Goal: Task Accomplishment & Management: Manage account settings

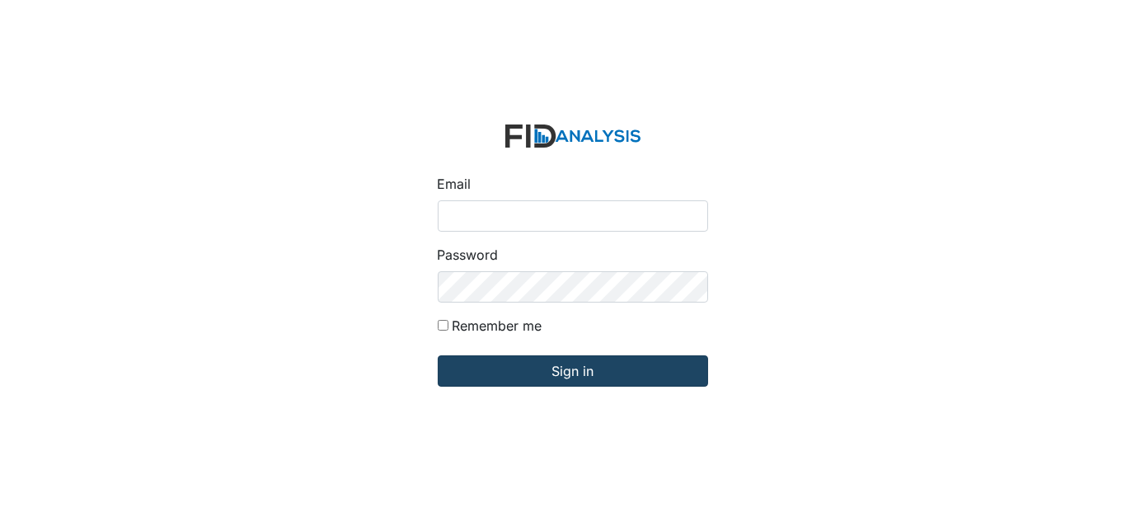
type input "Dsmith@lifeincorporated.com"
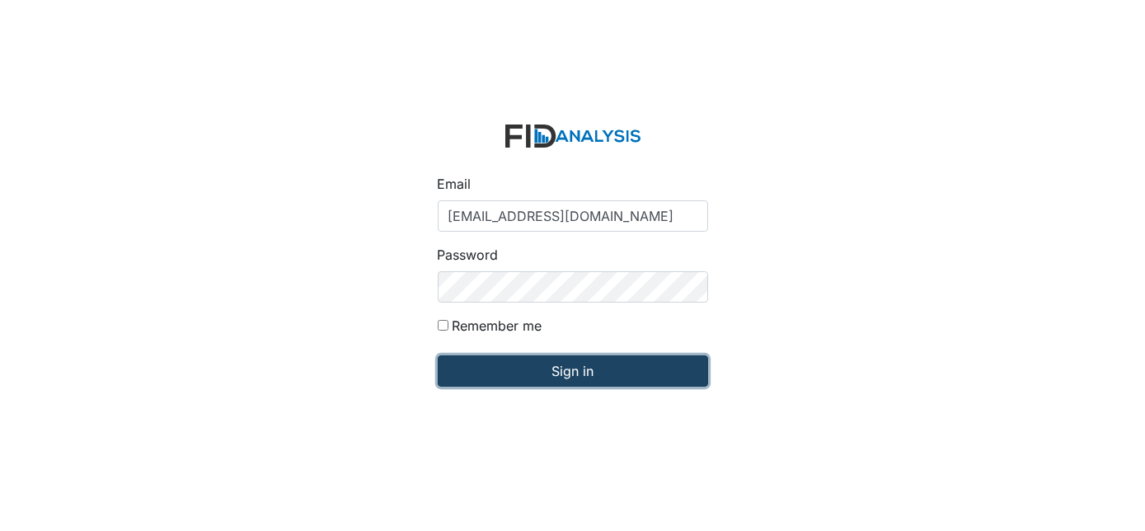
click at [534, 367] on input "Sign in" at bounding box center [573, 370] width 270 height 31
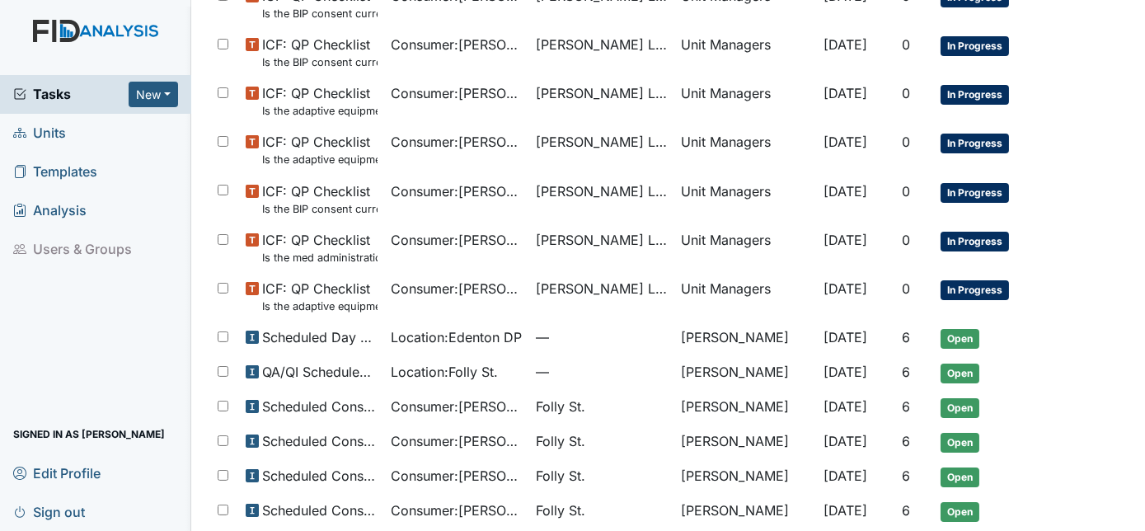
scroll to position [824, 0]
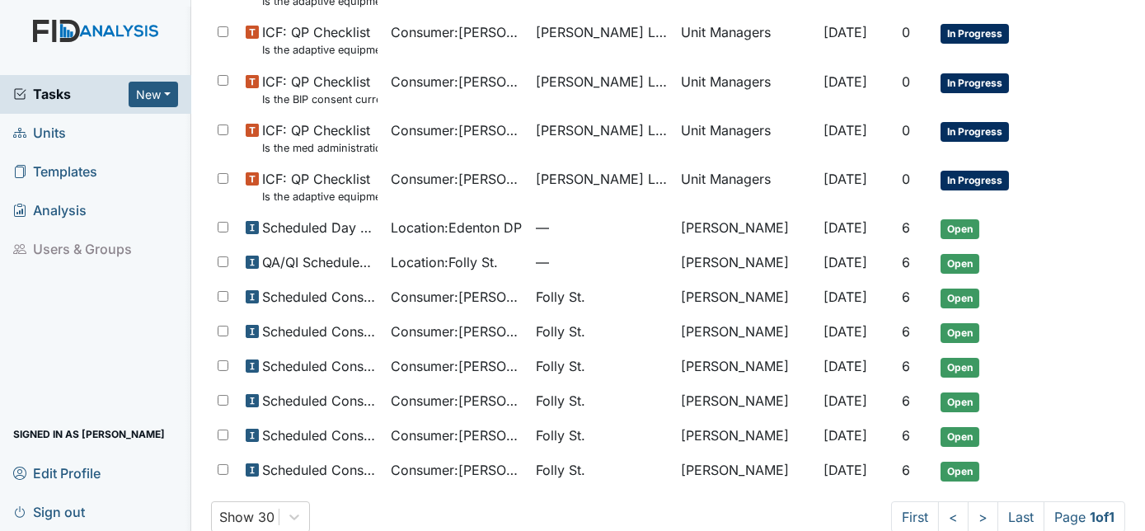
click at [44, 130] on span "Units" at bounding box center [39, 133] width 53 height 26
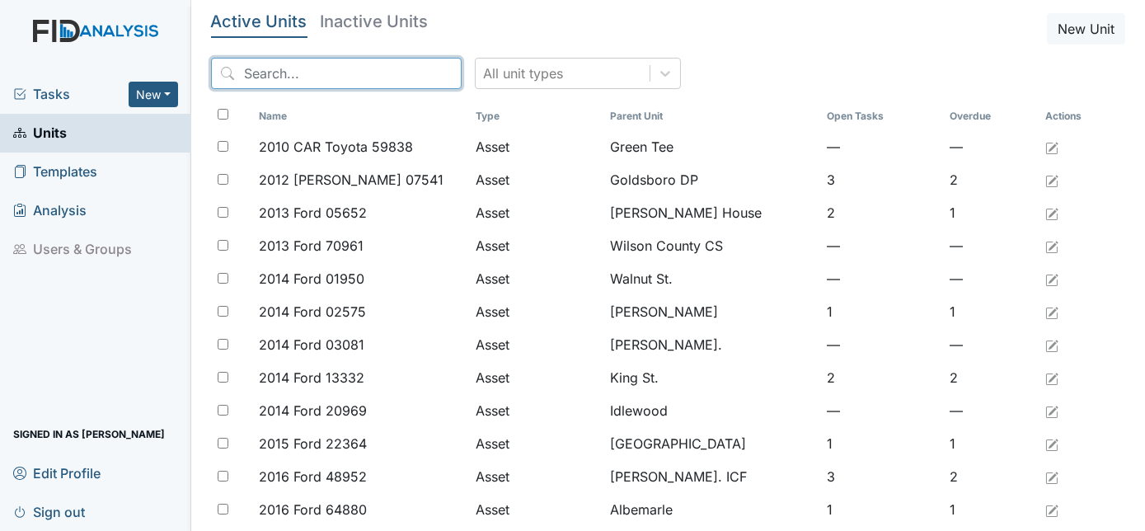
drag, startPoint x: 269, startPoint y: 68, endPoint x: 257, endPoint y: 77, distance: 15.2
click at [270, 68] on input "search" at bounding box center [336, 73] width 251 height 31
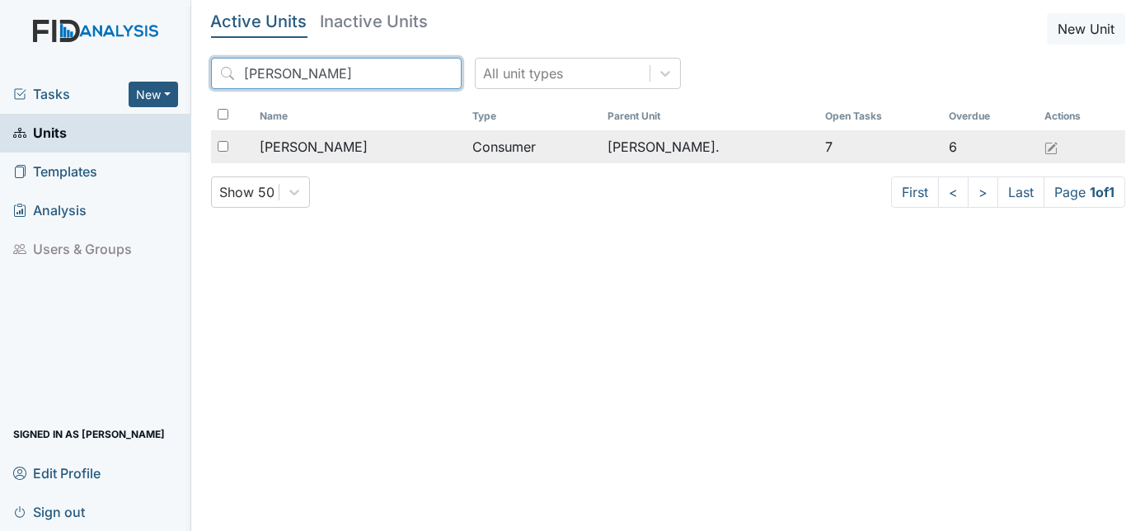
type input "Roos"
click at [334, 143] on span "[PERSON_NAME]" at bounding box center [314, 147] width 108 height 20
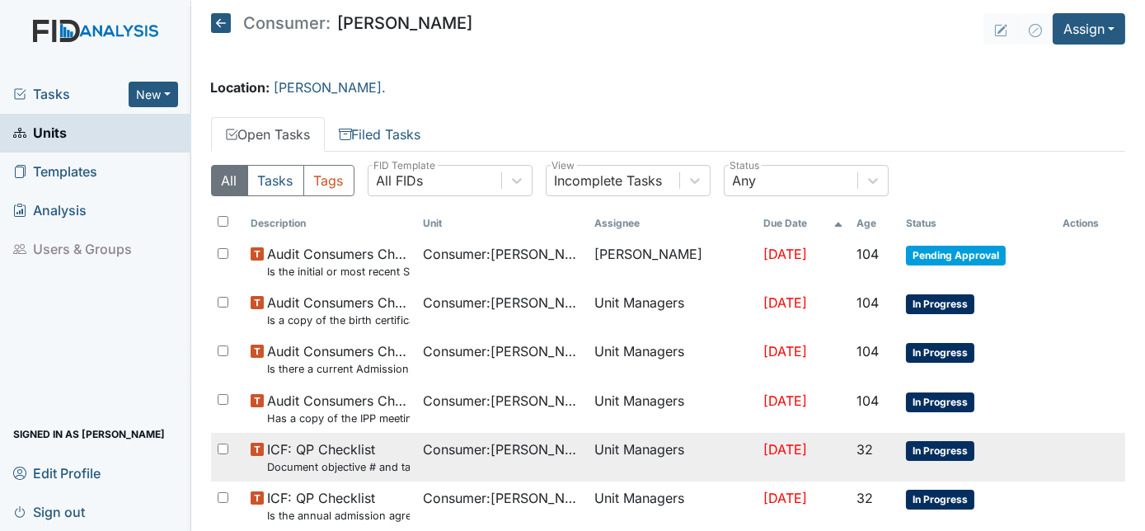
click at [340, 453] on span "ICF: QP Checklist Document objective # and target completion dates in comment s…" at bounding box center [338, 456] width 143 height 35
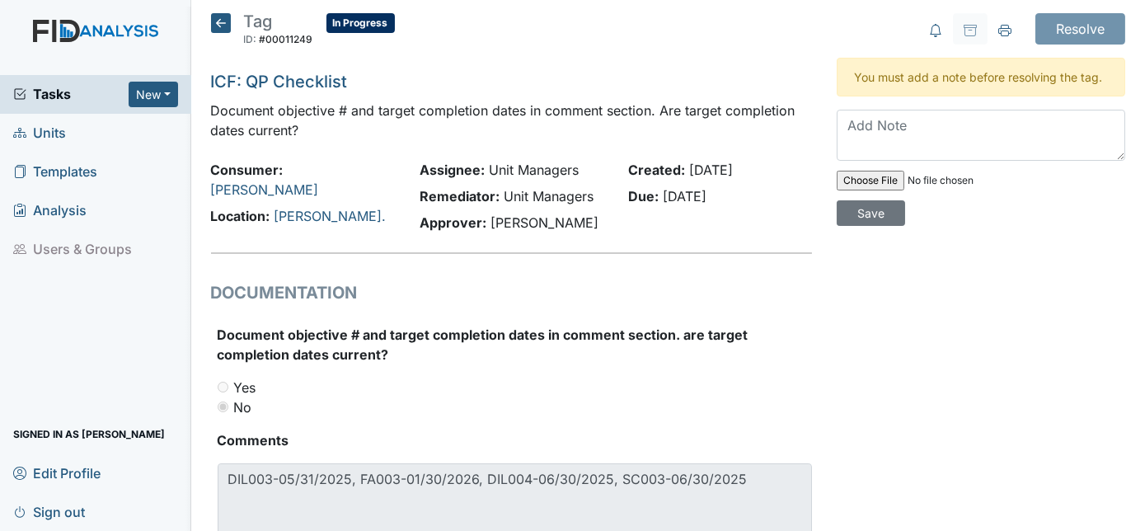
click at [204, 496] on div "Tag ID: #00011249 In Progress Autosaving... ICF: QP Checklist Document objectiv…" at bounding box center [512, 303] width 627 height 580
click at [46, 135] on span "Units" at bounding box center [39, 133] width 53 height 26
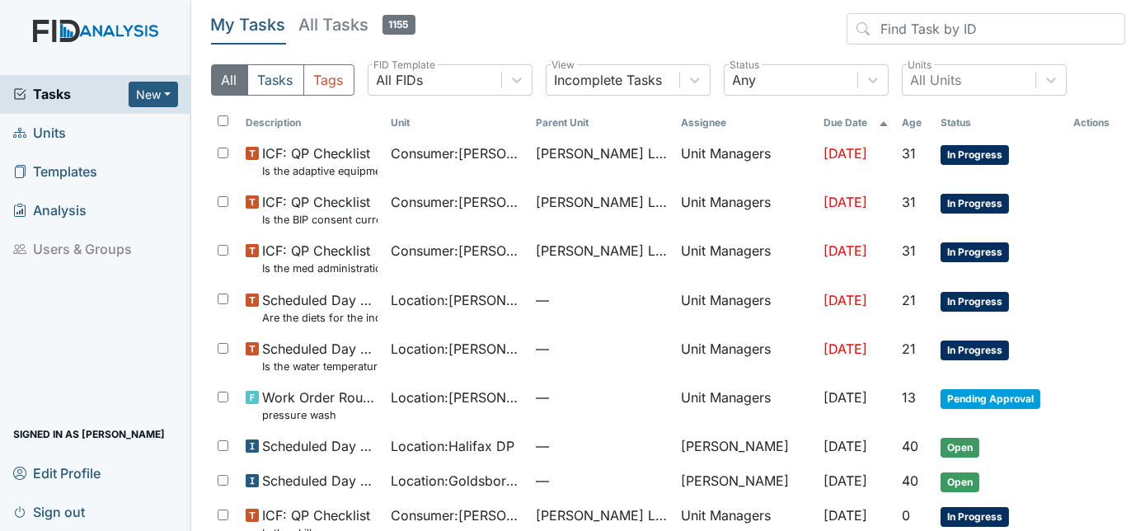
click at [54, 137] on span "Units" at bounding box center [39, 133] width 53 height 26
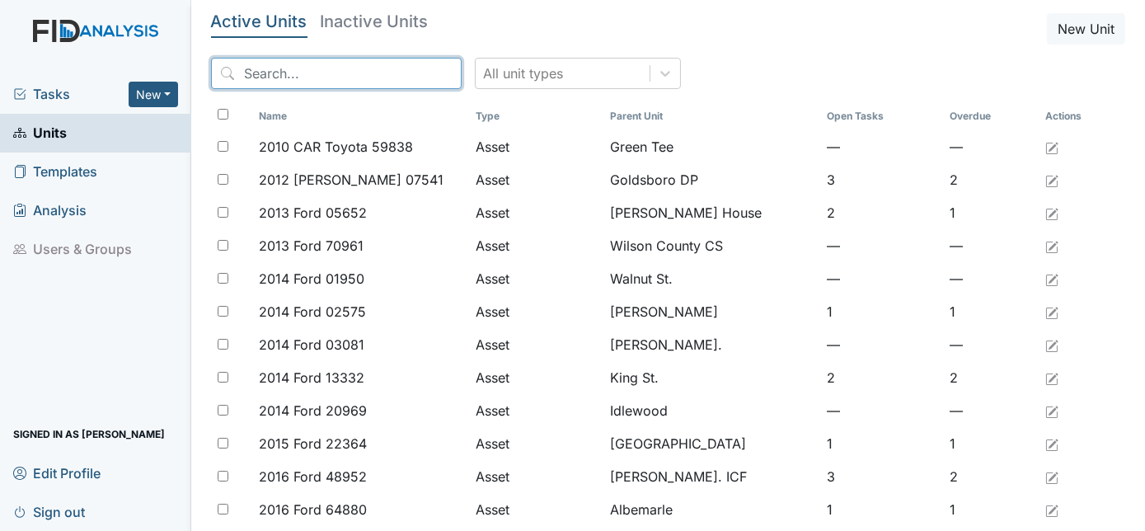
click at [259, 63] on input "search" at bounding box center [336, 73] width 251 height 31
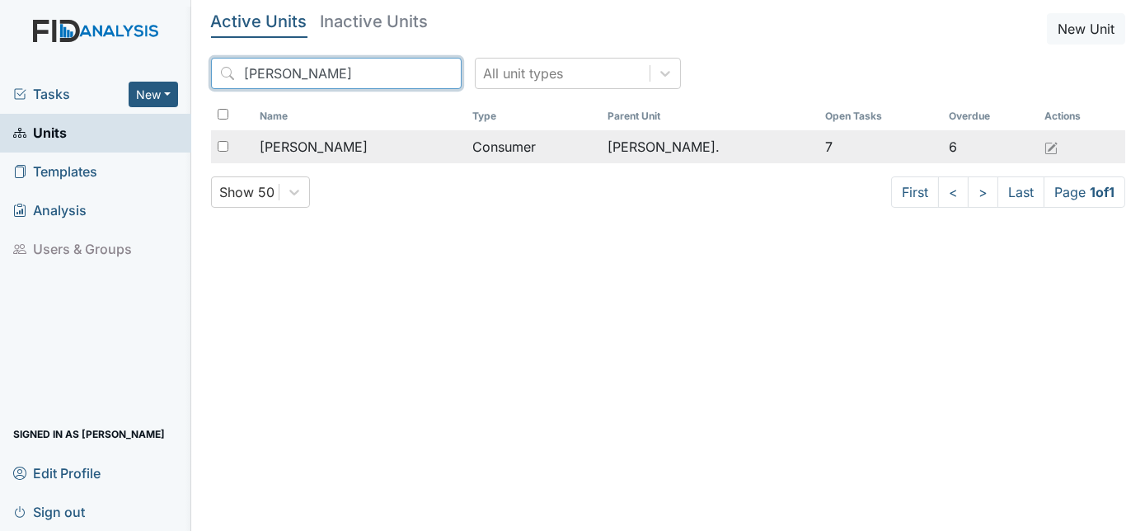
type input "roos"
click at [310, 149] on span "[PERSON_NAME]" at bounding box center [314, 147] width 108 height 20
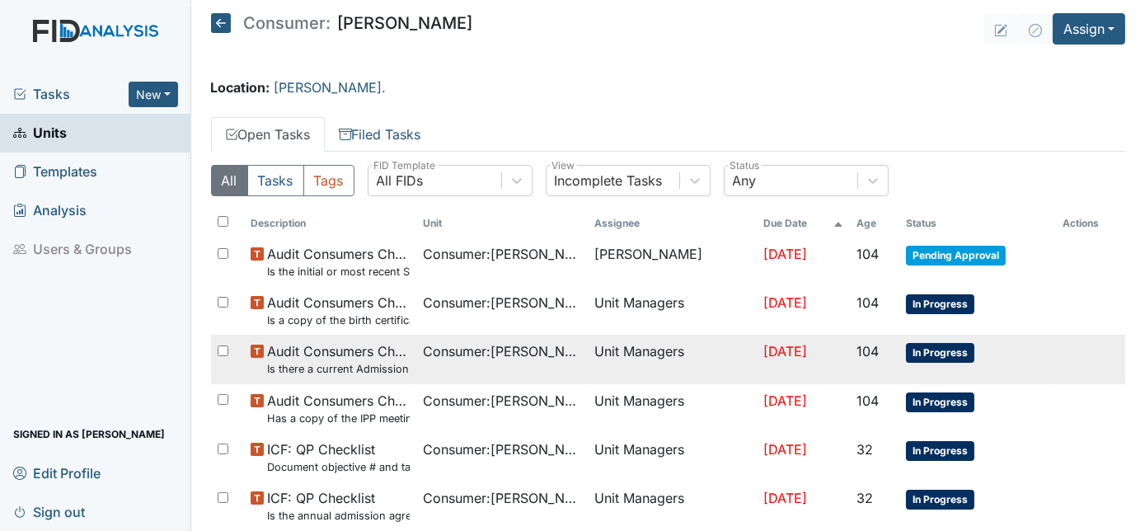
scroll to position [131, 0]
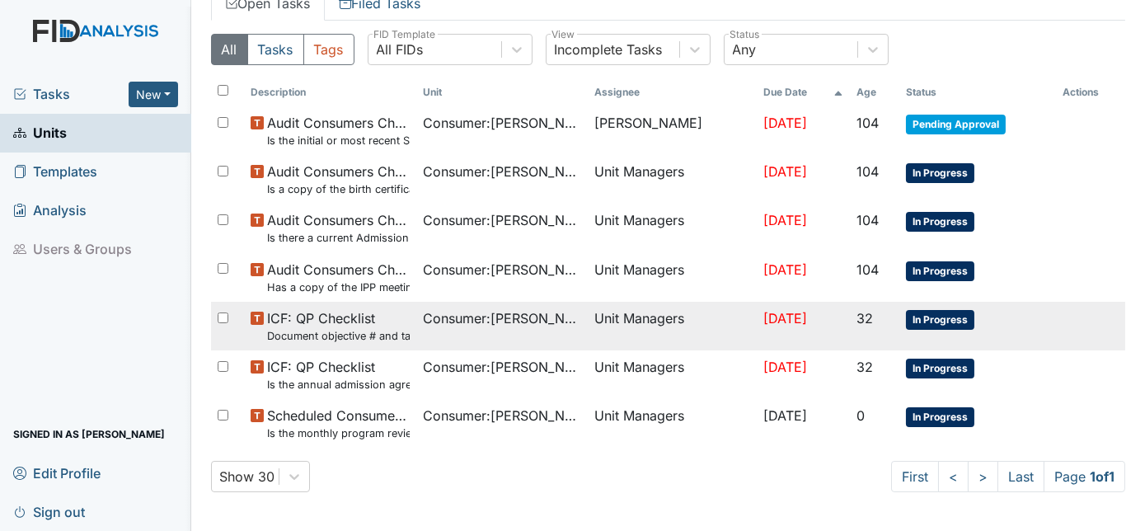
click at [328, 341] on small "Document objective # and target completion dates in comment section. Are target…" at bounding box center [338, 336] width 143 height 16
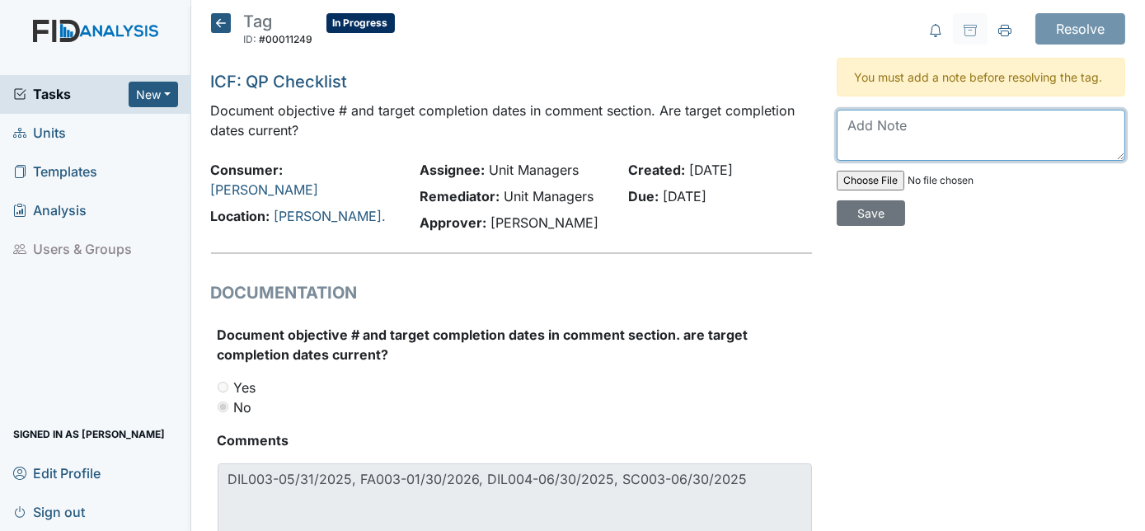
click at [890, 137] on textarea at bounding box center [981, 135] width 289 height 51
paste textarea "DIL003-05/31/2025, FA003-01/30/2026, DIL004-06/30/2025, SC003-06/30/2025"
click at [954, 131] on textarea "all revised-DIL003-05/31/2025, FA003-01/30/2026, DIL004-06/30/2025, SC003-06/30…" at bounding box center [981, 135] width 289 height 51
click at [978, 125] on textarea "all revised-DIL005-05/31/2025, FA003-01/30/2026, DIL004-06/30/2025, SC003-06/30…" at bounding box center [981, 135] width 289 height 51
click at [996, 121] on textarea "all revised-DIL005-06/31/2025, FA003-01/30/2026, DIL004-06/30/2025, SC003-06/30…" at bounding box center [981, 135] width 289 height 51
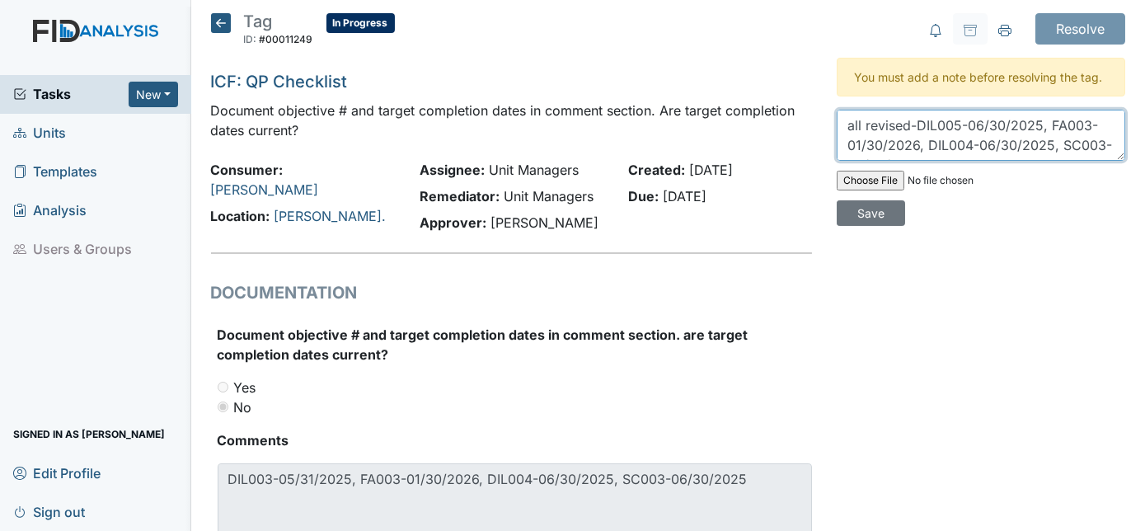
click at [1032, 121] on textarea "all revised-DIL005-06/30/2025, FA003-01/30/2026, DIL004-06/30/2025, SC003-06/30…" at bounding box center [981, 135] width 289 height 51
click at [1083, 127] on textarea "all revised-DIL005-06/30/2026, FA003-01/30/2026, DIL004-06/30/2025, SC003-06/30…" at bounding box center [981, 135] width 289 height 51
click at [852, 143] on textarea "all revised-DIL005-06/30/2026, FA004-01/30/2026, DIL004-06/30/2025, SC003-06/30…" at bounding box center [981, 135] width 289 height 51
click at [967, 145] on textarea "all revised-DIL005-06/30/2026, FA004-07/30/2026, DIL004-06/30/2025, SC003-06/30…" at bounding box center [981, 135] width 289 height 51
click at [1046, 141] on textarea "all revised-DIL005-06/30/2026, FA004-07/30/2026, DIL006-06/30/2025, SC003-06/30…" at bounding box center [981, 135] width 289 height 51
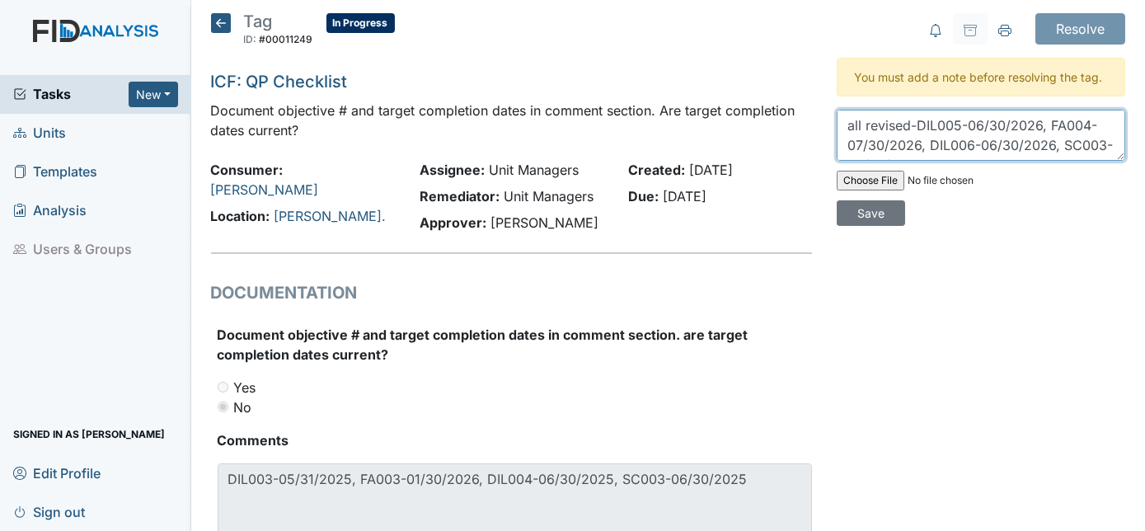
click at [1080, 143] on textarea "all revised-DIL005-06/30/2026, FA004-07/30/2026, DIL006-06/30/2026, SC003-06/30…" at bounding box center [981, 135] width 289 height 51
click at [935, 146] on textarea "all revised-DIL005-06/30/2026, FA004-07/30/2026, DIL006-06/30/2026, SC004-SC003…" at bounding box center [981, 135] width 289 height 51
click at [963, 145] on textarea "all revised-DIL005-06/30/2026, FA004-07/30/2026, DIL006-06/30/2026, SC004-06/30…" at bounding box center [981, 135] width 289 height 51
drag, startPoint x: 908, startPoint y: 124, endPoint x: 979, endPoint y: 149, distance: 75.1
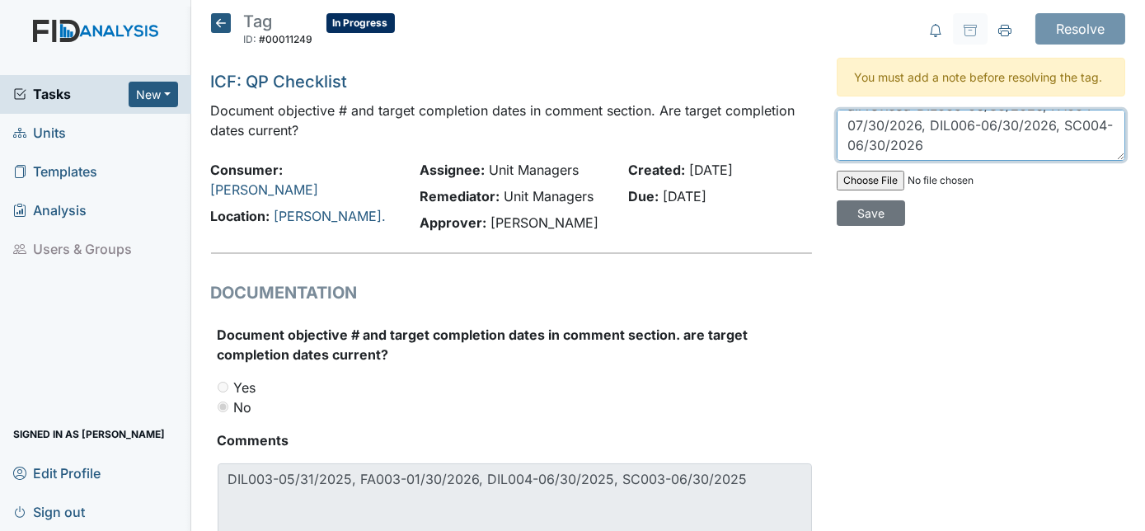
click at [979, 149] on textarea "all revised-DIL005-06/30/2026, FA004-07/30/2026, DIL006-06/30/2026, SC004-06/30…" at bounding box center [981, 135] width 289 height 51
type textarea "all revised-DIL005-06/30/2026, FA004-07/30/2026, DIL006-06/30/2026, SC004-06/30…"
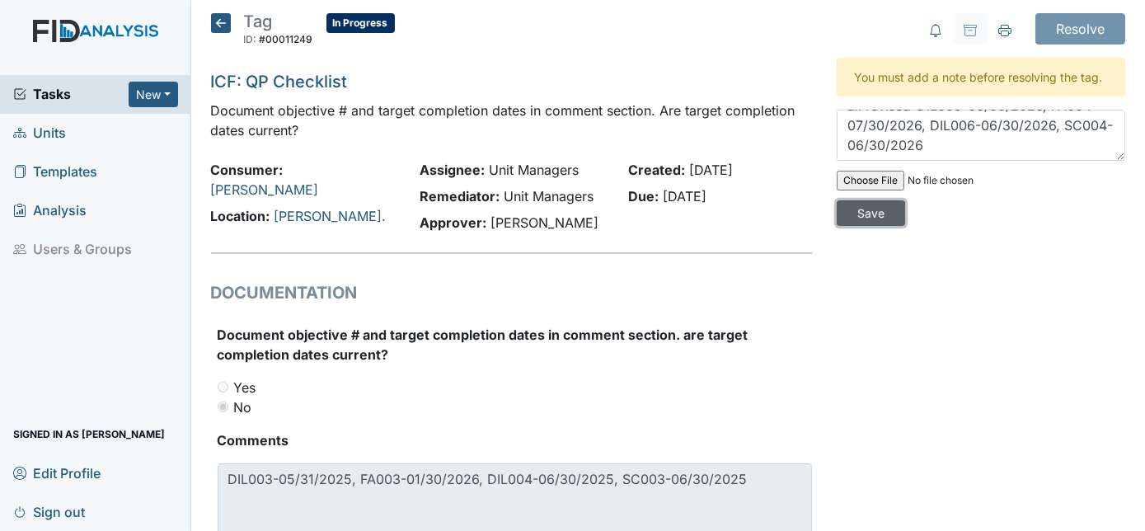
click at [905, 200] on input "Save" at bounding box center [871, 213] width 68 height 26
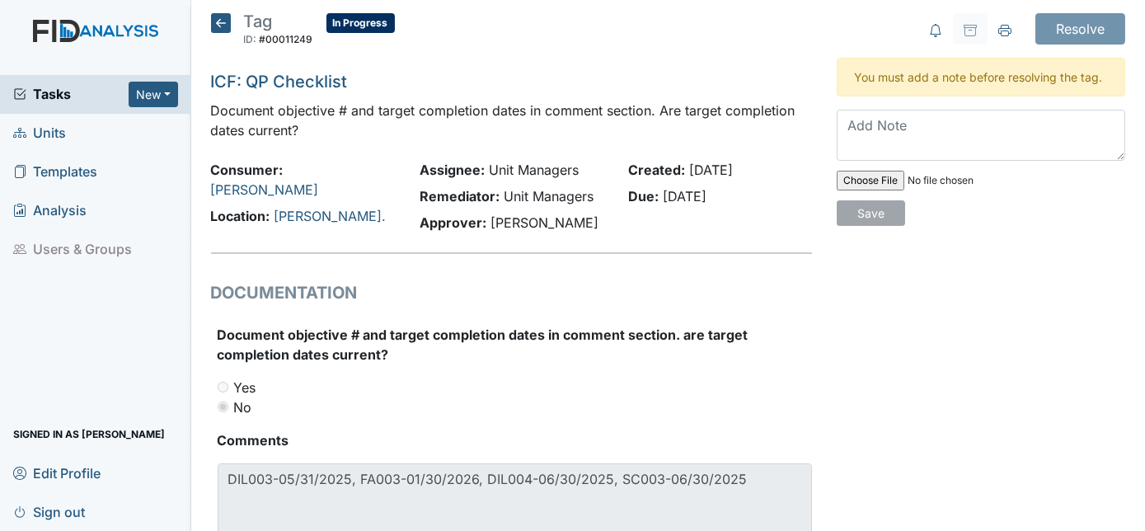
scroll to position [0, 0]
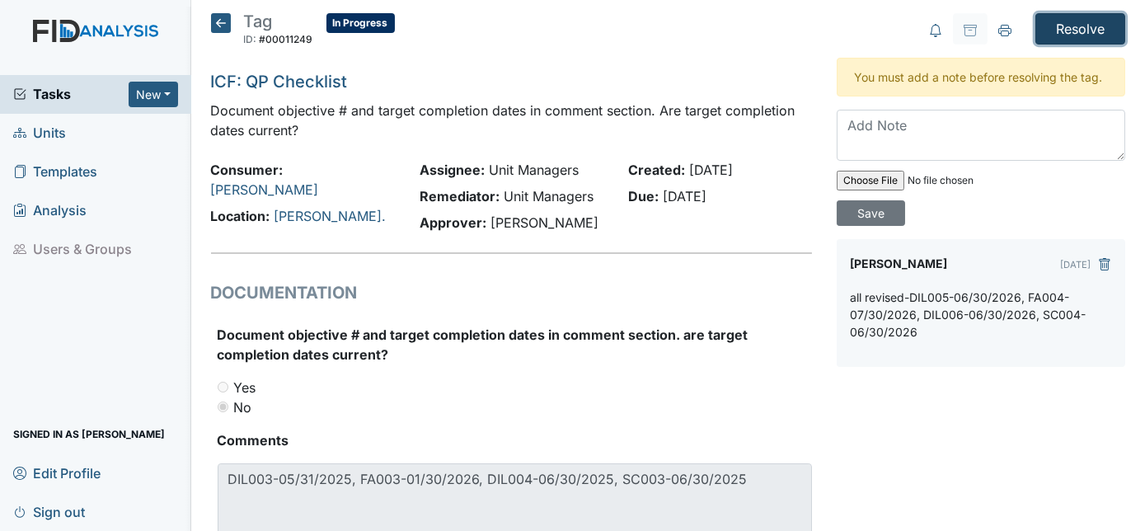
click at [1087, 32] on input "Resolve" at bounding box center [1081, 28] width 90 height 31
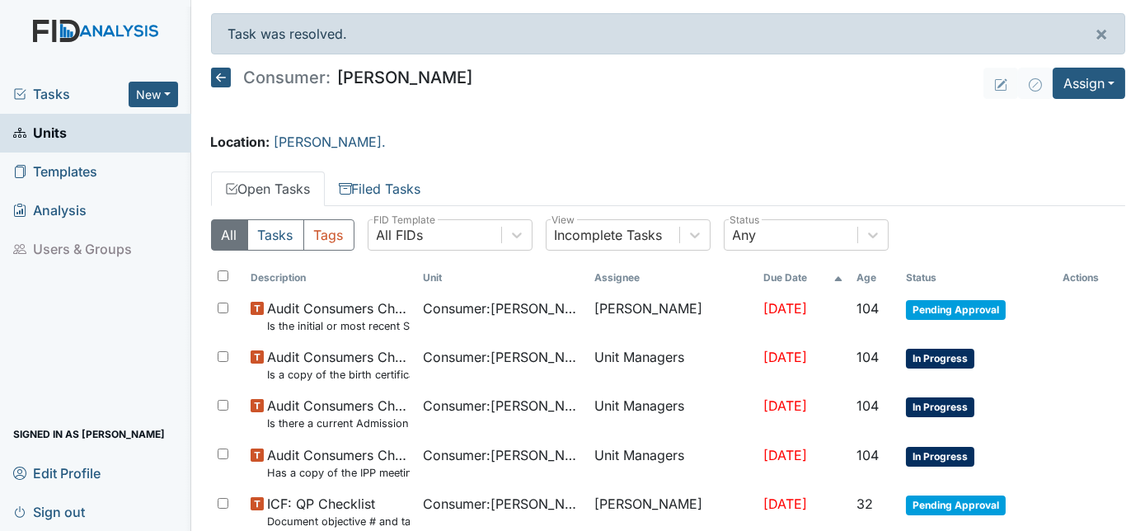
click at [59, 139] on span "Units" at bounding box center [40, 133] width 54 height 26
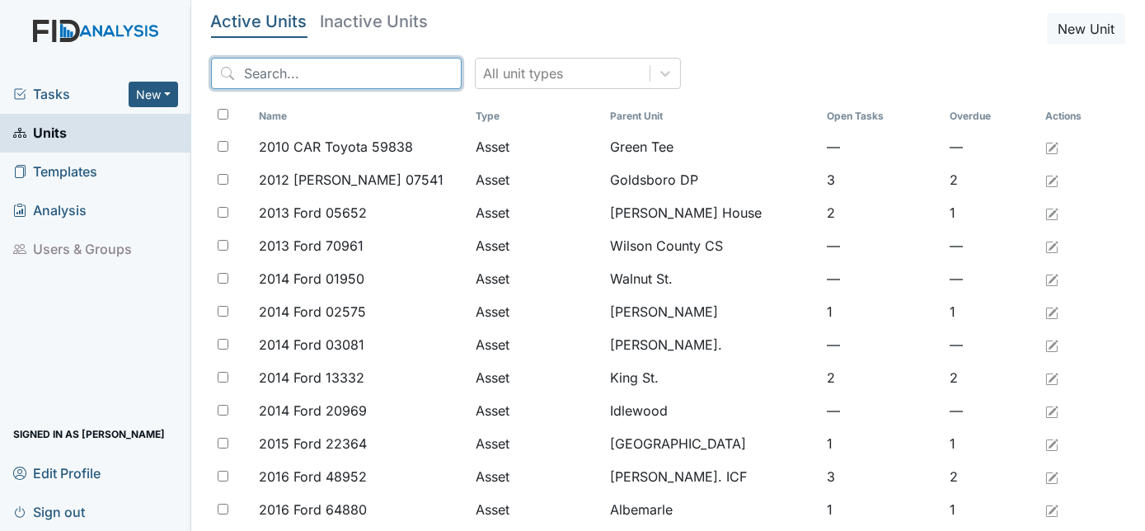
click at [284, 79] on input "search" at bounding box center [336, 73] width 251 height 31
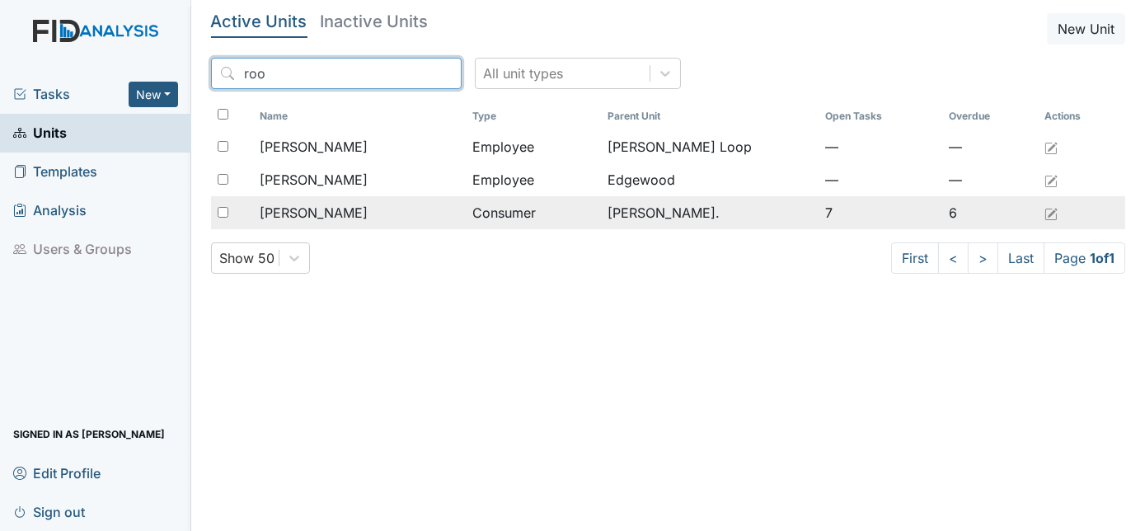
type input "roo"
click at [323, 218] on span "[PERSON_NAME]" at bounding box center [314, 213] width 108 height 20
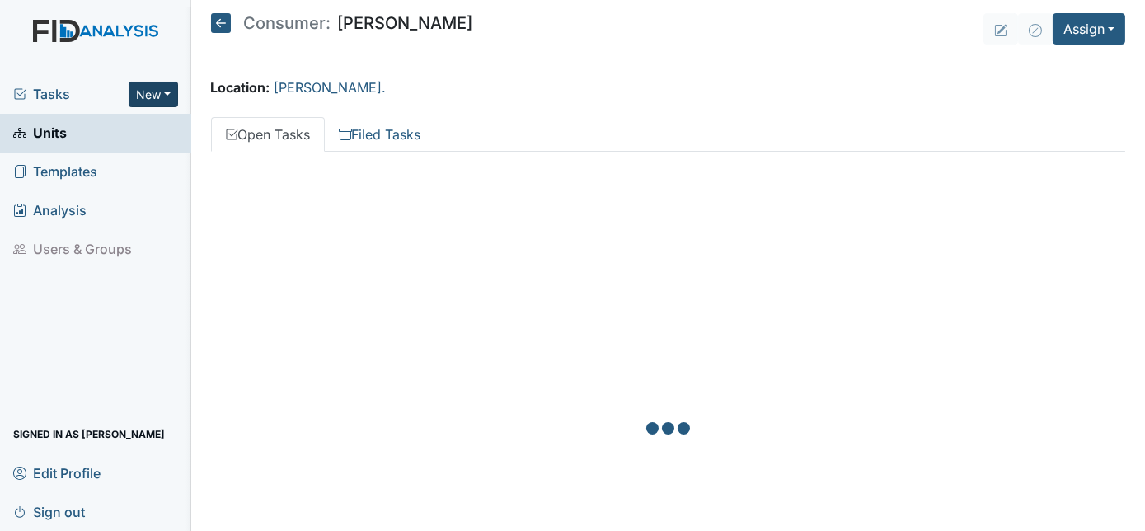
click at [169, 98] on button "New" at bounding box center [153, 95] width 49 height 26
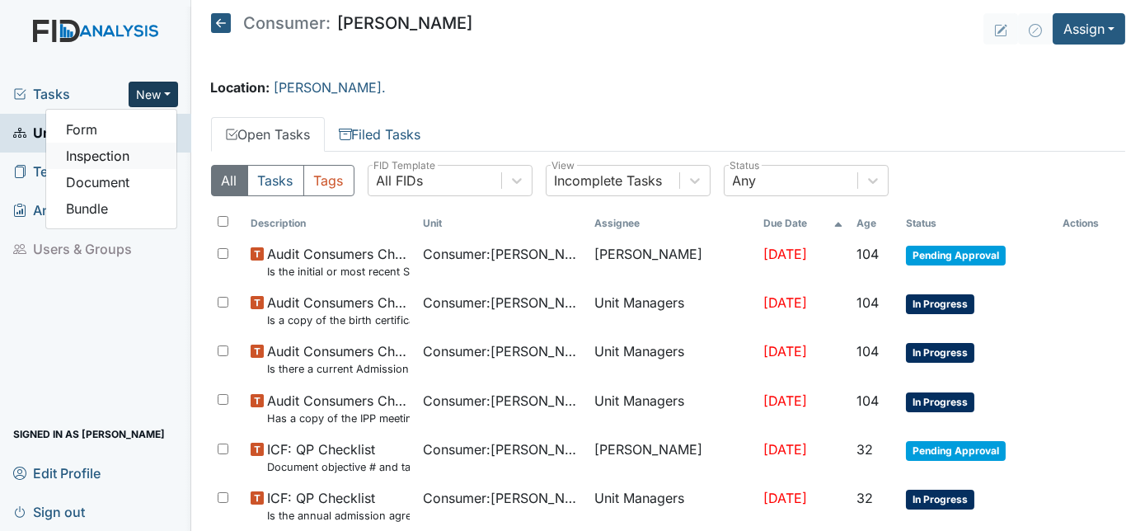
click at [136, 158] on link "Inspection" at bounding box center [111, 156] width 130 height 26
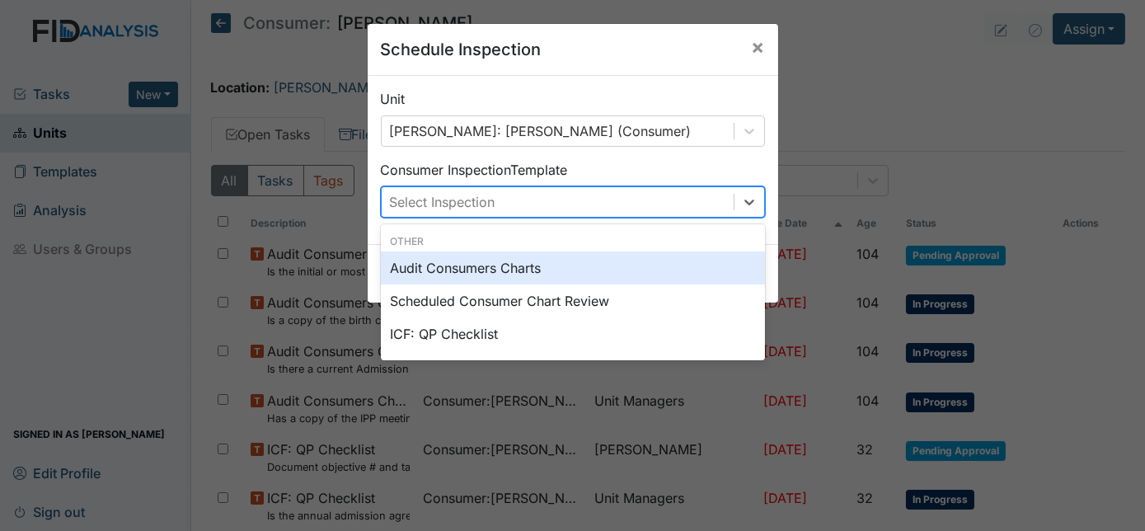
click at [396, 193] on div "Select Inspection" at bounding box center [443, 202] width 106 height 20
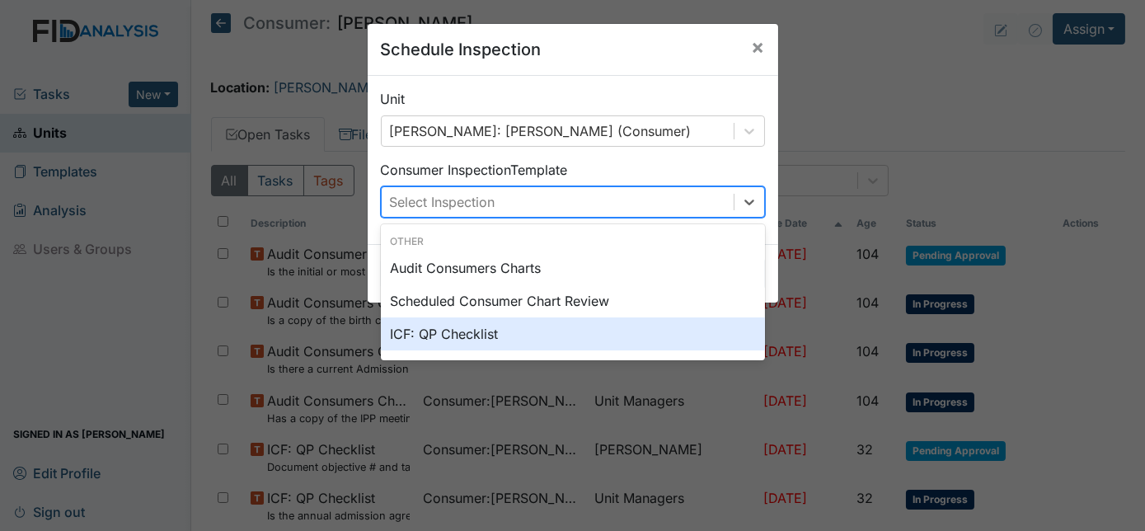
click at [435, 331] on div "ICF: QP Checklist" at bounding box center [573, 333] width 384 height 33
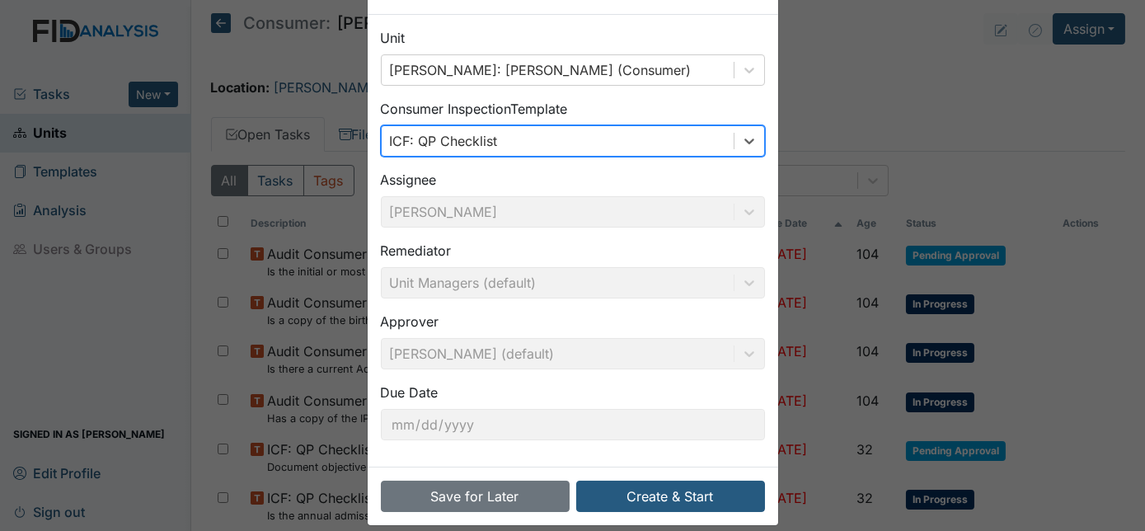
scroll to position [77, 0]
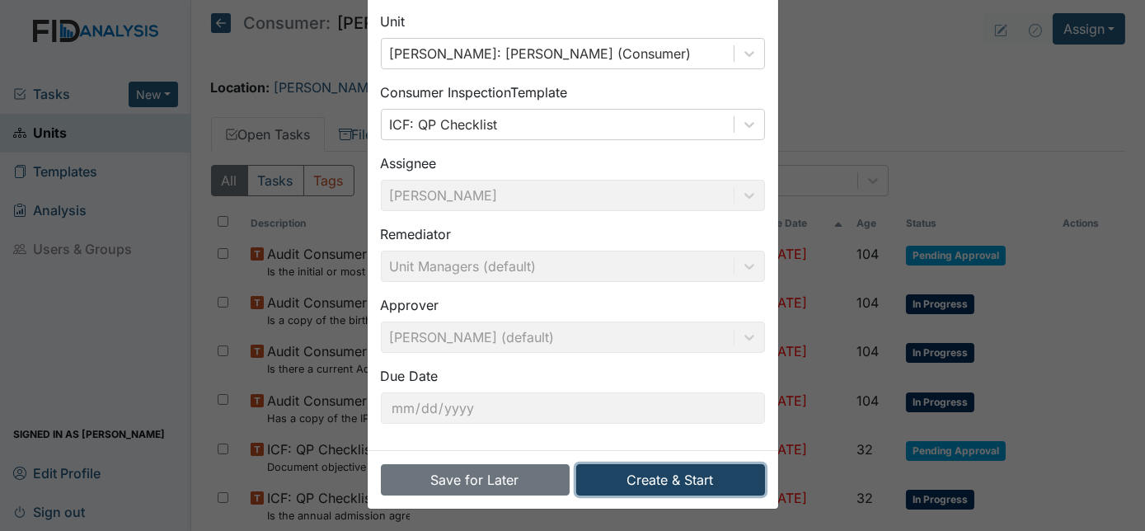
click at [657, 483] on button "Create & Start" at bounding box center [670, 479] width 189 height 31
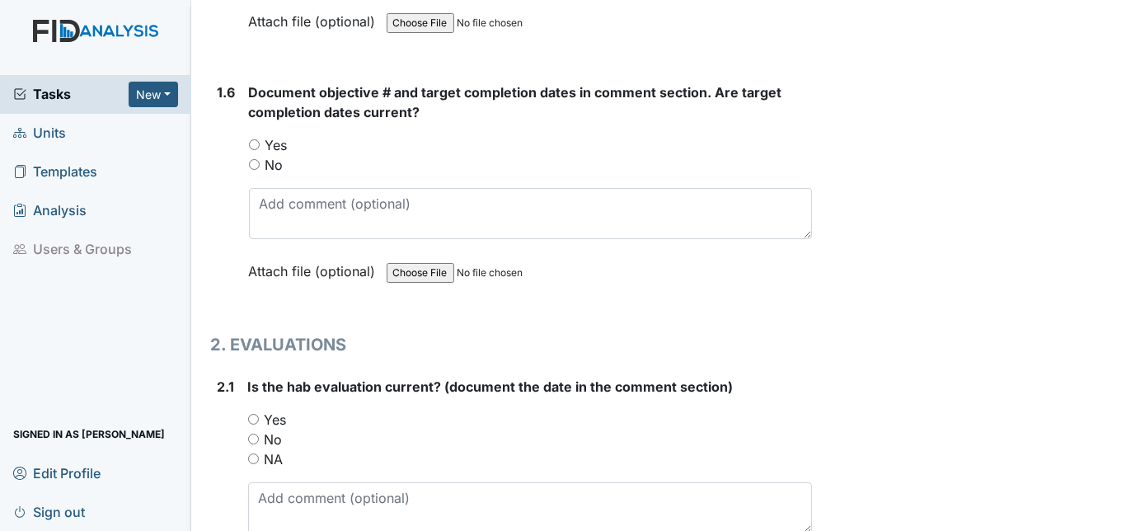
scroll to position [1349, 0]
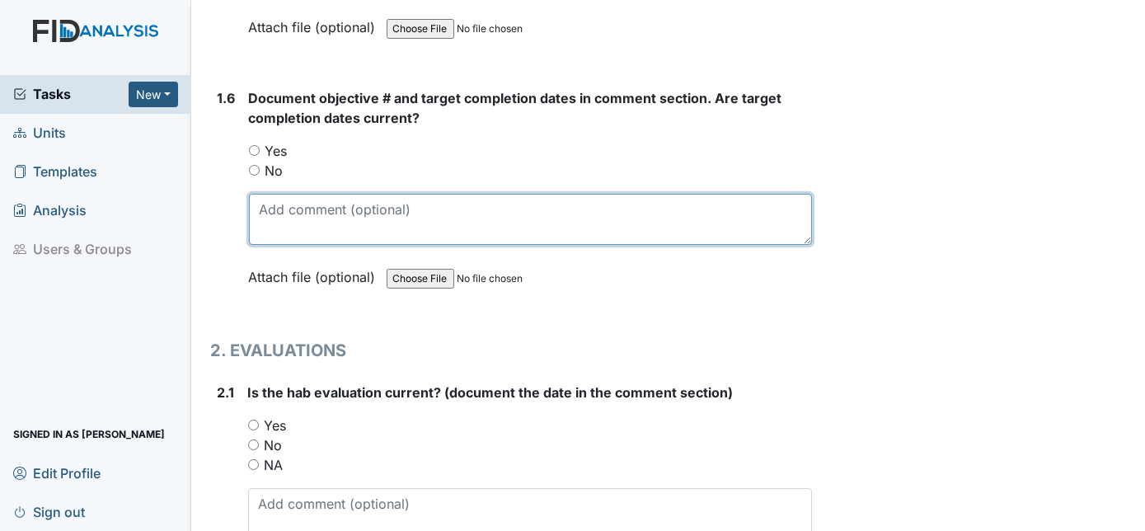
click at [282, 197] on textarea at bounding box center [531, 219] width 564 height 51
paste textarea "DIL005-06/30/2026, FA004-07/30/2026, DIL006-06/30/2026, SC004-06/30/2026"
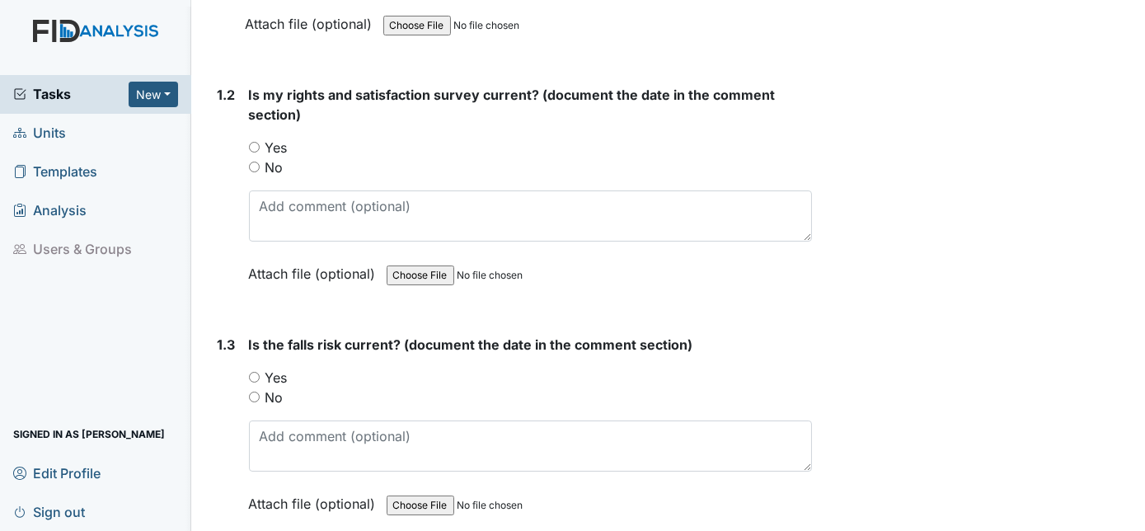
scroll to position [408, 0]
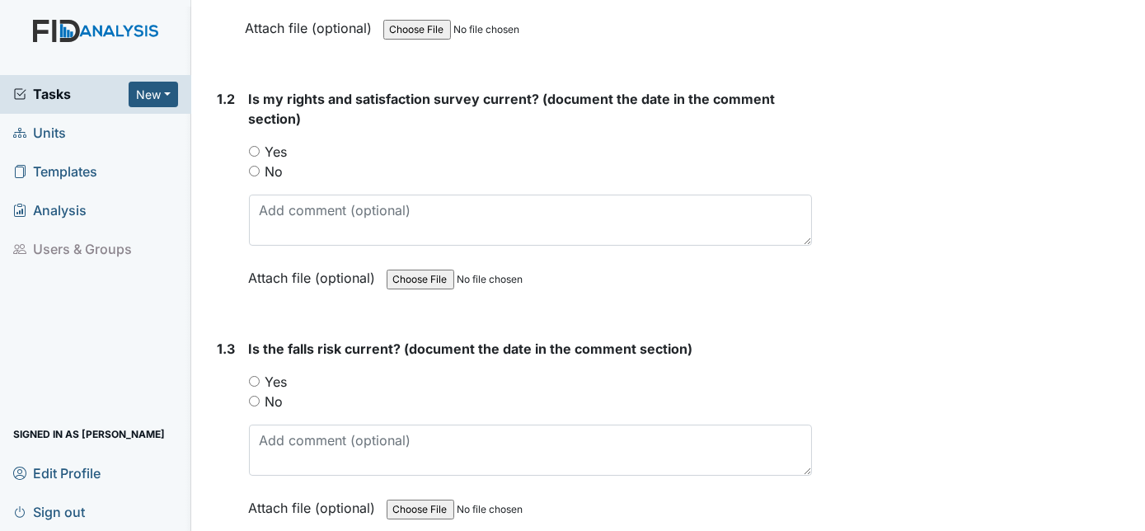
type textarea "DIL005-06/30/2026, FA004-07/30/2026, DIL006-06/30/2026, SC004-06/30/2026"
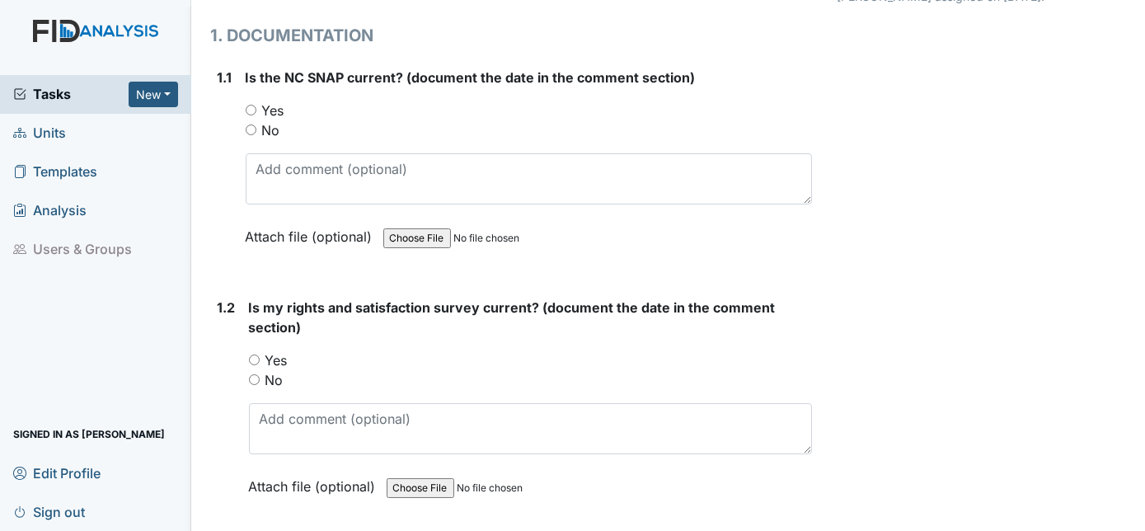
scroll to position [200, 0]
click at [249, 125] on input "No" at bounding box center [251, 129] width 11 height 11
radio input "true"
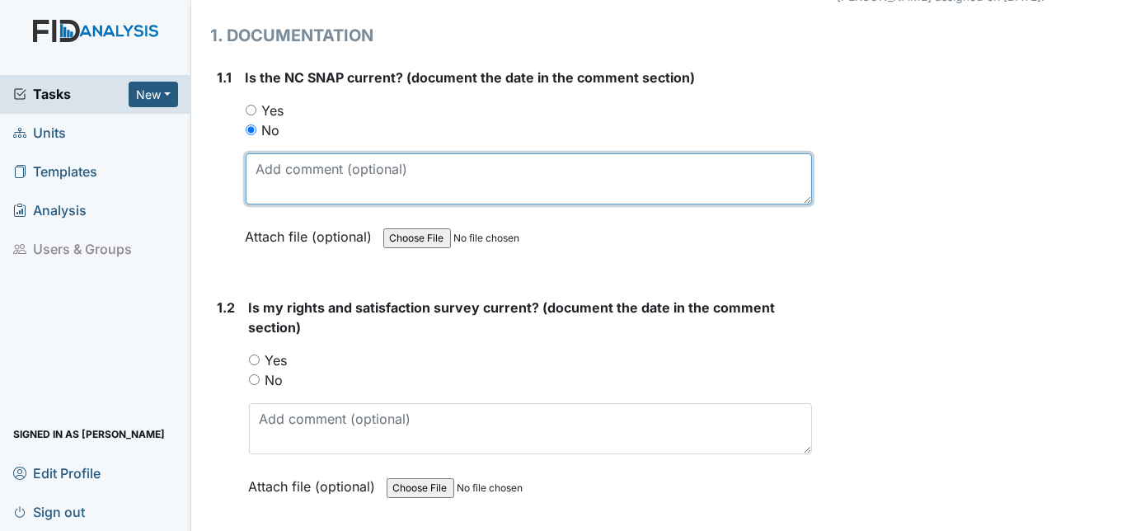
click at [285, 169] on textarea at bounding box center [529, 178] width 567 height 51
type textarea "W"
type textarea "E"
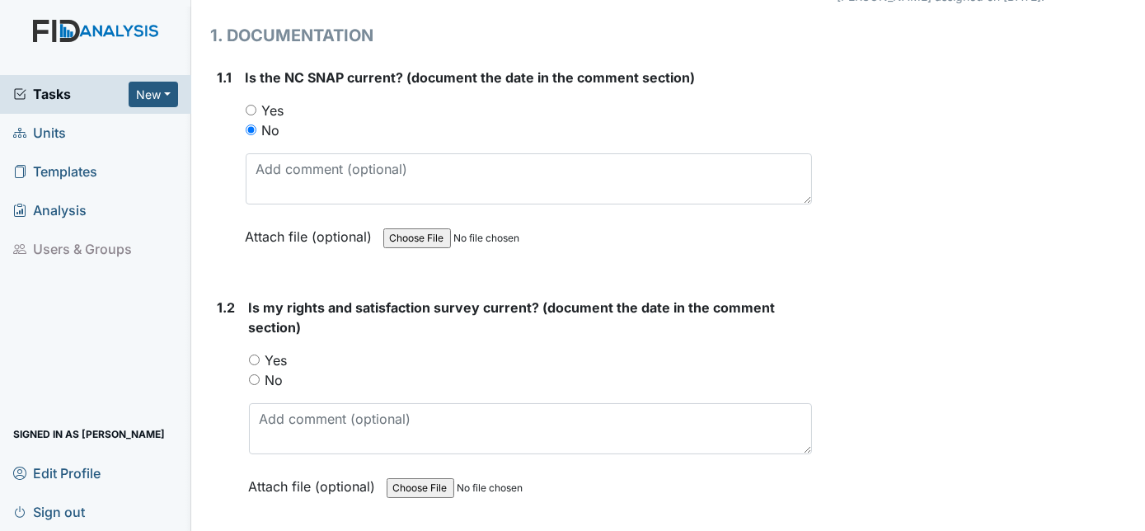
click at [251, 356] on input "Yes" at bounding box center [254, 360] width 11 height 11
radio input "true"
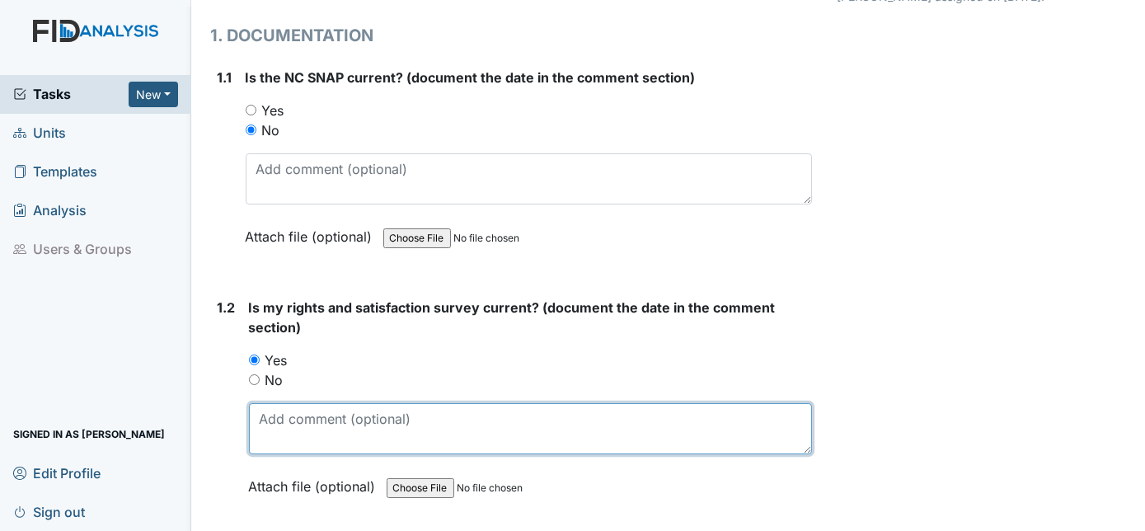
click at [279, 413] on textarea at bounding box center [531, 428] width 564 height 51
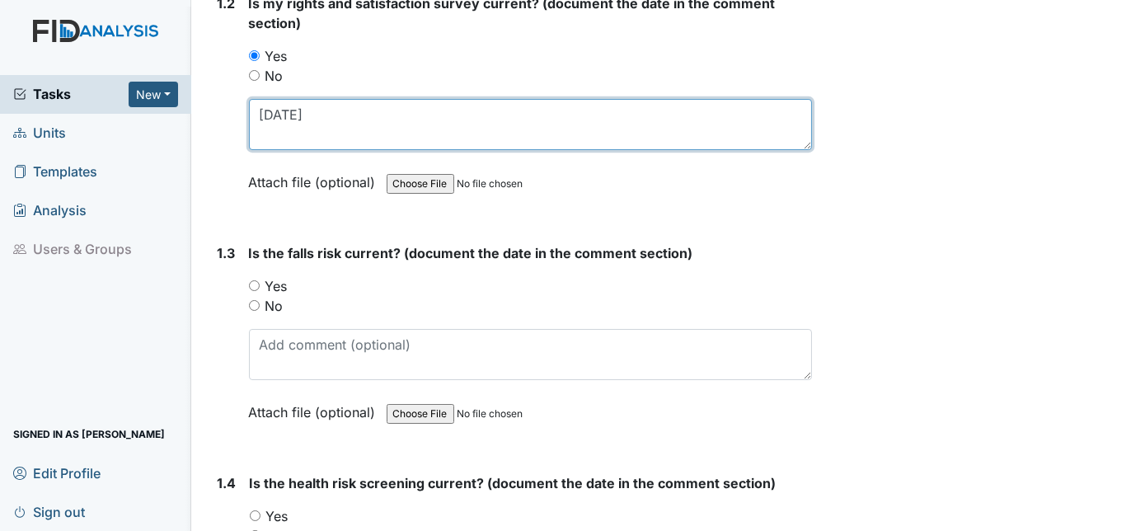
scroll to position [505, 0]
type textarea "7/23/25"
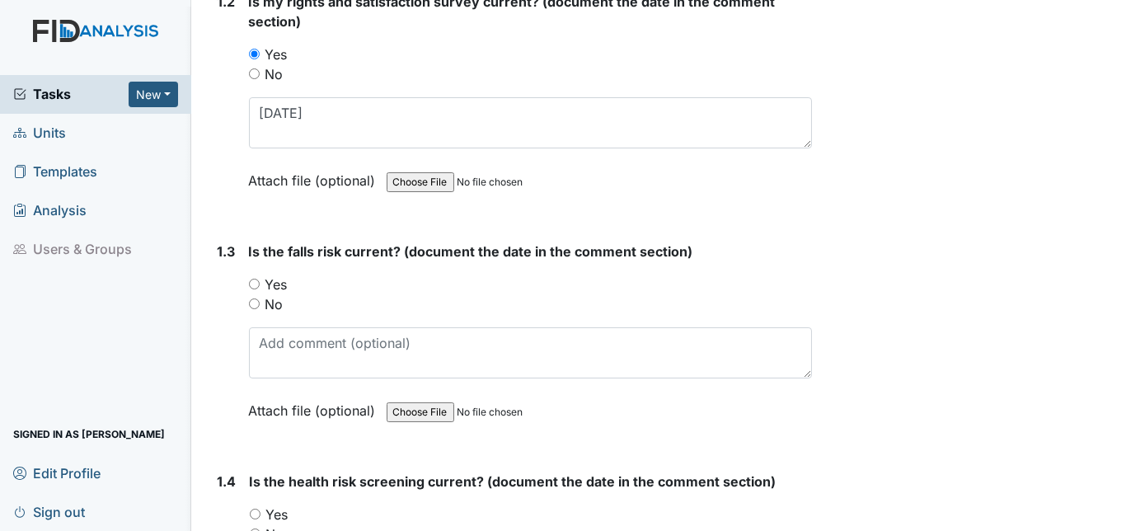
click at [251, 282] on input "Yes" at bounding box center [254, 284] width 11 height 11
radio input "true"
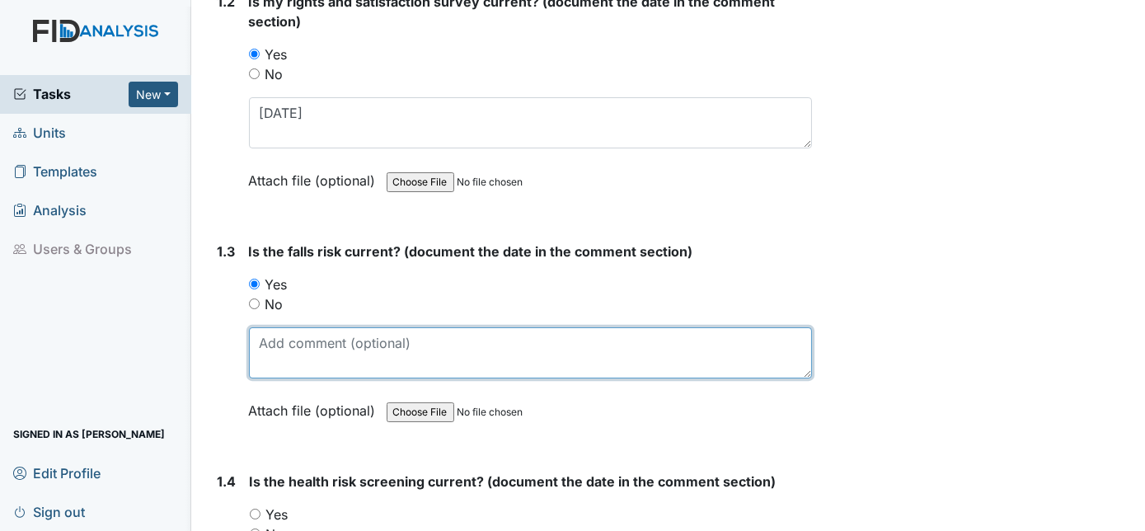
click at [308, 358] on textarea at bounding box center [531, 352] width 564 height 51
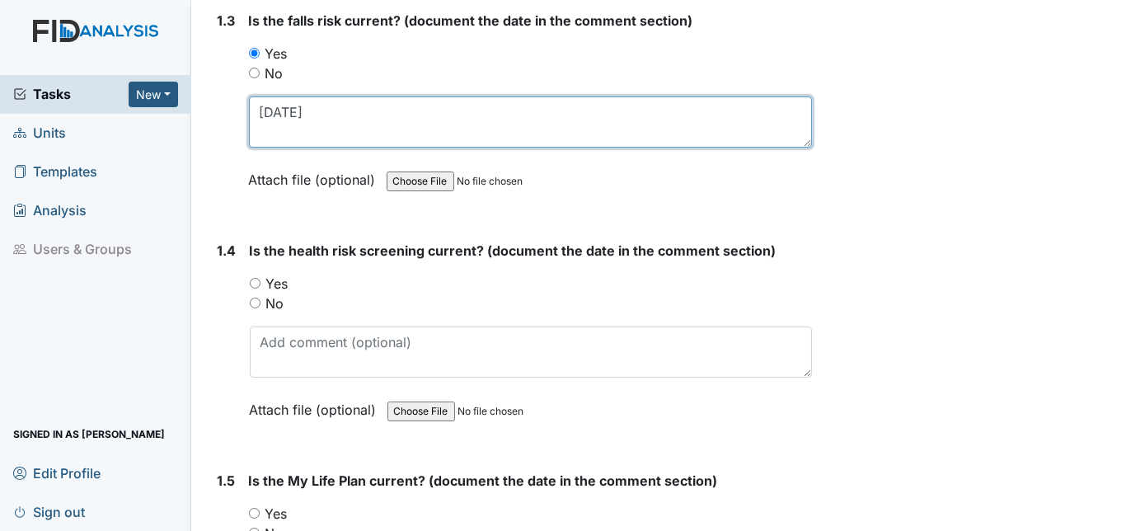
scroll to position [743, 0]
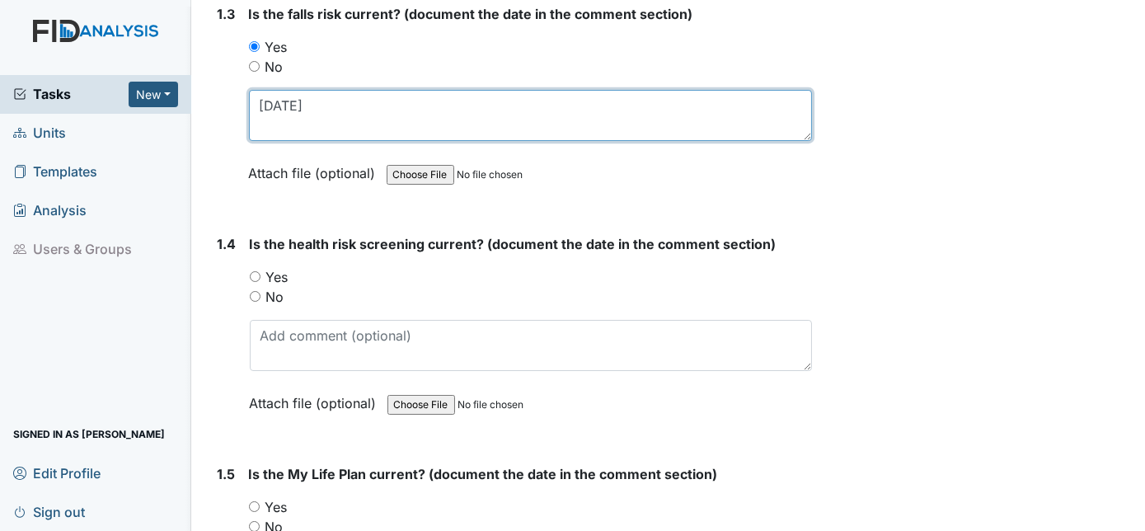
type textarea "7/23/25"
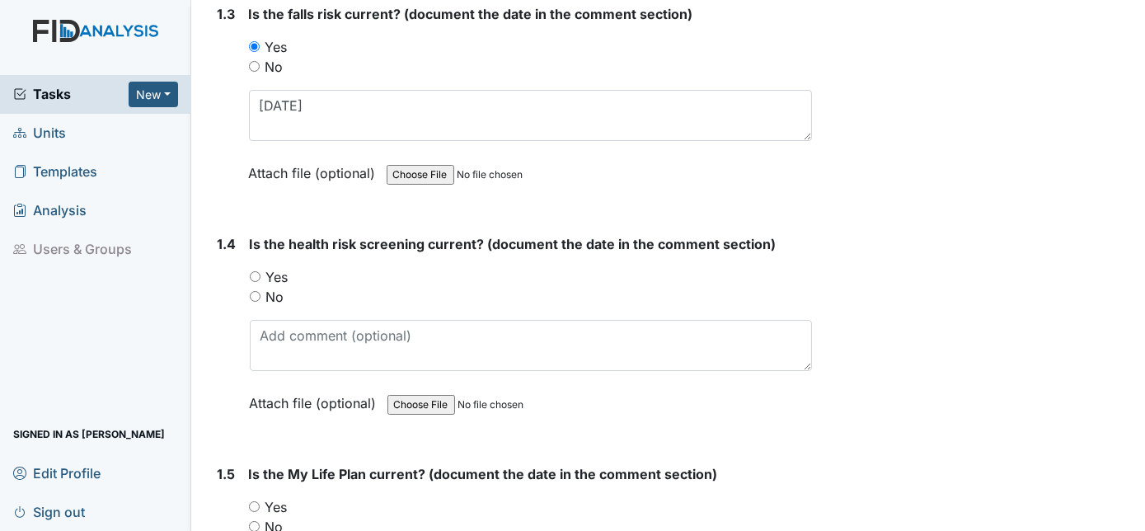
click at [256, 271] on input "Yes" at bounding box center [255, 276] width 11 height 11
radio input "true"
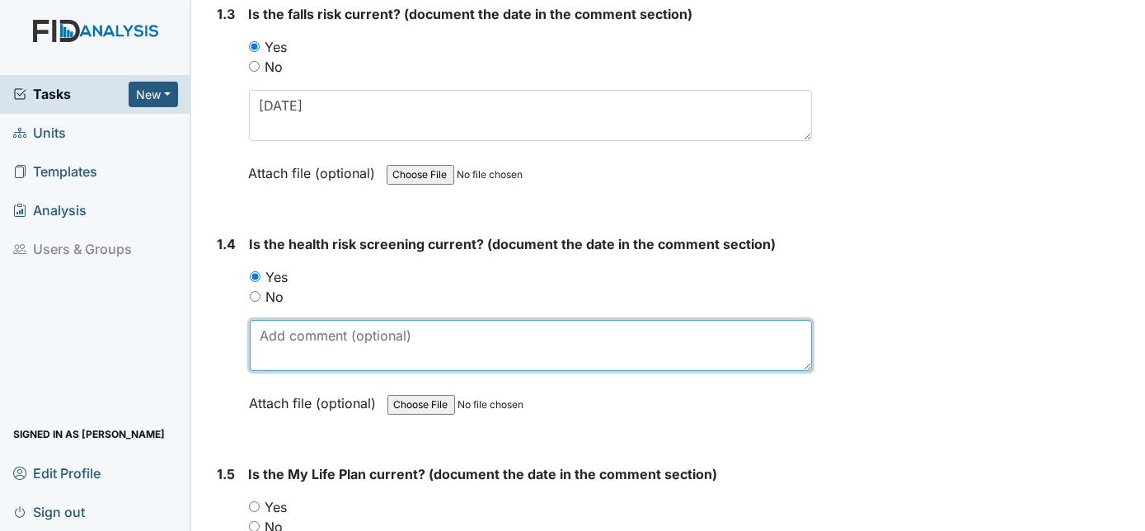
click at [281, 322] on textarea at bounding box center [531, 345] width 563 height 51
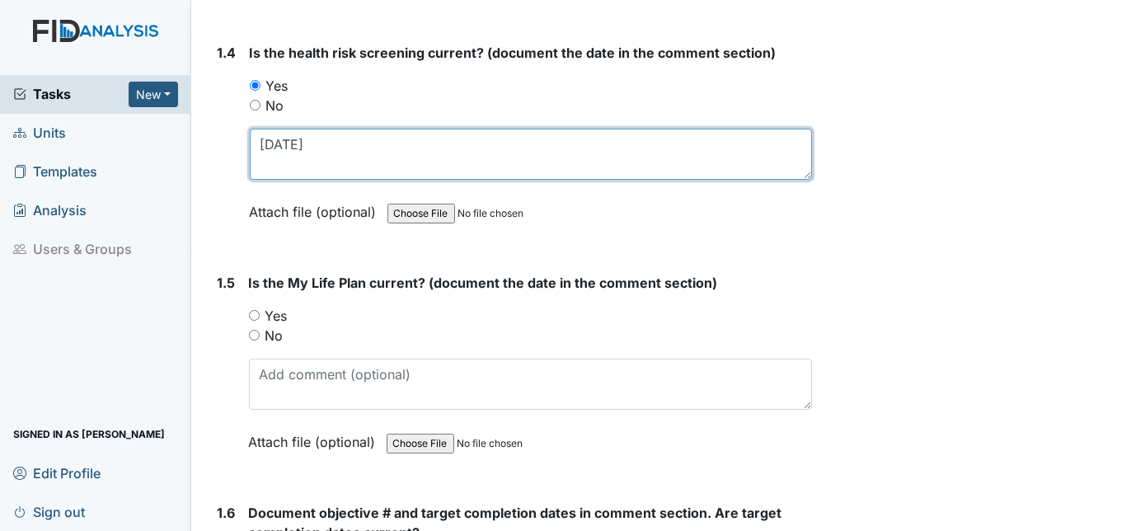
scroll to position [964, 0]
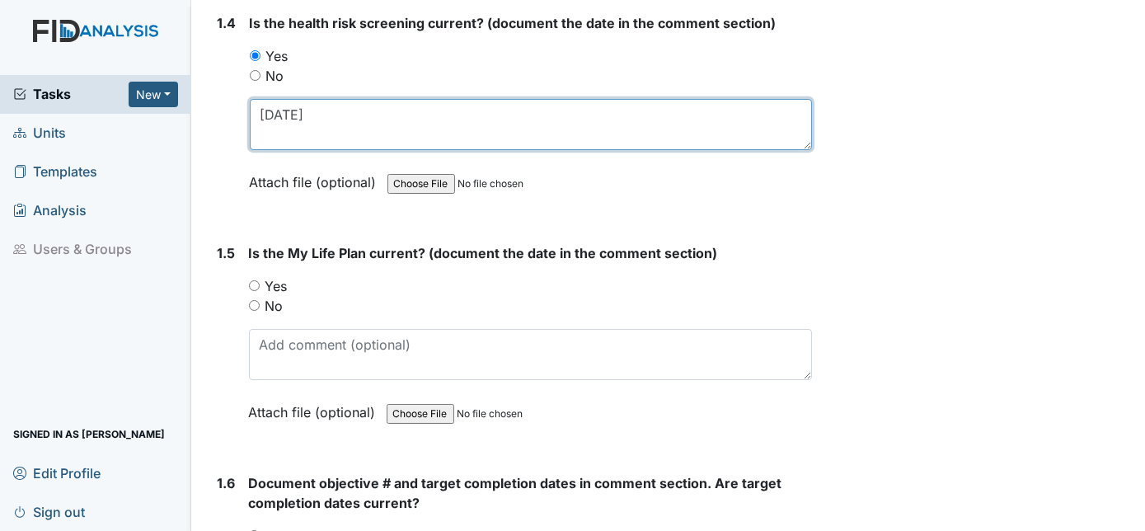
type textarea "7/23/25"
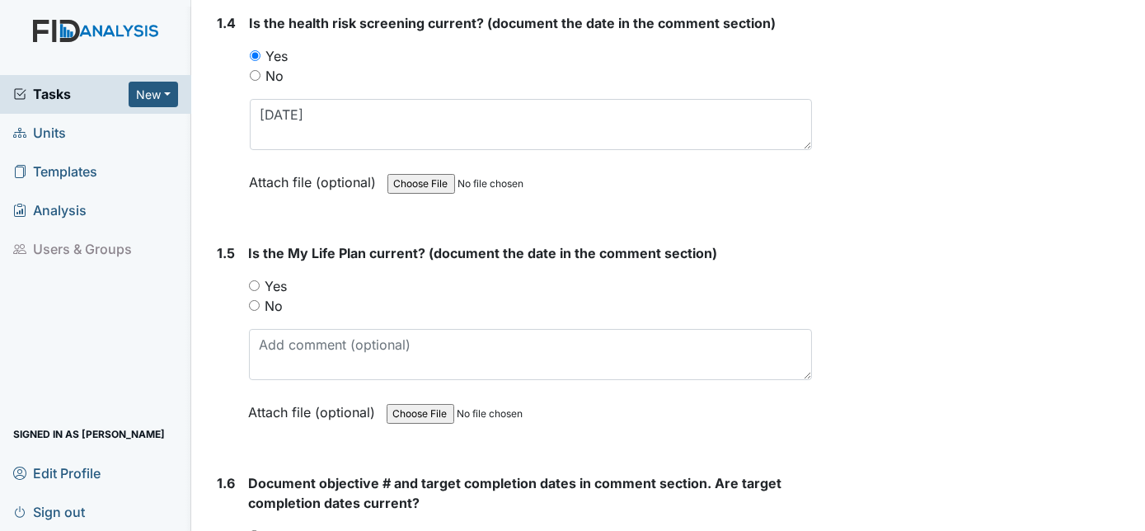
click at [254, 280] on input "Yes" at bounding box center [254, 285] width 11 height 11
radio input "true"
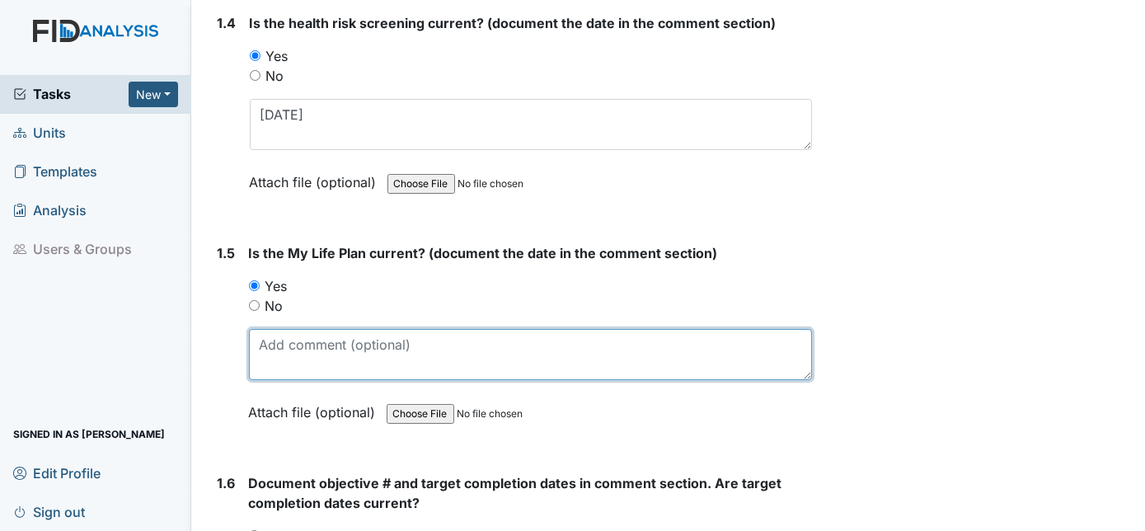
click at [279, 329] on textarea at bounding box center [531, 354] width 564 height 51
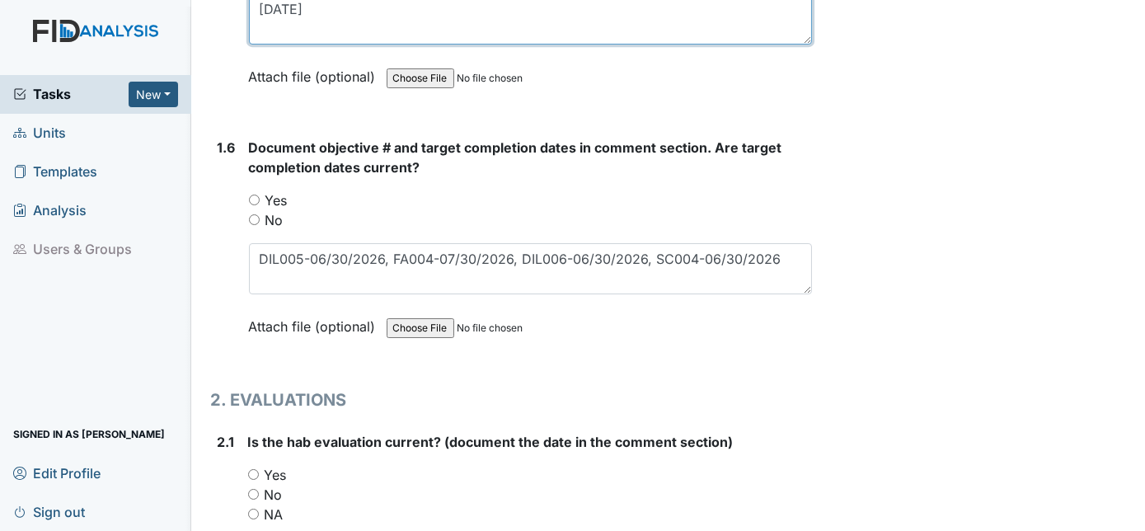
scroll to position [1301, 0]
type textarea "7/23/25"
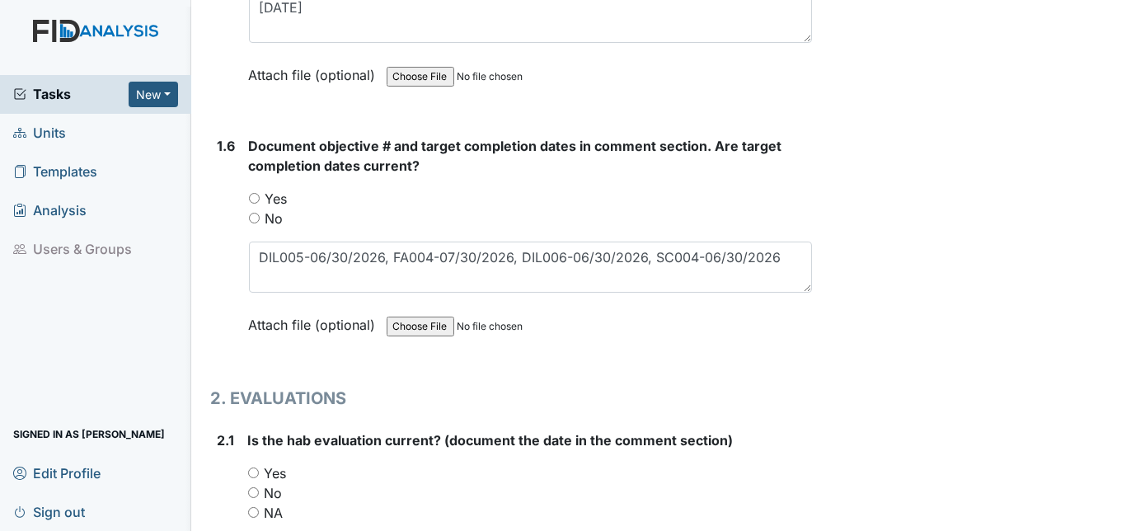
click at [255, 193] on input "Yes" at bounding box center [254, 198] width 11 height 11
radio input "true"
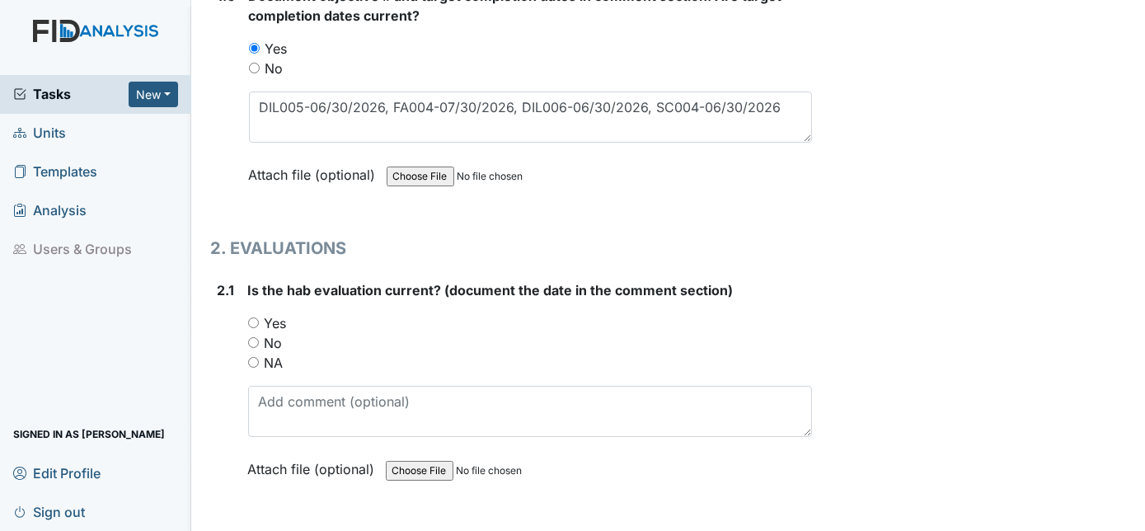
scroll to position [1456, 0]
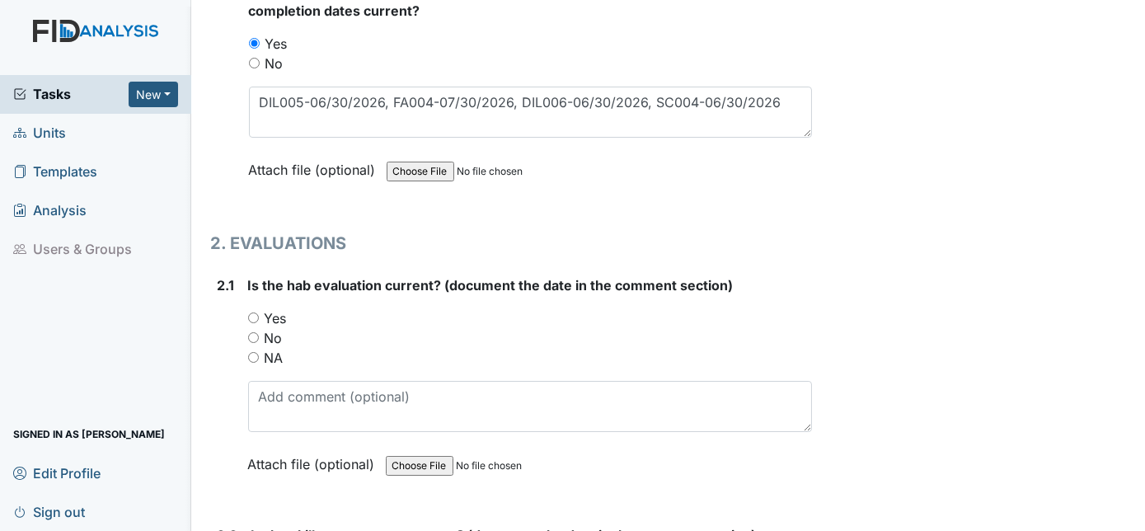
click at [252, 312] on input "Yes" at bounding box center [253, 317] width 11 height 11
radio input "true"
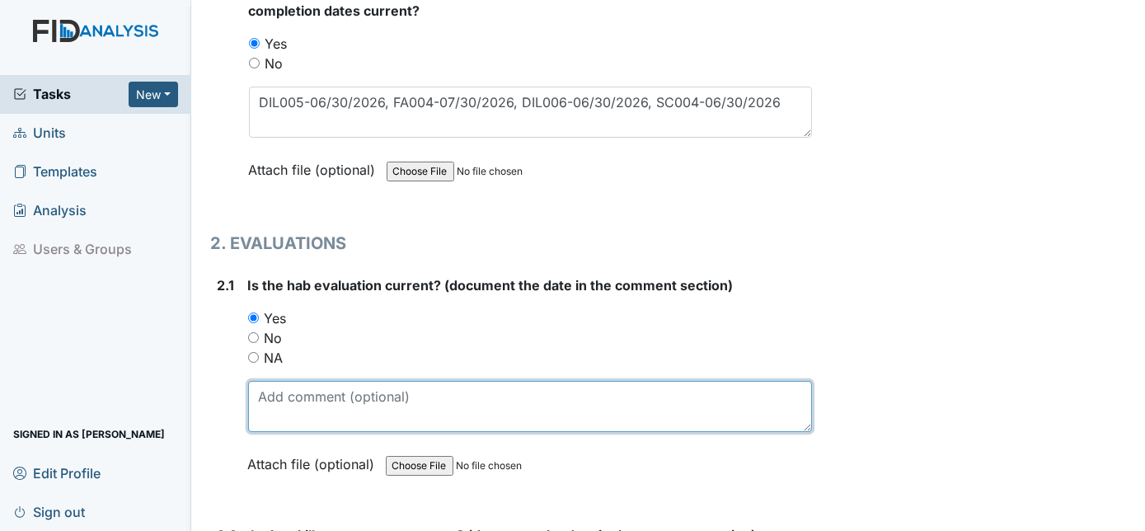
click at [268, 392] on textarea at bounding box center [530, 406] width 565 height 51
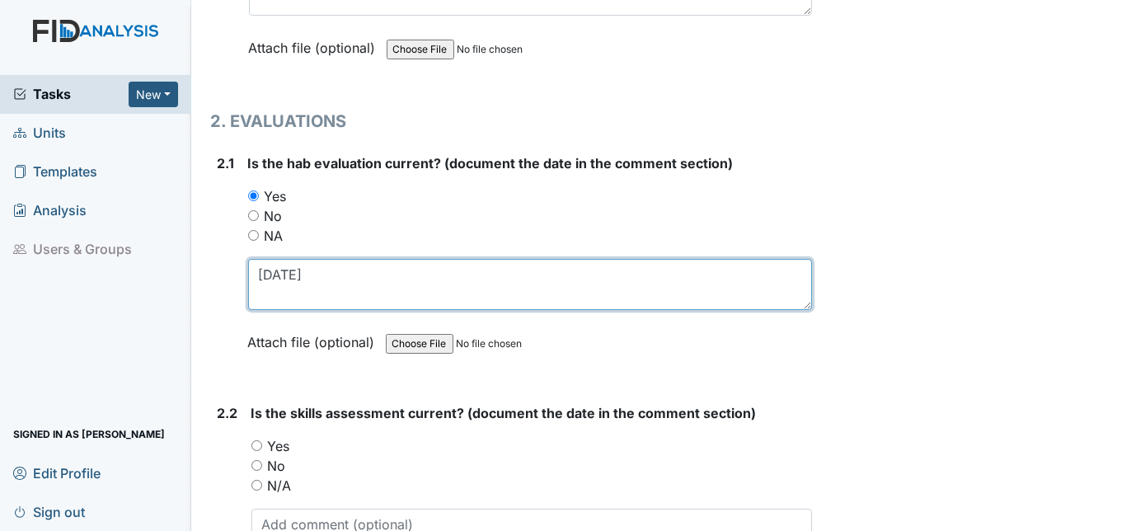
scroll to position [1606, 0]
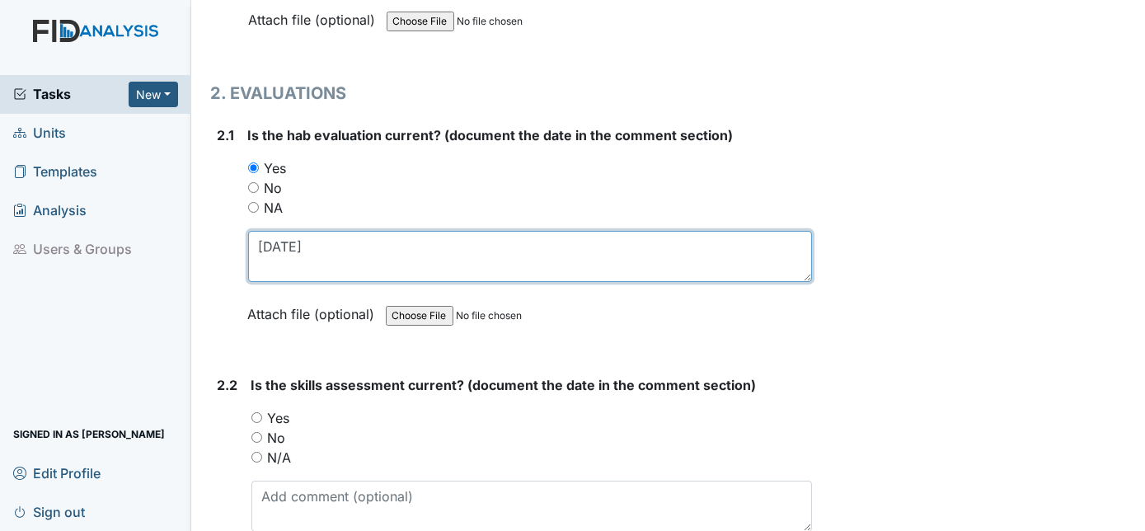
type textarea "6/25/25"
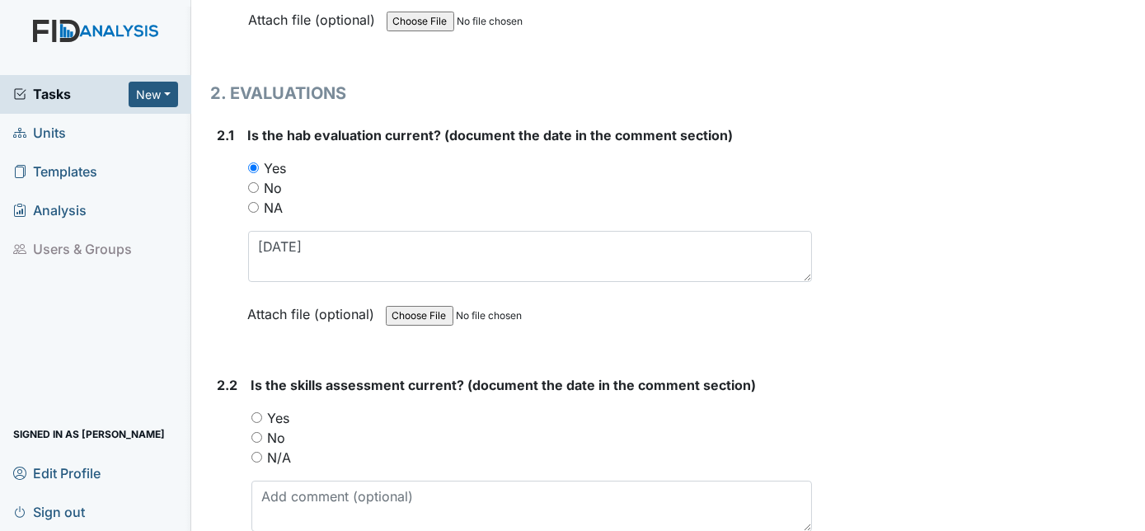
click at [251, 406] on div "2.2 Is the skills assessment current? (document the date in the comment section…" at bounding box center [512, 486] width 602 height 223
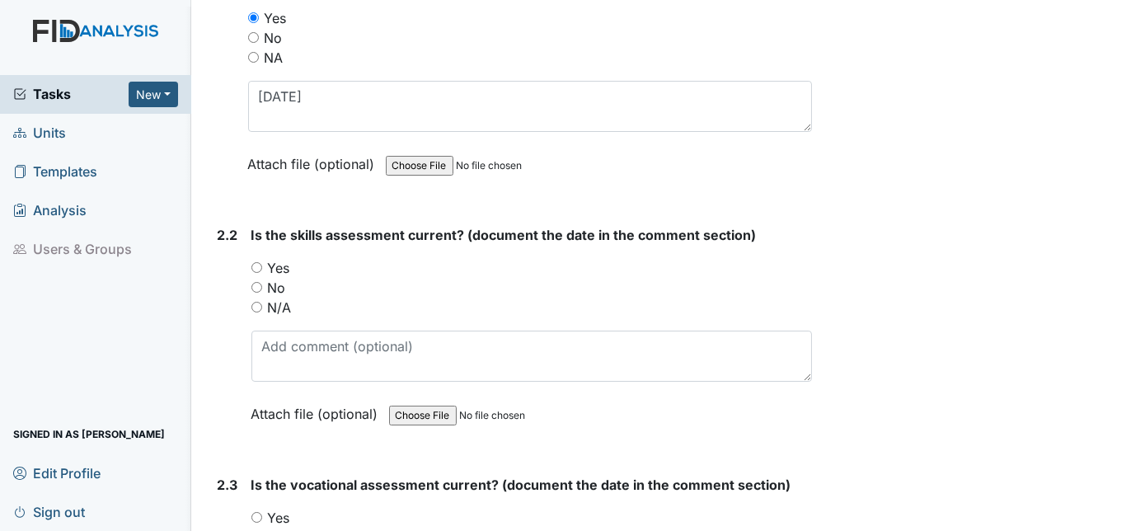
click at [257, 262] on input "Yes" at bounding box center [256, 267] width 11 height 11
radio input "true"
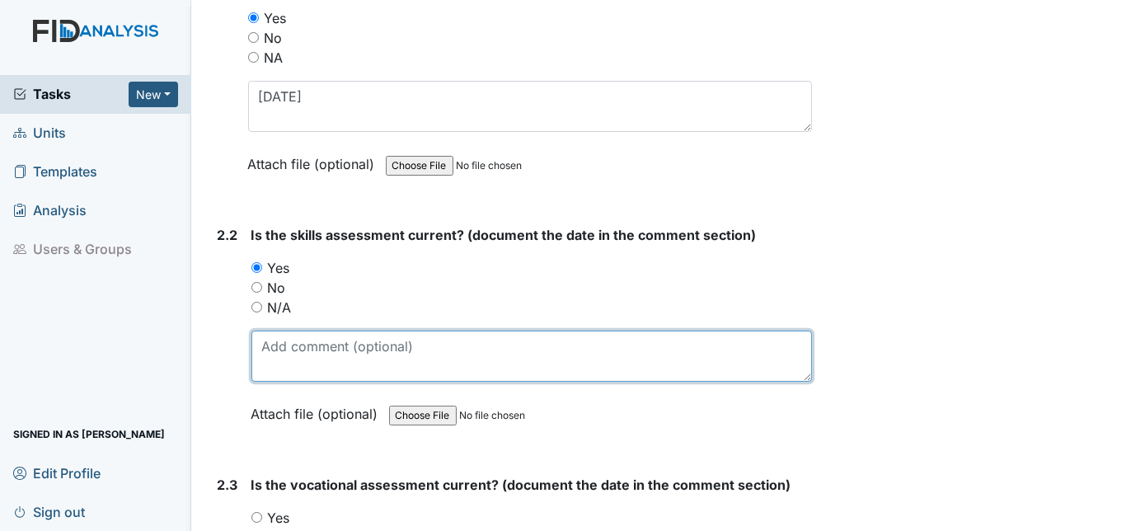
click at [291, 331] on textarea at bounding box center [531, 356] width 561 height 51
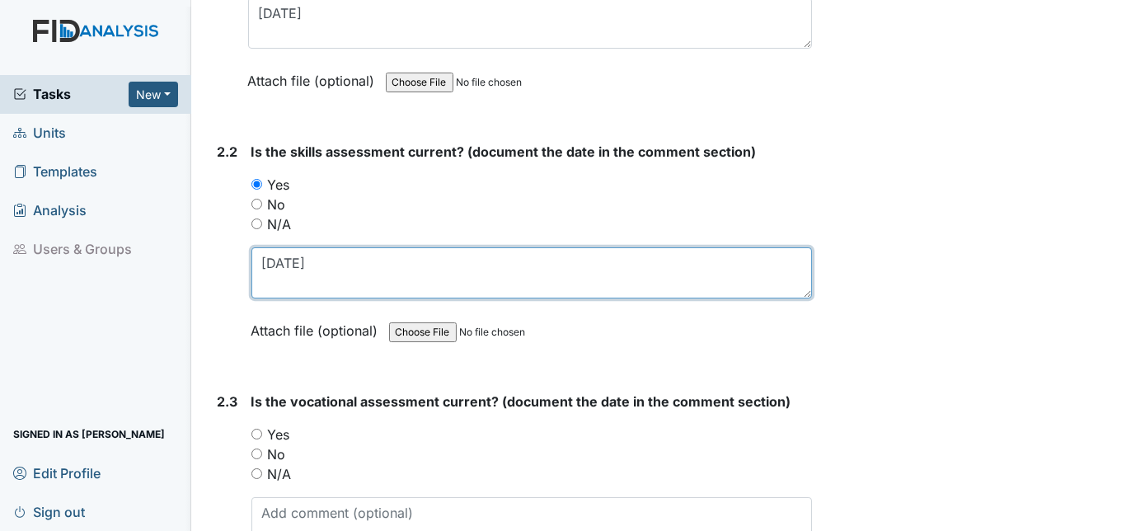
scroll to position [1906, 0]
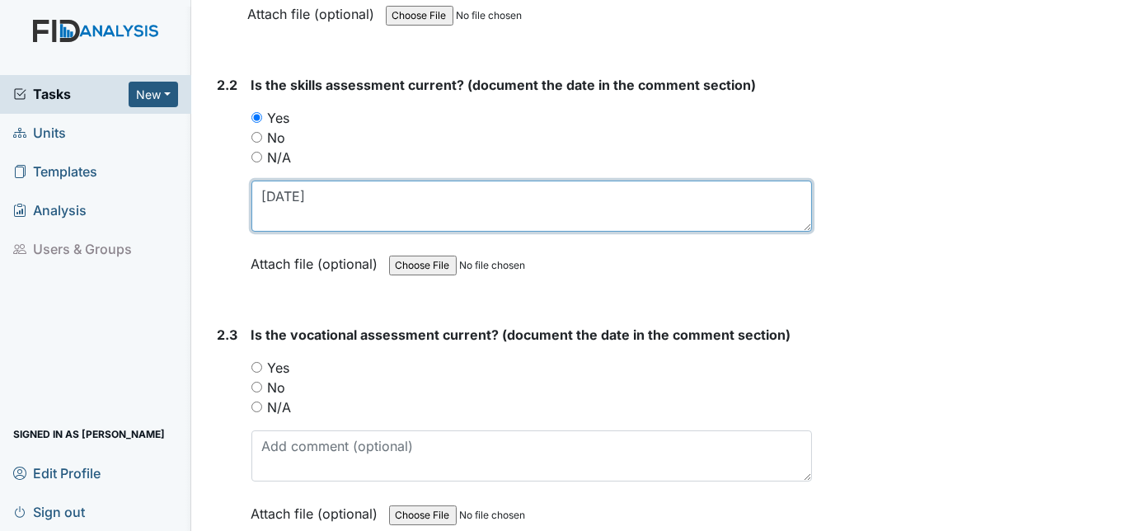
type textarea "6/25/25"
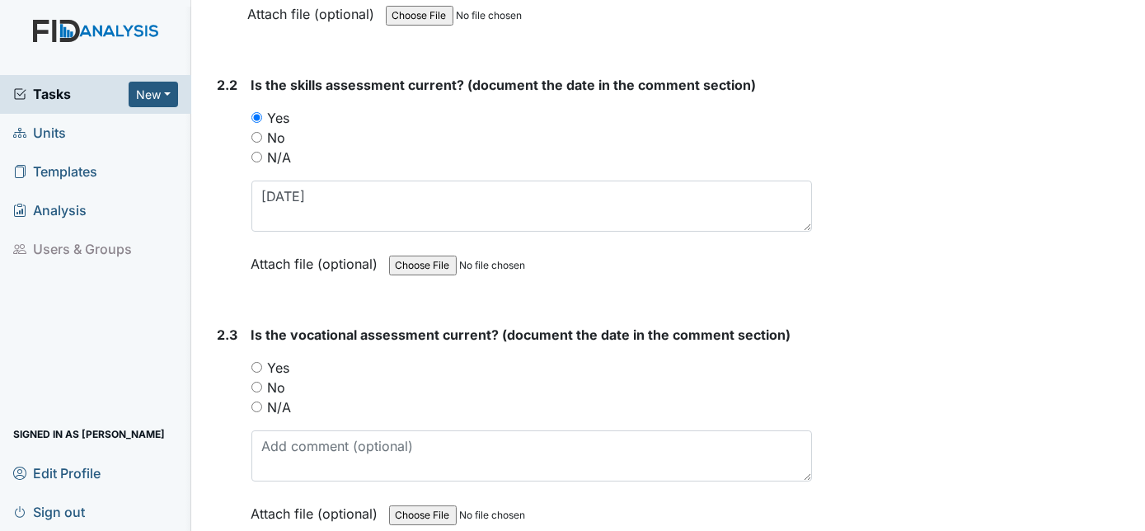
click at [257, 362] on input "Yes" at bounding box center [256, 367] width 11 height 11
radio input "true"
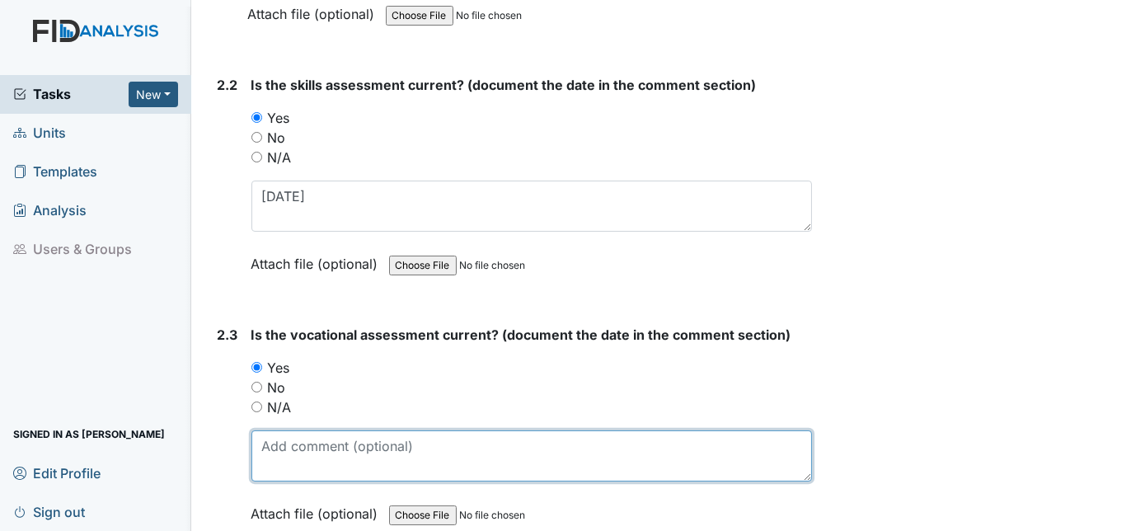
click at [281, 443] on textarea at bounding box center [531, 455] width 561 height 51
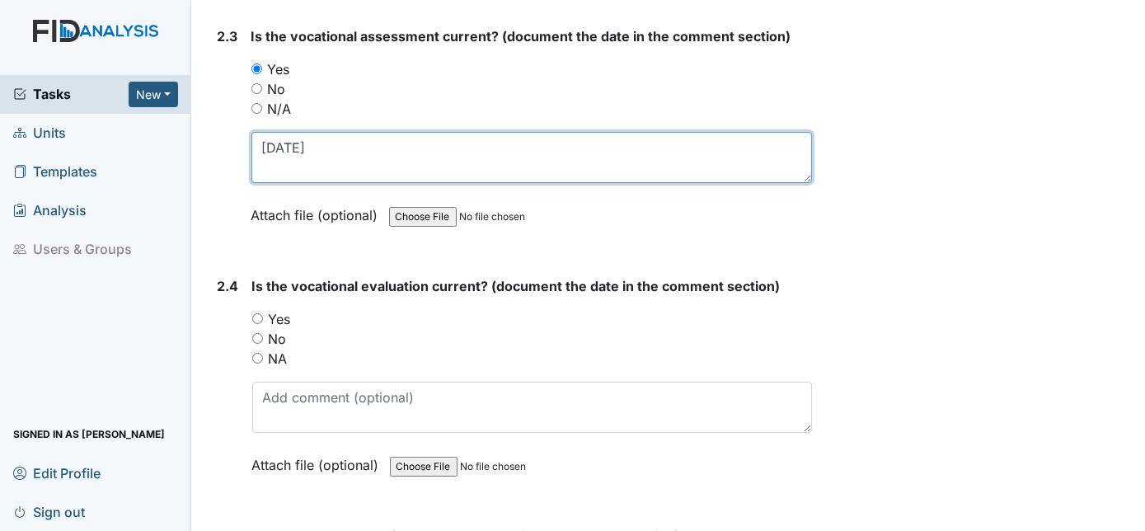
scroll to position [2205, 0]
type textarea "7/16/25"
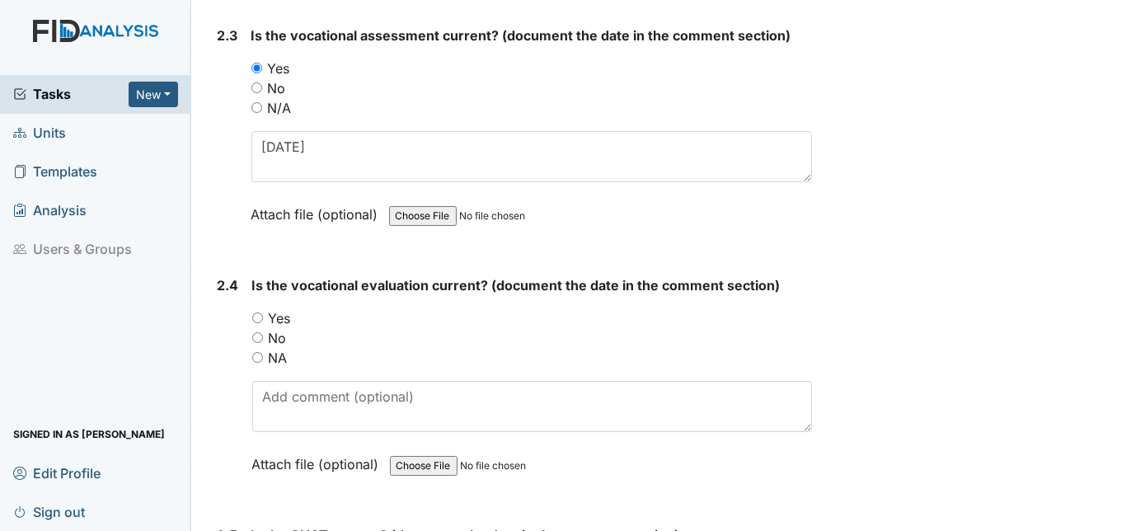
click at [259, 312] on input "Yes" at bounding box center [257, 317] width 11 height 11
radio input "true"
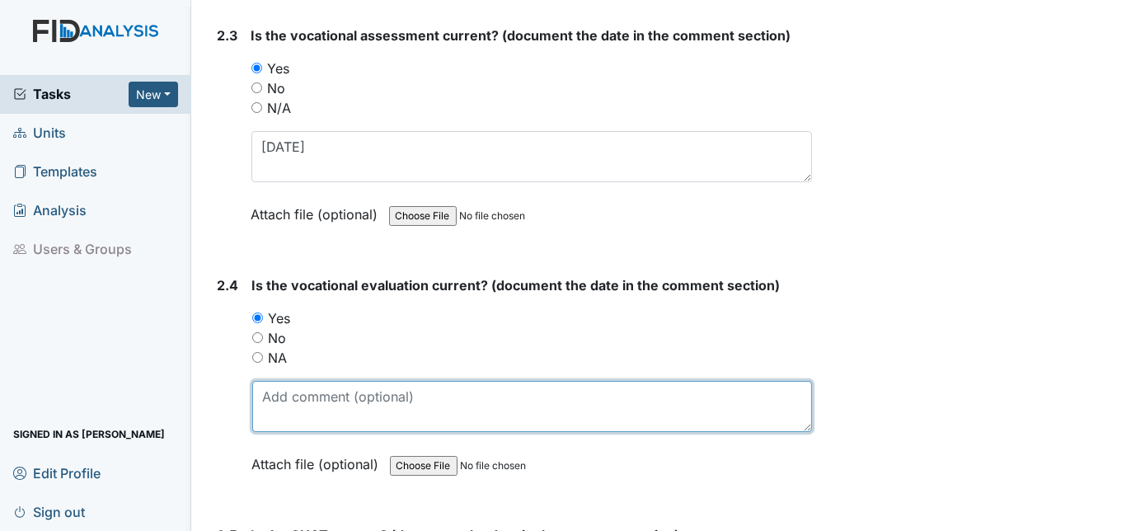
click at [271, 396] on textarea at bounding box center [532, 406] width 561 height 51
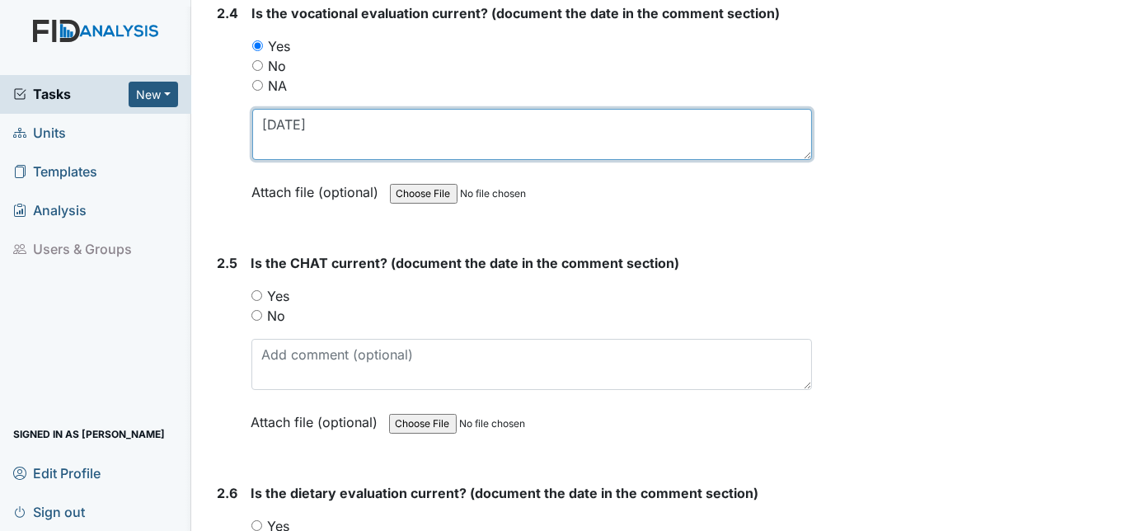
scroll to position [2511, 0]
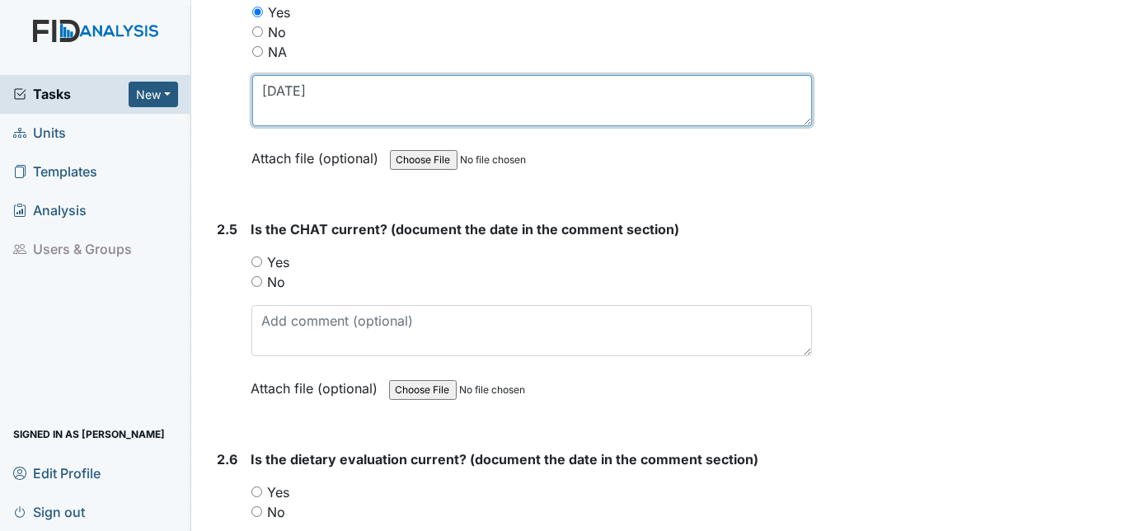
type textarea "7/19/2025"
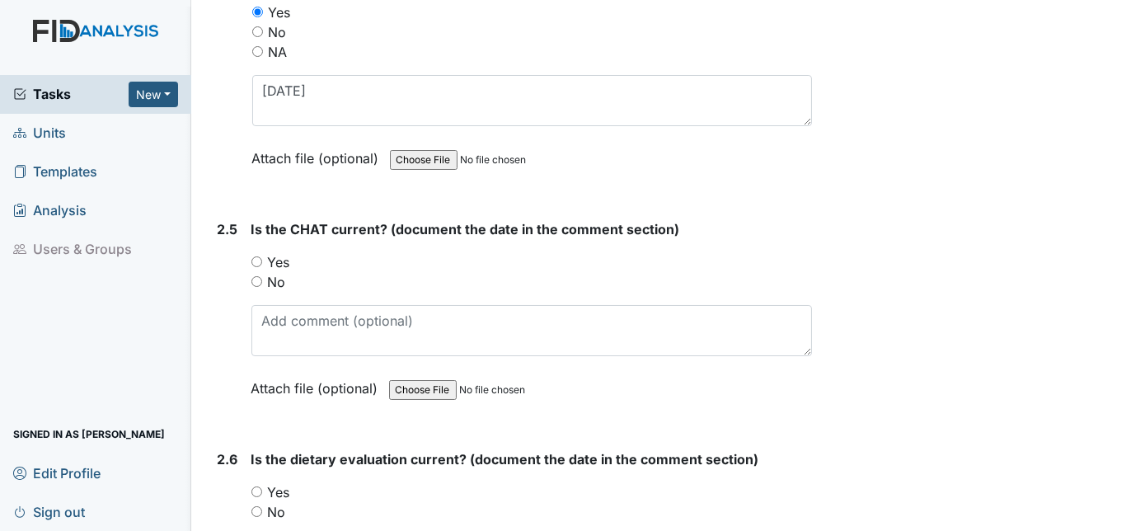
click at [256, 256] on input "Yes" at bounding box center [256, 261] width 11 height 11
radio input "true"
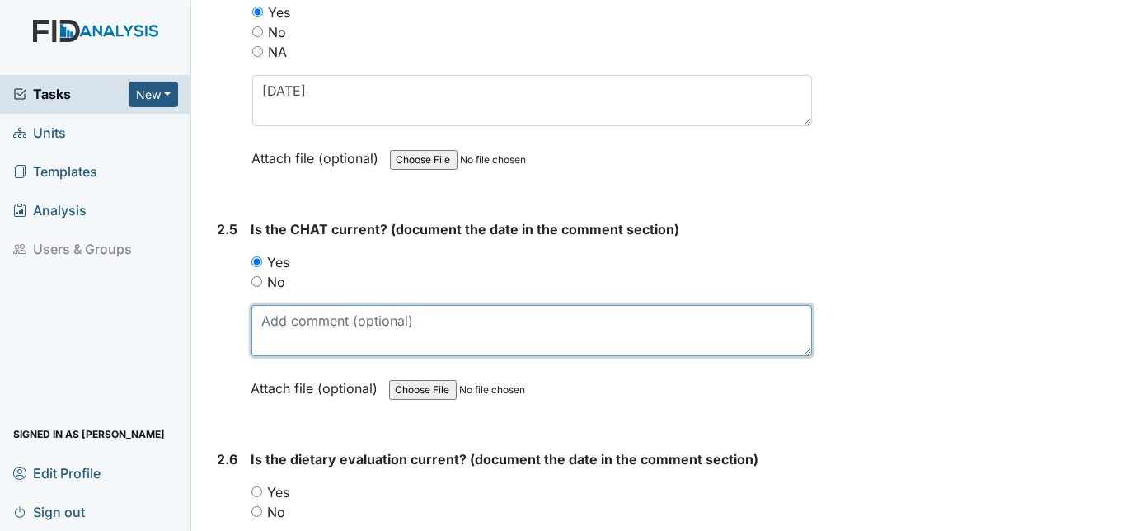
click at [294, 310] on textarea at bounding box center [531, 330] width 561 height 51
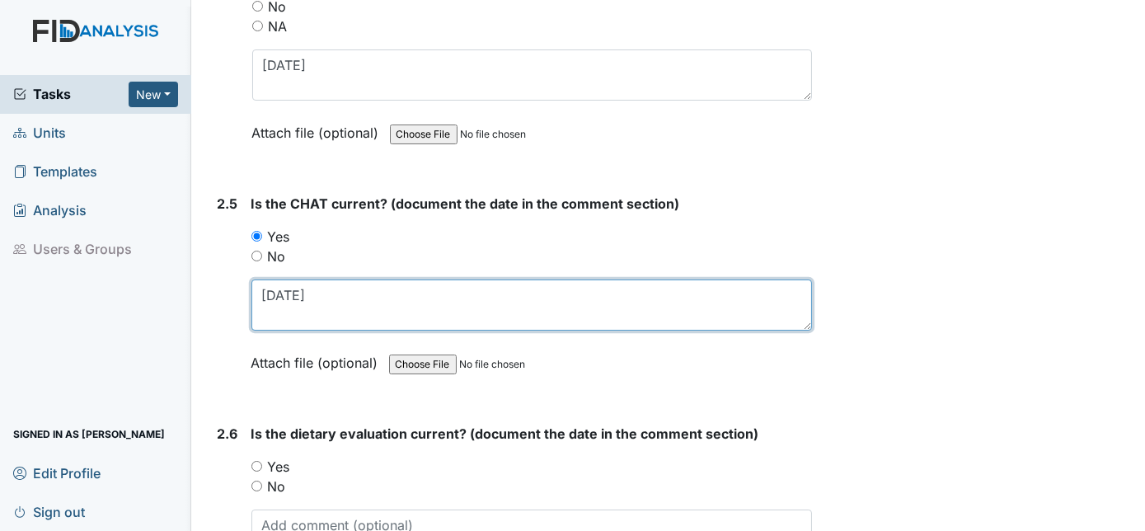
scroll to position [2586, 0]
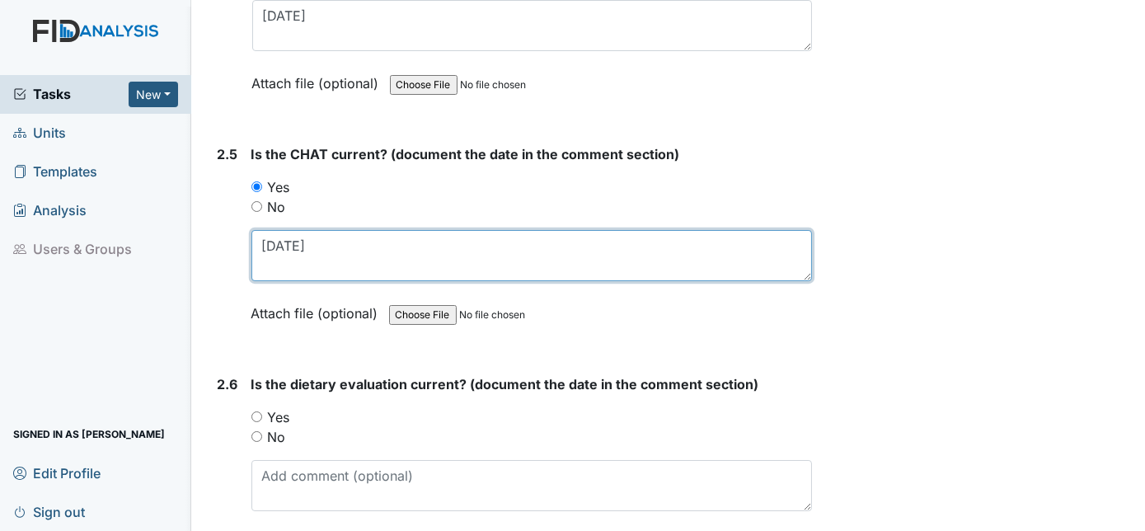
type textarea "7/22/2025"
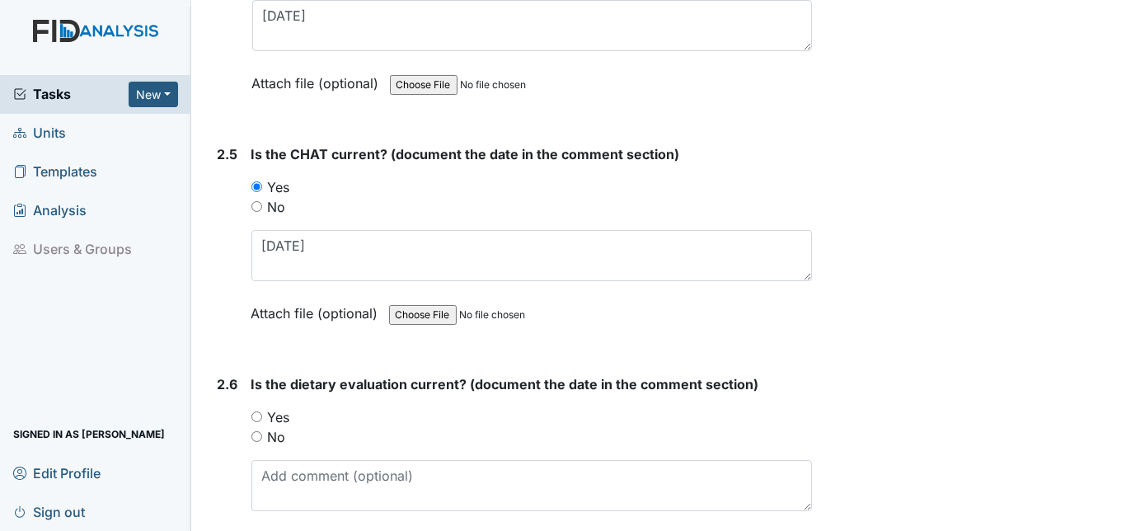
click at [251, 398] on div "2.6 Is the dietary evaluation current? (document the date in the comment sectio…" at bounding box center [512, 476] width 602 height 204
click at [257, 411] on input "Yes" at bounding box center [256, 416] width 11 height 11
radio input "true"
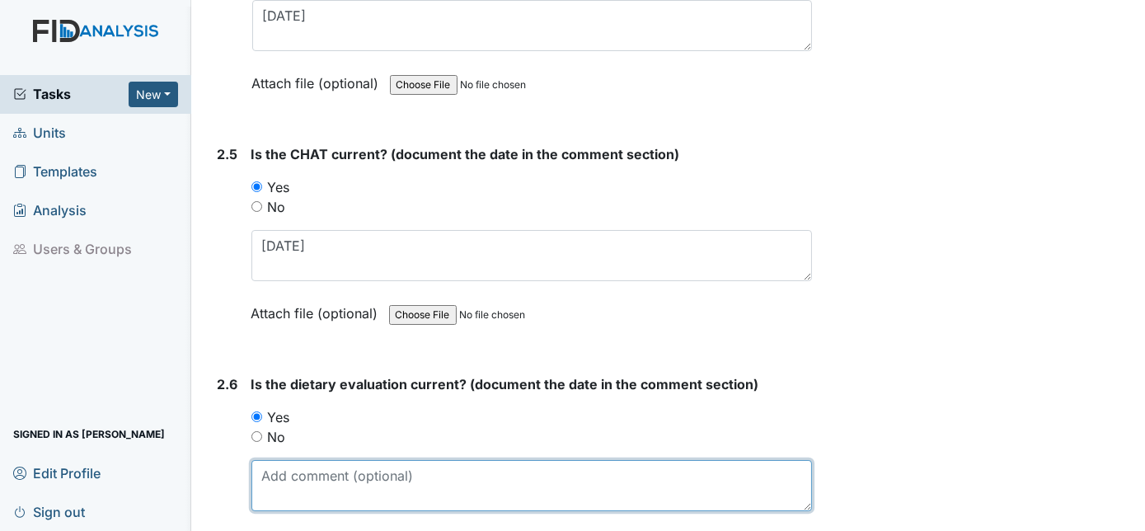
click at [274, 460] on textarea at bounding box center [531, 485] width 561 height 51
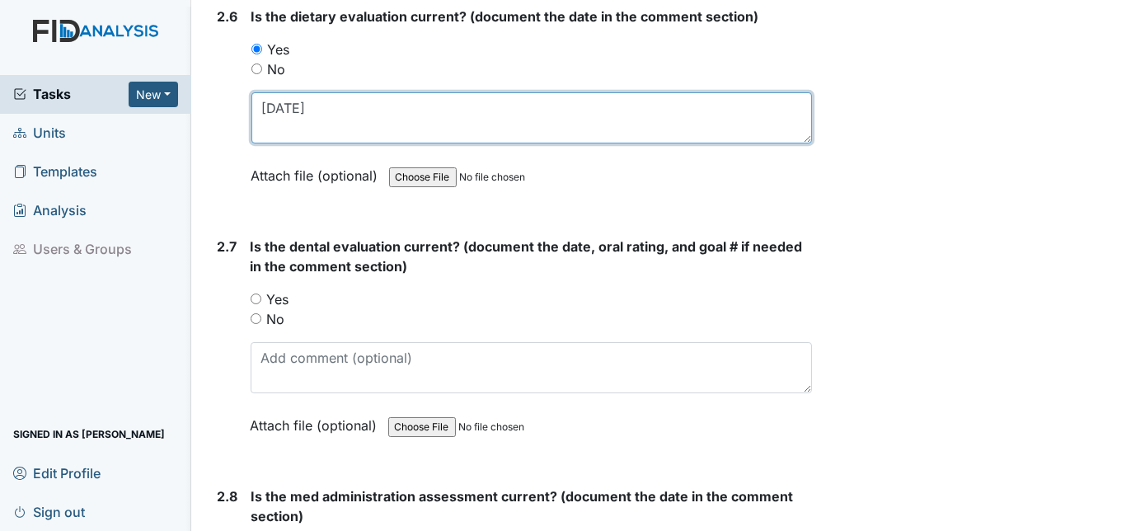
scroll to position [2961, 0]
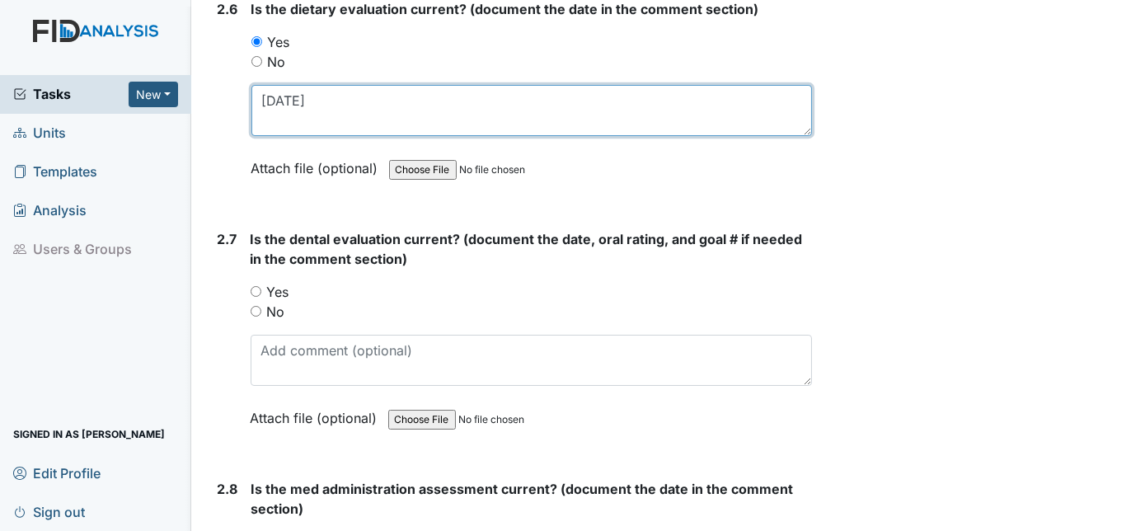
type textarea "9/4/2025"
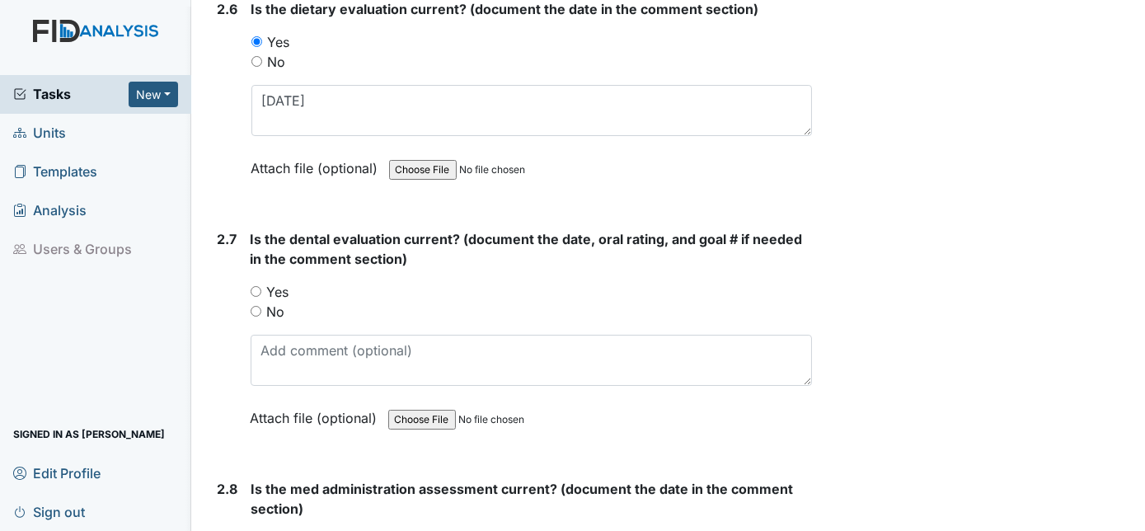
click at [254, 286] on input "Yes" at bounding box center [256, 291] width 11 height 11
radio input "true"
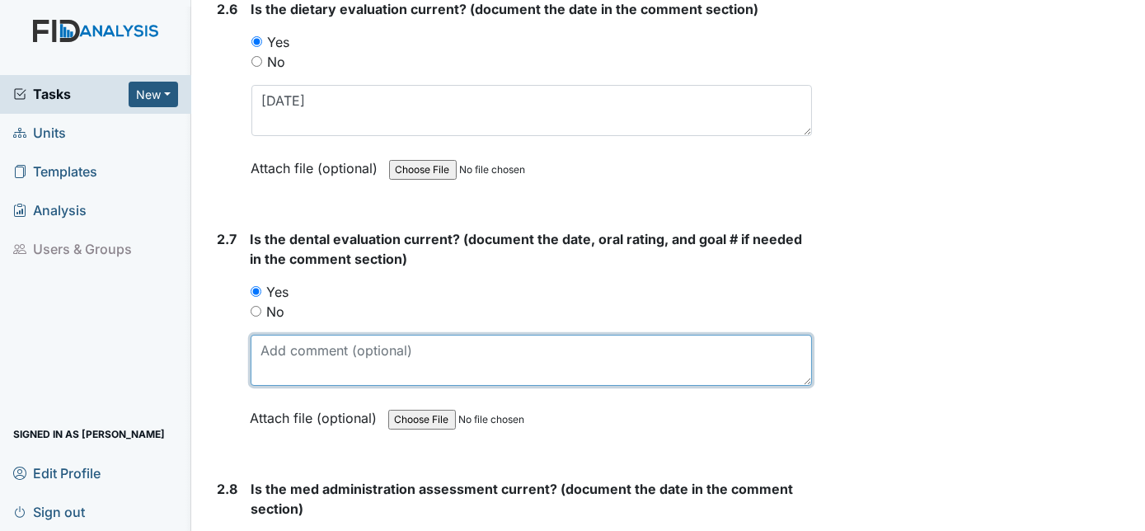
click at [267, 341] on textarea at bounding box center [532, 360] width 562 height 51
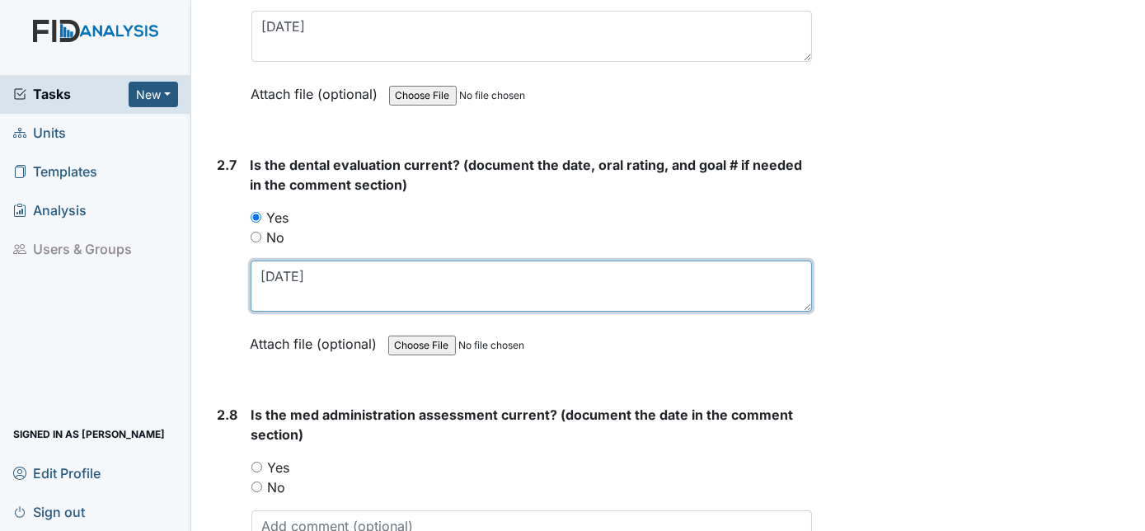
type textarea "1/17/2025"
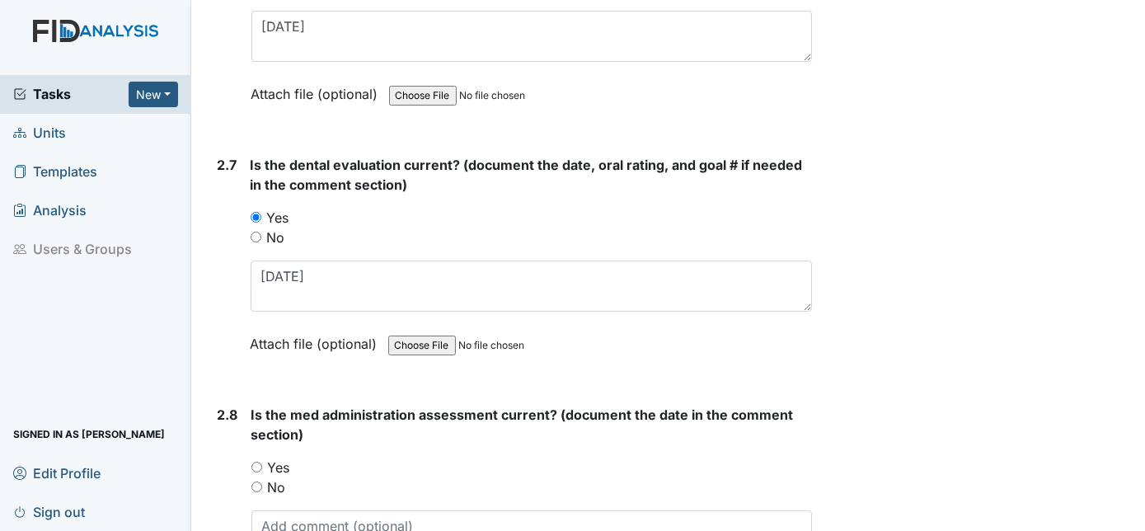
click at [256, 462] on input "Yes" at bounding box center [256, 467] width 11 height 11
radio input "true"
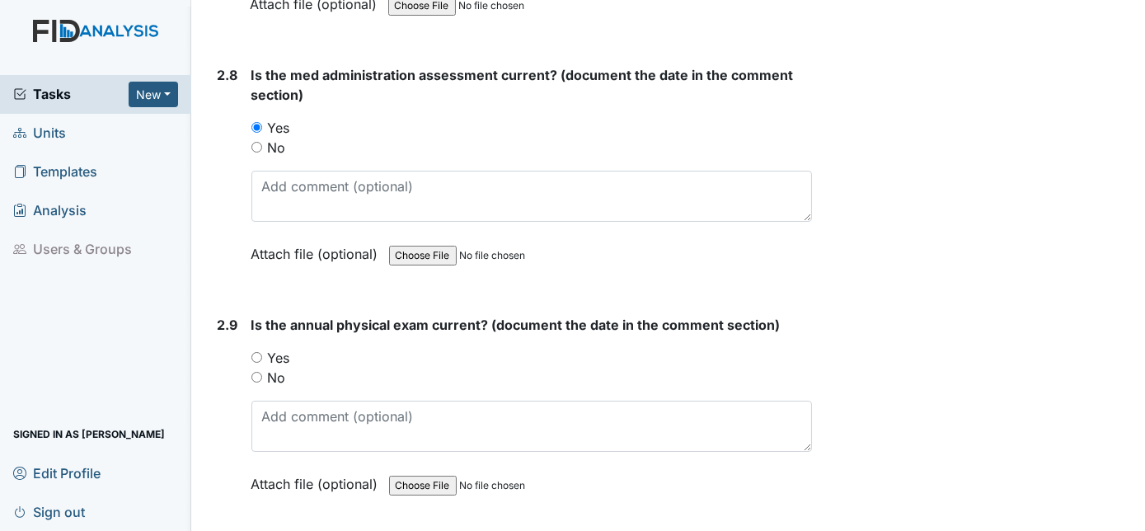
scroll to position [3411, 0]
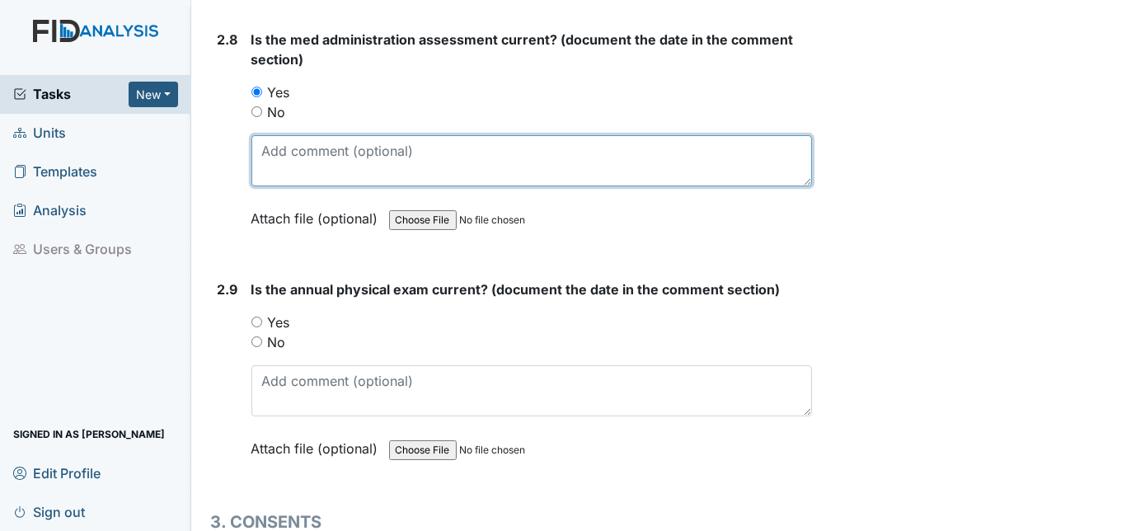
click at [281, 135] on textarea at bounding box center [531, 160] width 561 height 51
type textarea "3/4/25"
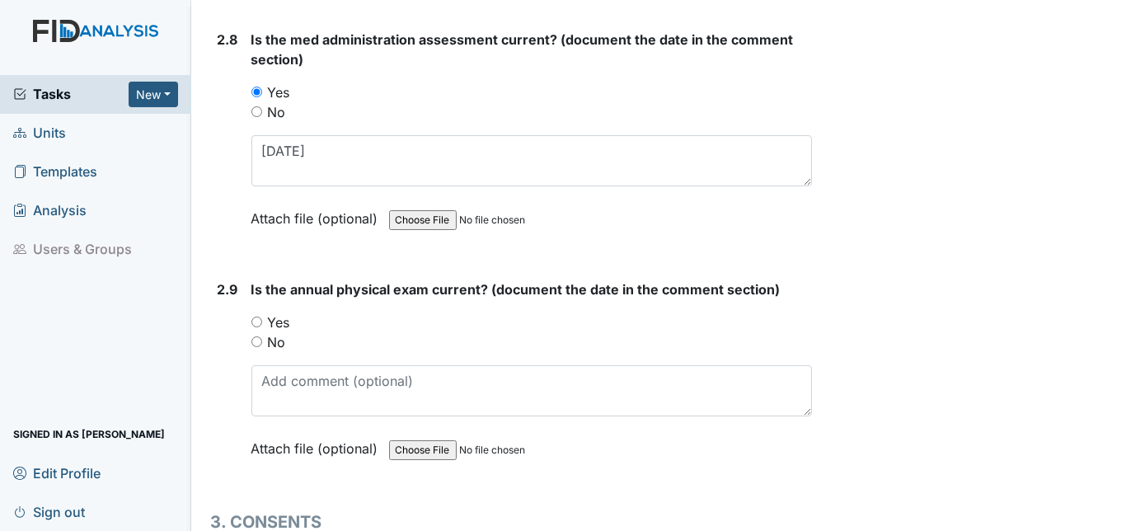
click at [259, 317] on input "Yes" at bounding box center [256, 322] width 11 height 11
radio input "true"
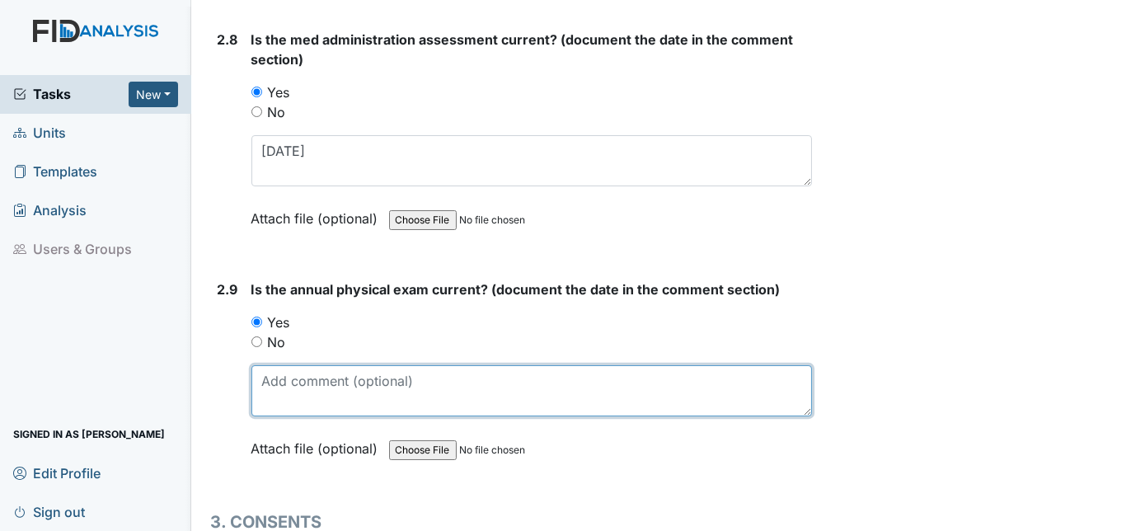
click at [289, 367] on textarea at bounding box center [531, 390] width 561 height 51
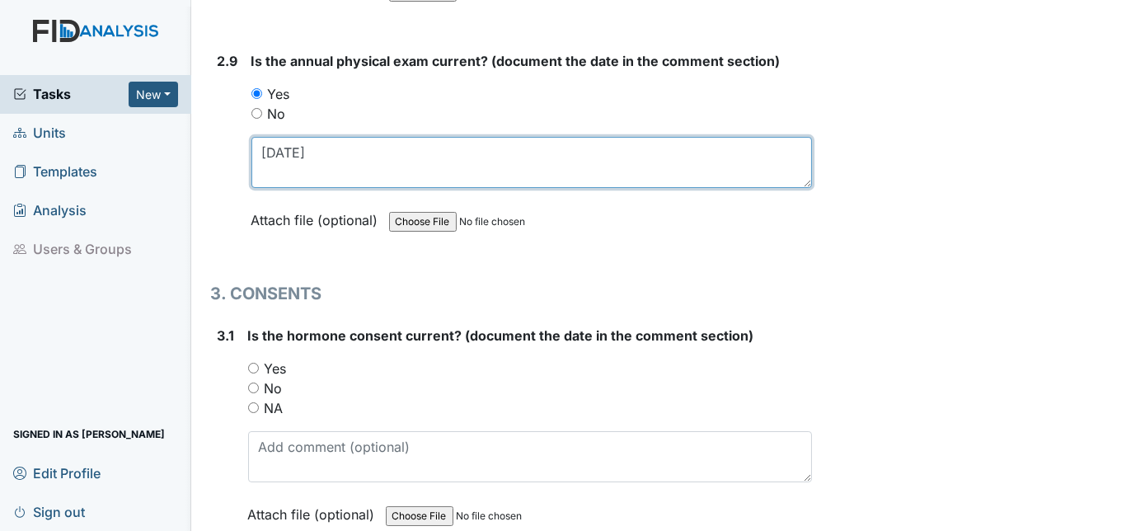
scroll to position [3646, 0]
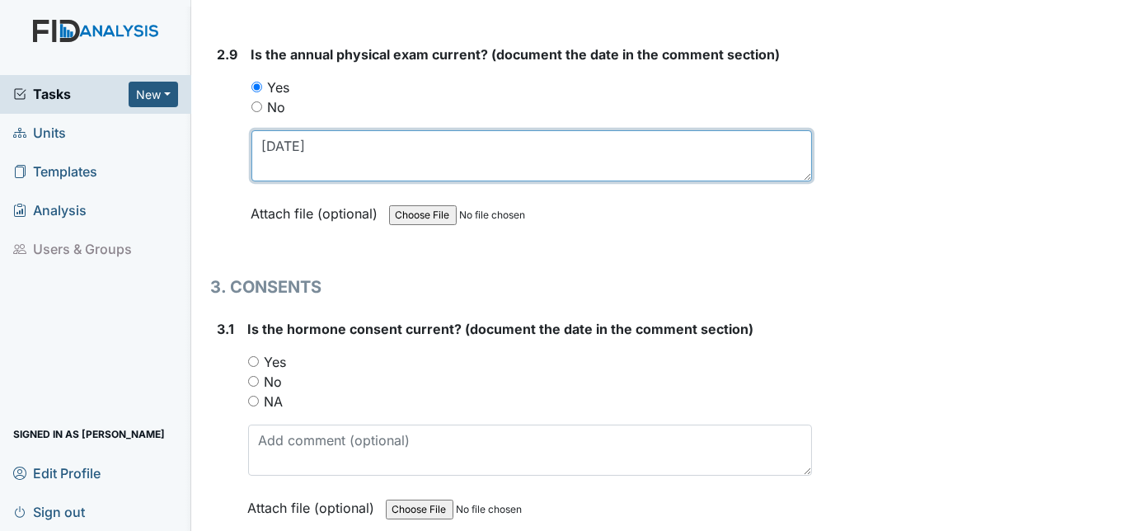
type textarea "8/30/2024"
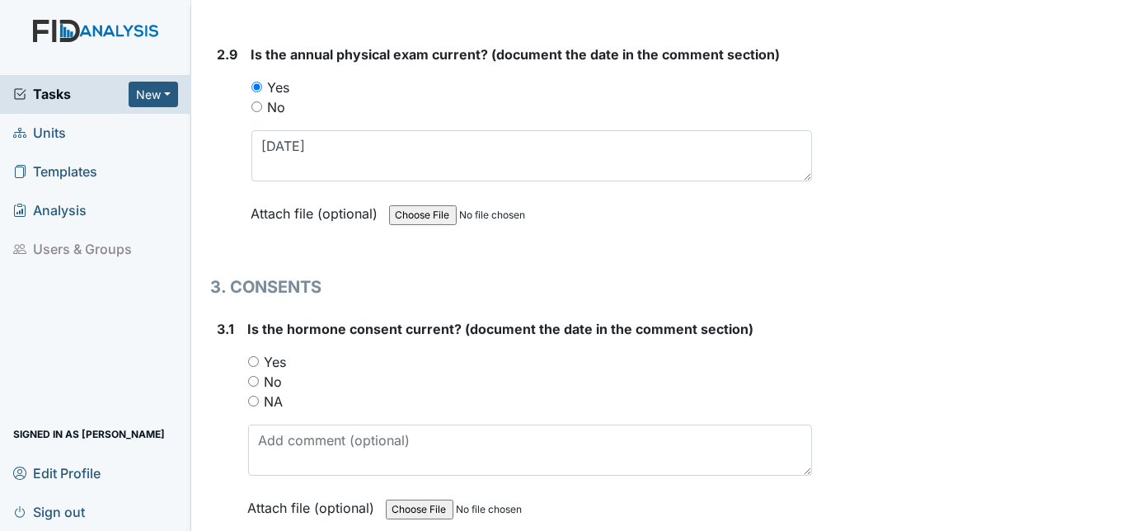
click at [252, 396] on input "NA" at bounding box center [253, 401] width 11 height 11
radio input "true"
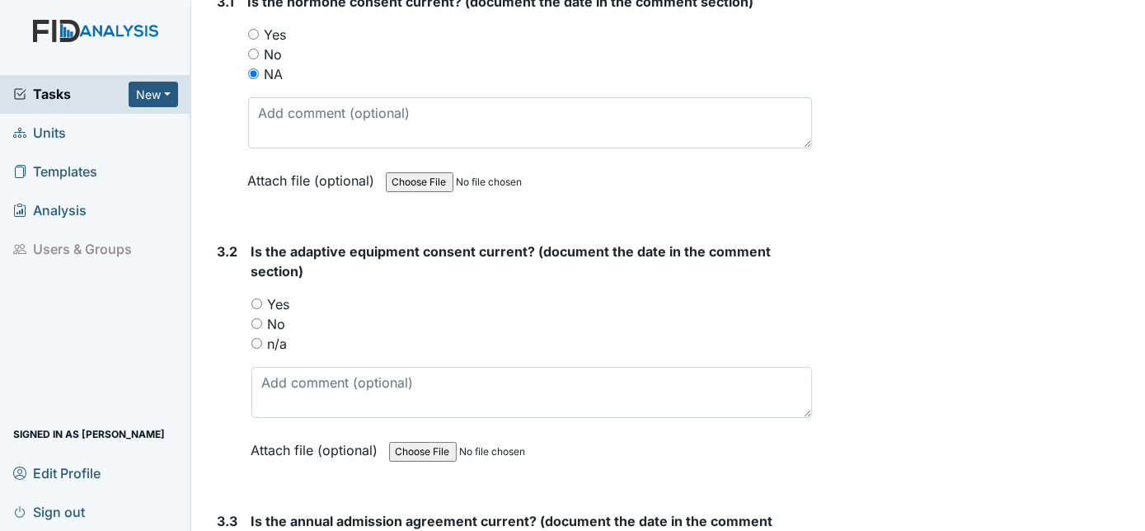
scroll to position [3976, 0]
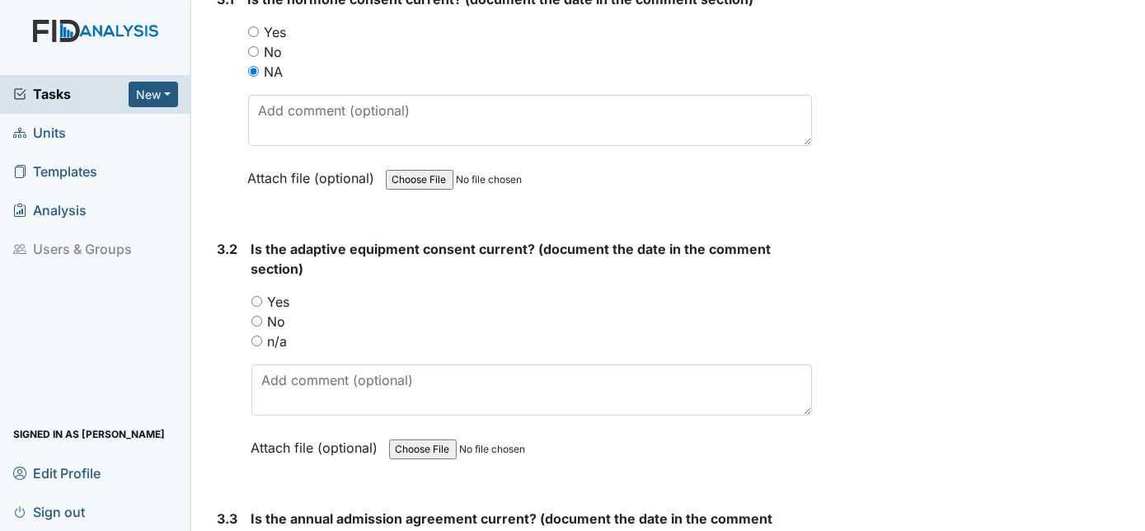
click at [255, 336] on input "n/a" at bounding box center [256, 341] width 11 height 11
radio input "true"
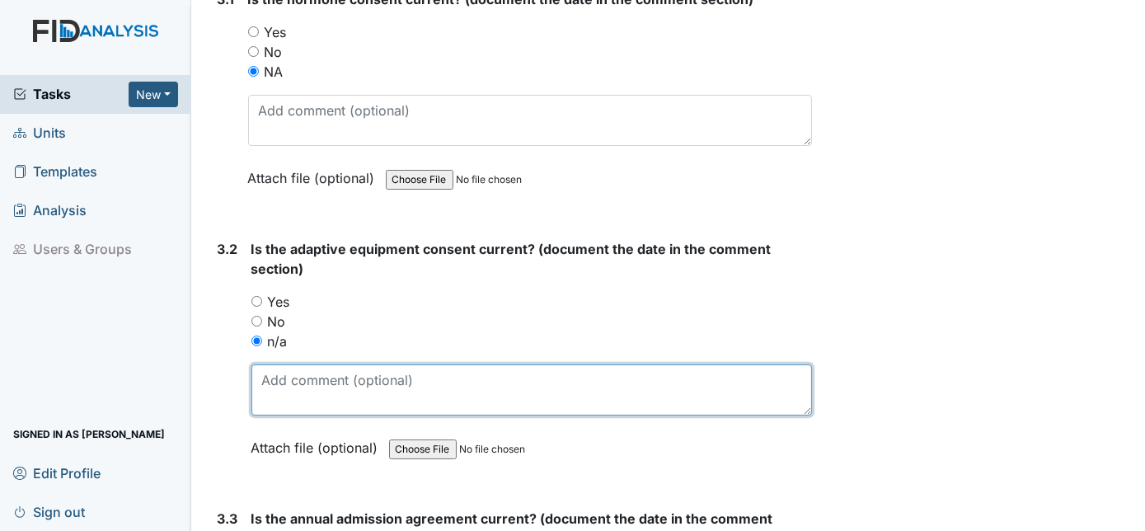
click at [277, 364] on textarea at bounding box center [531, 389] width 561 height 51
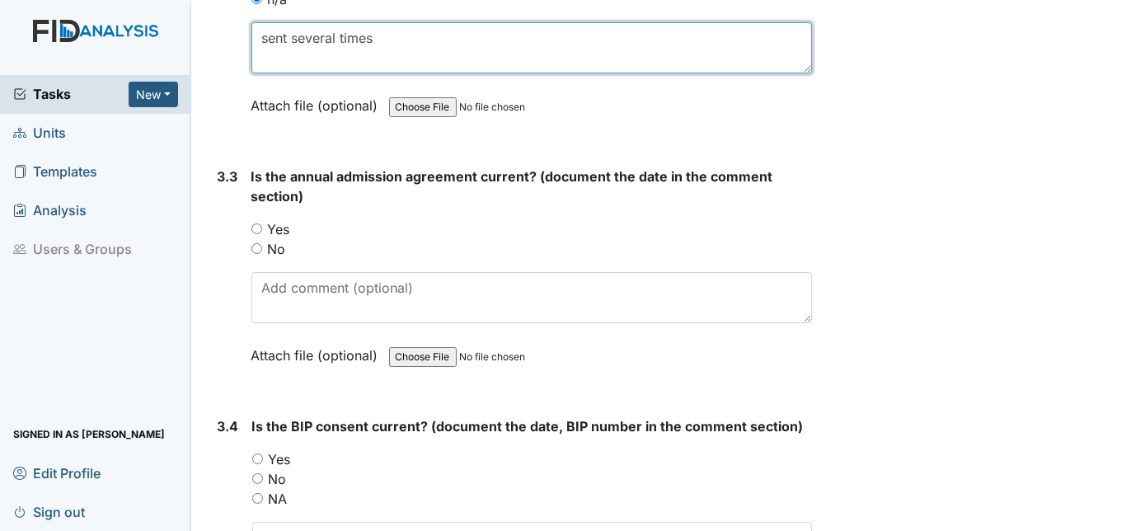
scroll to position [4351, 0]
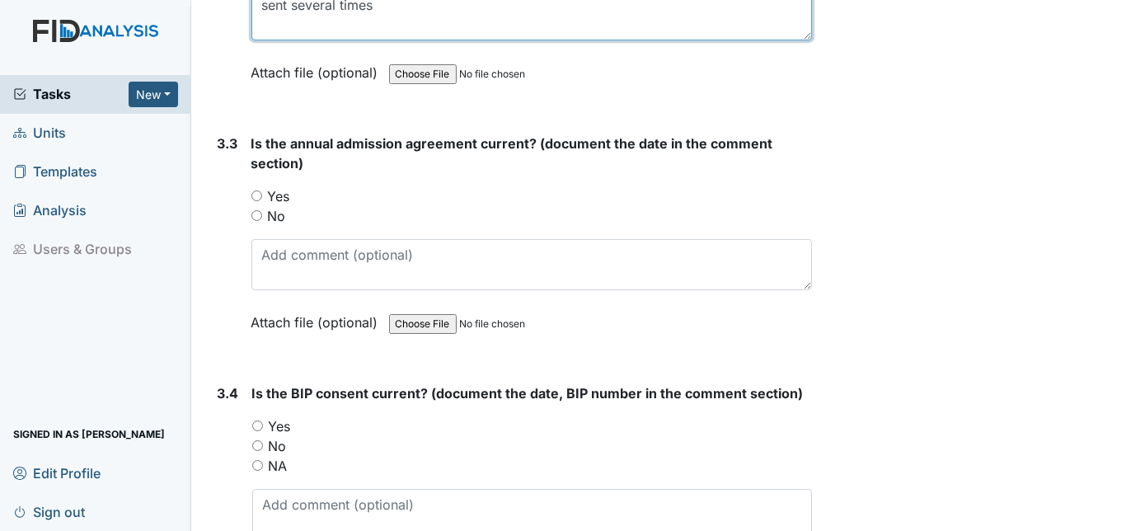
type textarea "sent several times"
click at [256, 190] on input "Yes" at bounding box center [256, 195] width 11 height 11
radio input "true"
click at [261, 210] on input "No" at bounding box center [256, 215] width 11 height 11
radio input "true"
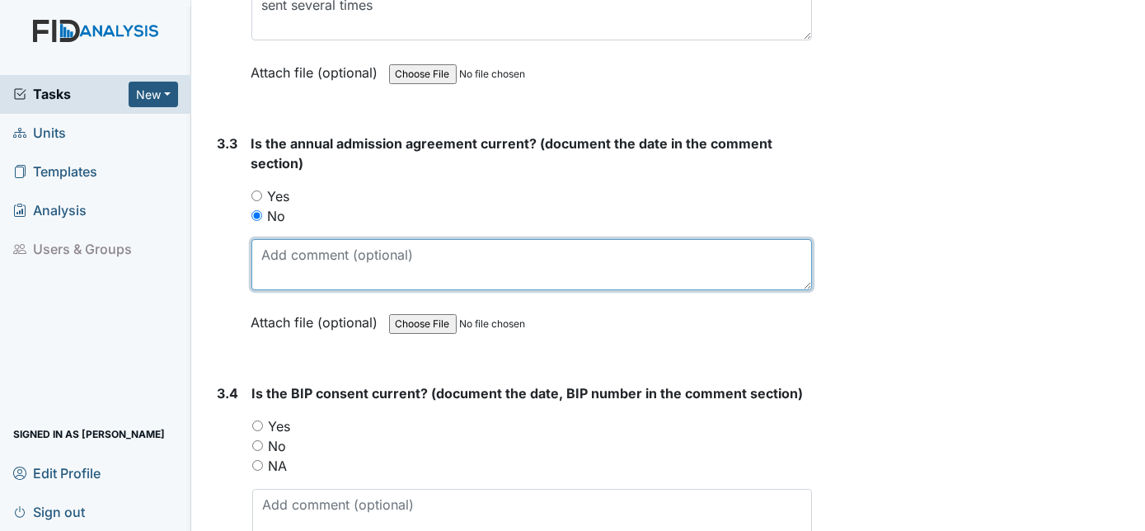
click at [277, 239] on textarea at bounding box center [531, 264] width 561 height 51
type textarea "sent several times"
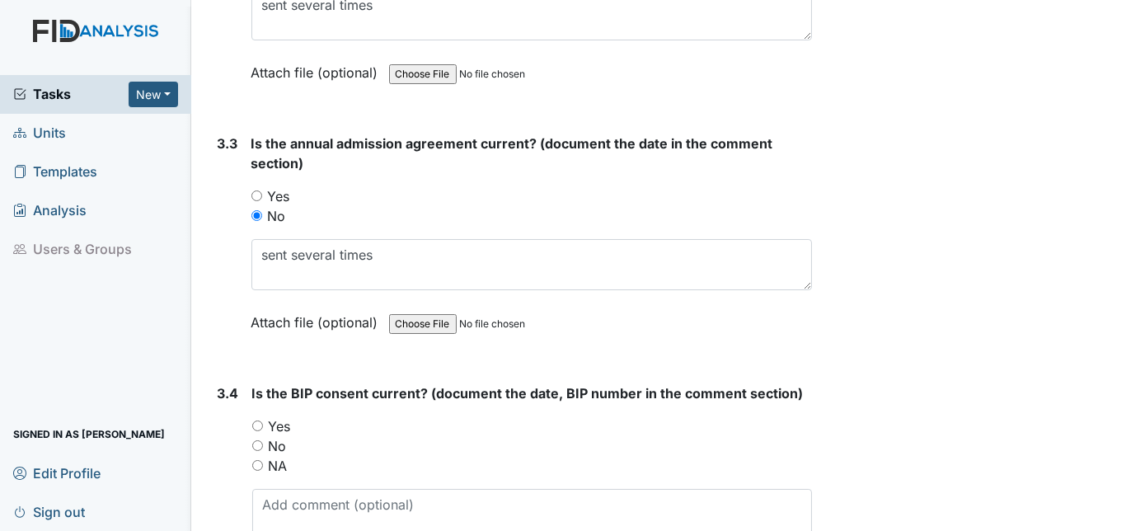
click at [259, 460] on input "NA" at bounding box center [257, 465] width 11 height 11
radio input "true"
click at [268, 489] on textarea at bounding box center [532, 514] width 561 height 51
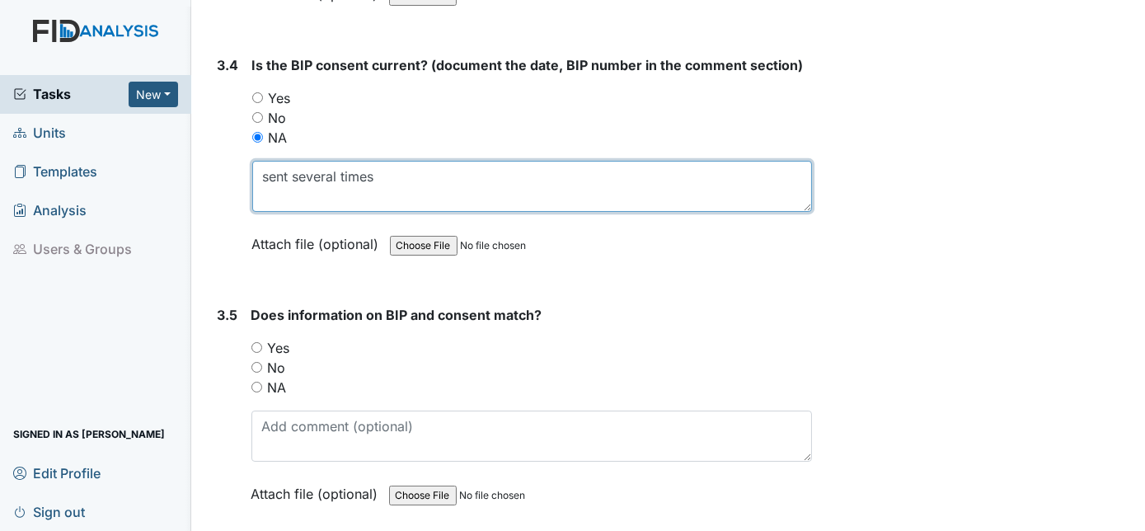
scroll to position [4643, 0]
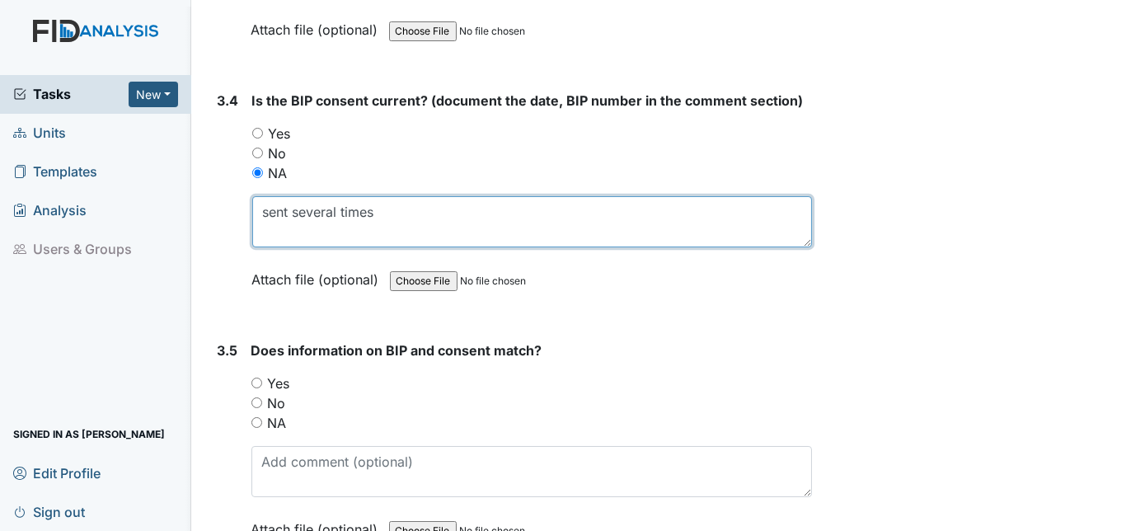
type textarea "sent several times"
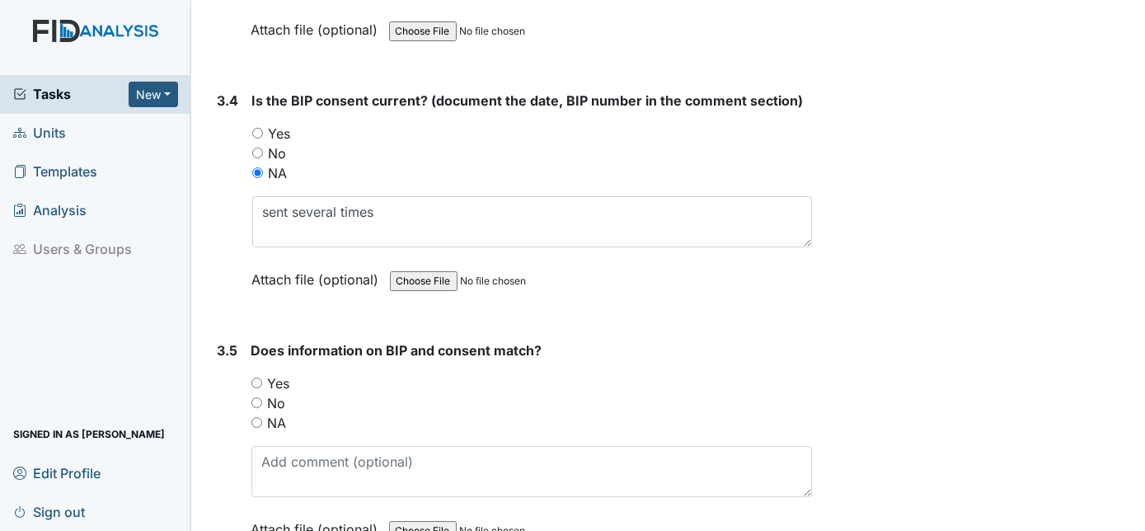
click at [259, 378] on input "Yes" at bounding box center [256, 383] width 11 height 11
radio input "true"
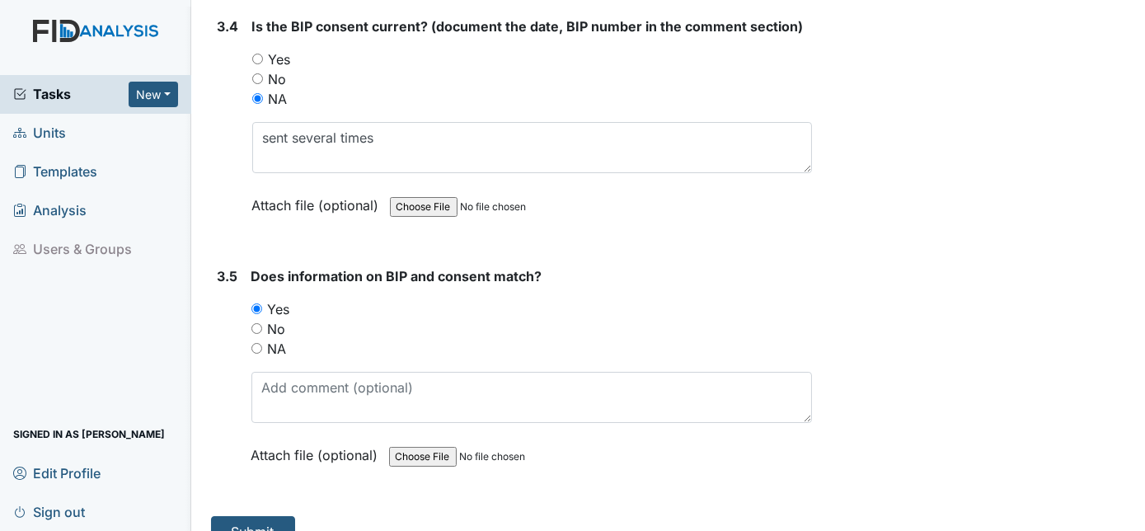
scroll to position [4718, 0]
click at [247, 516] on button "Submit" at bounding box center [253, 531] width 84 height 31
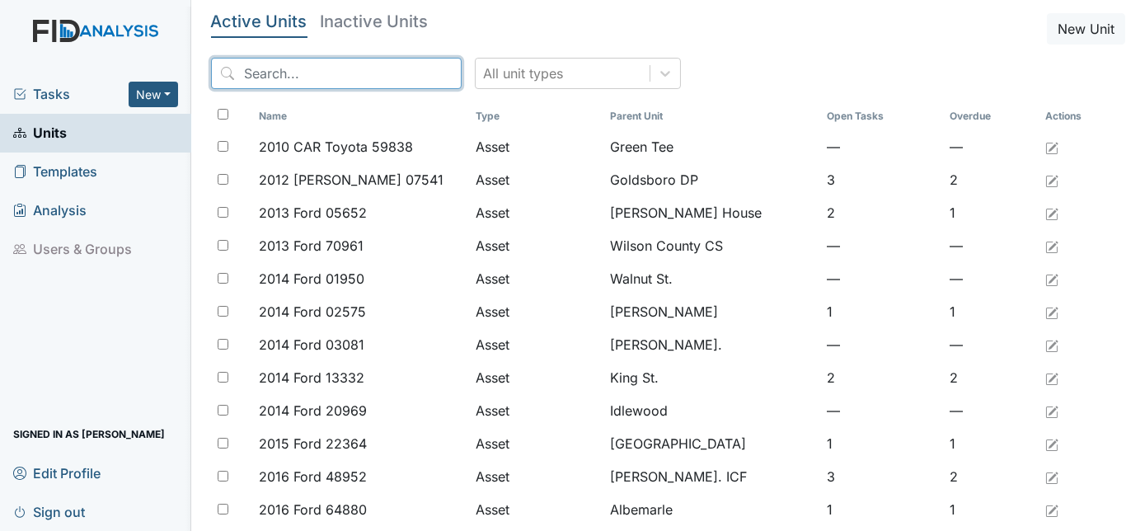
click at [282, 79] on input "search" at bounding box center [336, 73] width 251 height 31
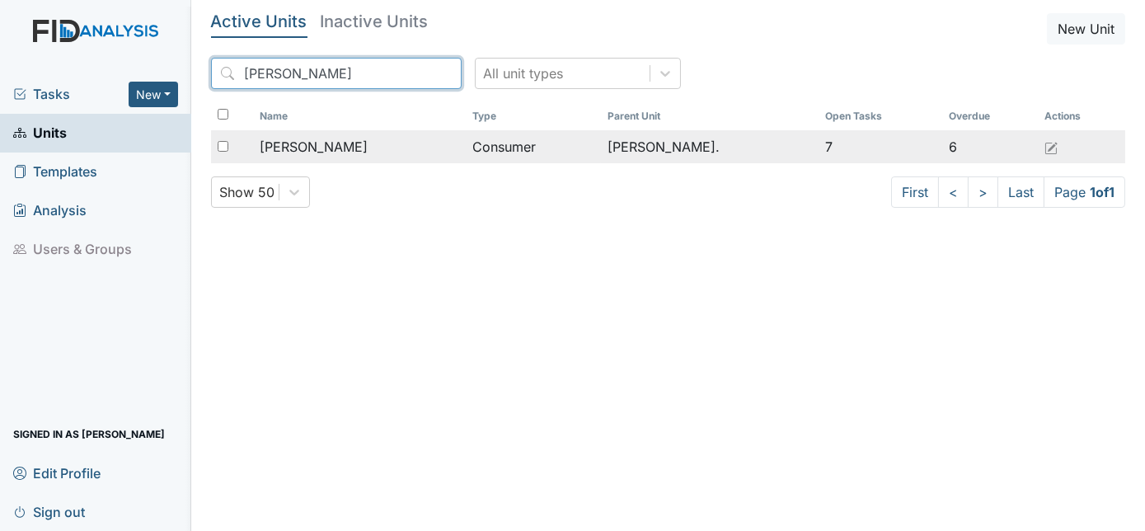
type input "roos"
click at [335, 153] on span "[PERSON_NAME]" at bounding box center [314, 147] width 108 height 20
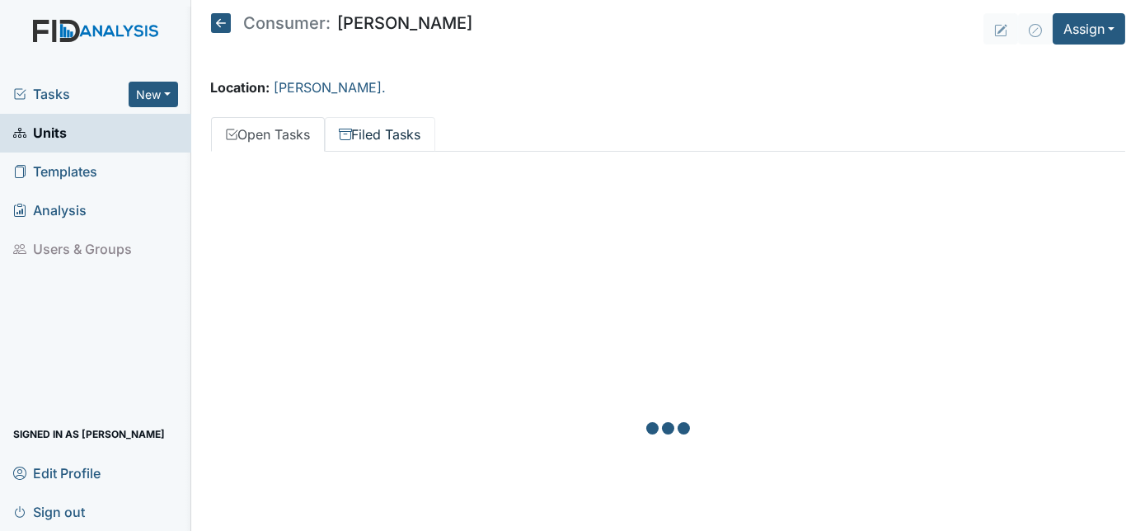
click at [363, 143] on link "Filed Tasks" at bounding box center [380, 134] width 110 height 35
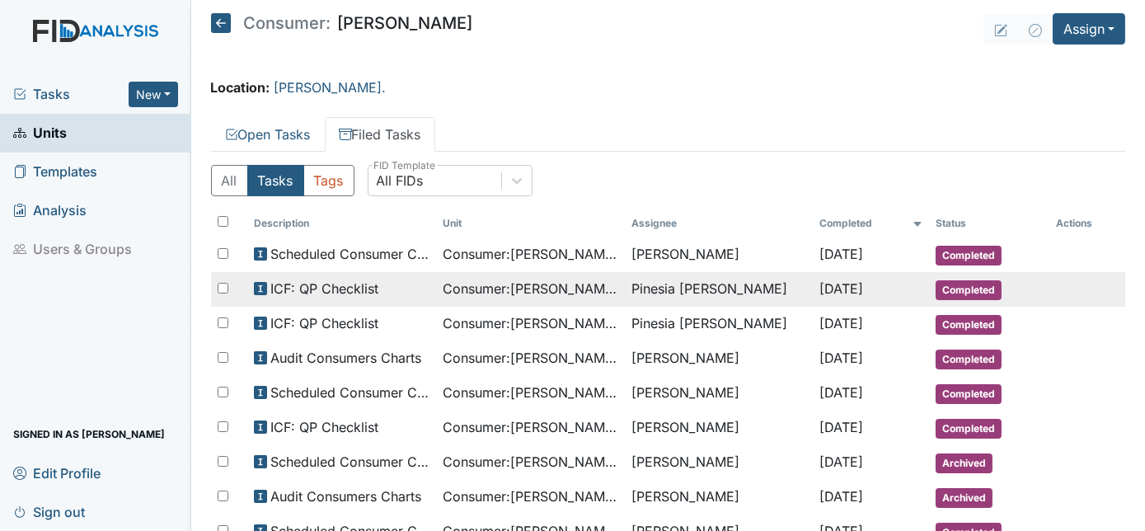
click at [349, 282] on span "ICF: QP Checklist" at bounding box center [324, 289] width 108 height 20
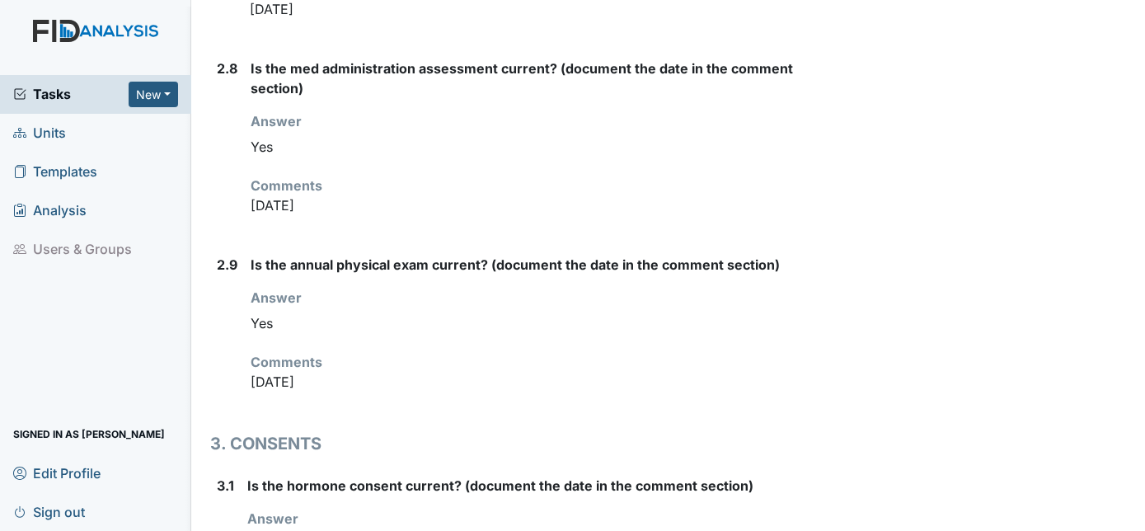
scroll to position [2711, 0]
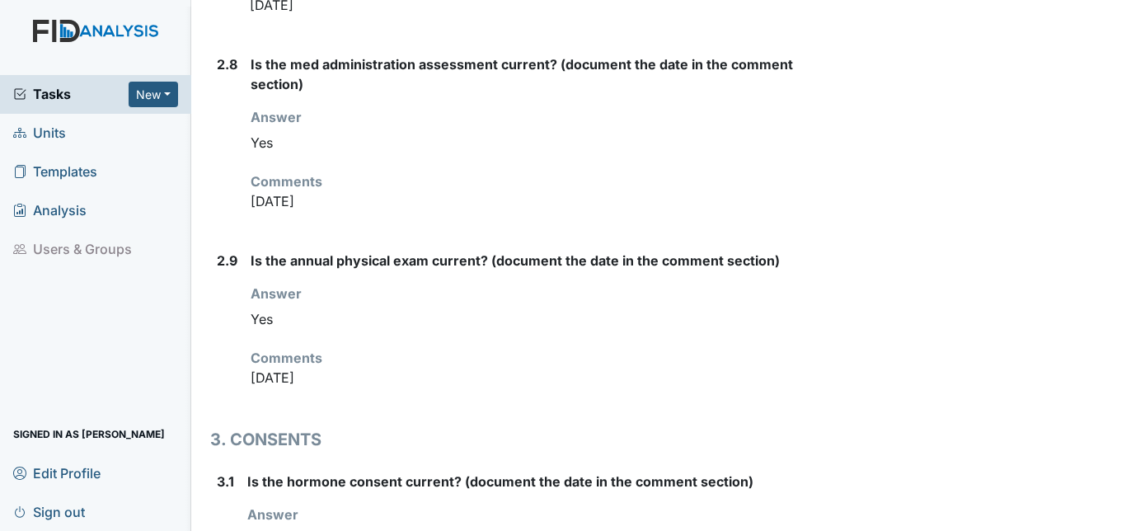
click at [69, 131] on link "Units" at bounding box center [95, 133] width 191 height 39
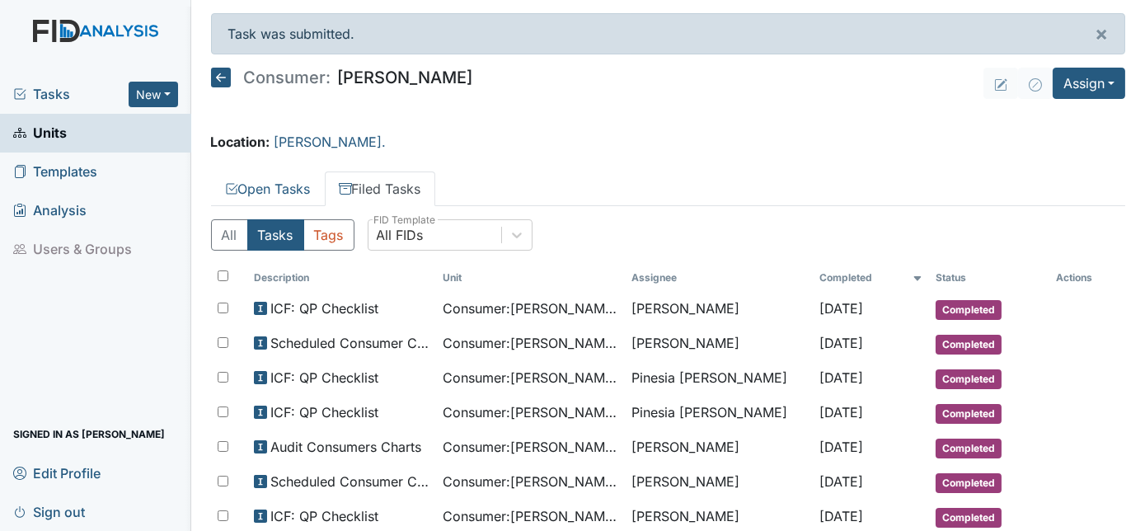
click at [68, 129] on link "Units" at bounding box center [95, 133] width 191 height 39
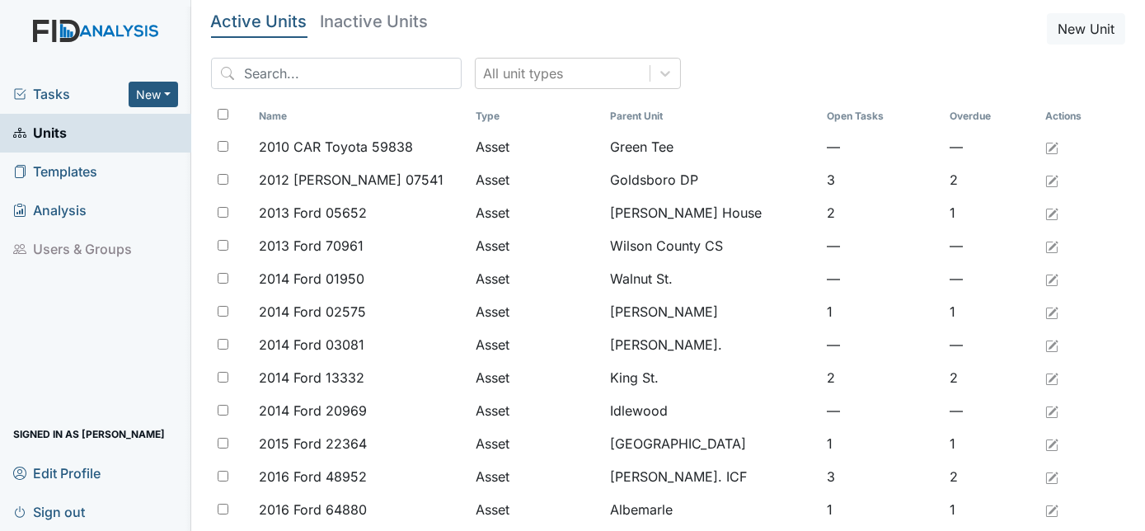
click at [68, 131] on link "Units" at bounding box center [95, 133] width 191 height 39
click at [275, 74] on input "search" at bounding box center [336, 73] width 251 height 31
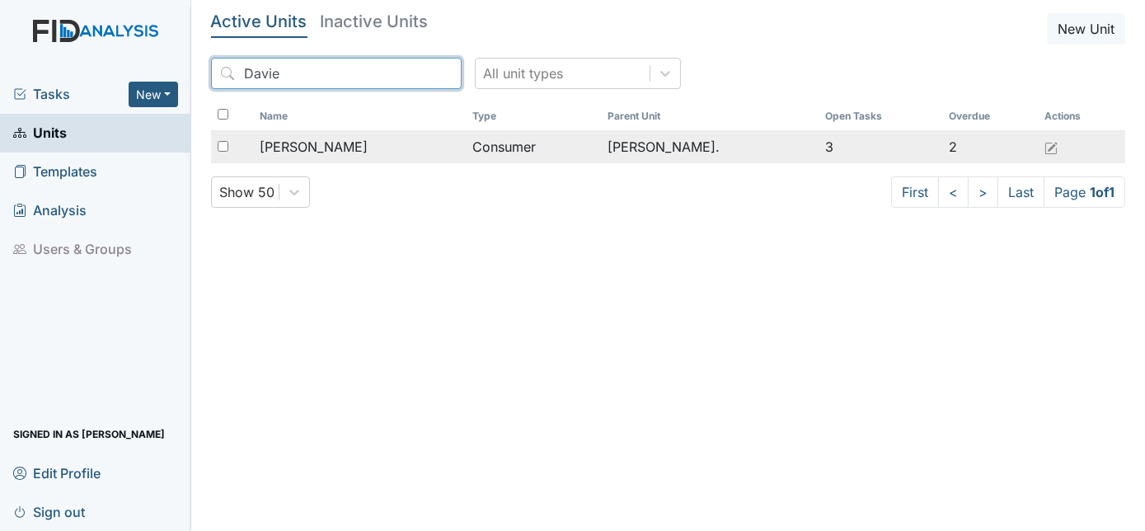
type input "Davie"
click at [341, 149] on span "[PERSON_NAME]" at bounding box center [314, 147] width 108 height 20
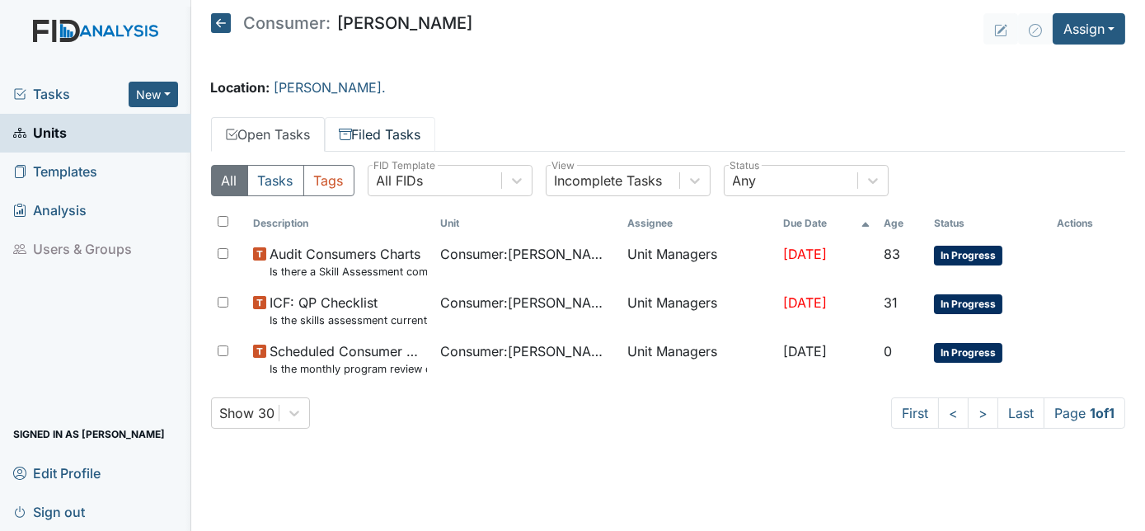
click at [368, 138] on link "Filed Tasks" at bounding box center [380, 134] width 110 height 35
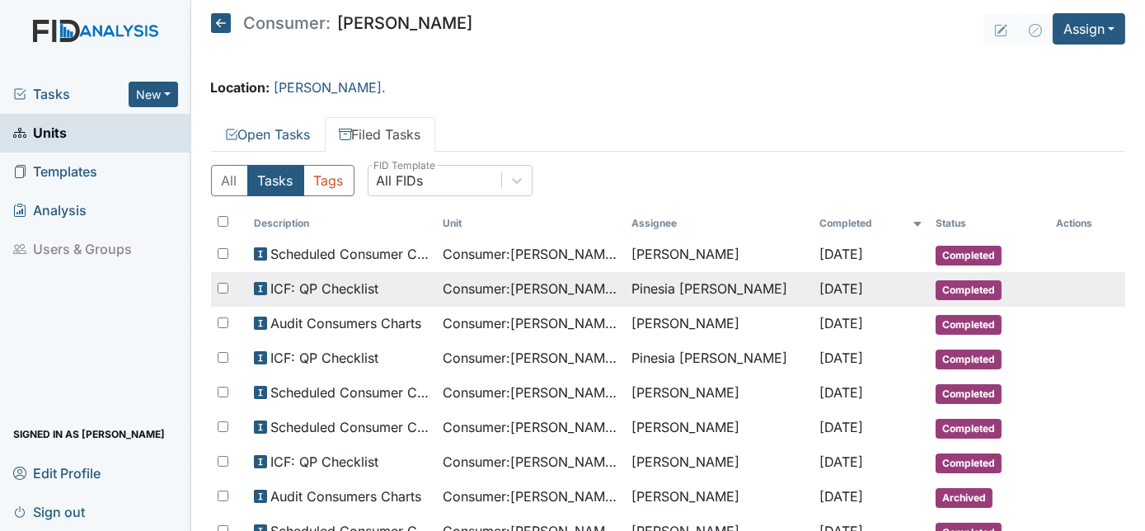
click at [331, 289] on span "ICF: QP Checklist" at bounding box center [324, 289] width 108 height 20
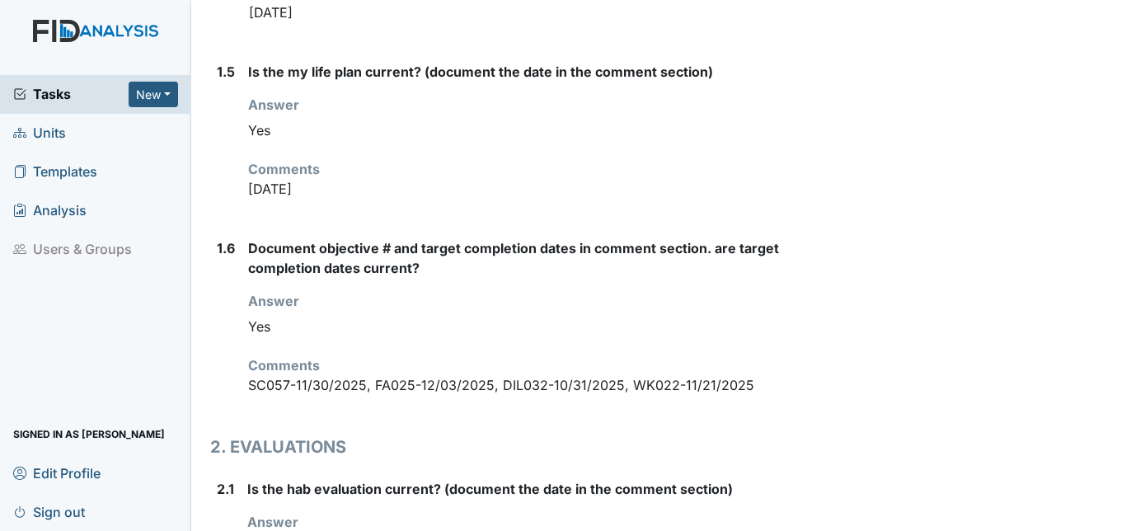
scroll to position [1029, 0]
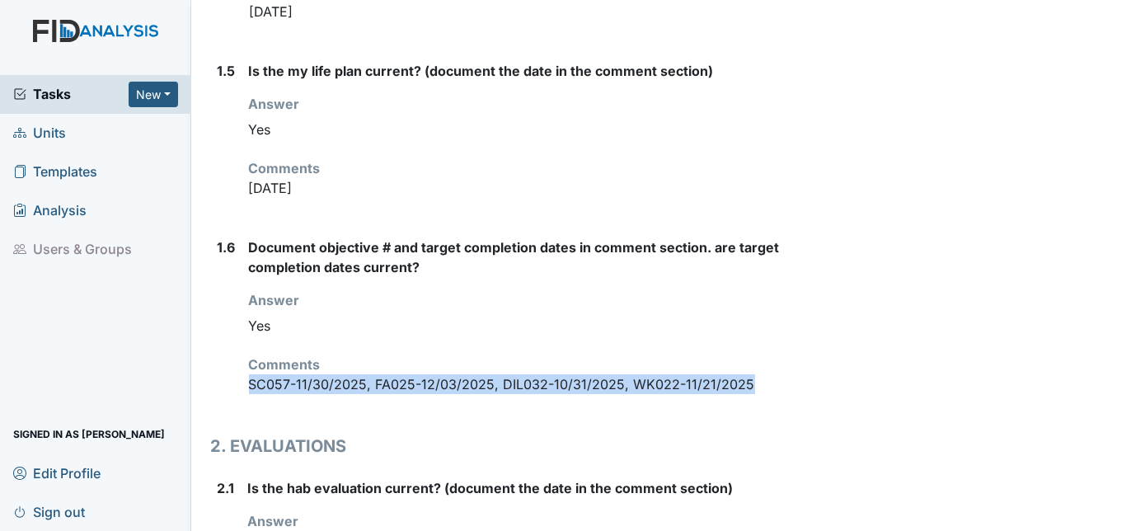
drag, startPoint x: 247, startPoint y: 339, endPoint x: 750, endPoint y: 342, distance: 503.8
click at [750, 342] on div "1.6 Document objective # and target completion dates in comment section. are ta…" at bounding box center [512, 322] width 602 height 170
drag, startPoint x: 750, startPoint y: 342, endPoint x: 636, endPoint y: 340, distance: 114.6
copy p "SC057-11/30/2025, FA025-12/03/2025, DIL032-10/31/2025, WK022-11/21/2025"
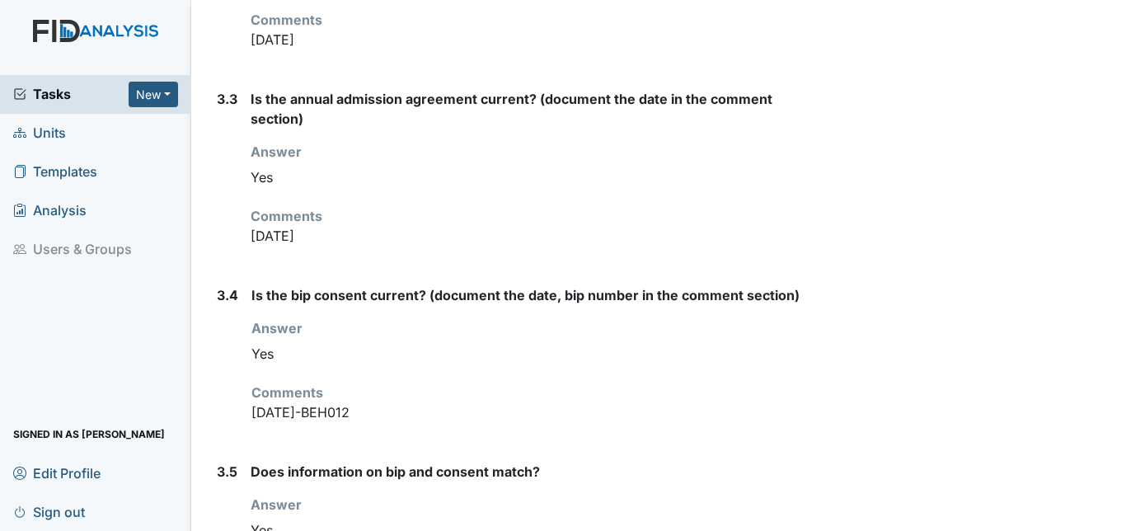
scroll to position [3430, 0]
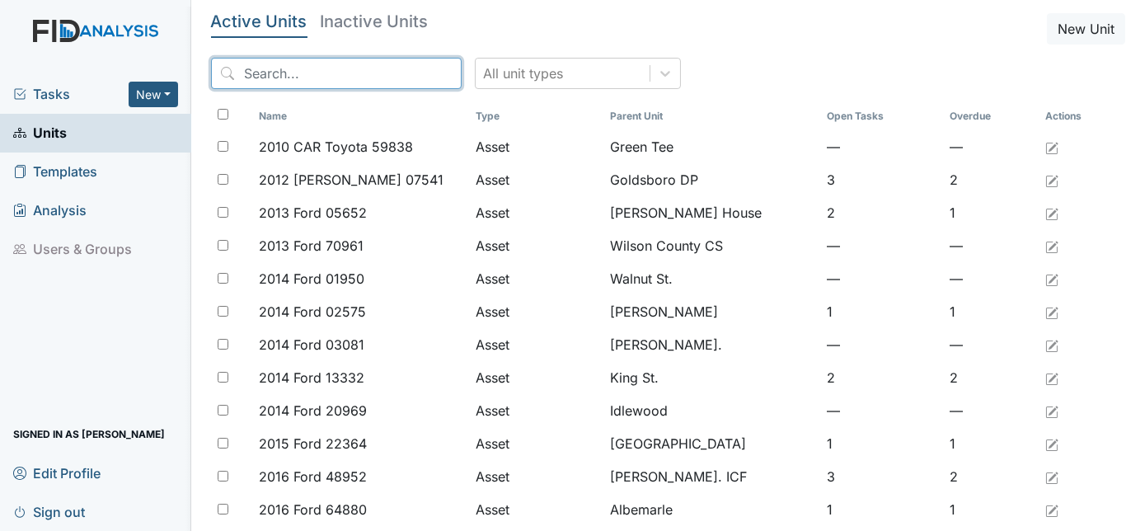
click at [245, 73] on input "search" at bounding box center [336, 73] width 251 height 31
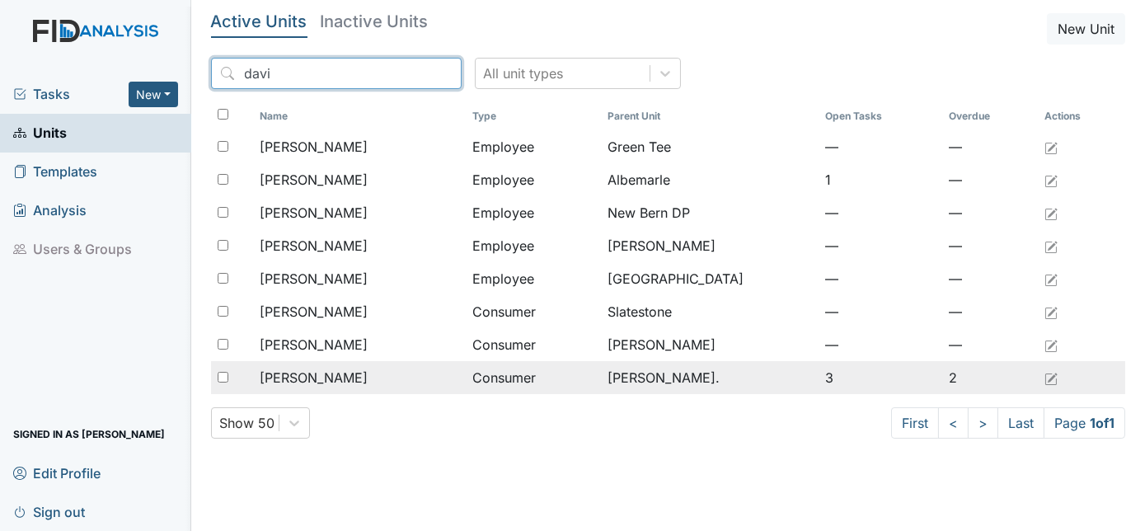
type input "davi"
click at [312, 378] on span "[PERSON_NAME]" at bounding box center [314, 378] width 108 height 20
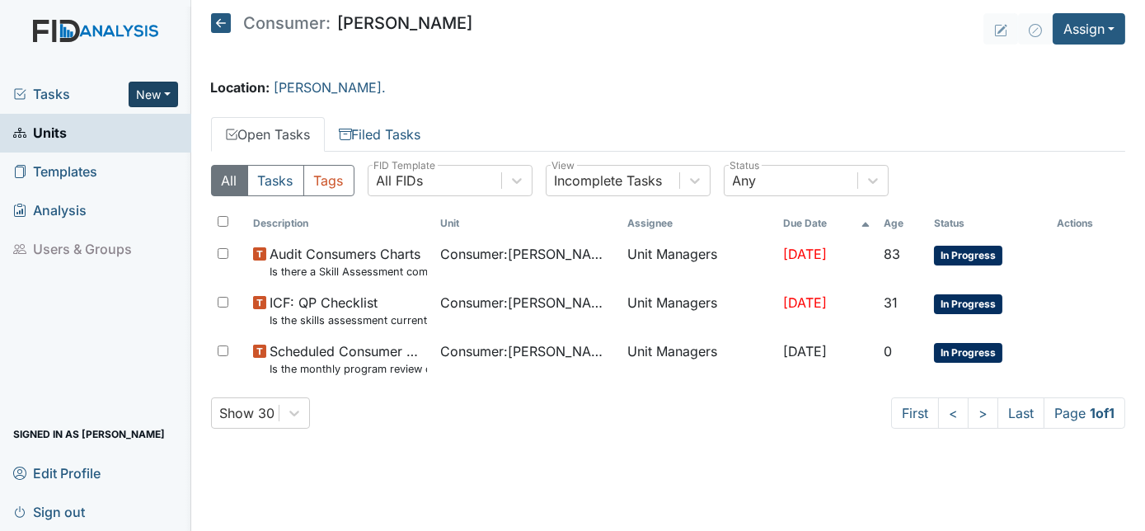
click at [158, 90] on button "New" at bounding box center [153, 95] width 49 height 26
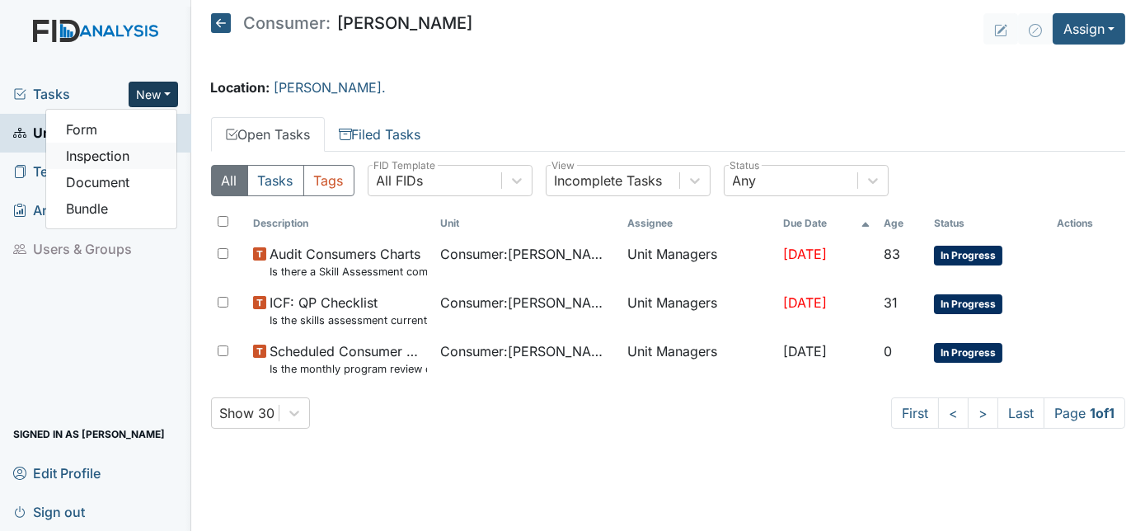
click at [124, 157] on link "Inspection" at bounding box center [111, 156] width 130 height 26
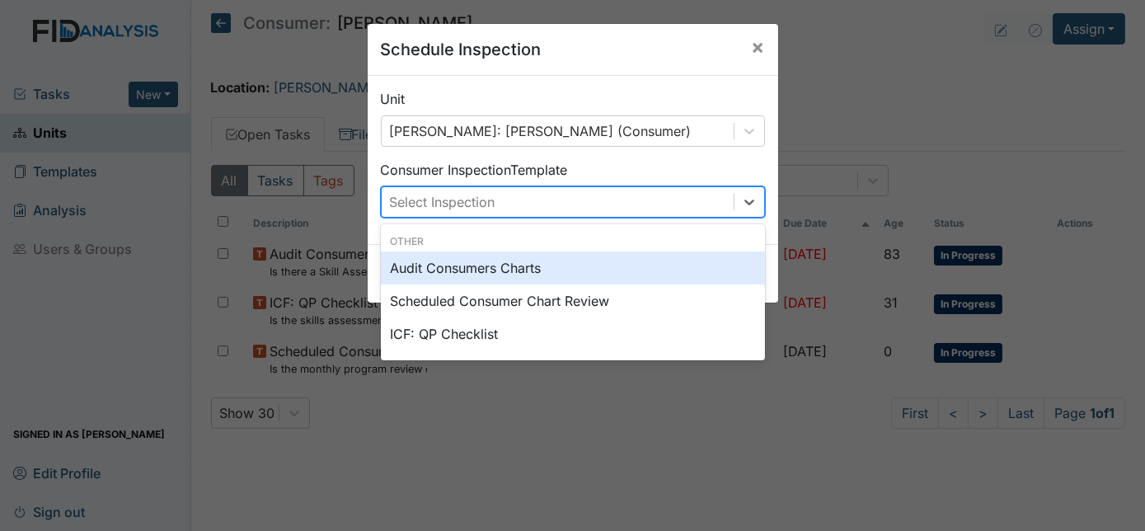
click at [462, 193] on div "Select Inspection" at bounding box center [443, 202] width 106 height 20
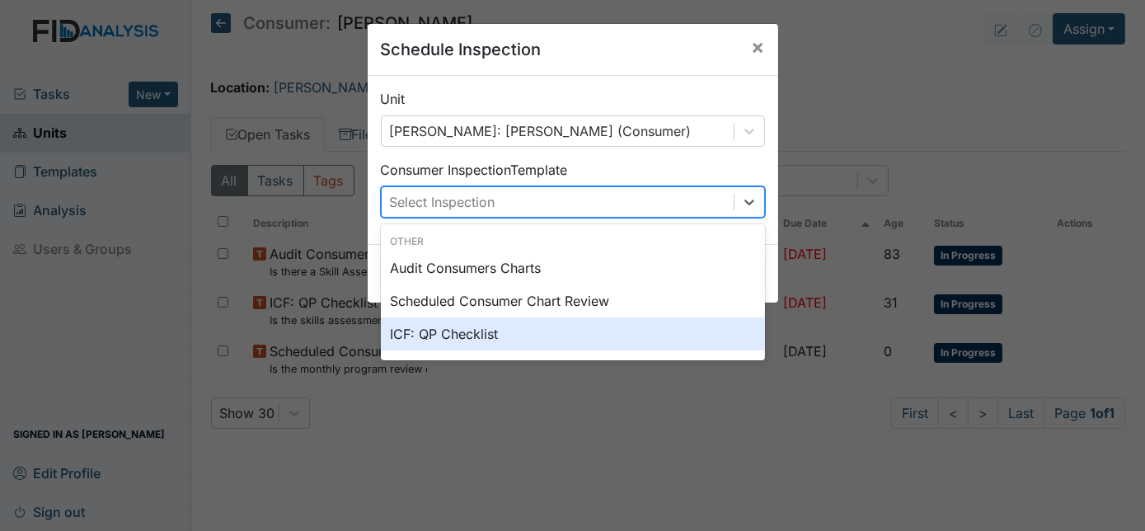
click at [446, 338] on div "ICF: QP Checklist" at bounding box center [573, 333] width 384 height 33
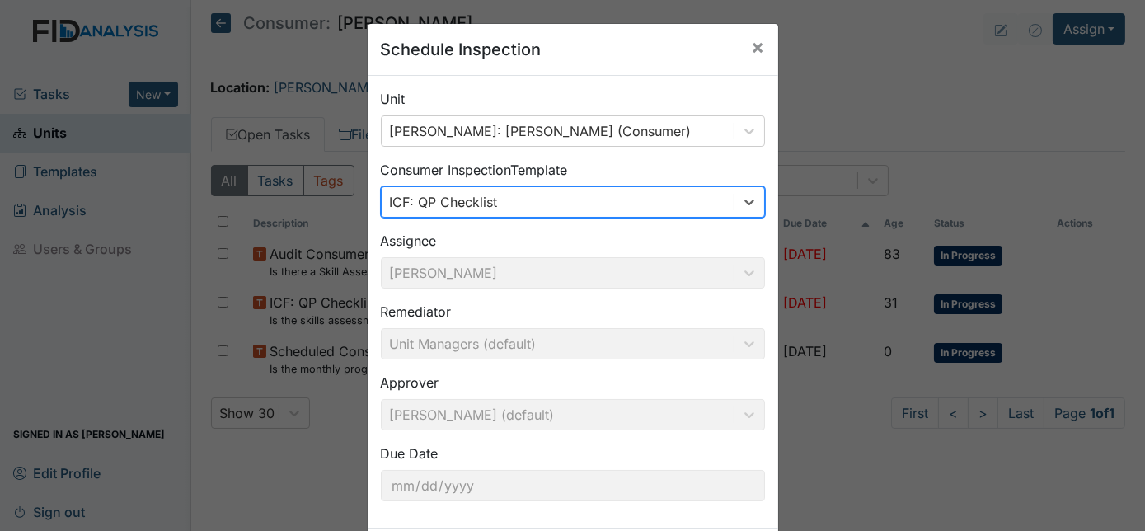
scroll to position [77, 0]
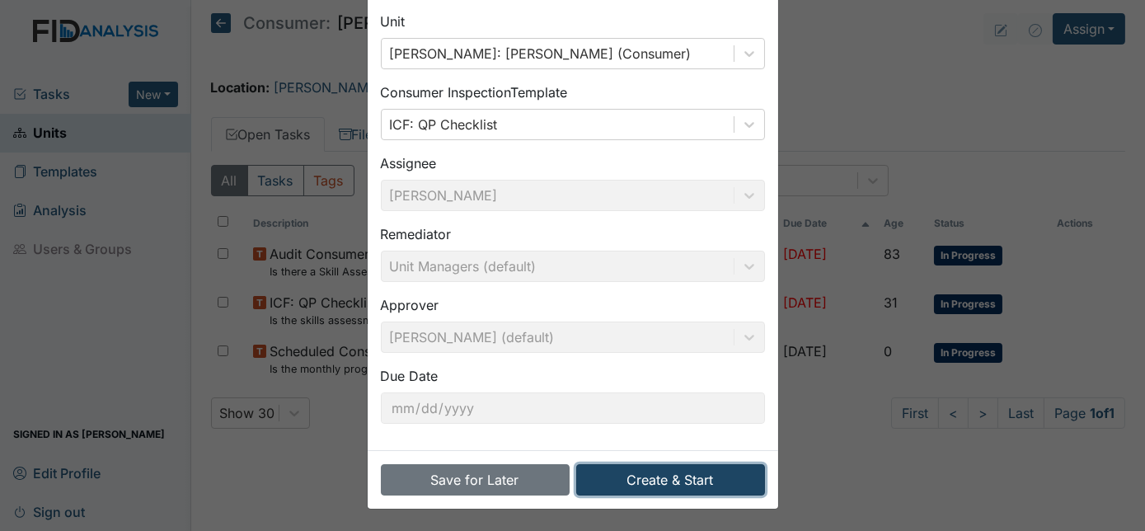
click at [659, 474] on button "Create & Start" at bounding box center [670, 479] width 189 height 31
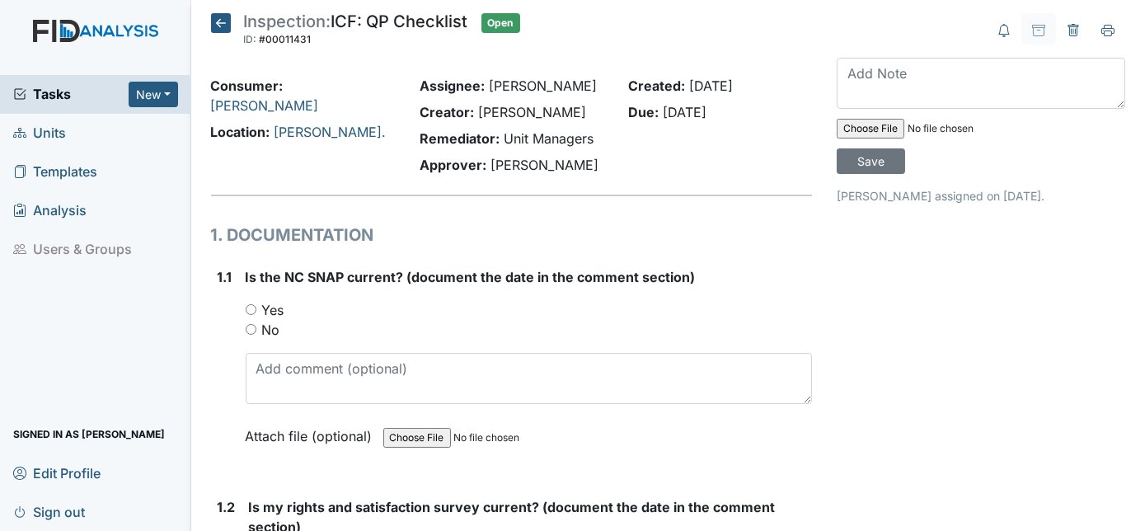
click at [248, 308] on input "Yes" at bounding box center [251, 309] width 11 height 11
radio input "true"
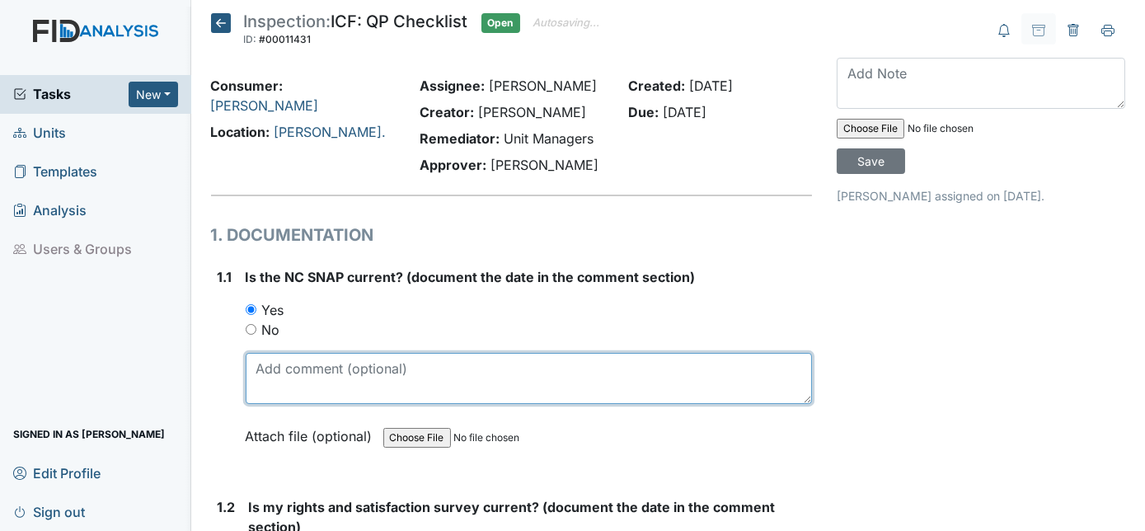
click at [278, 386] on textarea at bounding box center [529, 378] width 567 height 51
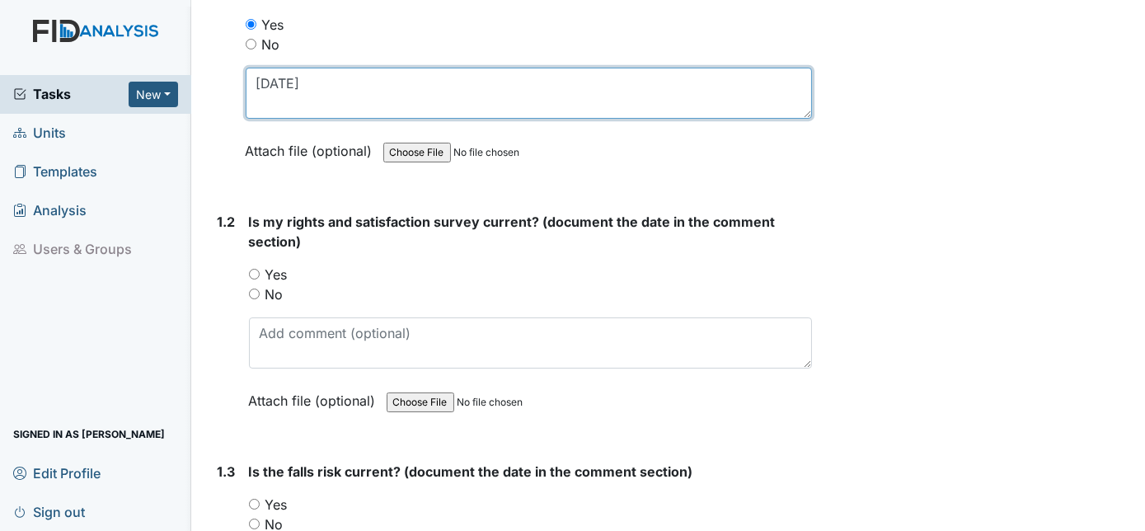
scroll to position [299, 0]
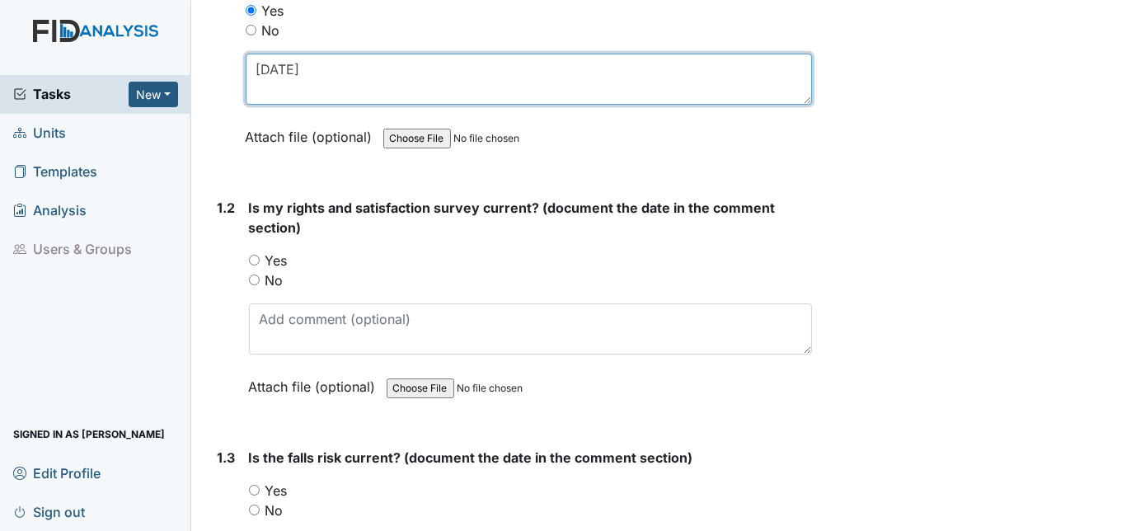
type textarea "3/6/25"
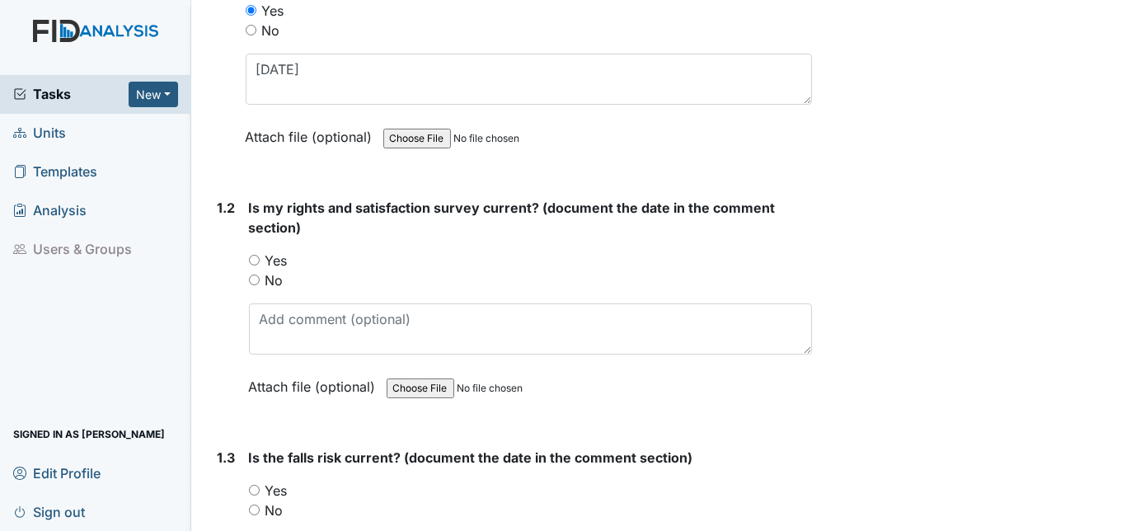
click at [252, 270] on div "No" at bounding box center [531, 280] width 564 height 20
click at [251, 255] on input "Yes" at bounding box center [254, 260] width 11 height 11
radio input "true"
click at [270, 295] on div "Is my rights and satisfaction survey current? (document the date in the comment…" at bounding box center [531, 303] width 564 height 210
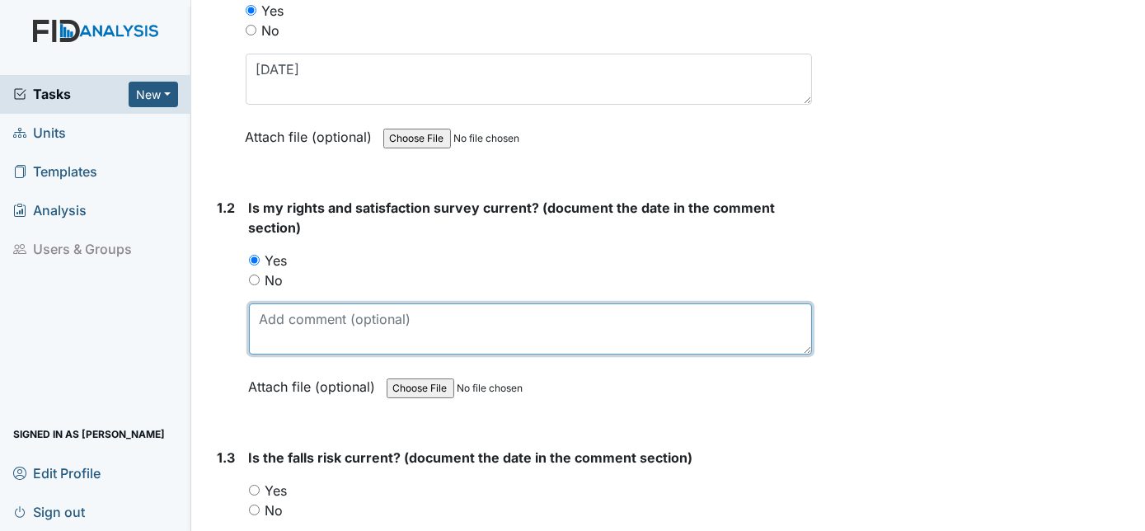
click at [267, 323] on textarea at bounding box center [531, 328] width 564 height 51
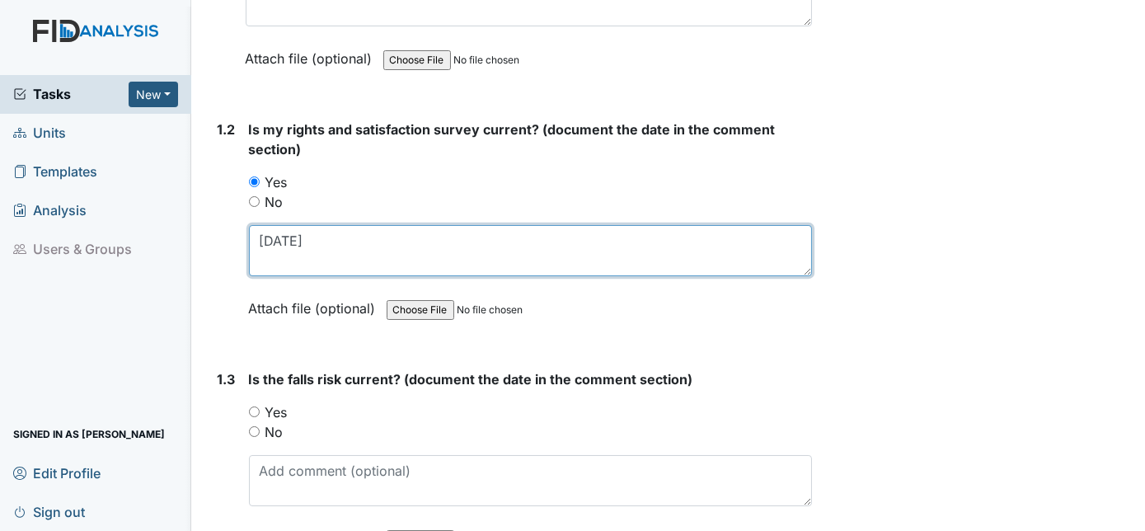
scroll to position [599, 0]
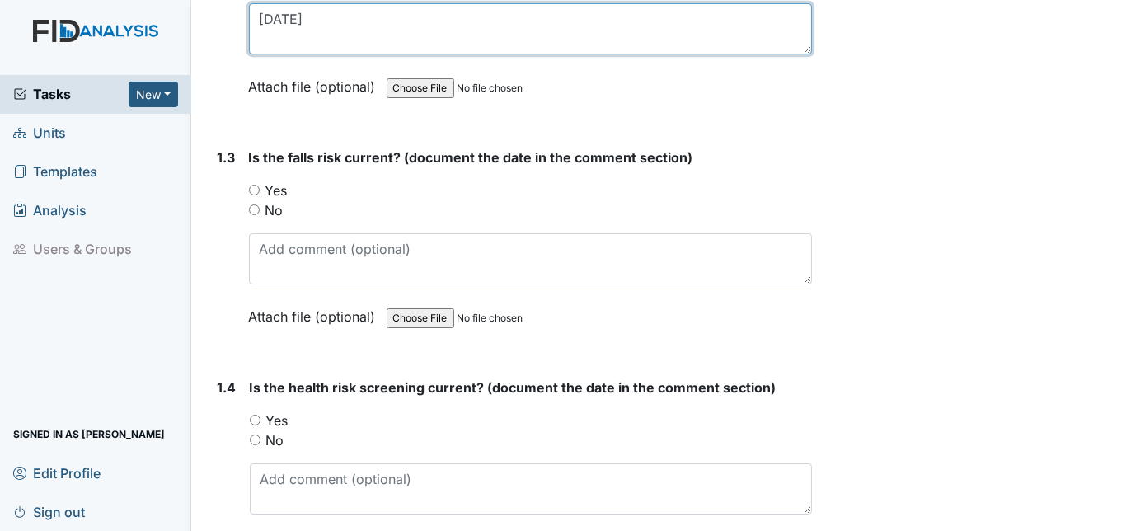
type textarea "1/15/25"
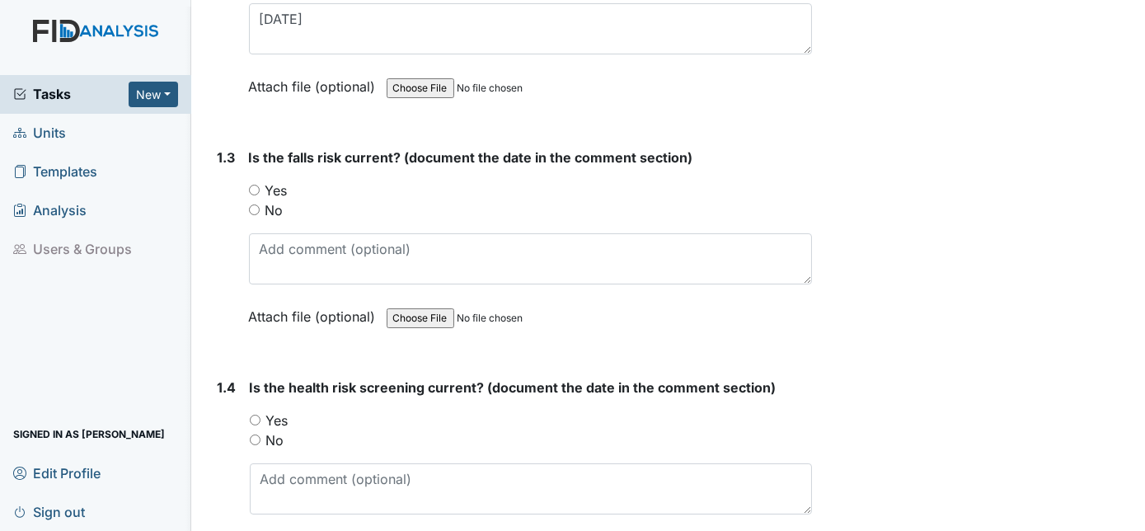
click at [254, 189] on input "Yes" at bounding box center [254, 190] width 11 height 11
radio input "true"
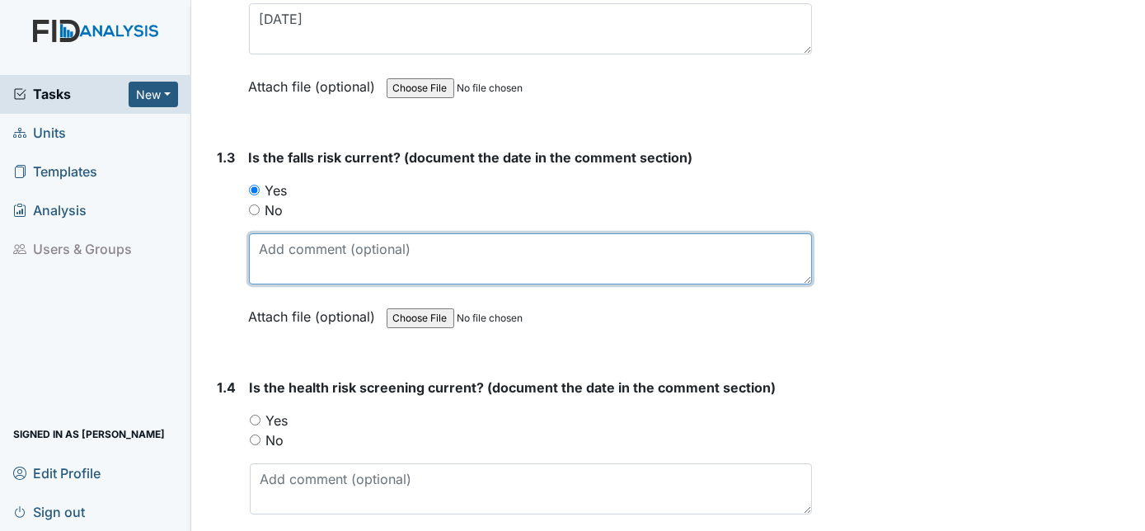
click at [271, 248] on textarea at bounding box center [531, 258] width 564 height 51
type textarea "1/15/25"
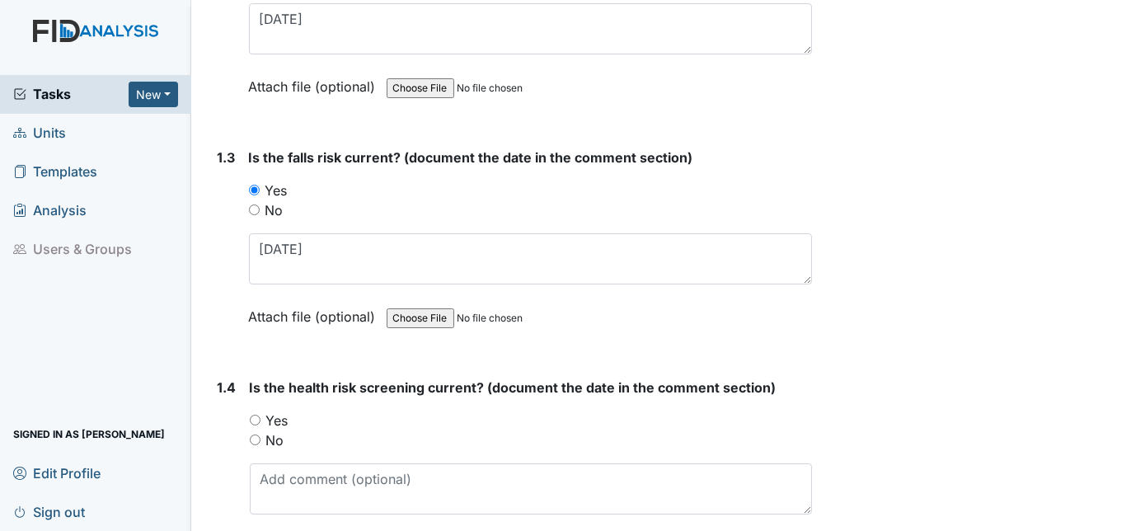
click at [247, 415] on div "1.4 Is the health risk screening current? (document the date in the comment sec…" at bounding box center [512, 480] width 602 height 204
click at [251, 415] on input "Yes" at bounding box center [255, 420] width 11 height 11
radio input "true"
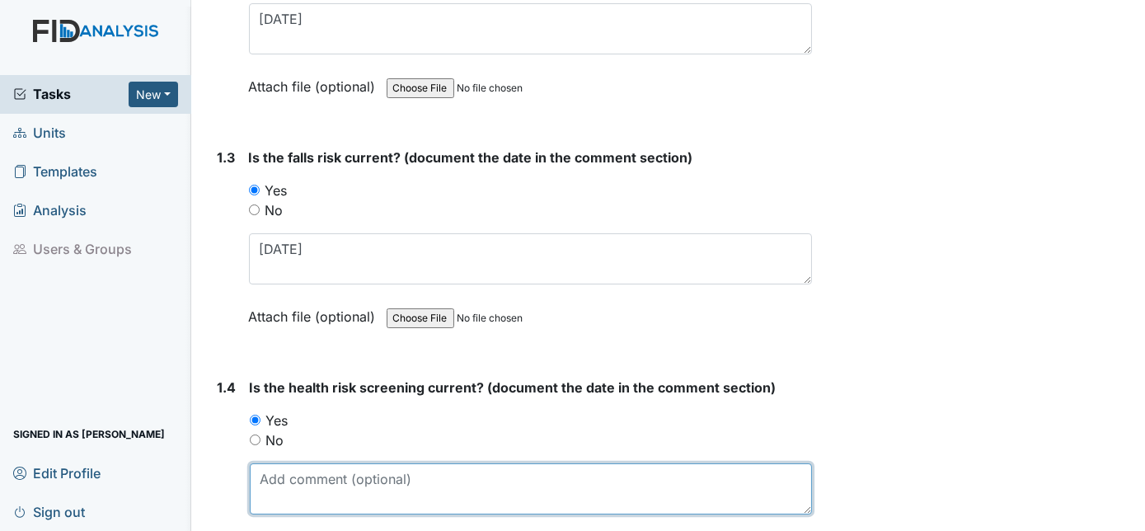
click at [270, 480] on textarea at bounding box center [531, 488] width 563 height 51
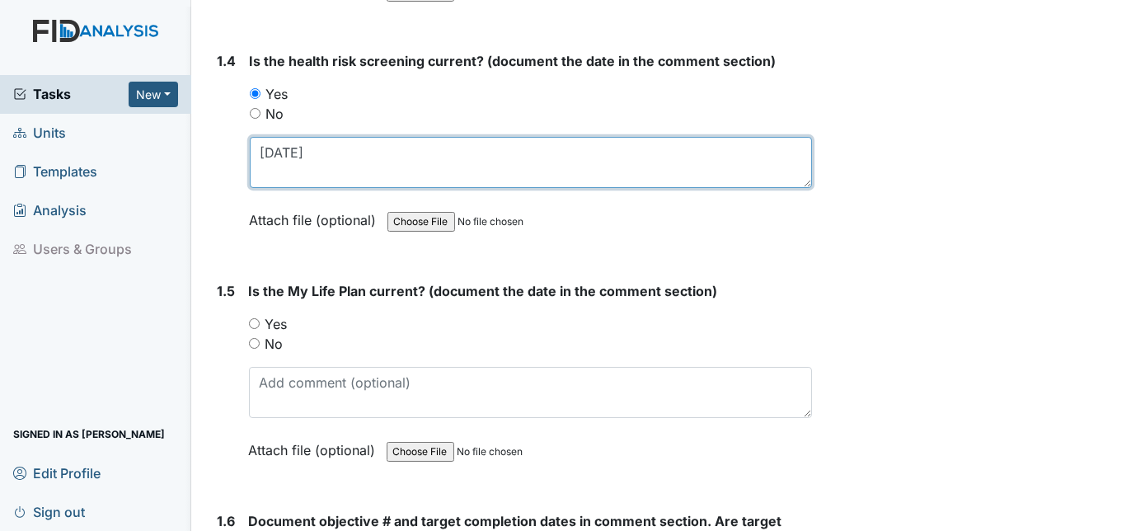
scroll to position [929, 0]
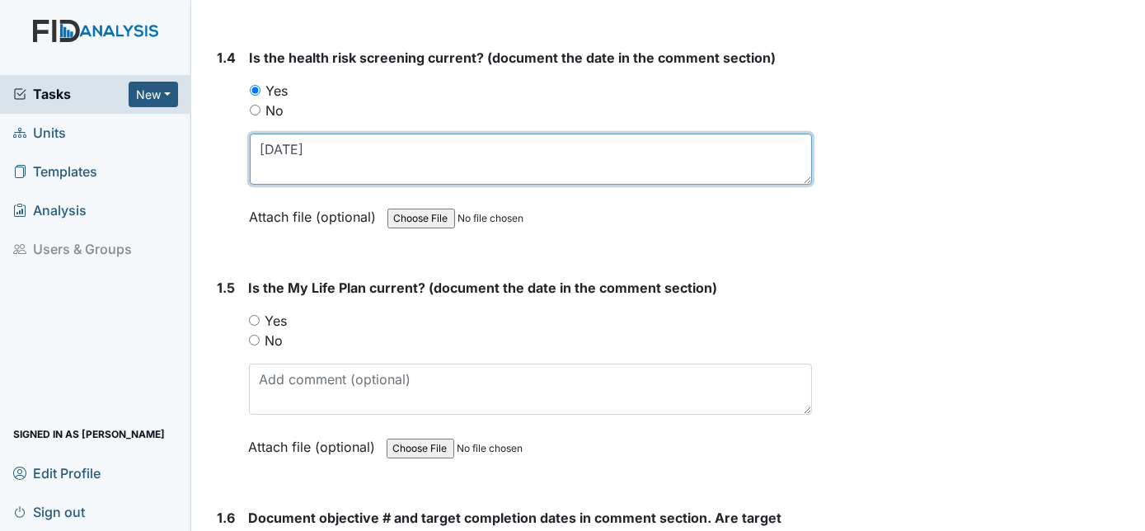
type textarea "1/15/25"
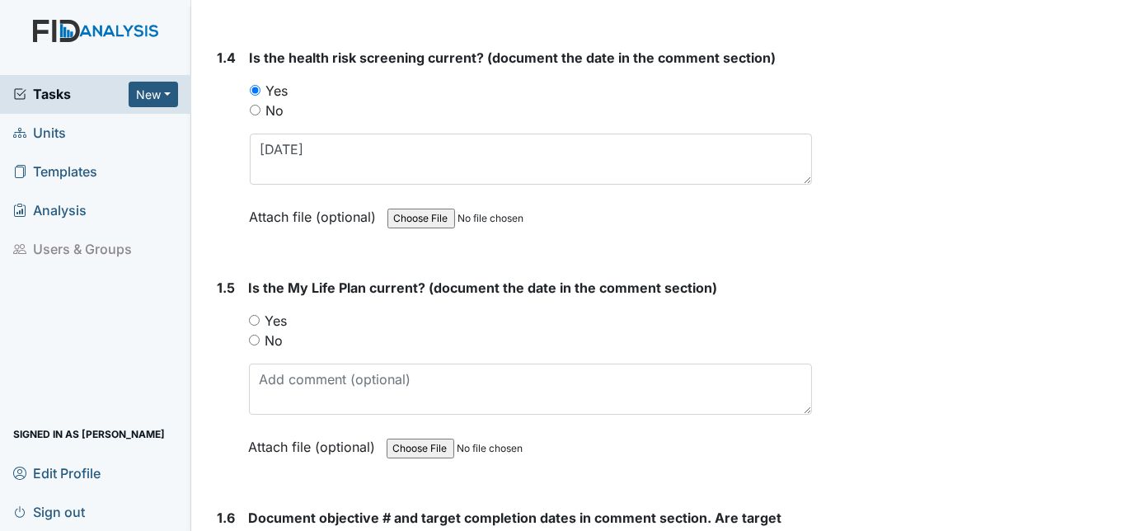
click at [251, 315] on input "Yes" at bounding box center [254, 320] width 11 height 11
radio input "true"
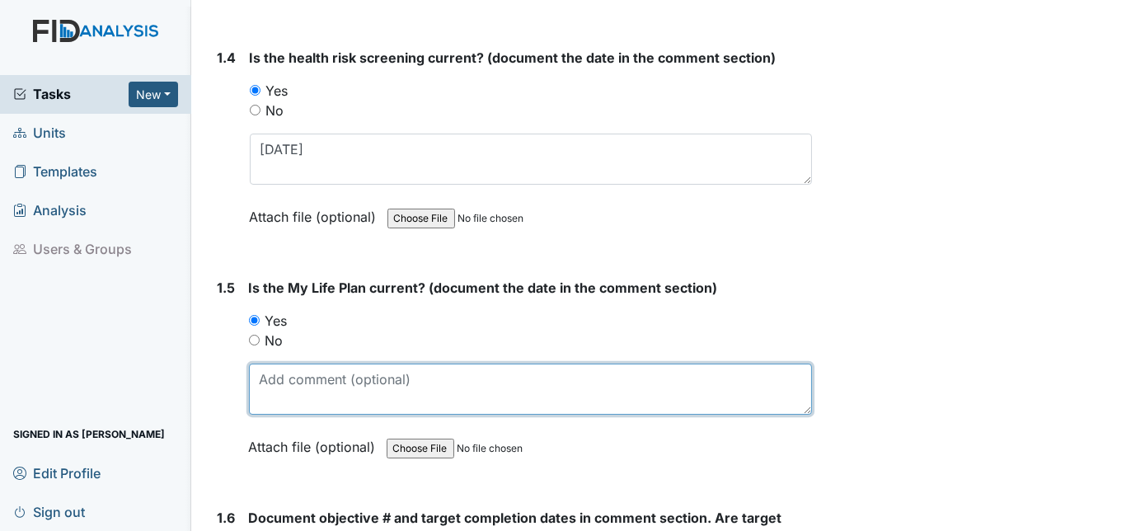
click at [284, 370] on textarea at bounding box center [531, 389] width 564 height 51
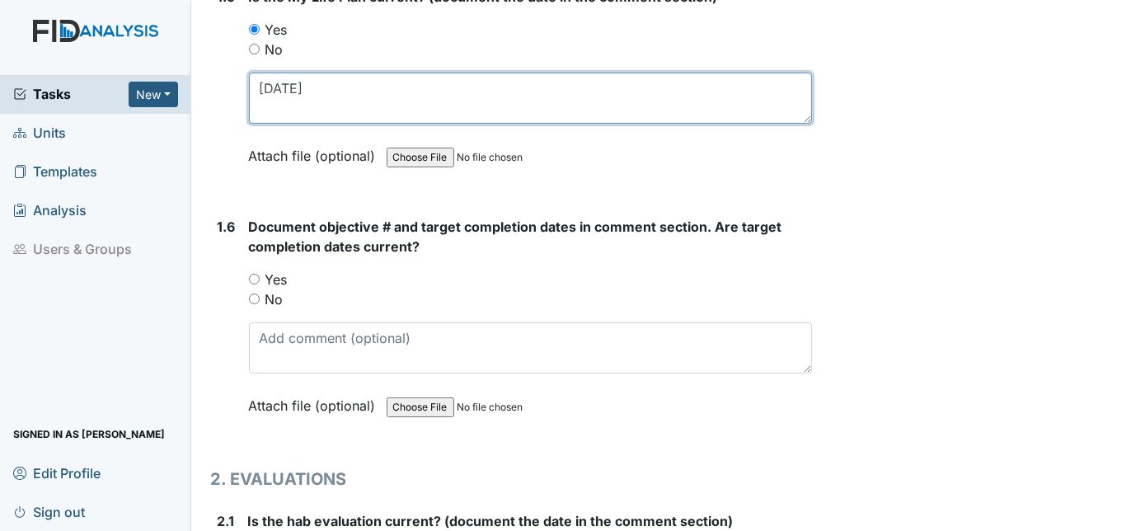
scroll to position [1233, 0]
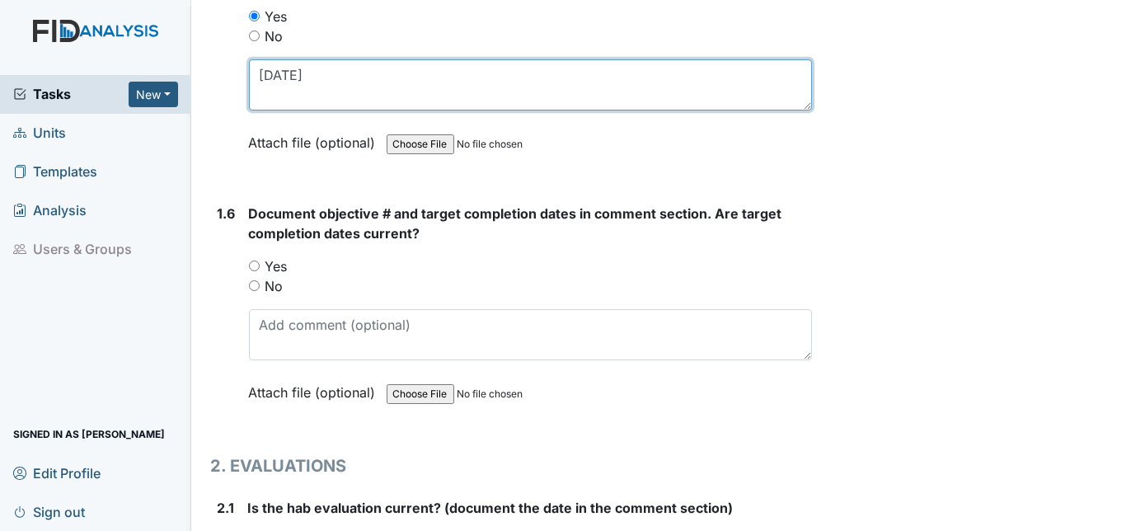
type textarea "1/15/2025"
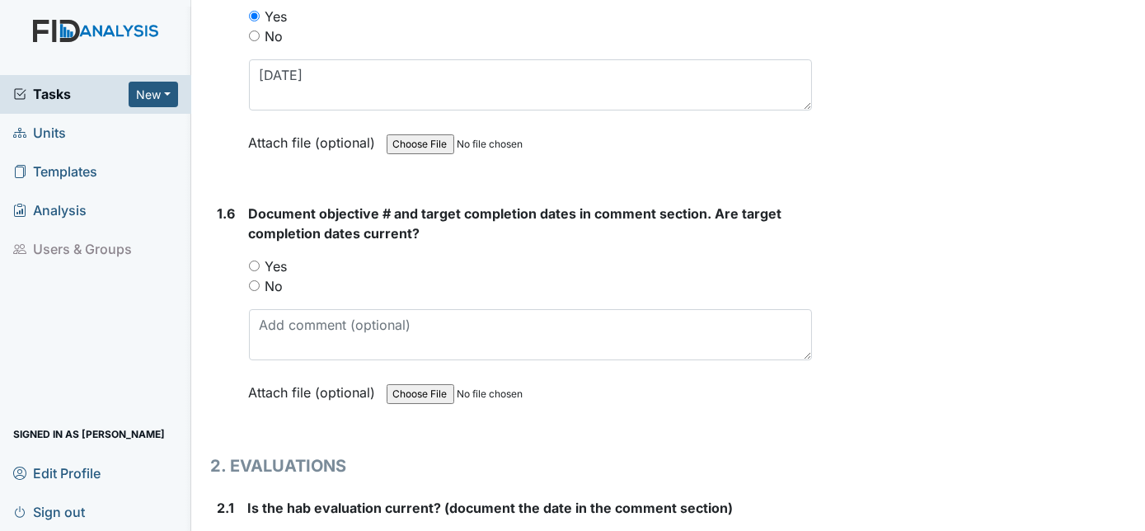
click at [250, 261] on input "Yes" at bounding box center [254, 266] width 11 height 11
radio input "true"
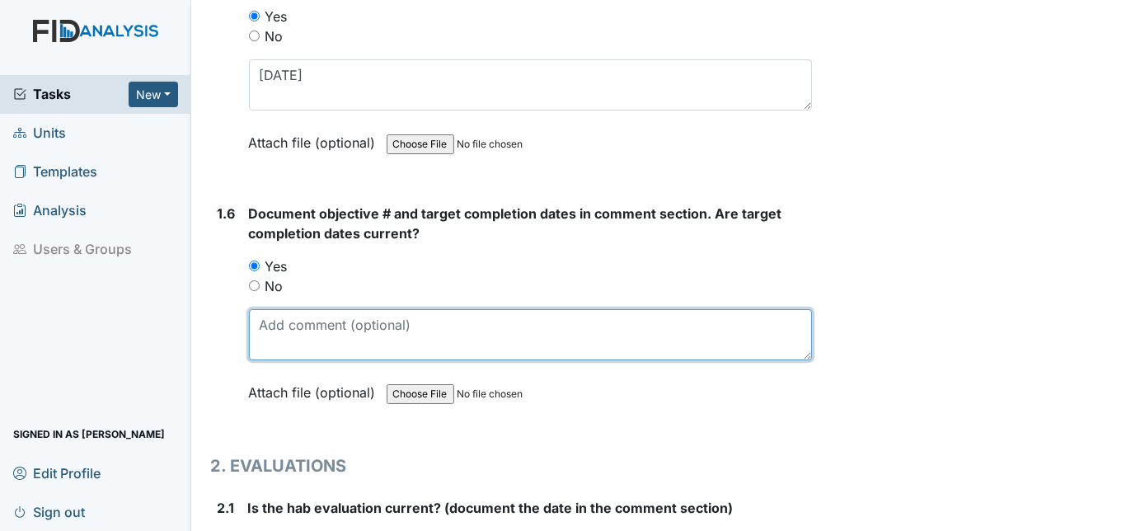
paste textarea "SC057-11/30/2025, FA025-12/03/2025, DIL032-10/31/2025, WK022-11/21/2025"
type textarea "SC057-11/30/2025, FA025-12/03/2025, DIL032-10/31/2025, WK022-11/21/2025"
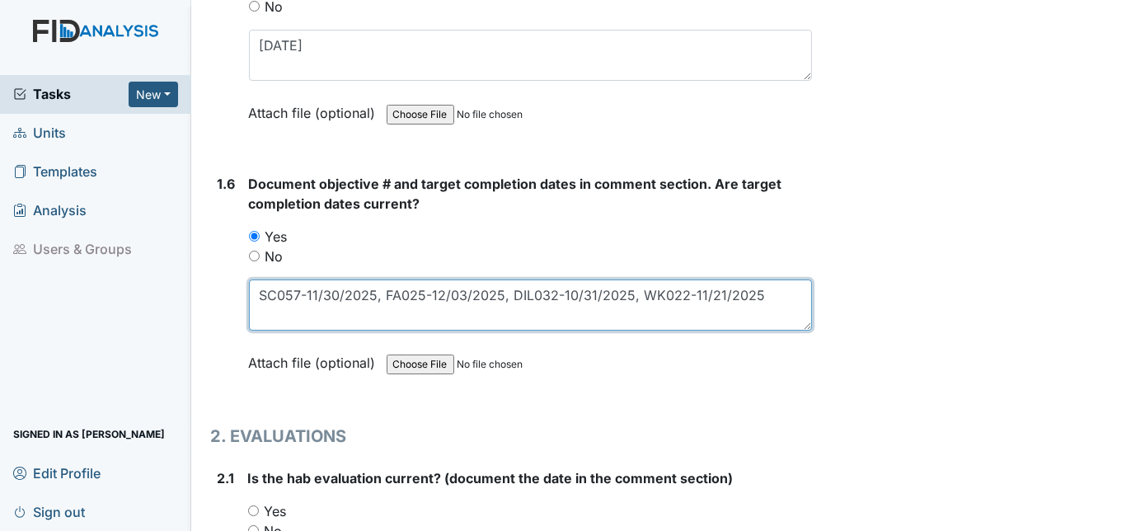
scroll to position [1533, 0]
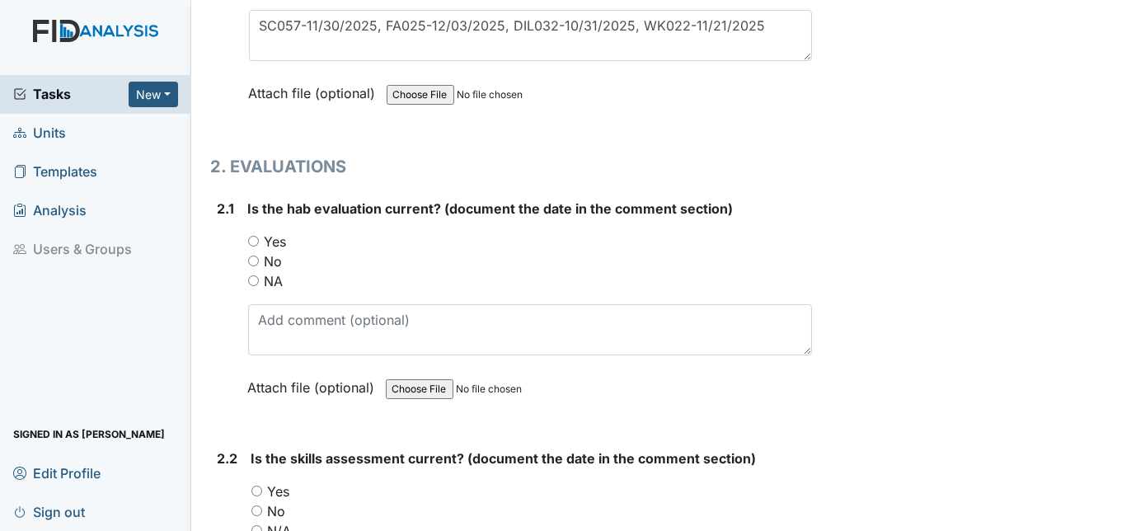
click at [245, 228] on div "2.1 Is the hab evaluation current? (document the date in the comment section) Y…" at bounding box center [512, 310] width 602 height 223
click at [255, 237] on div "Yes" at bounding box center [530, 242] width 565 height 20
click at [251, 236] on input "Yes" at bounding box center [253, 241] width 11 height 11
radio input "true"
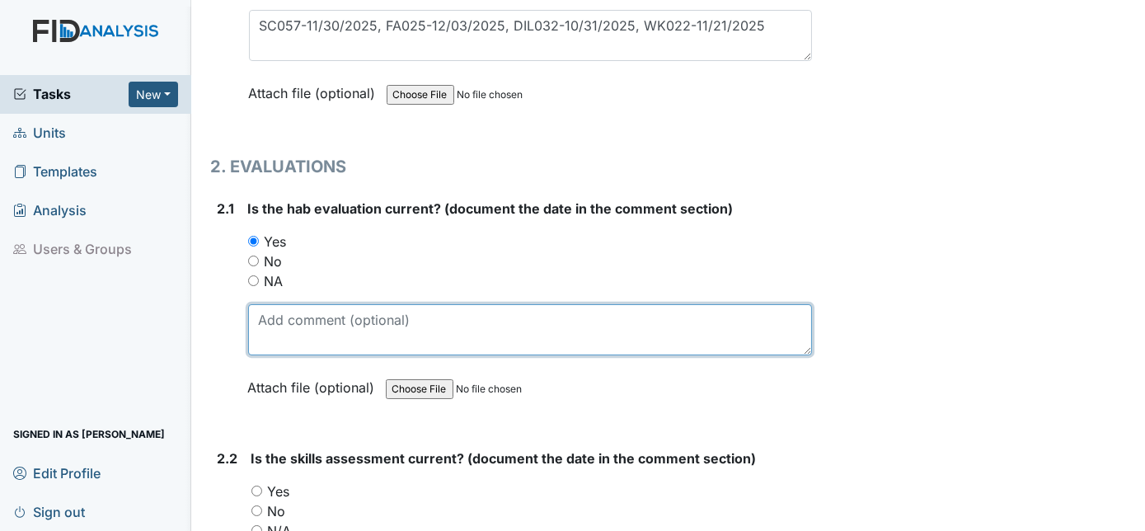
click at [289, 312] on textarea at bounding box center [530, 329] width 565 height 51
type textarea "4/9/25"
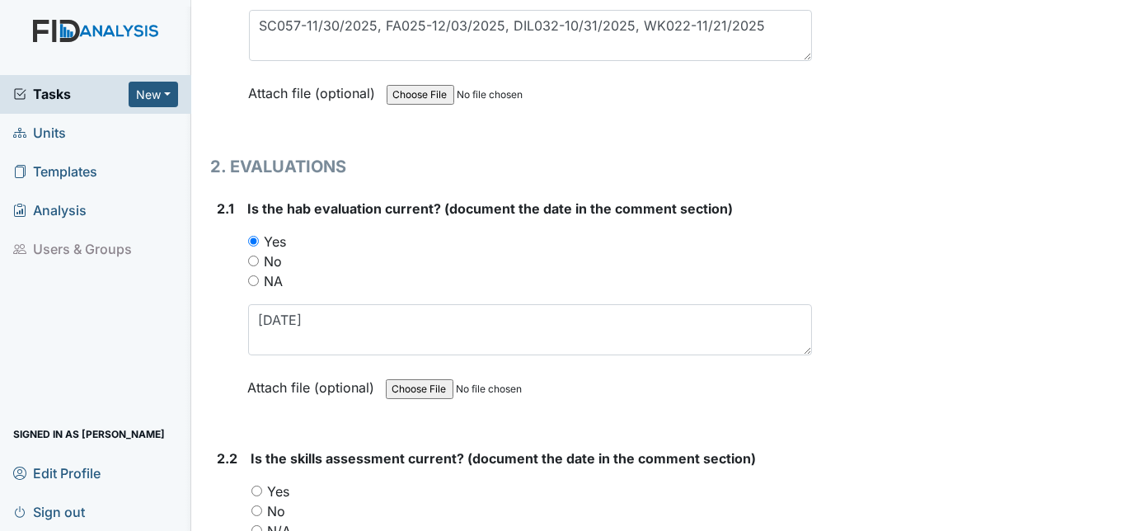
click at [251, 486] on input "Yes" at bounding box center [256, 491] width 11 height 11
radio input "true"
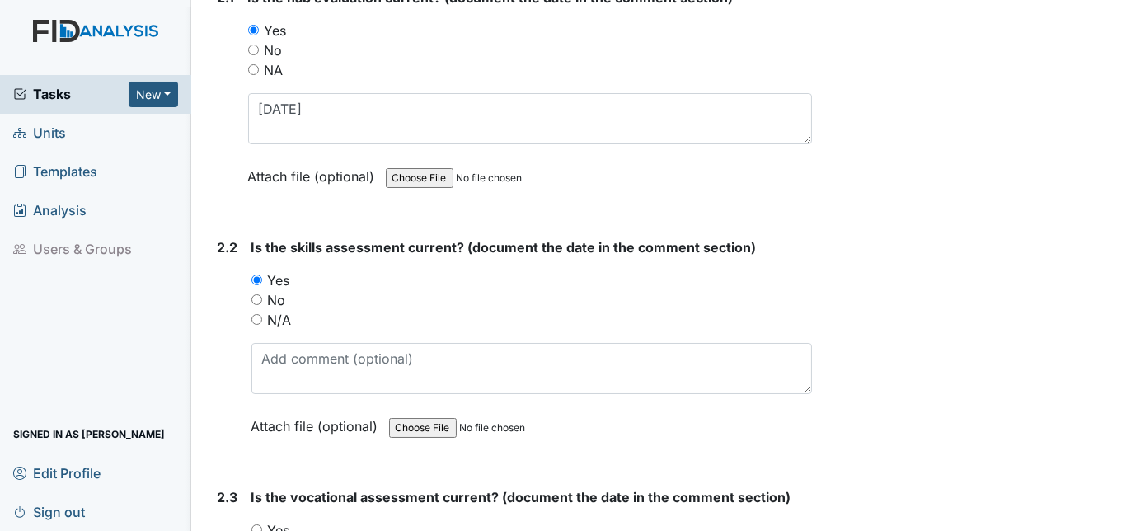
scroll to position [1758, 0]
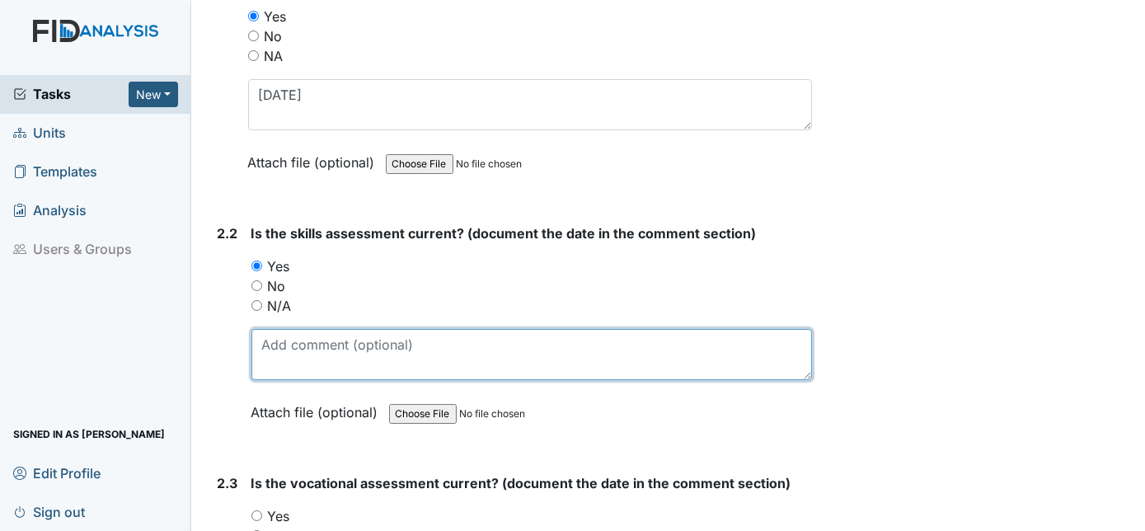
click at [277, 339] on textarea at bounding box center [531, 354] width 561 height 51
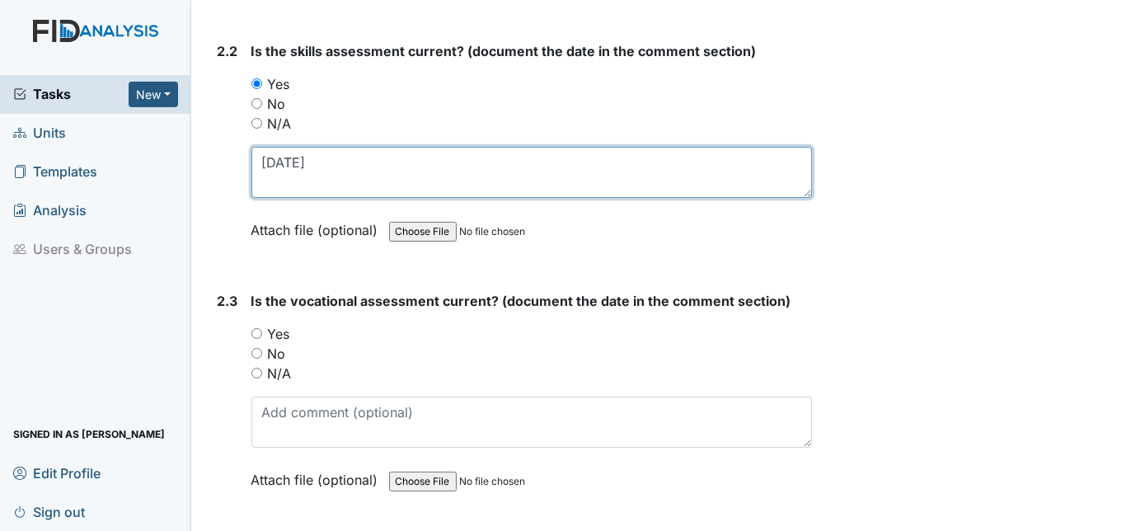
scroll to position [1983, 0]
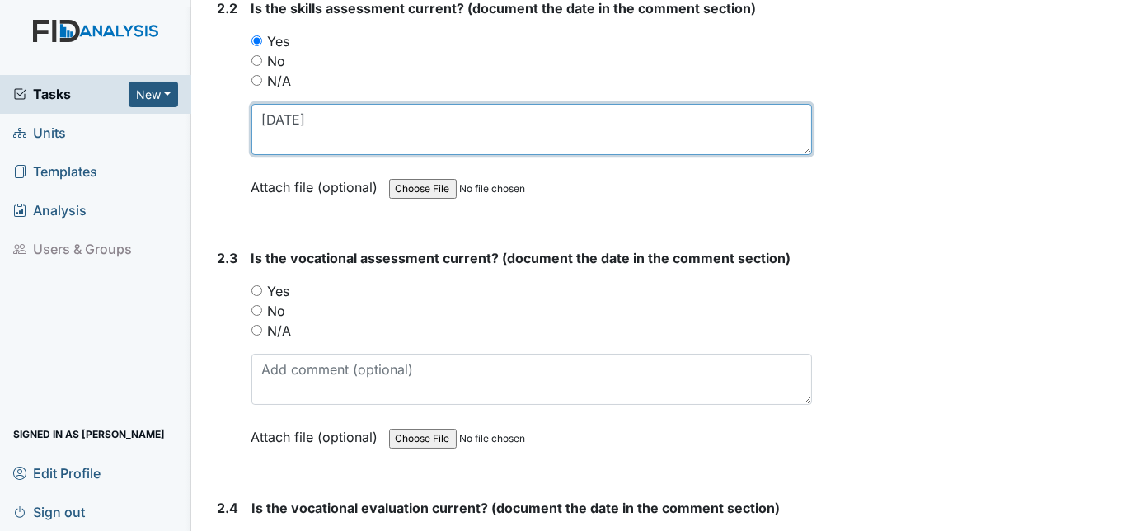
type textarea "8/1/25"
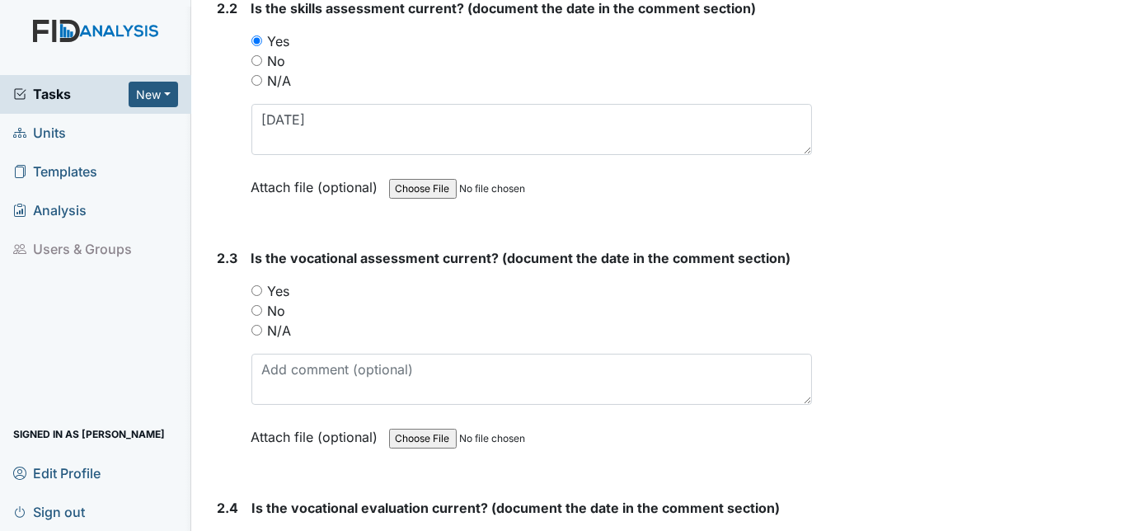
click at [257, 285] on input "Yes" at bounding box center [256, 290] width 11 height 11
radio input "true"
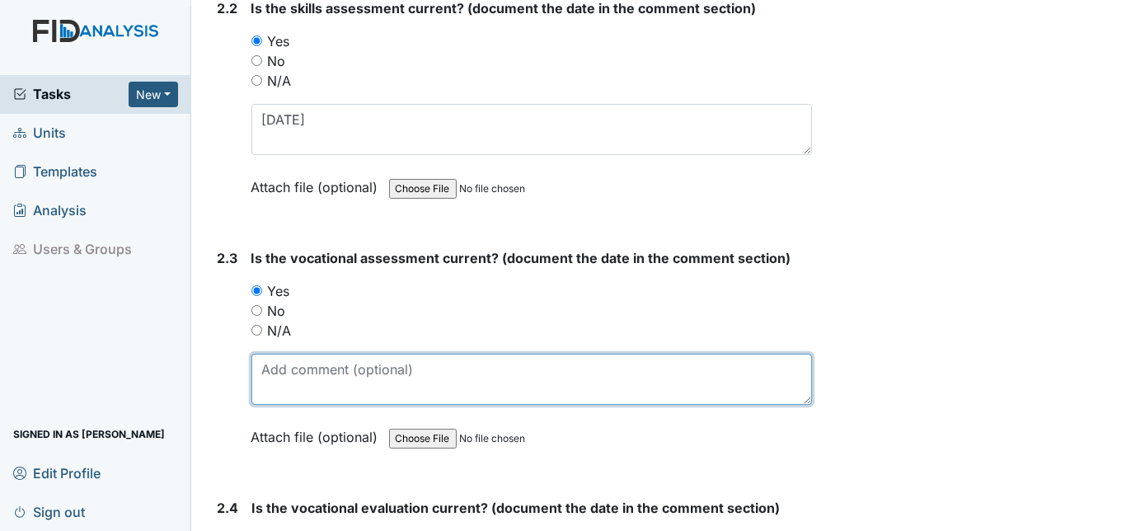
click at [265, 359] on textarea at bounding box center [531, 379] width 561 height 51
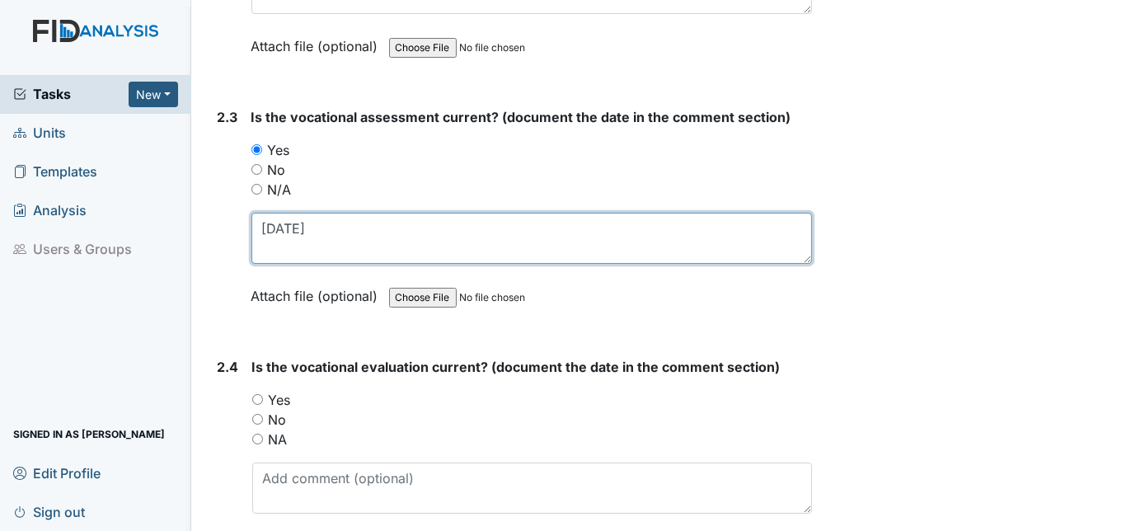
scroll to position [2132, 0]
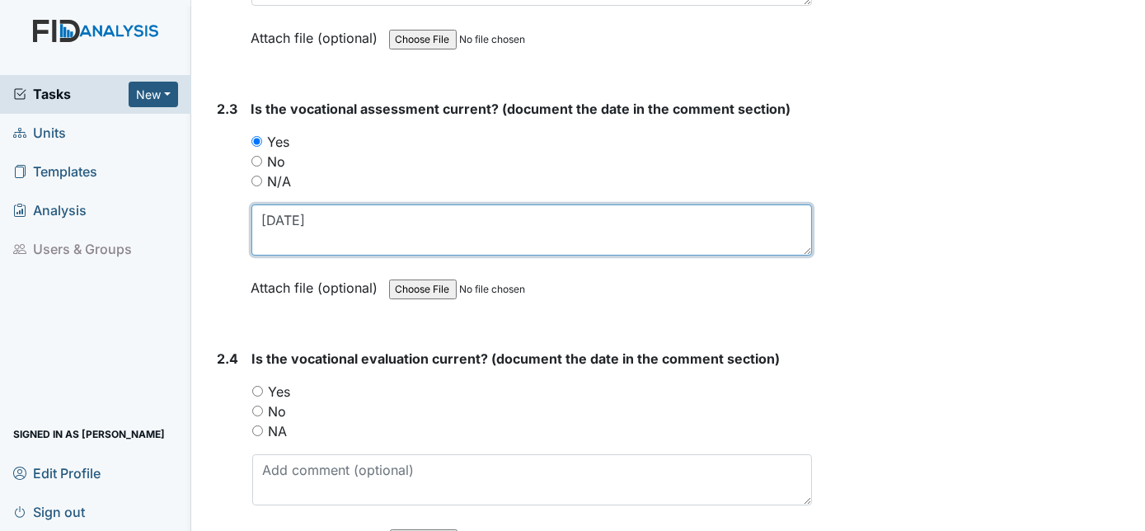
type textarea "1/16/25"
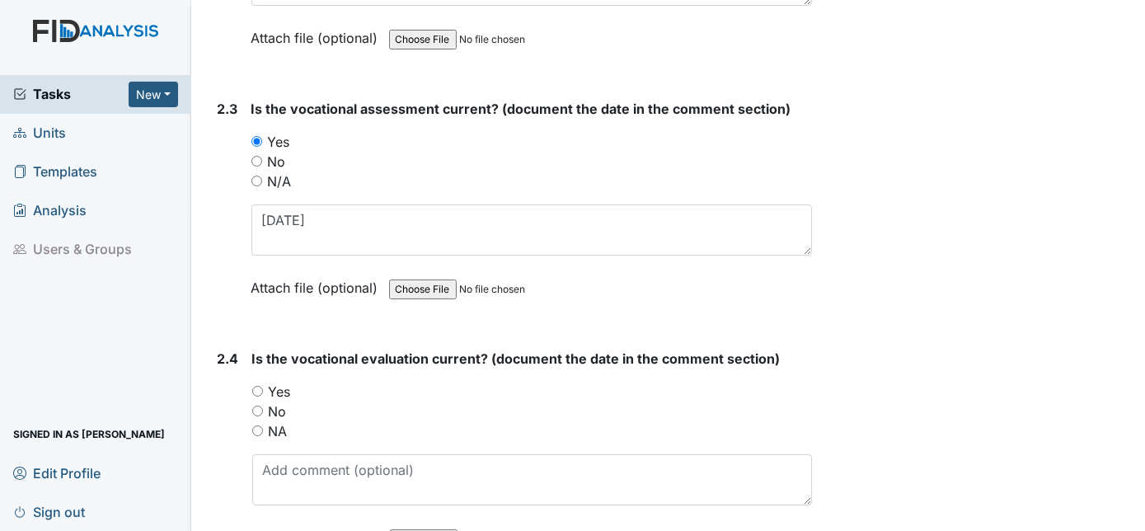
click at [260, 386] on input "Yes" at bounding box center [257, 391] width 11 height 11
radio input "true"
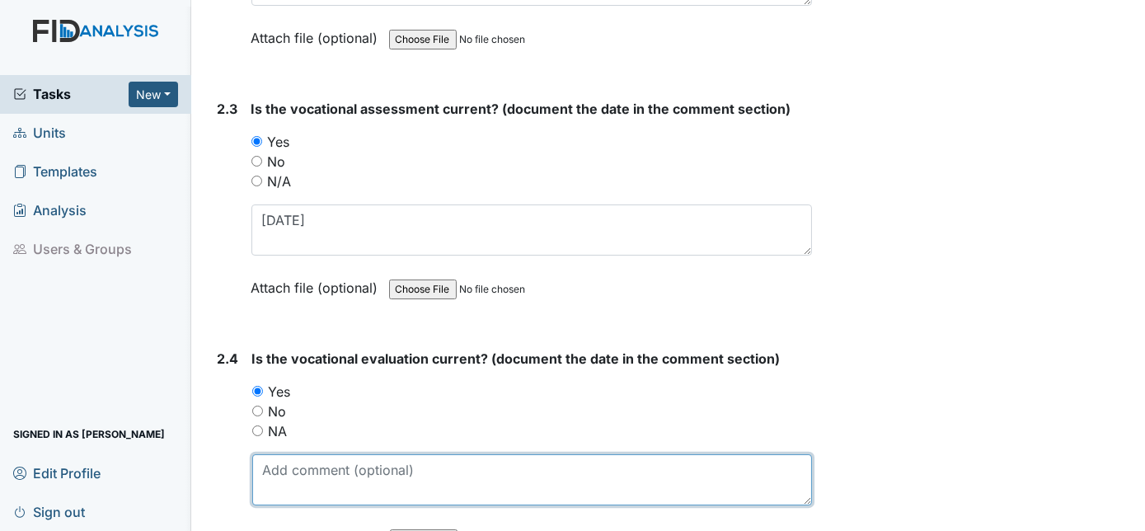
click at [281, 455] on textarea at bounding box center [532, 479] width 561 height 51
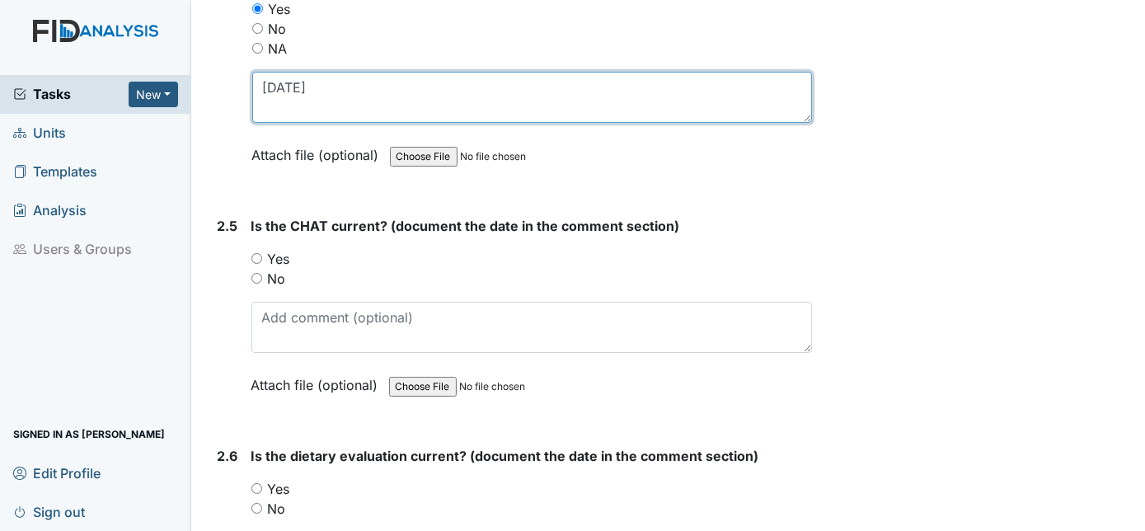
scroll to position [2515, 0]
type textarea "1/17/25"
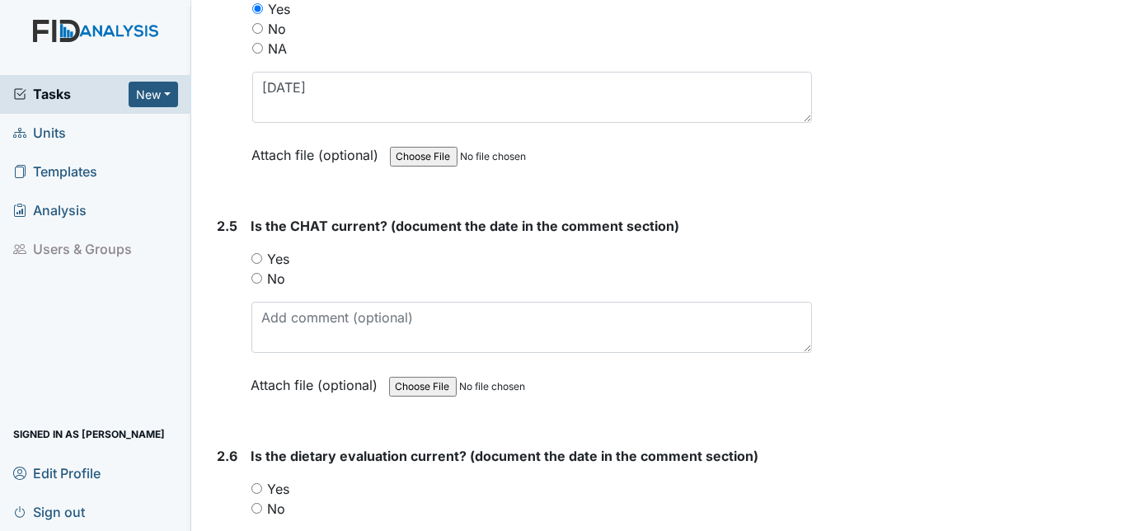
click at [259, 253] on input "Yes" at bounding box center [256, 258] width 11 height 11
radio input "true"
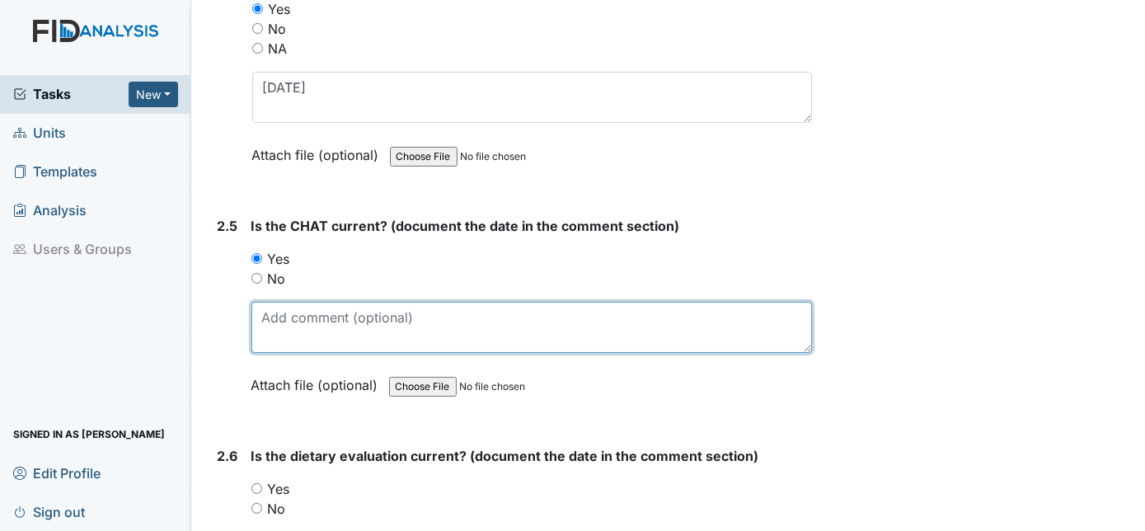
click at [289, 308] on textarea at bounding box center [531, 327] width 561 height 51
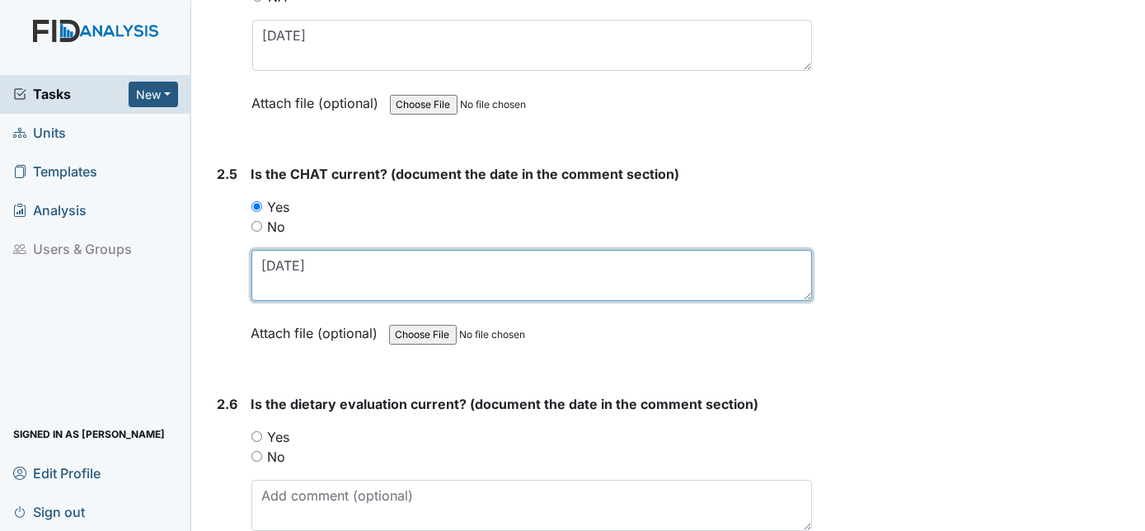
scroll to position [2590, 0]
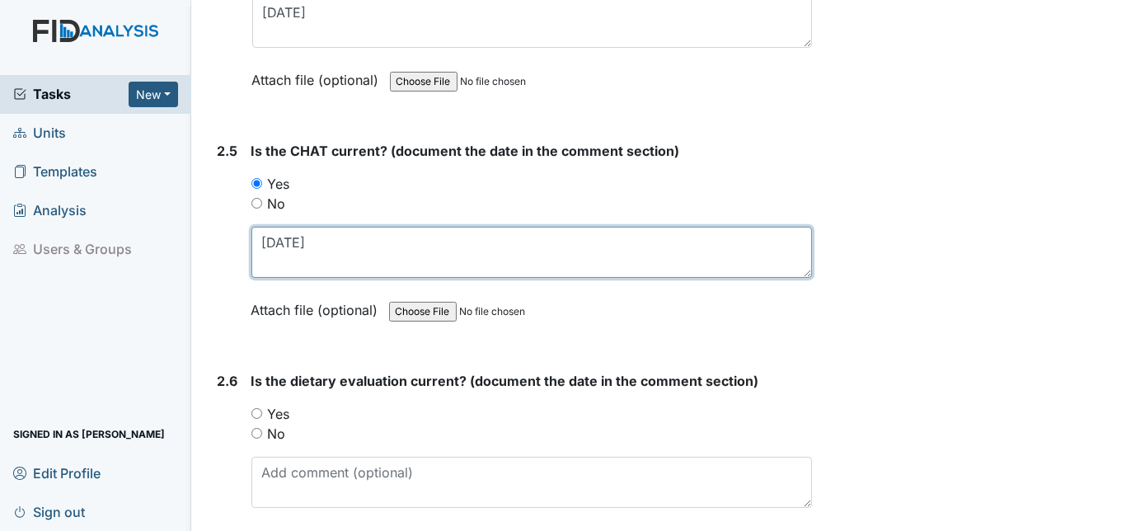
type textarea "1/15/25"
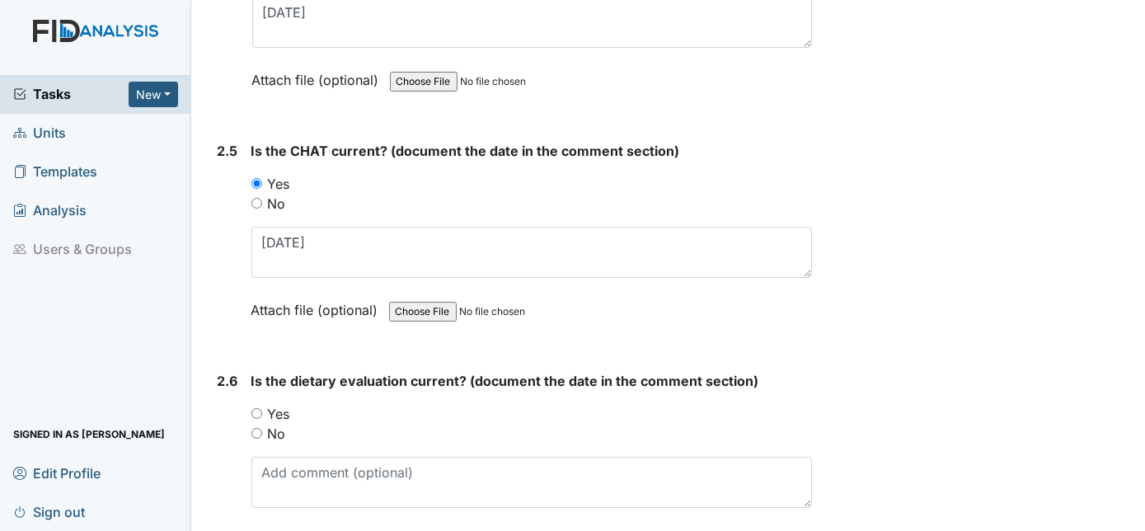
click at [257, 408] on input "Yes" at bounding box center [256, 413] width 11 height 11
radio input "true"
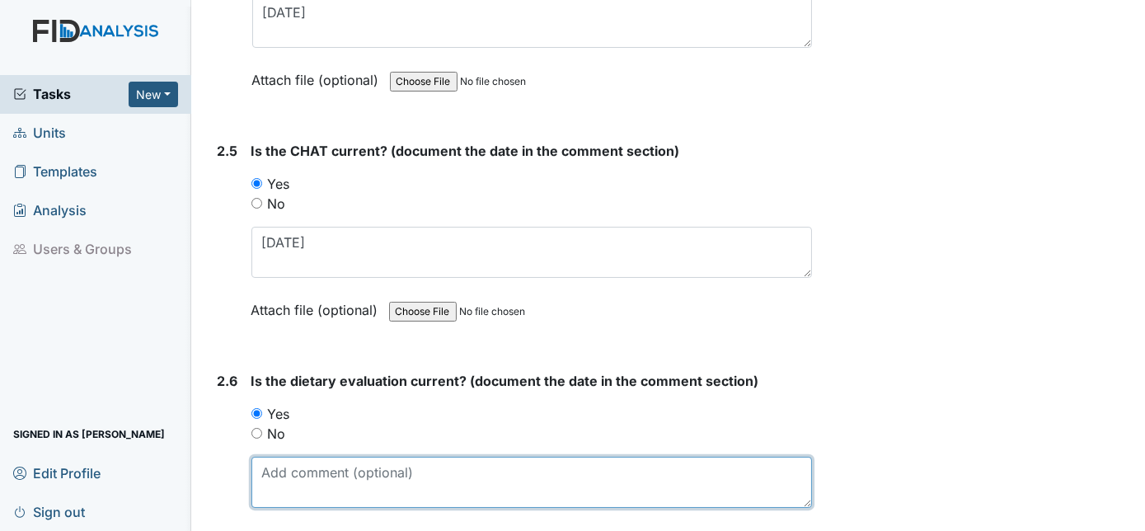
click at [270, 457] on textarea at bounding box center [531, 482] width 561 height 51
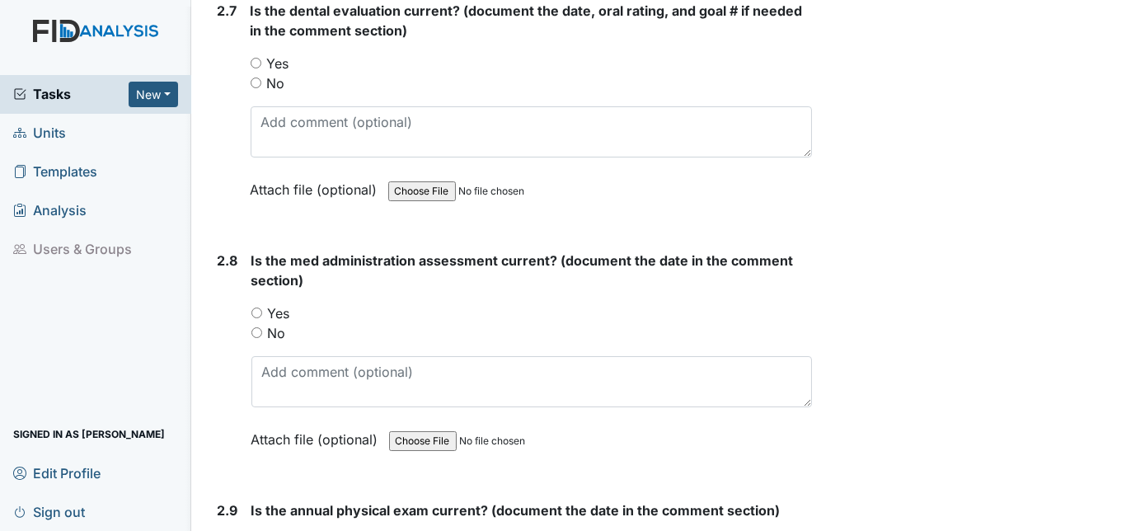
type textarea "5/26/25"
click at [256, 308] on input "Yes" at bounding box center [256, 313] width 11 height 11
radio input "true"
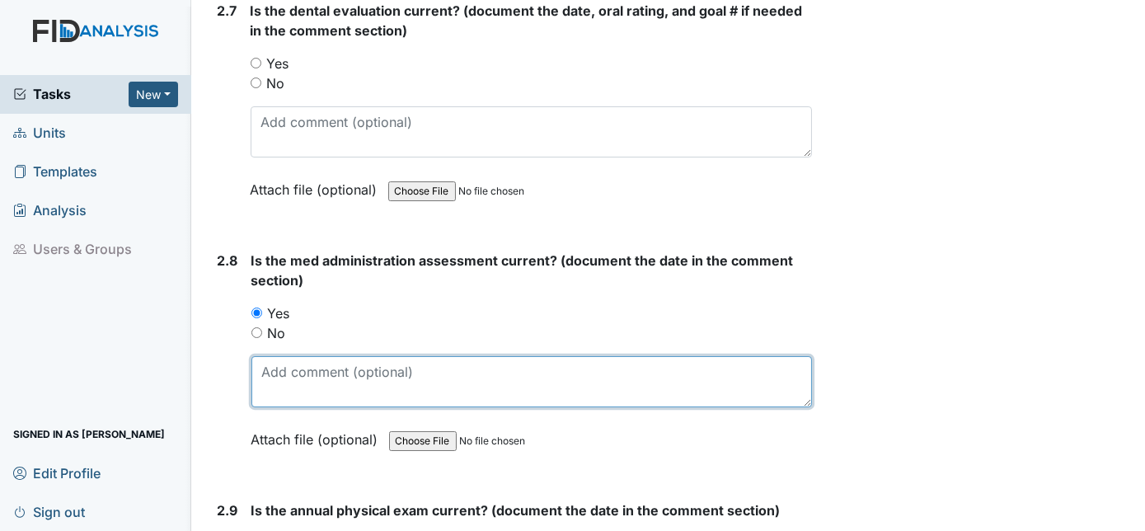
click at [281, 356] on textarea at bounding box center [531, 381] width 561 height 51
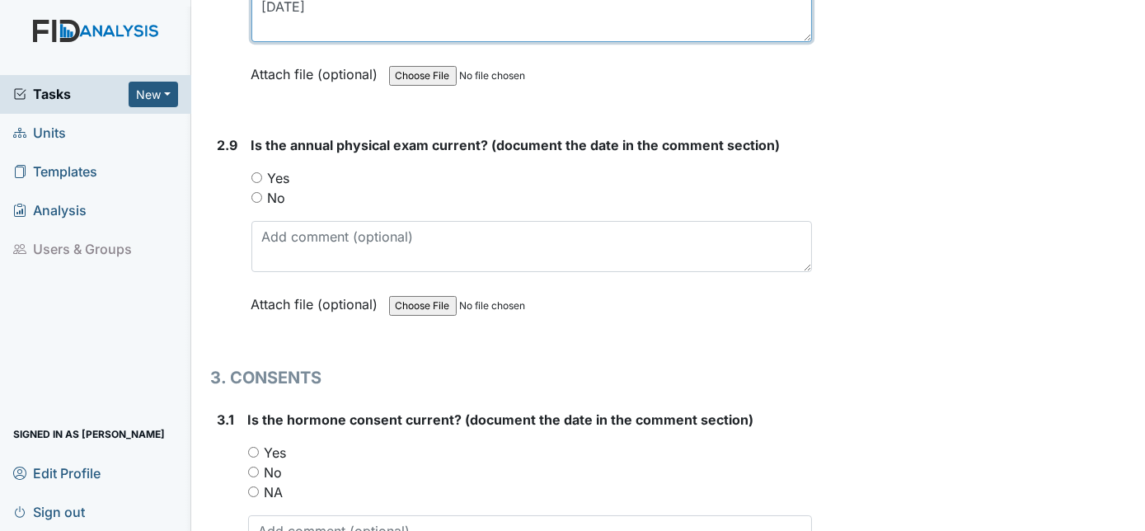
scroll to position [3564, 0]
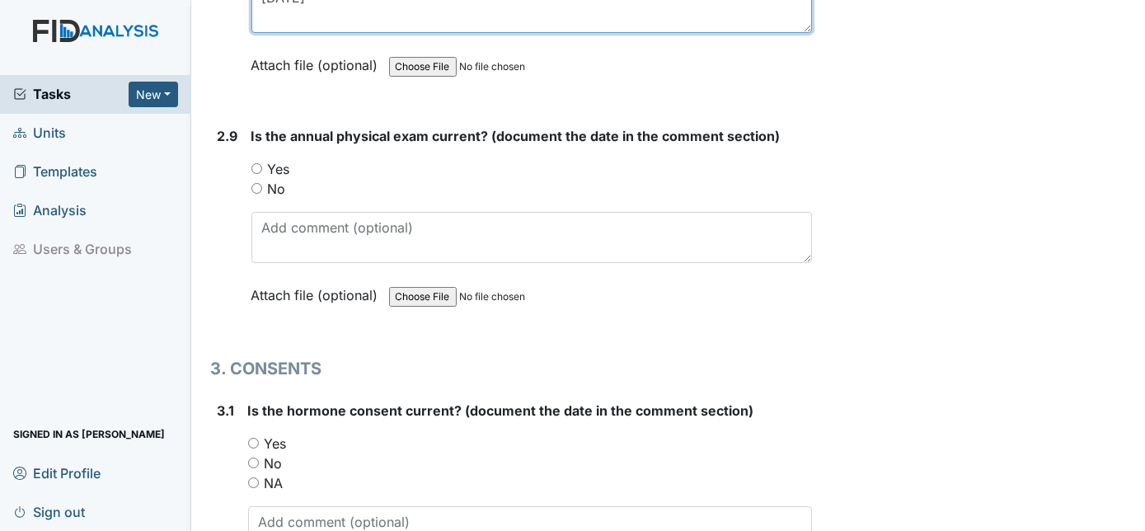
type textarea "1/14/25"
click at [261, 163] on input "Yes" at bounding box center [256, 168] width 11 height 11
radio input "true"
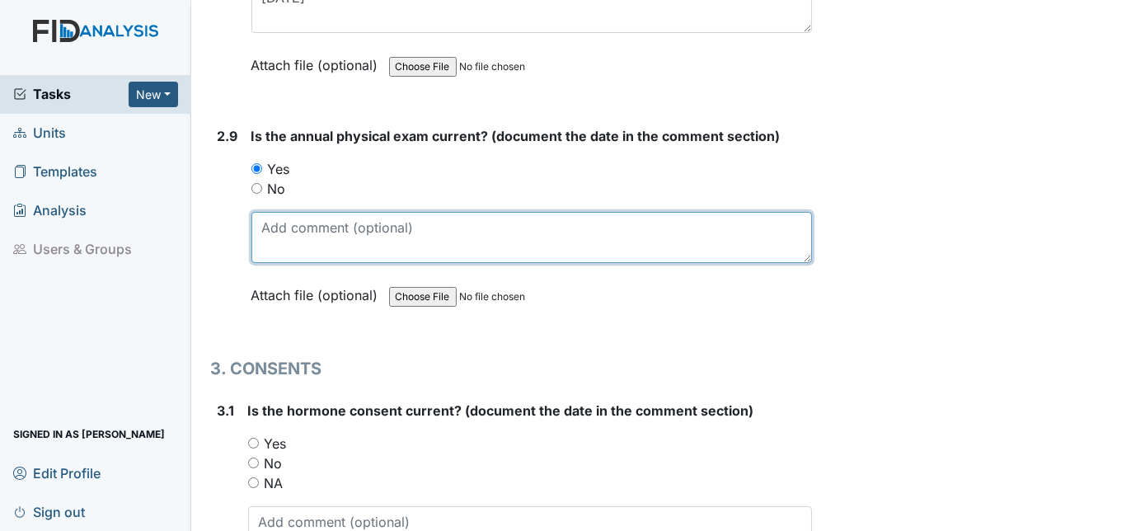
click at [265, 212] on textarea at bounding box center [531, 237] width 561 height 51
type textarea "1/3/25"
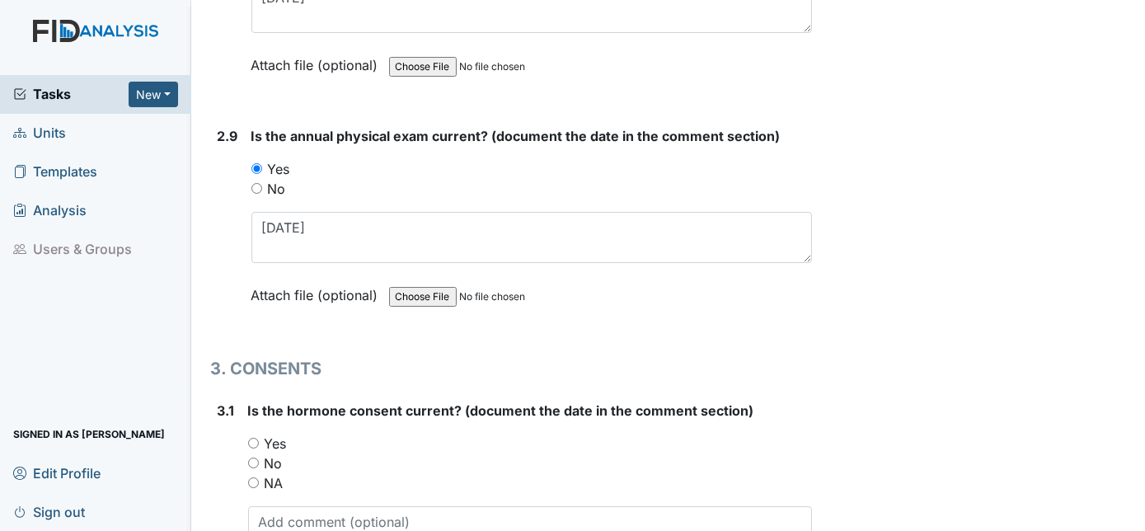
click at [248, 477] on input "NA" at bounding box center [253, 482] width 11 height 11
radio input "true"
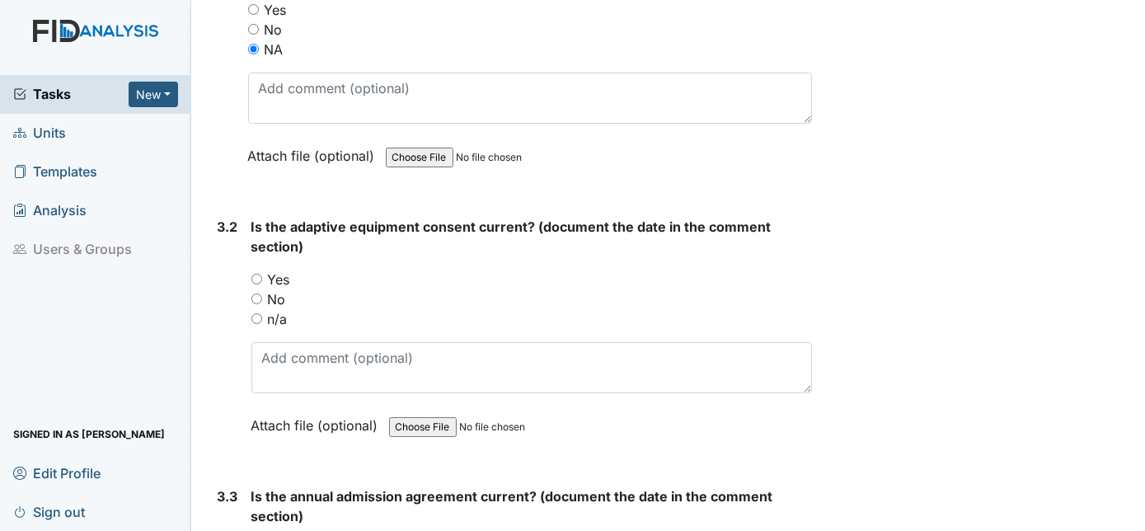
scroll to position [4014, 0]
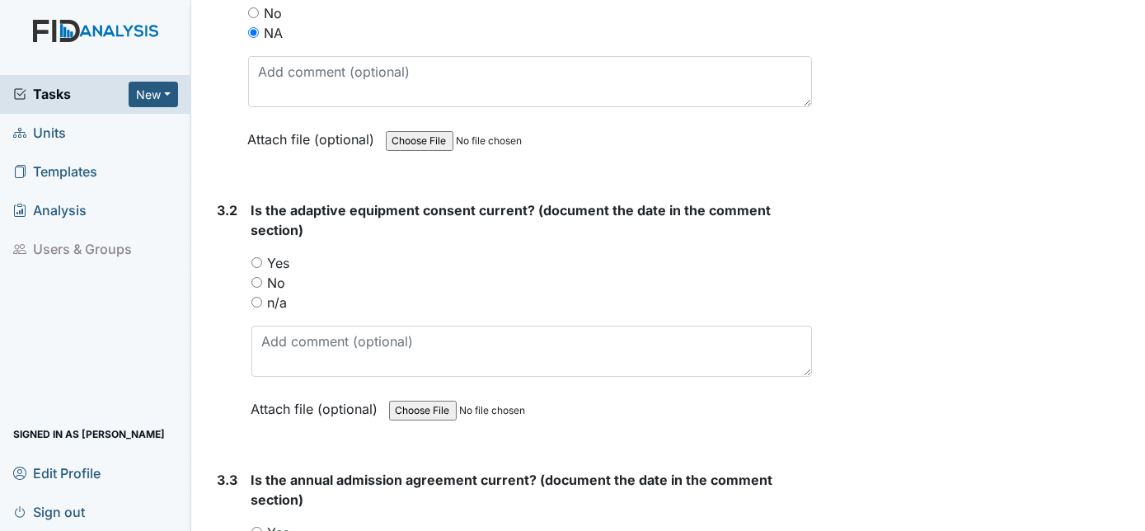
click at [255, 257] on input "Yes" at bounding box center [256, 262] width 11 height 11
radio input "true"
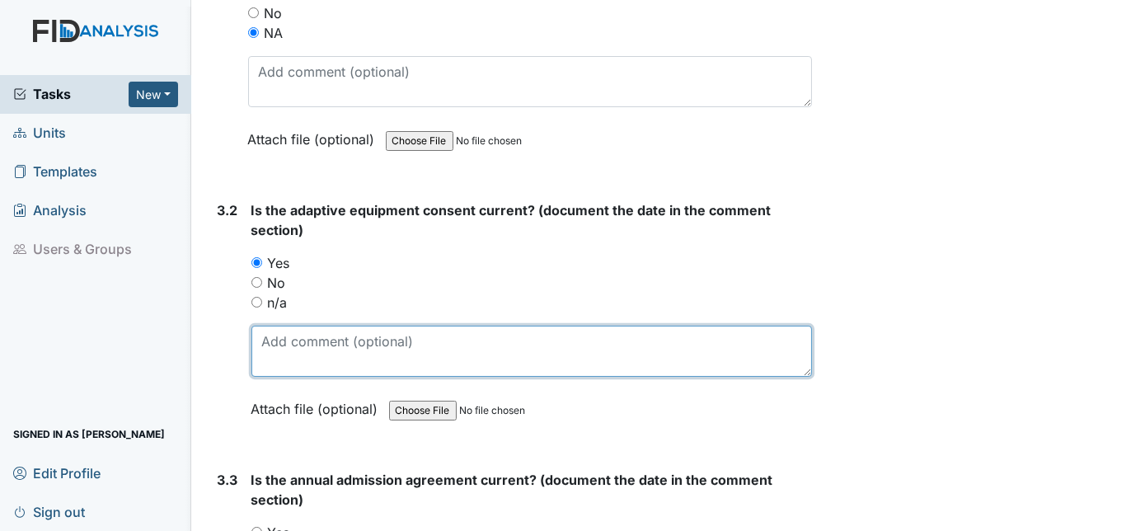
click at [303, 326] on textarea at bounding box center [531, 351] width 561 height 51
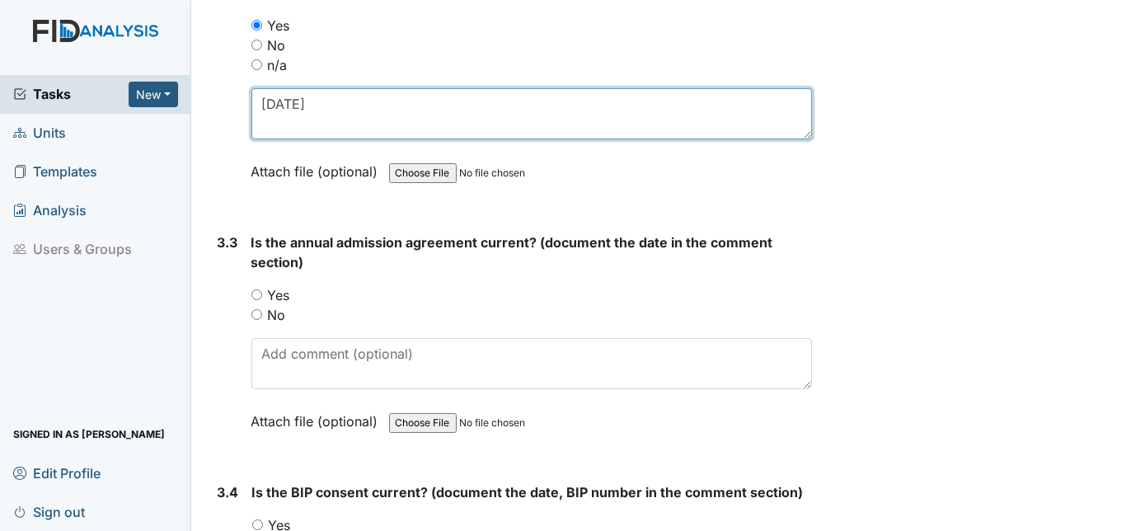
scroll to position [4253, 0]
type textarea "5/1/25"
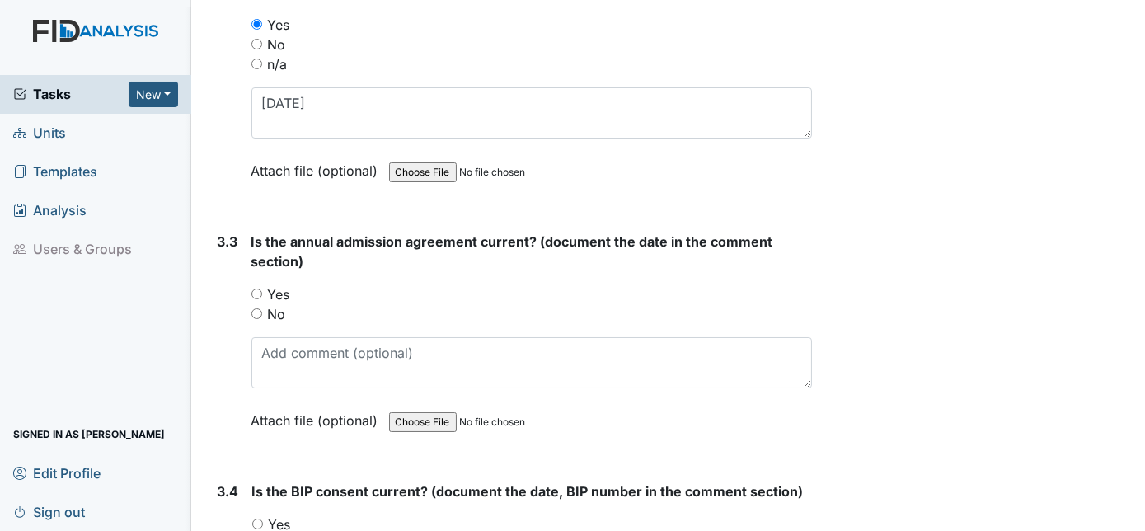
click at [256, 289] on input "Yes" at bounding box center [256, 294] width 11 height 11
radio input "true"
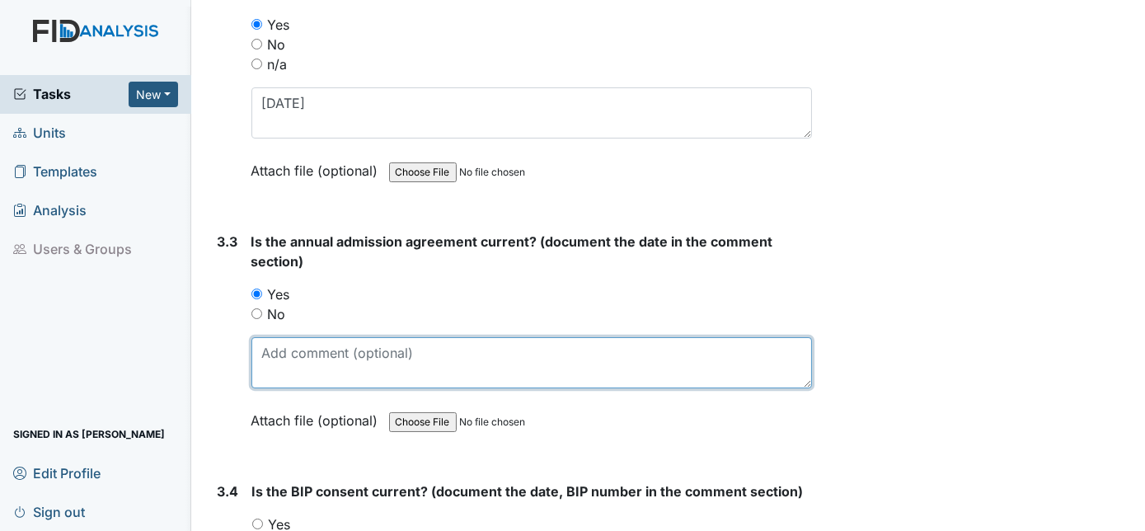
click at [286, 337] on textarea at bounding box center [531, 362] width 561 height 51
type textarea "5/1/25"
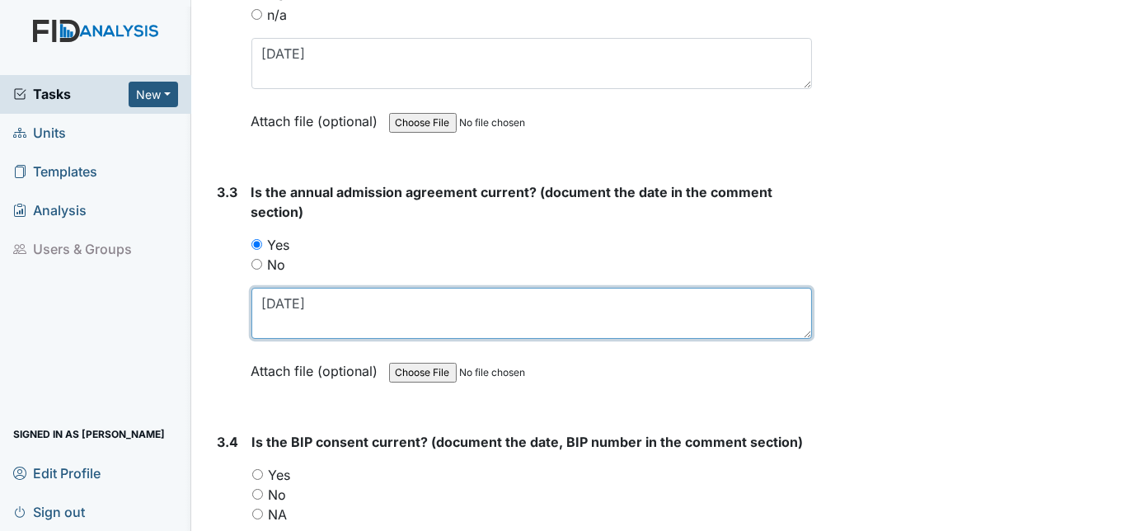
scroll to position [4703, 0]
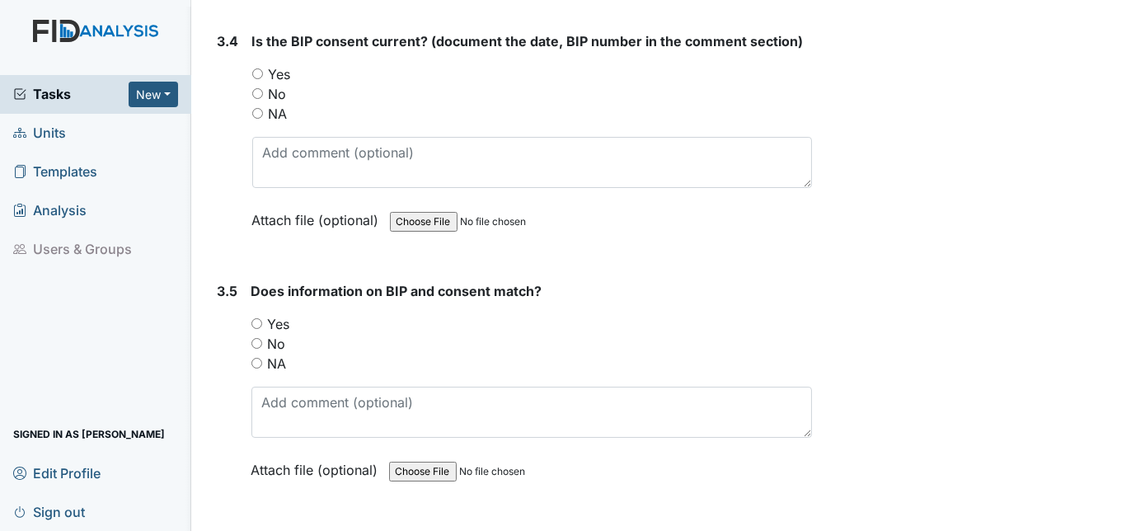
click at [255, 68] on input "Yes" at bounding box center [257, 73] width 11 height 11
radio input "true"
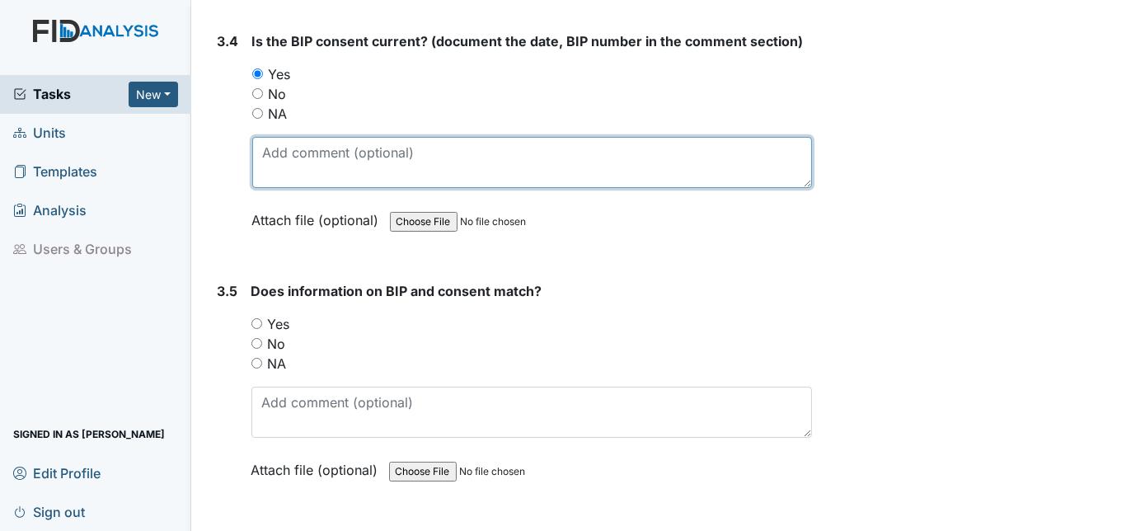
click at [284, 137] on textarea at bounding box center [532, 162] width 561 height 51
type textarea "3/3/25"
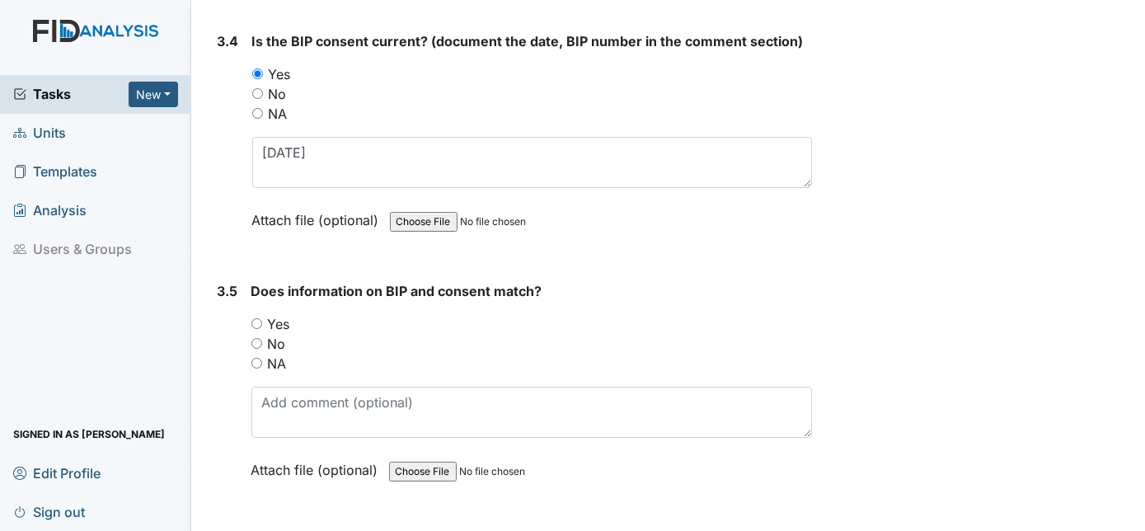
click at [257, 318] on input "Yes" at bounding box center [256, 323] width 11 height 11
radio input "true"
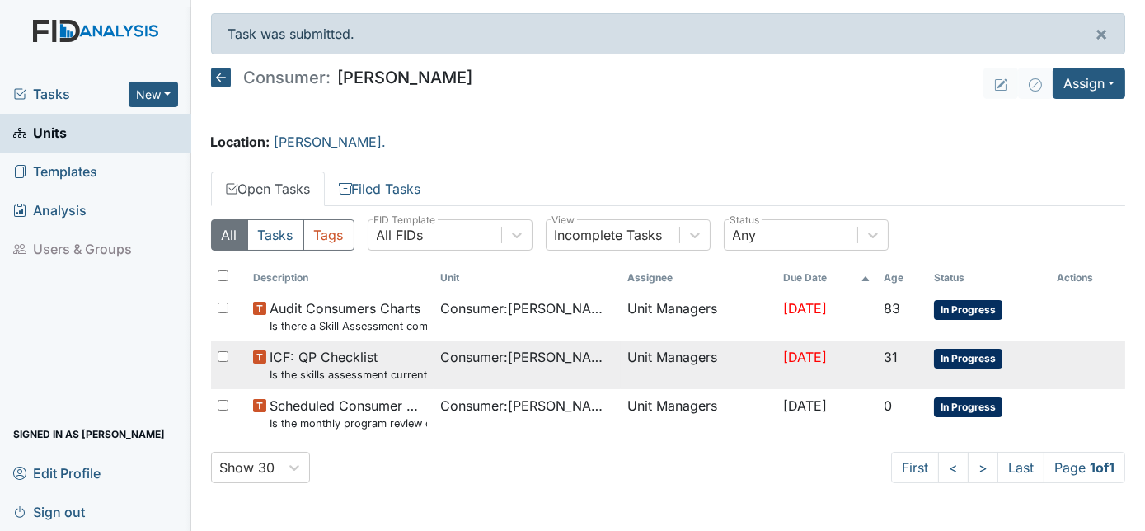
click at [333, 369] on small "Is the skills assessment current? (document the date in the comment section)" at bounding box center [348, 375] width 157 height 16
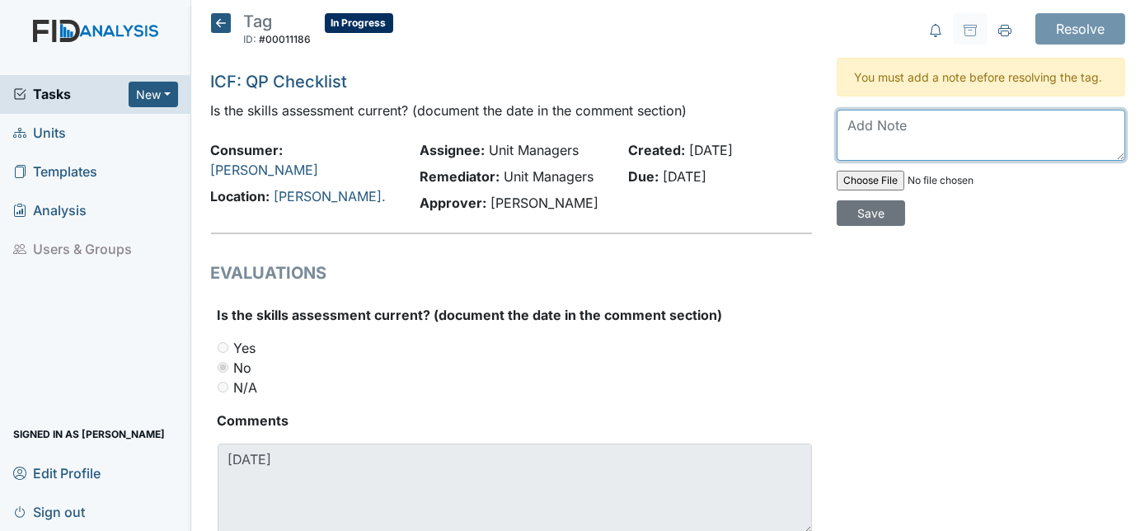
click at [859, 124] on textarea at bounding box center [981, 135] width 289 height 51
type textarea "8/1/25"
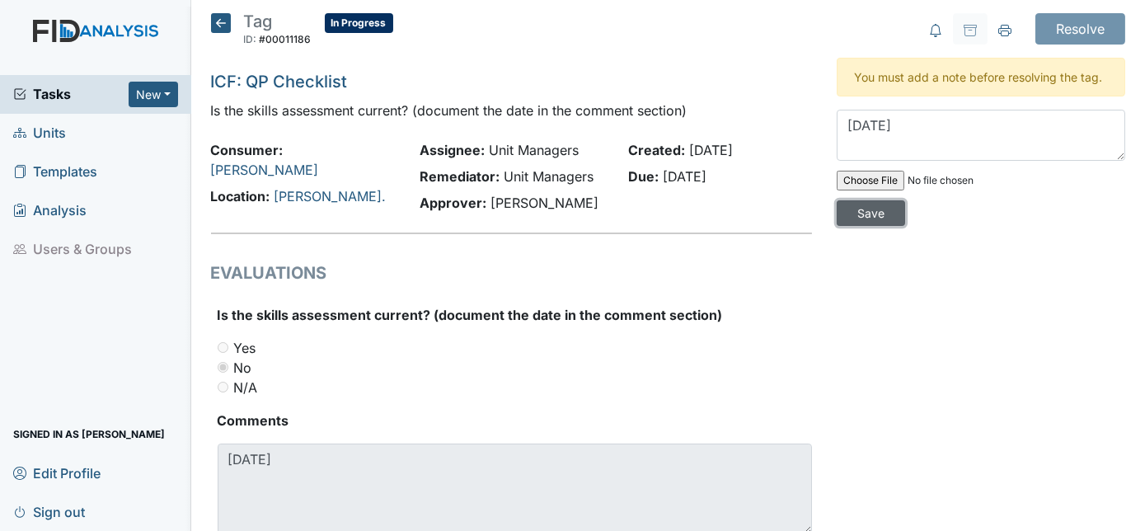
click at [905, 200] on input "Save" at bounding box center [871, 213] width 68 height 26
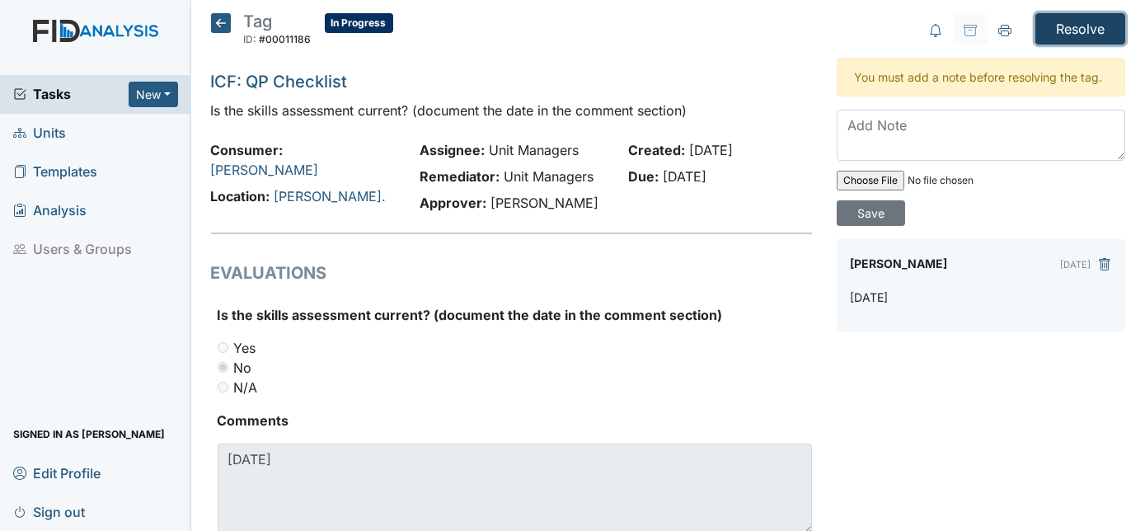
click at [1062, 26] on input "Resolve" at bounding box center [1081, 28] width 90 height 31
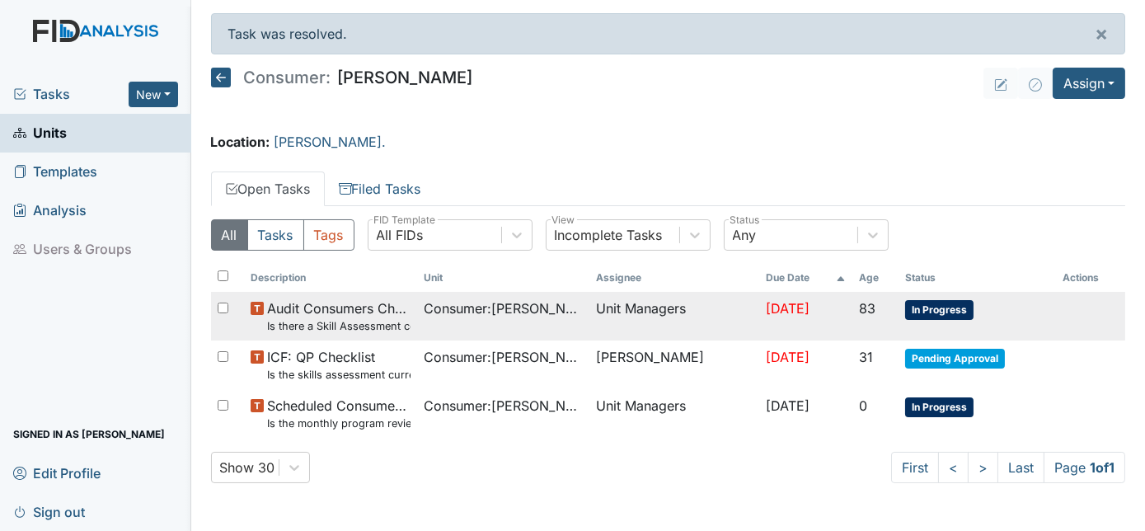
click at [360, 314] on span "Audit Consumers Charts Is there a Skill Assessment completed and updated yearly…" at bounding box center [338, 315] width 143 height 35
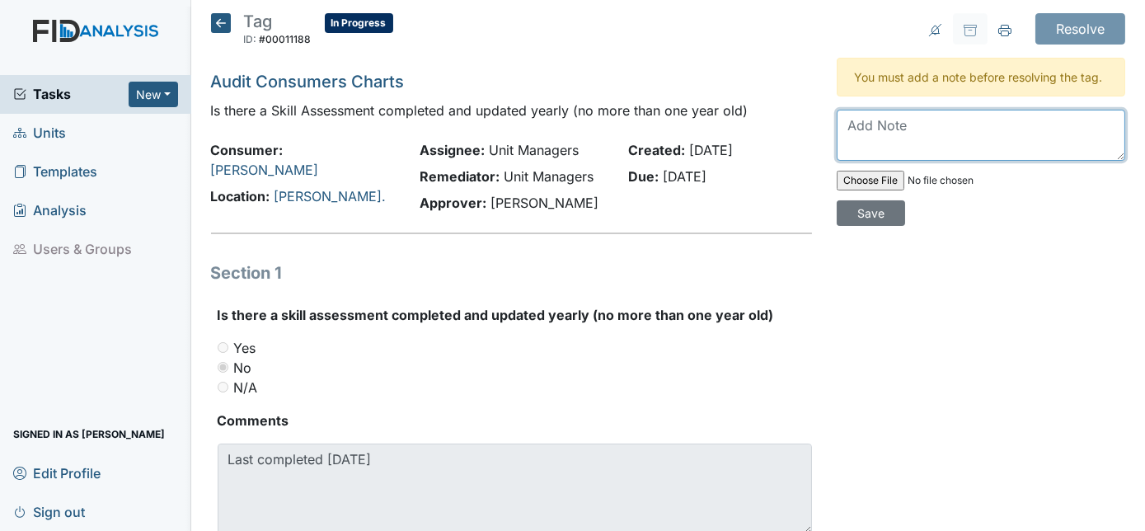
click at [888, 131] on textarea at bounding box center [981, 135] width 289 height 51
type textarea "8/1/25"
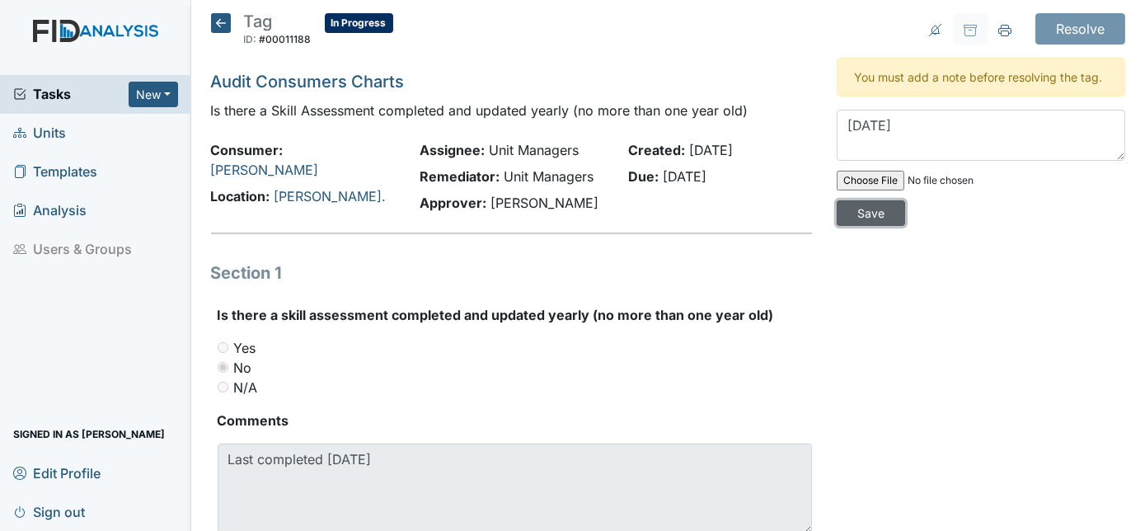
drag, startPoint x: 1082, startPoint y: 180, endPoint x: 1083, endPoint y: 171, distance: 8.4
click at [905, 200] on input "Save" at bounding box center [871, 213] width 68 height 26
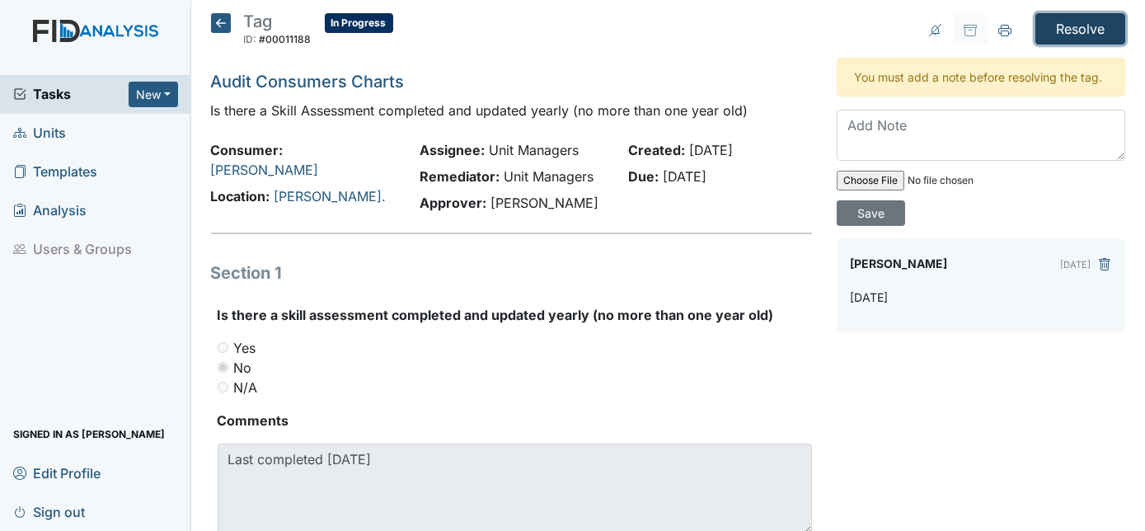
click at [1090, 35] on input "Resolve" at bounding box center [1081, 28] width 90 height 31
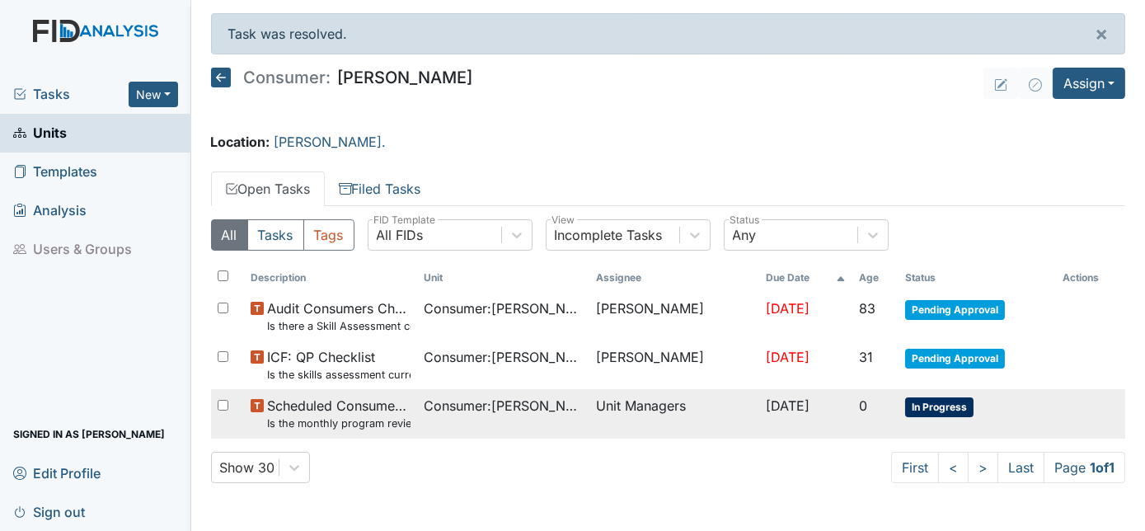
click at [383, 425] on small "Is the monthly program review completed by the 15th of the previous month?" at bounding box center [338, 424] width 143 height 16
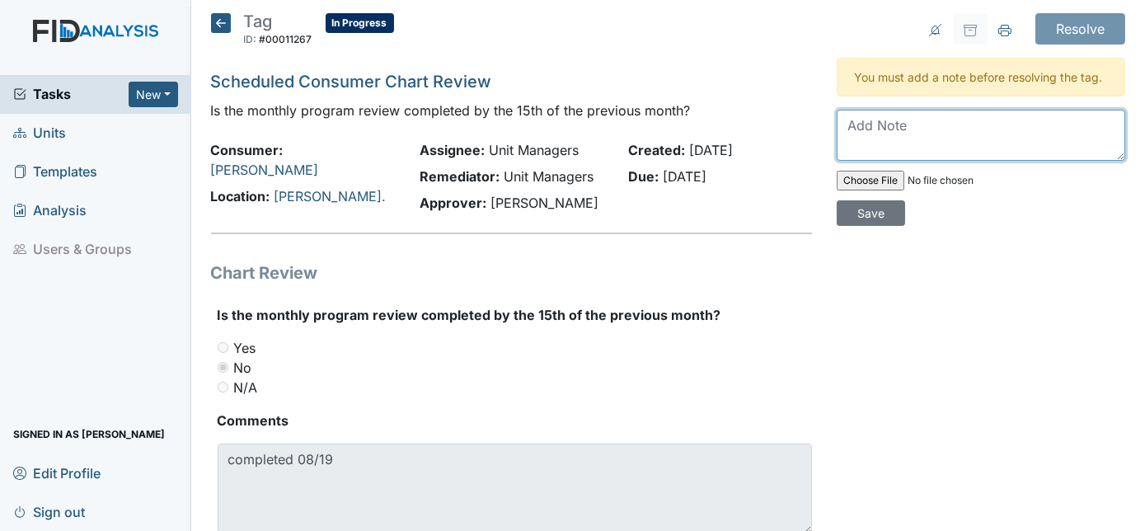
click at [862, 126] on textarea at bounding box center [981, 135] width 289 height 51
type textarea "w"
type textarea "will try by 15"
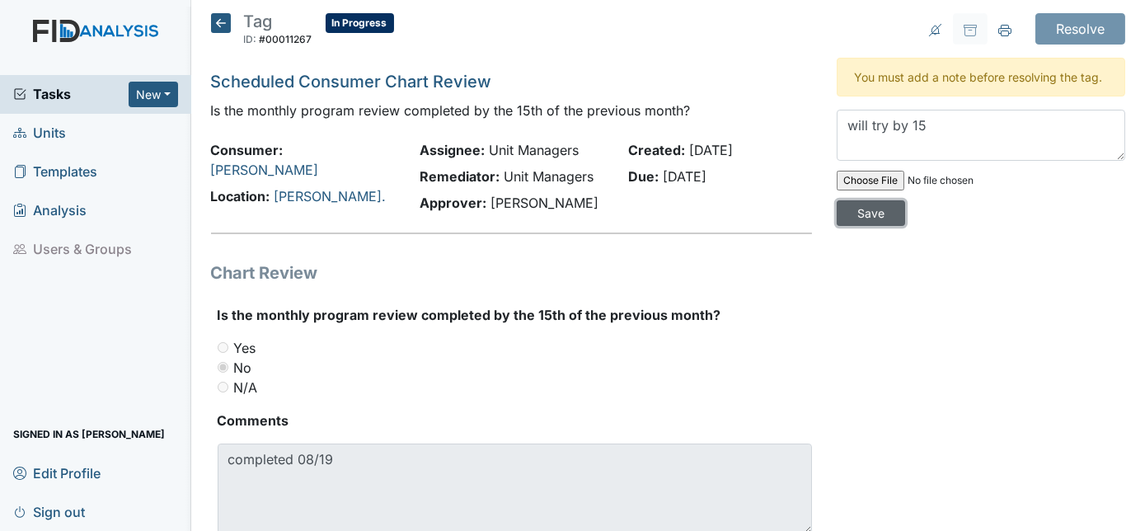
click at [905, 200] on input "Save" at bounding box center [871, 213] width 68 height 26
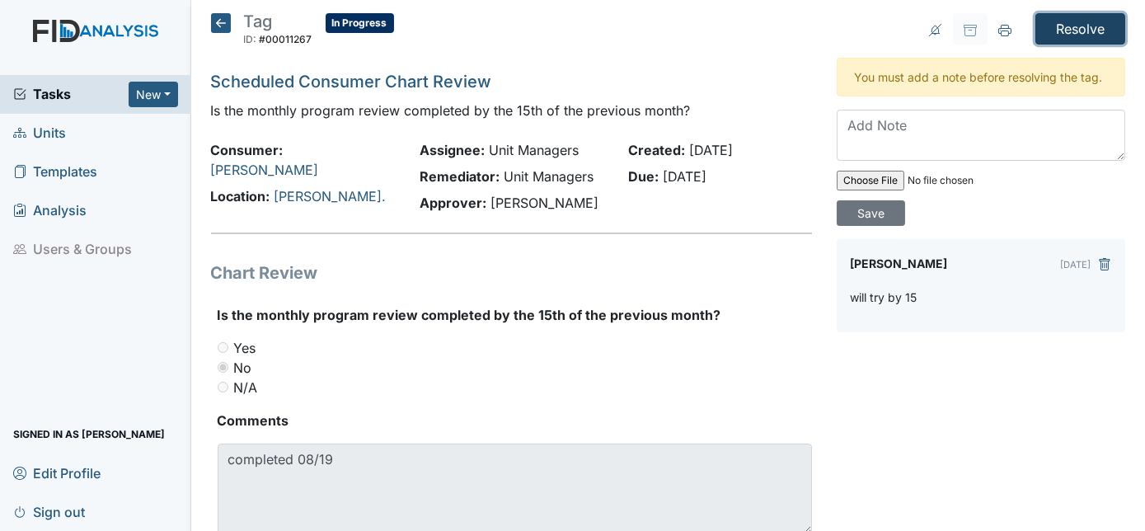
click at [1066, 17] on input "Resolve" at bounding box center [1081, 28] width 90 height 31
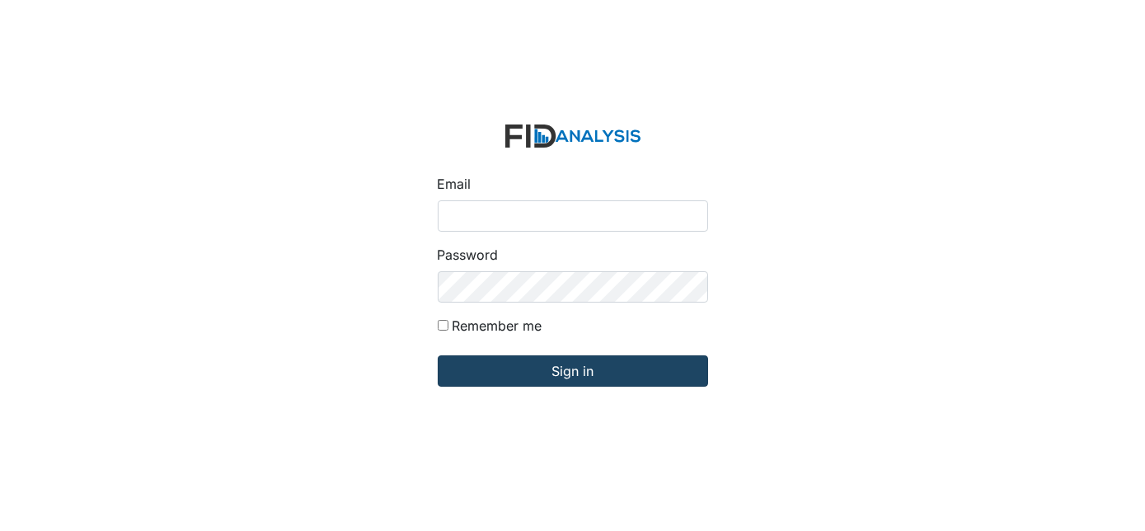
type input "[EMAIL_ADDRESS][DOMAIN_NAME]"
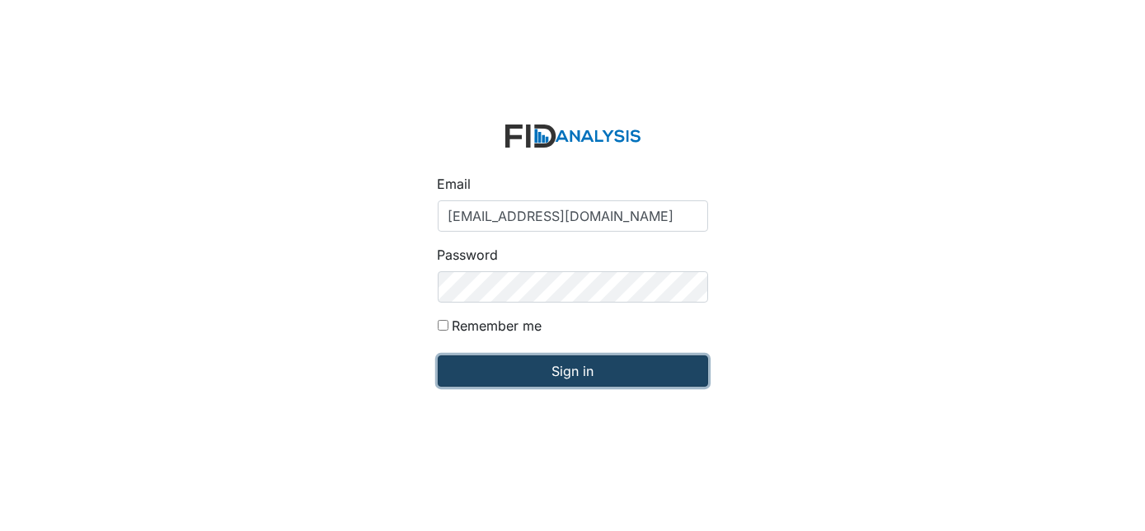
click at [510, 371] on input "Sign in" at bounding box center [573, 370] width 270 height 31
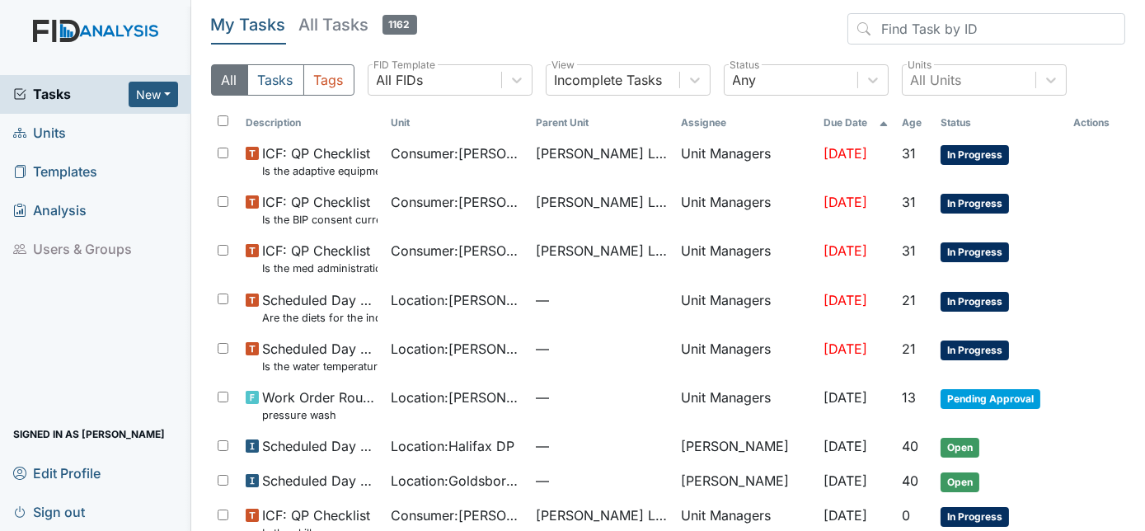
click at [41, 136] on span "Units" at bounding box center [39, 133] width 53 height 26
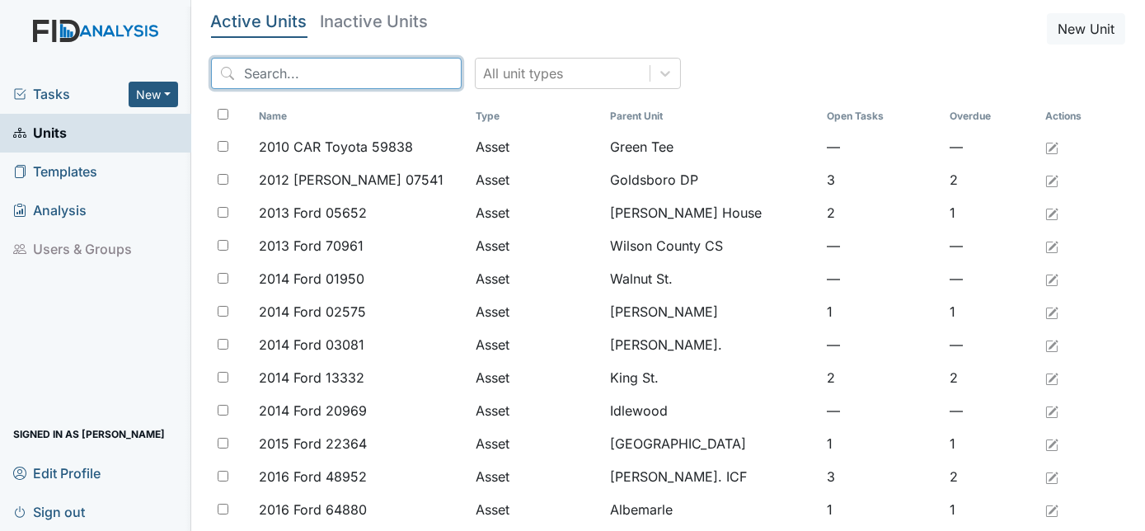
click at [254, 68] on input "search" at bounding box center [336, 73] width 251 height 31
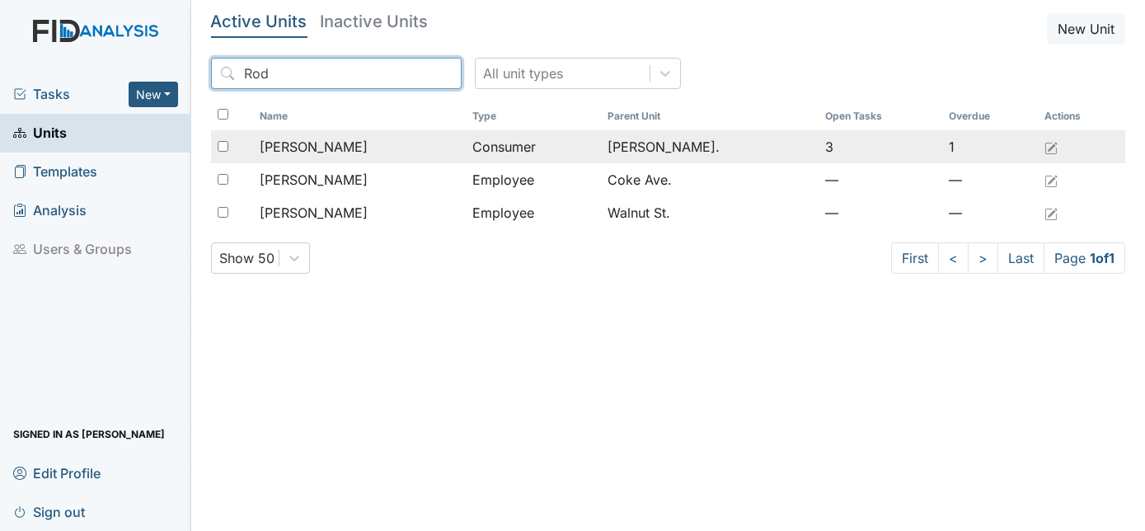
type input "Rod"
click at [303, 150] on span "[PERSON_NAME]" at bounding box center [314, 147] width 108 height 20
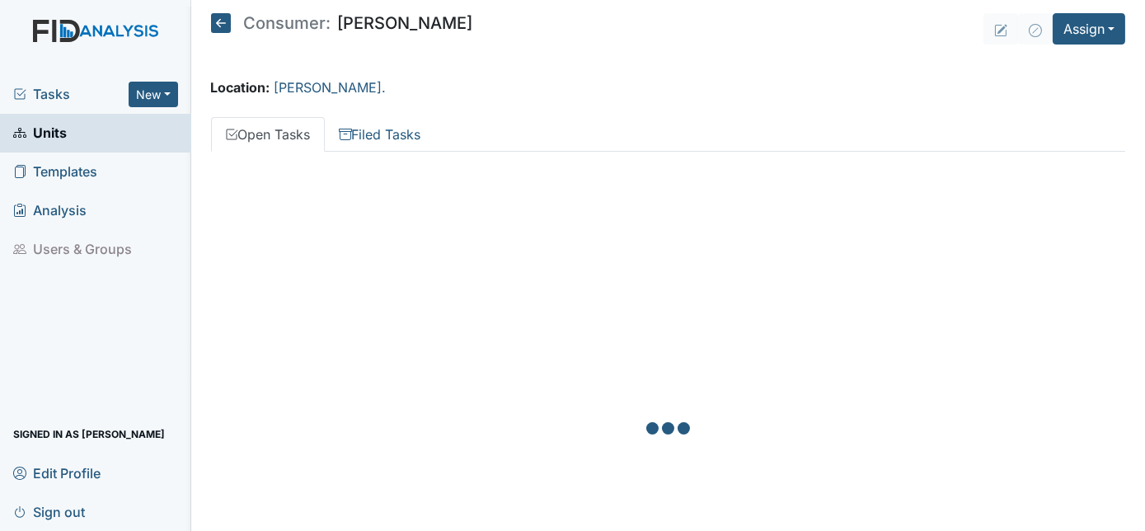
click at [100, 140] on link "Units" at bounding box center [95, 133] width 191 height 39
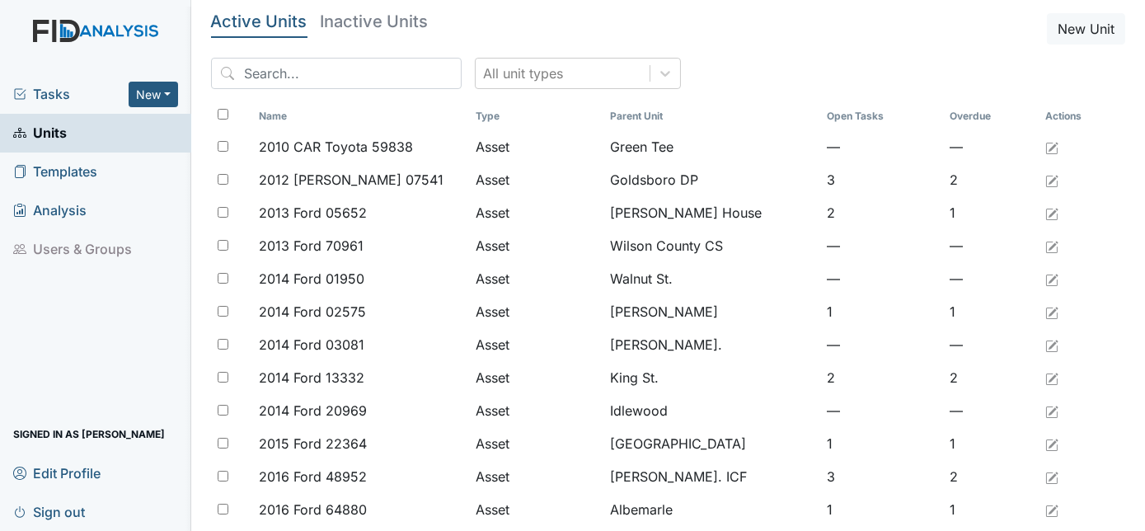
click at [86, 127] on link "Units" at bounding box center [95, 133] width 191 height 39
click at [282, 73] on input "search" at bounding box center [336, 73] width 251 height 31
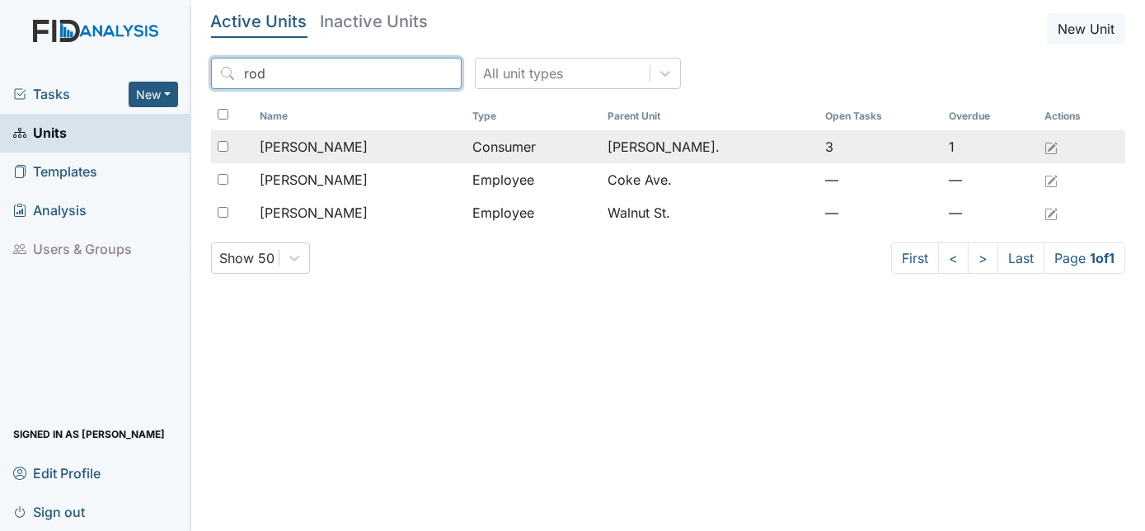
type input "rod"
click at [296, 148] on span "[PERSON_NAME]" at bounding box center [314, 147] width 108 height 20
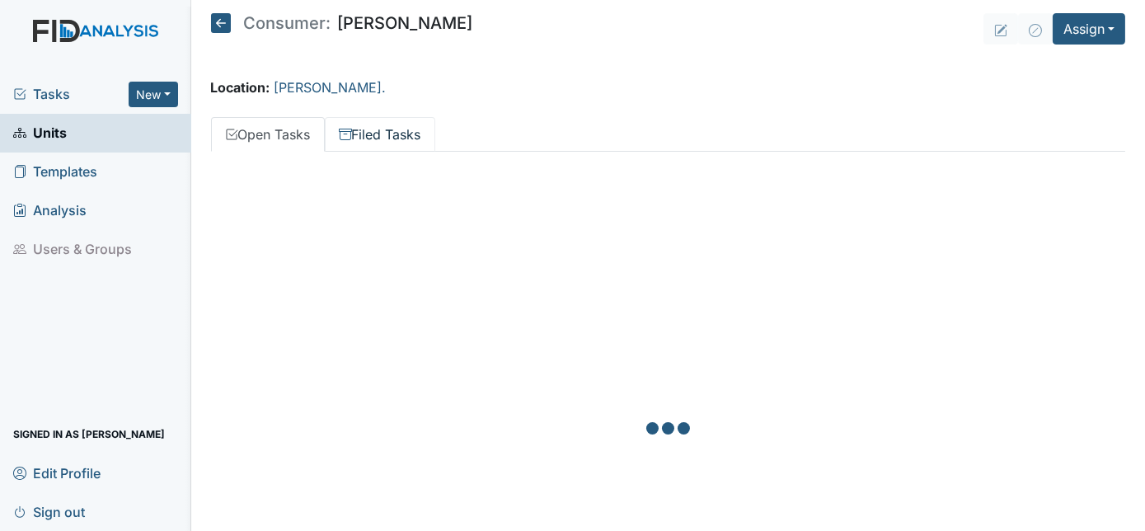
click at [367, 143] on link "Filed Tasks" at bounding box center [380, 134] width 110 height 35
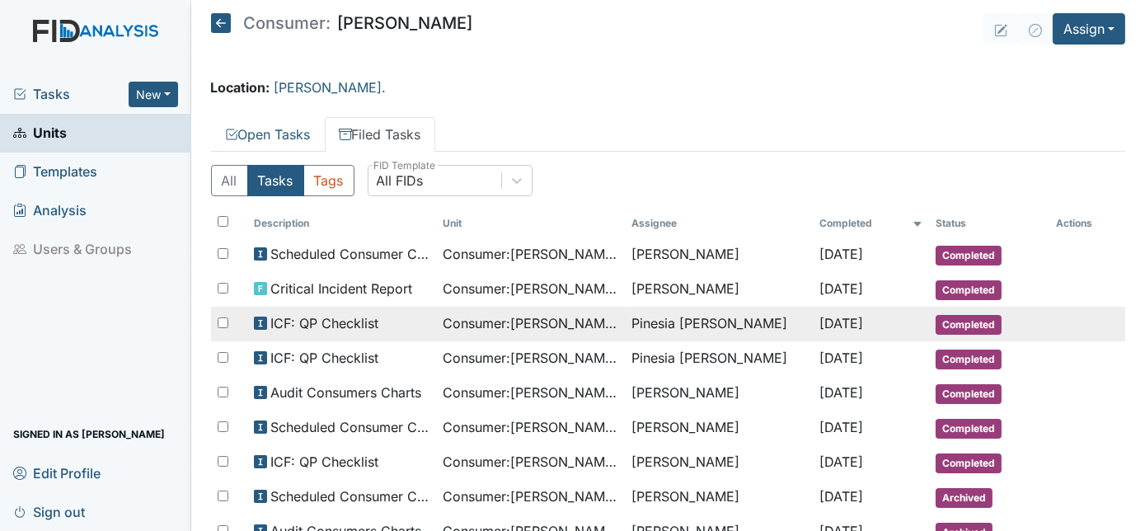
click at [373, 325] on span "ICF: QP Checklist" at bounding box center [324, 323] width 108 height 20
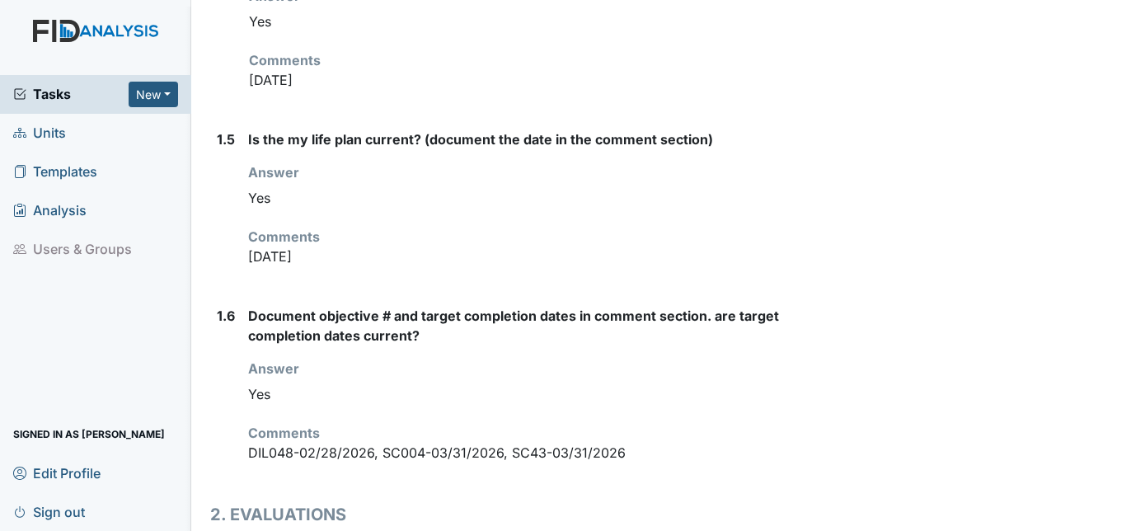
scroll to position [974, 0]
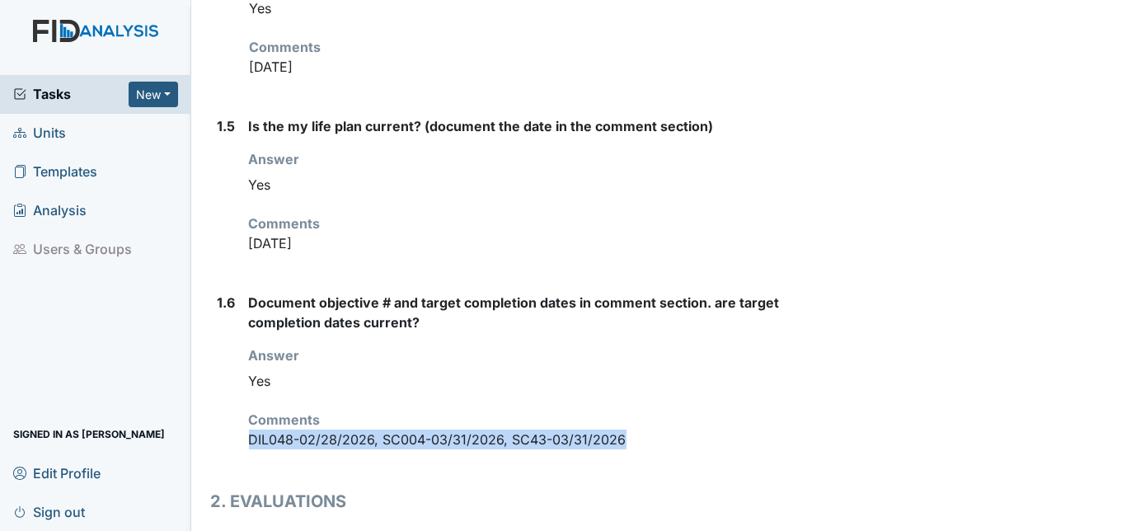
drag, startPoint x: 246, startPoint y: 391, endPoint x: 621, endPoint y: 400, distance: 375.2
click at [621, 400] on div "1.6 Document objective # and target completion dates in comment section. are ta…" at bounding box center [512, 378] width 602 height 170
drag, startPoint x: 621, startPoint y: 400, endPoint x: 501, endPoint y: 401, distance: 119.6
copy p "DIL048-02/28/2026, SC004-03/31/2026, SC43-03/31/2026"
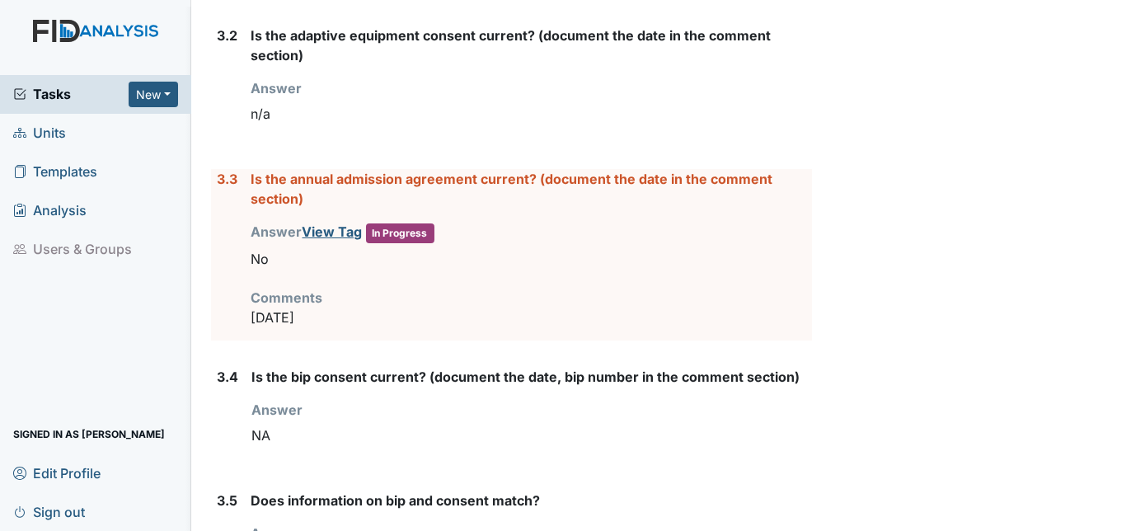
scroll to position [3278, 0]
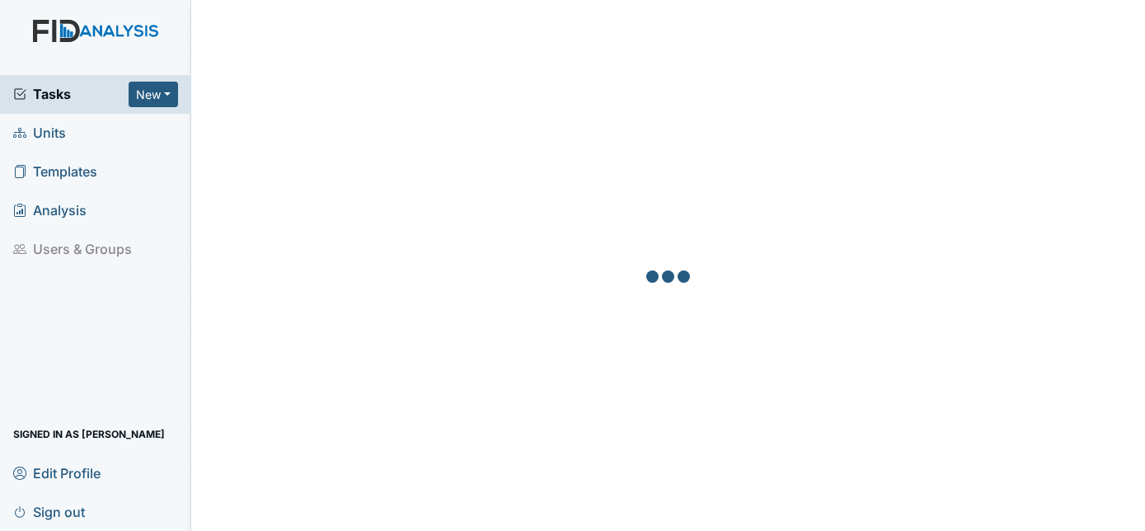
click at [37, 130] on span "Units" at bounding box center [39, 133] width 53 height 26
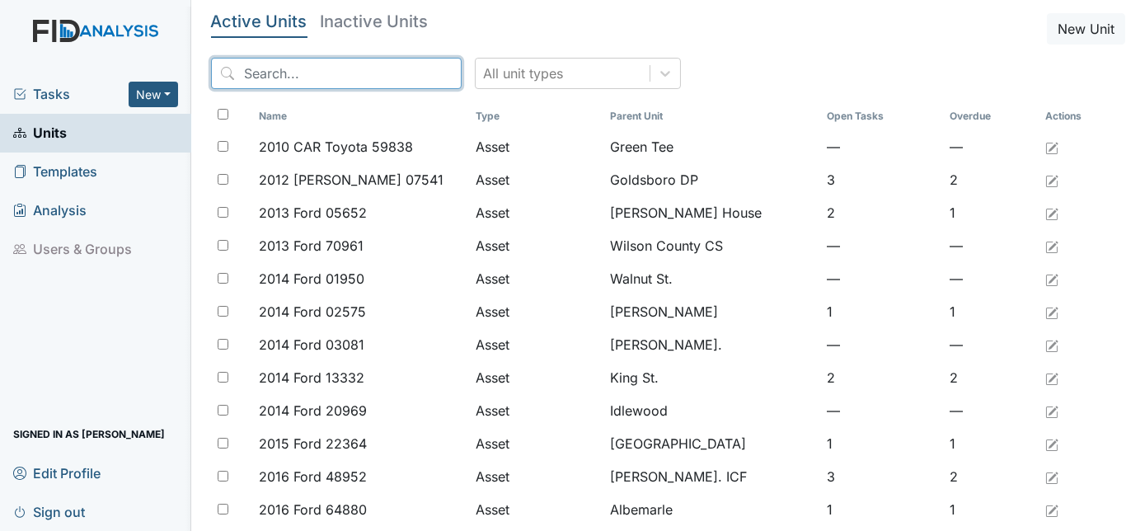
click at [255, 77] on input "search" at bounding box center [336, 73] width 251 height 31
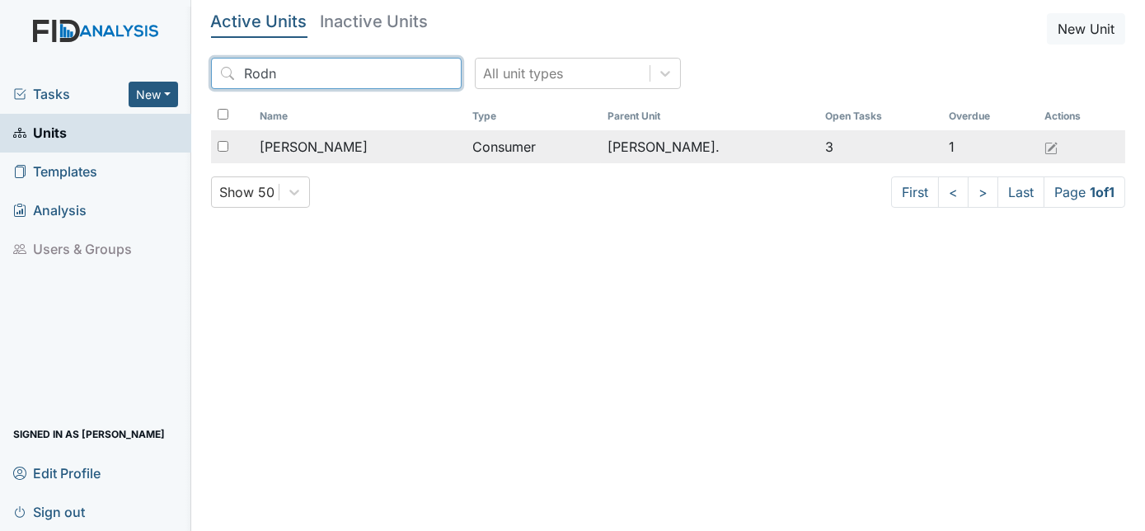
type input "Rodn"
click at [294, 143] on span "[PERSON_NAME]" at bounding box center [314, 147] width 108 height 20
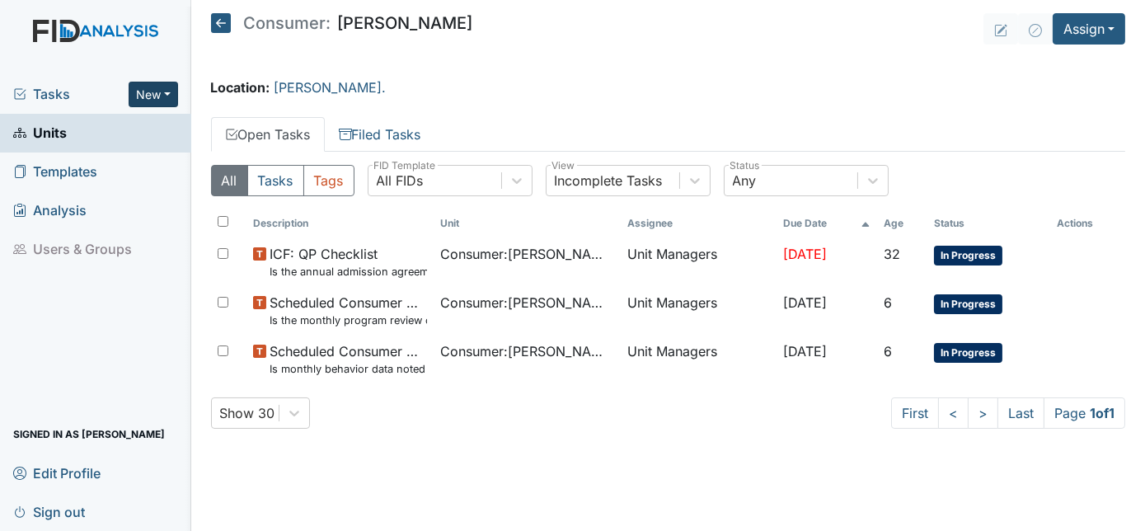
click at [158, 94] on button "New" at bounding box center [153, 95] width 49 height 26
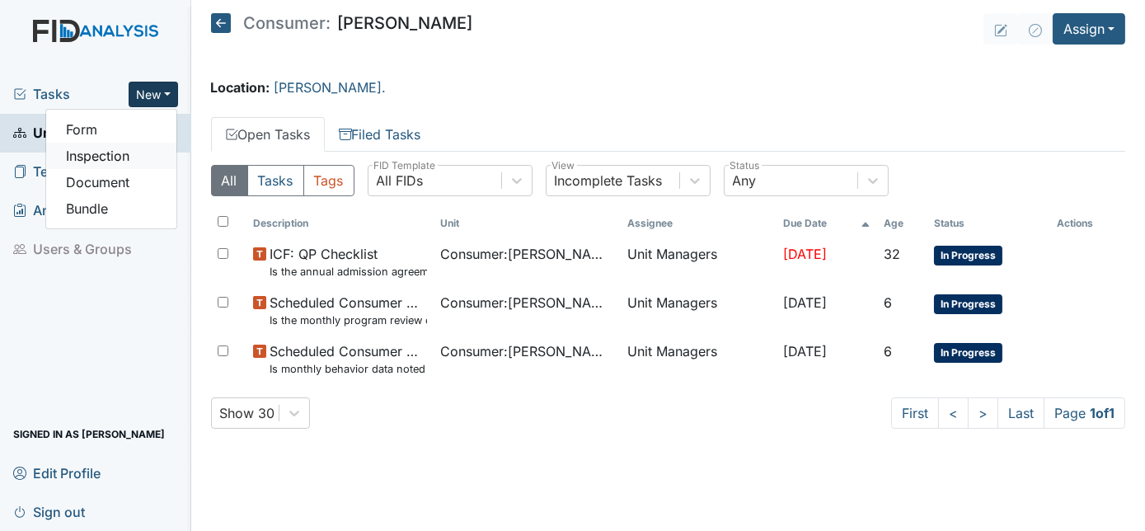
click at [129, 152] on link "Inspection" at bounding box center [111, 156] width 130 height 26
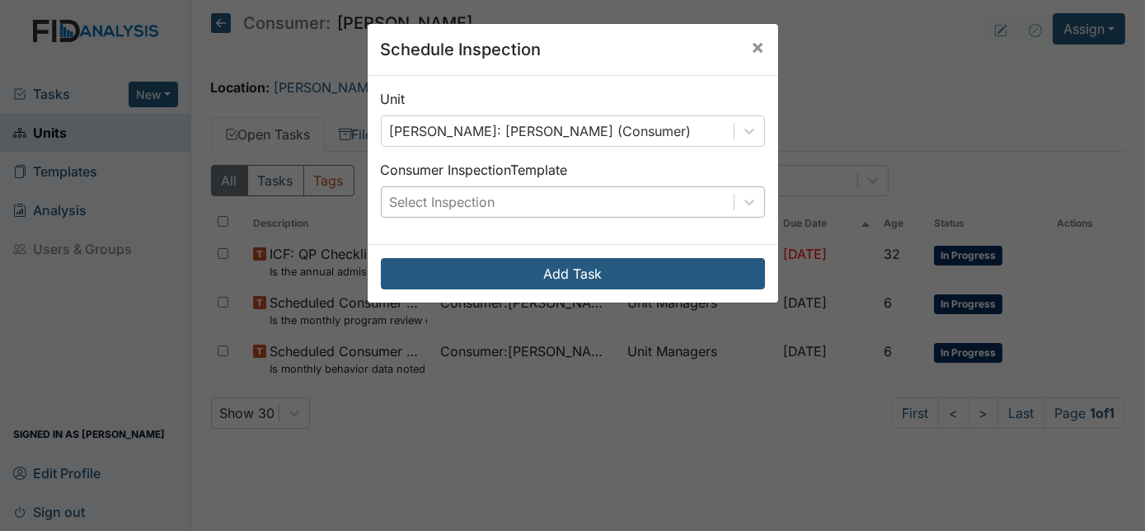
click at [450, 196] on div "Select Inspection" at bounding box center [443, 202] width 106 height 20
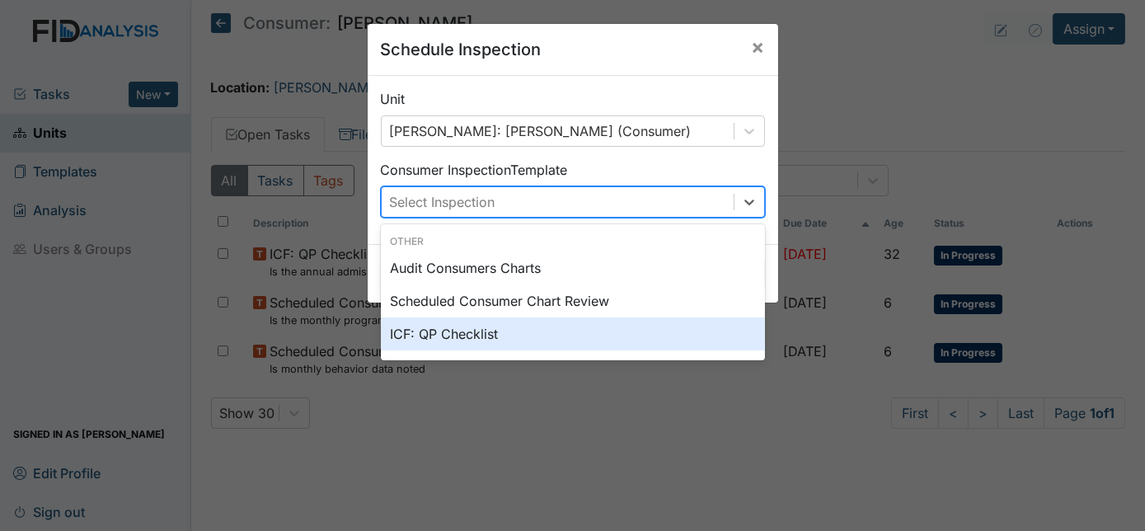
click at [448, 332] on div "ICF: QP Checklist" at bounding box center [573, 333] width 384 height 33
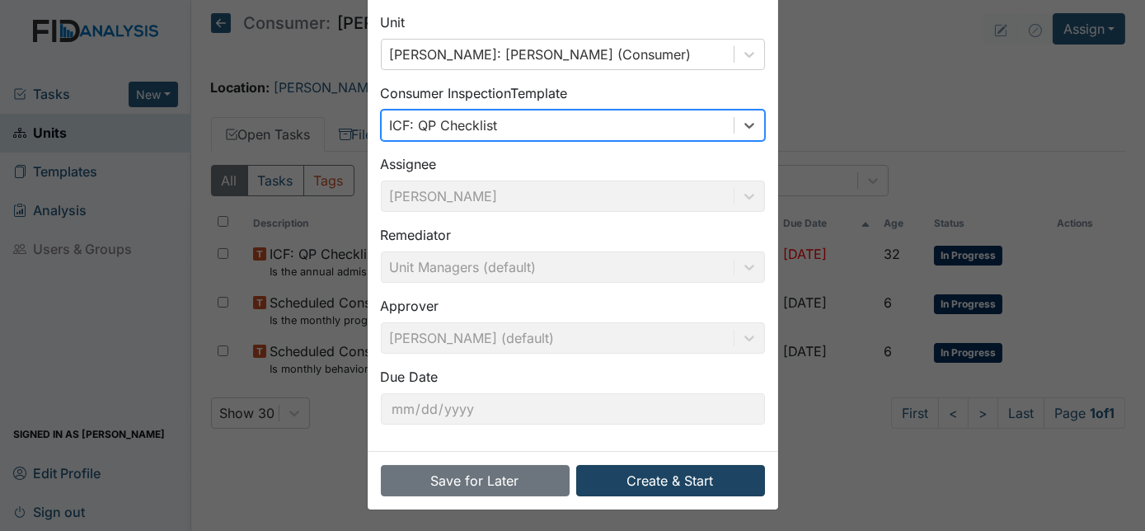
scroll to position [77, 0]
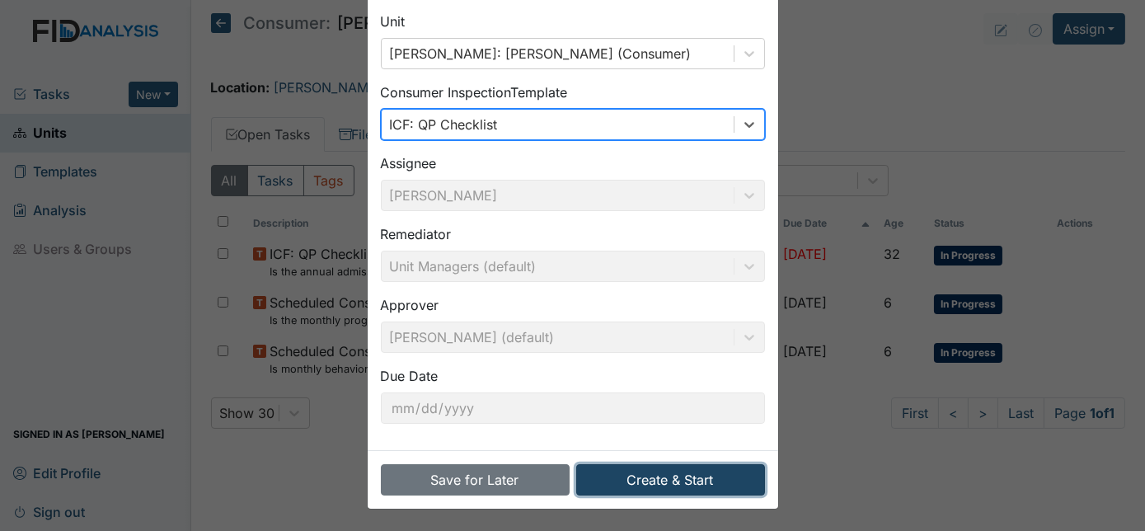
click at [641, 480] on button "Create & Start" at bounding box center [670, 479] width 189 height 31
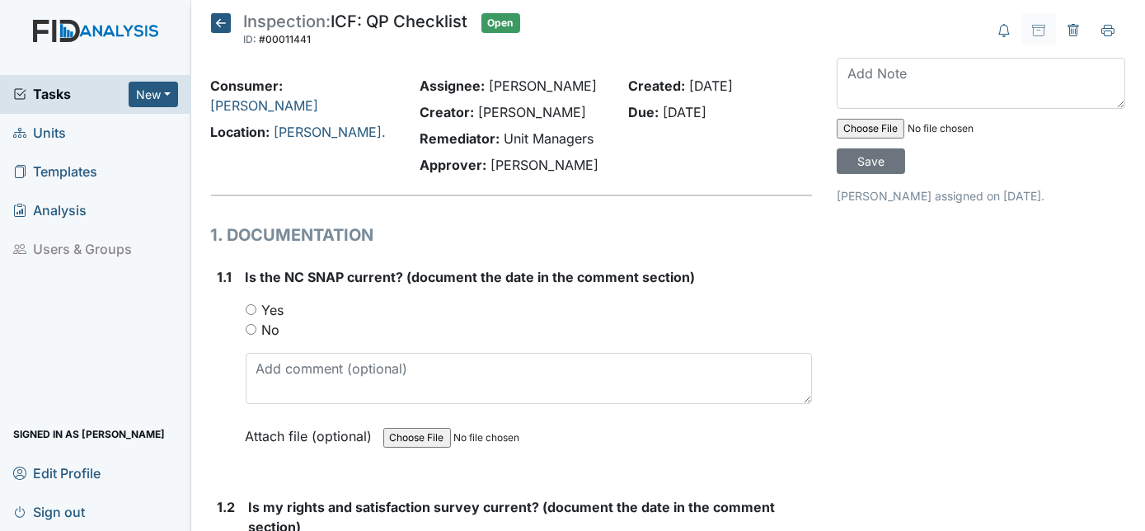
click at [246, 310] on input "Yes" at bounding box center [251, 309] width 11 height 11
radio input "true"
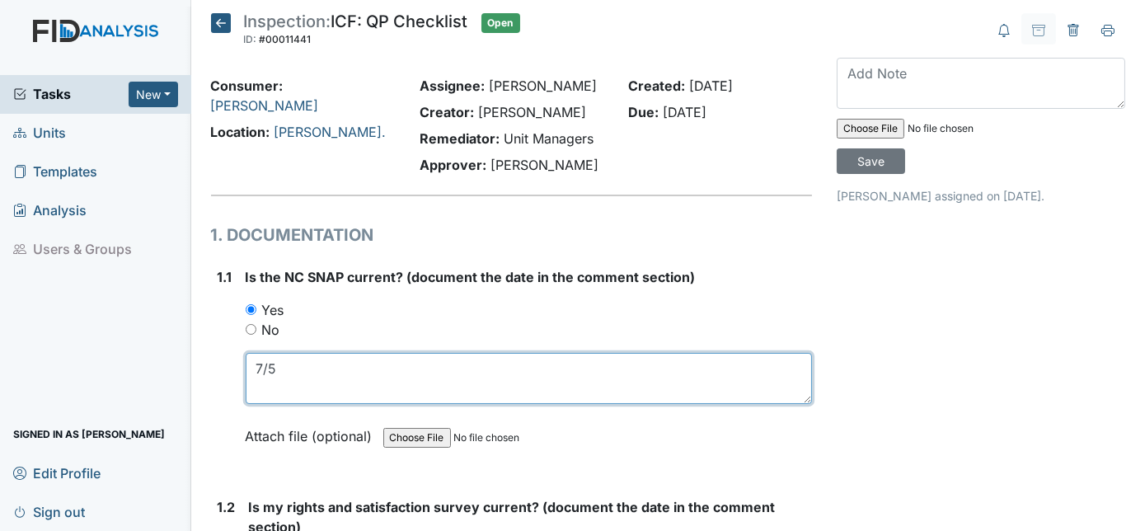
click at [279, 360] on textarea "7/5" at bounding box center [529, 378] width 567 height 51
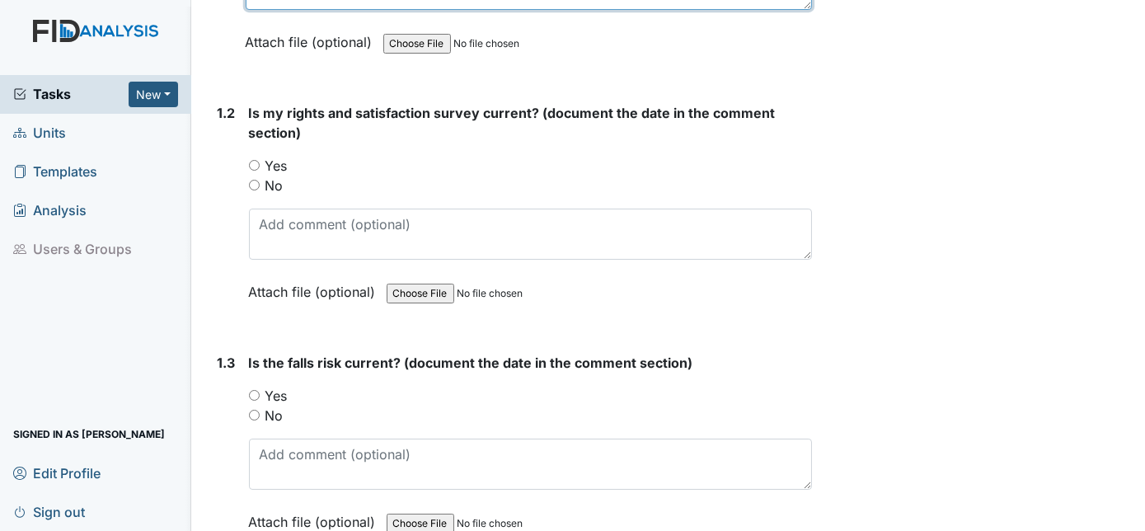
scroll to position [299, 0]
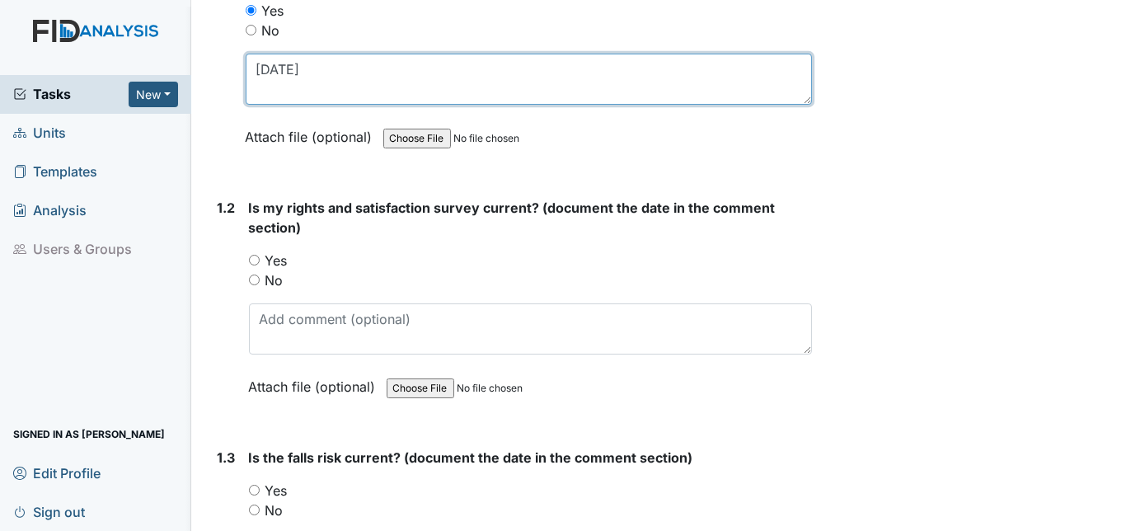
type textarea "7/5/25"
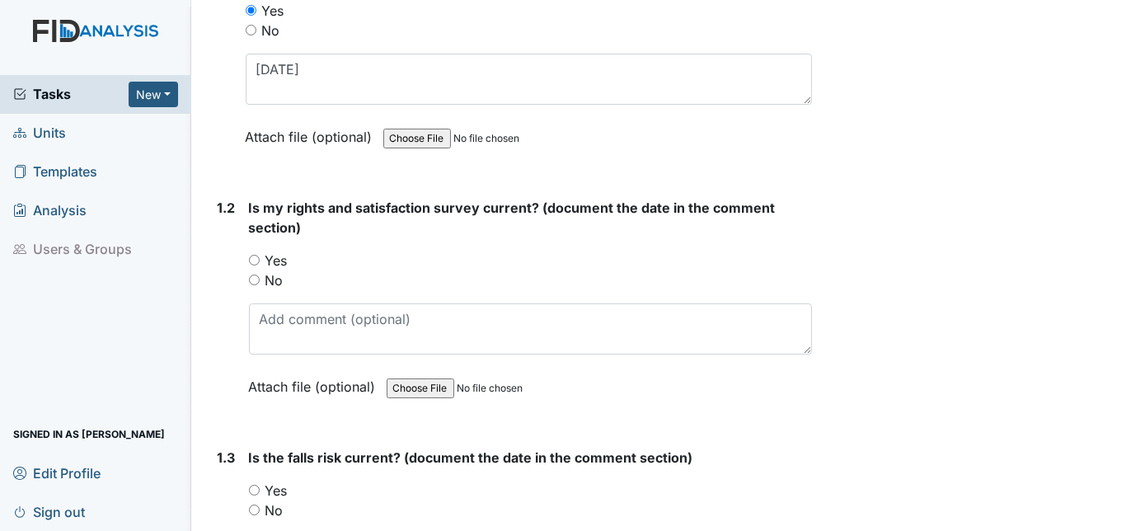
click at [249, 259] on input "Yes" at bounding box center [254, 260] width 11 height 11
radio input "true"
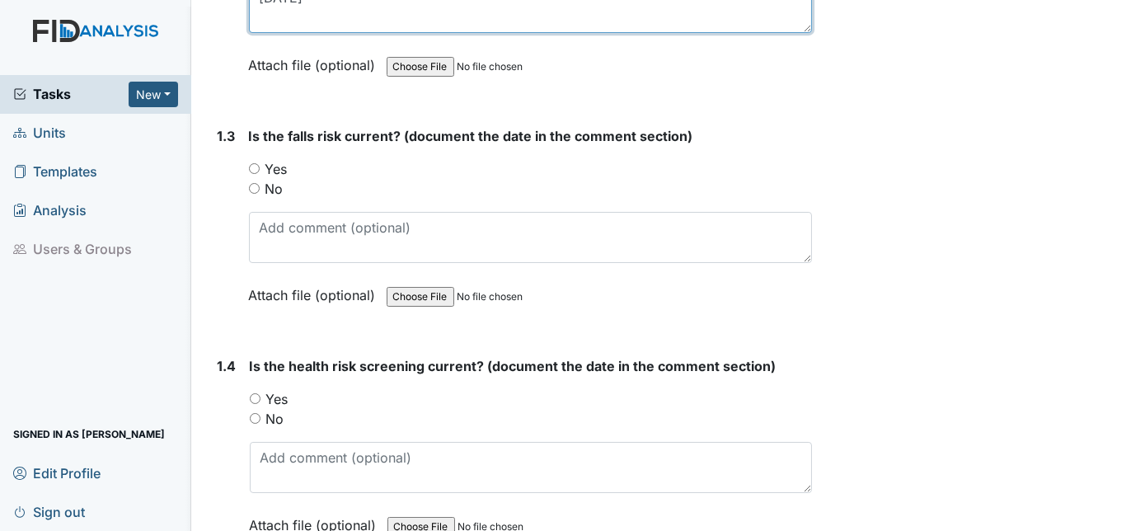
scroll to position [674, 0]
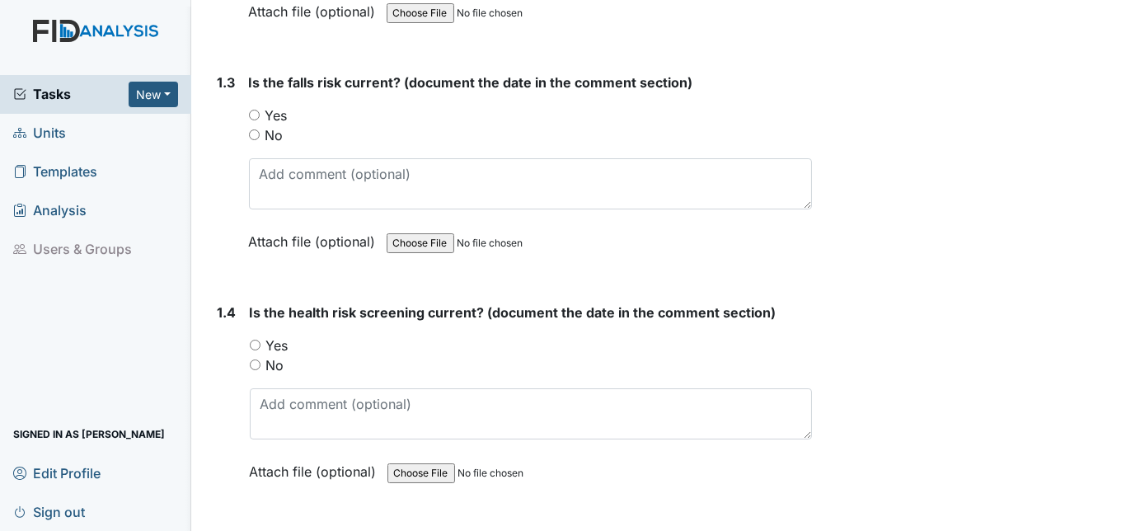
type textarea "4/23/25"
click at [255, 110] on input "Yes" at bounding box center [254, 115] width 11 height 11
radio input "true"
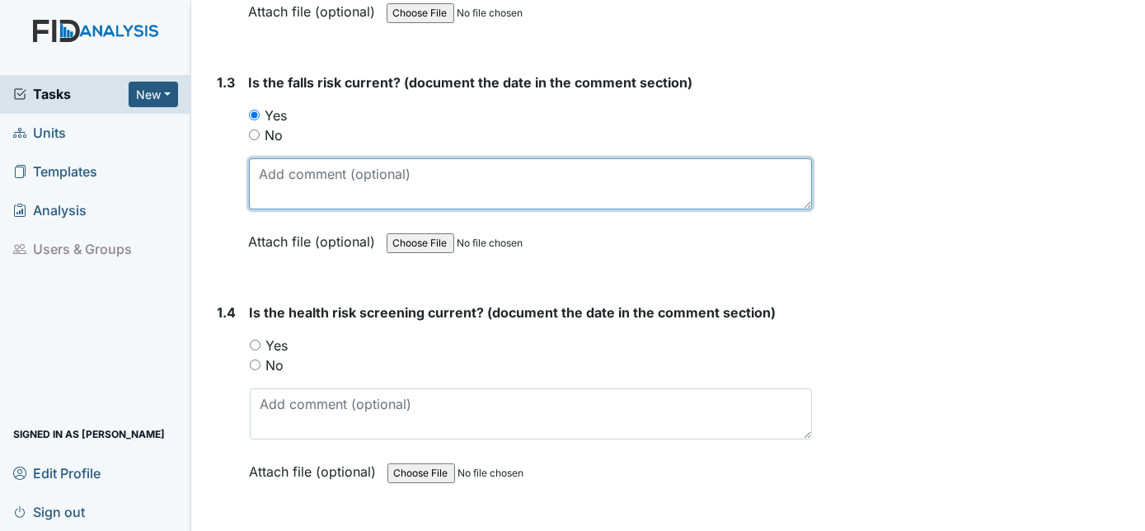
click at [292, 165] on textarea at bounding box center [531, 183] width 564 height 51
type textarea "4/23/25"
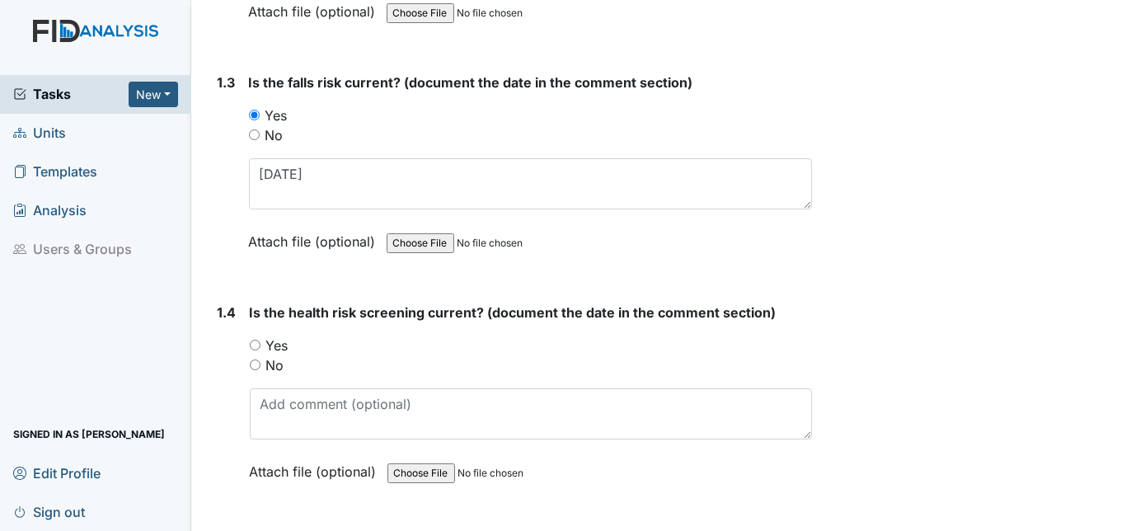
click at [251, 340] on input "Yes" at bounding box center [255, 345] width 11 height 11
radio input "true"
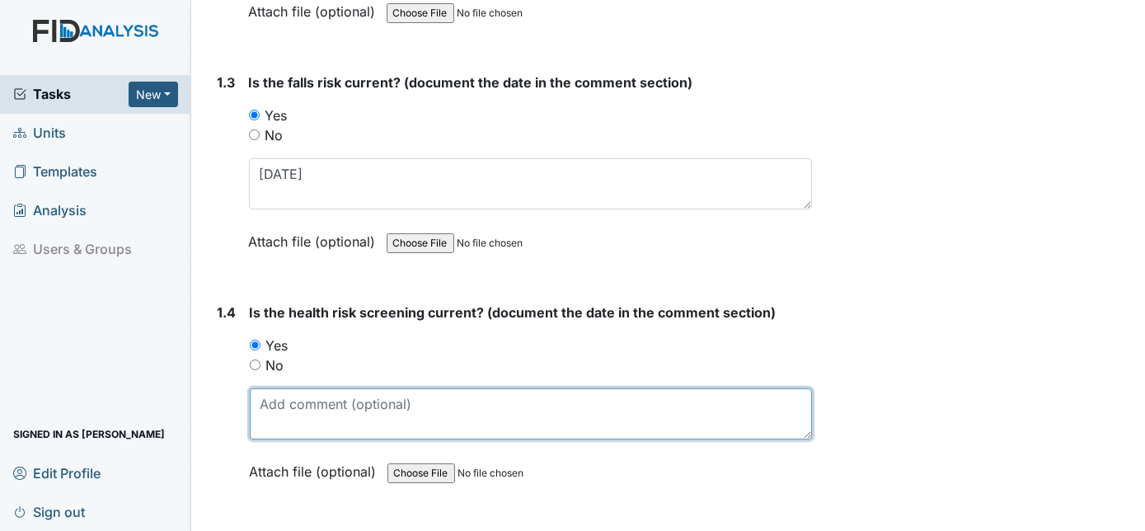
click at [281, 392] on textarea at bounding box center [531, 413] width 563 height 51
type textarea "4/23/25"
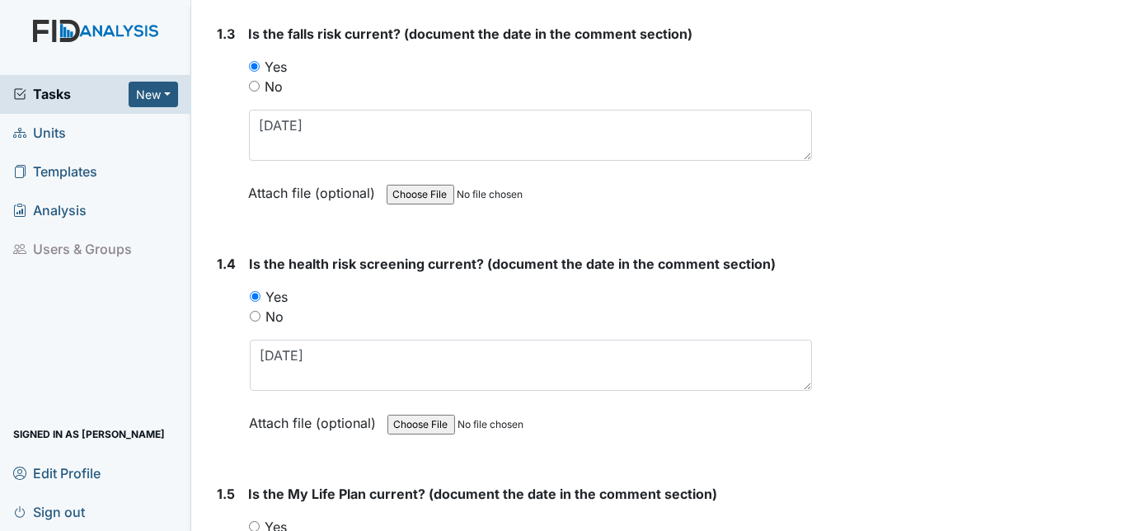
scroll to position [749, 0]
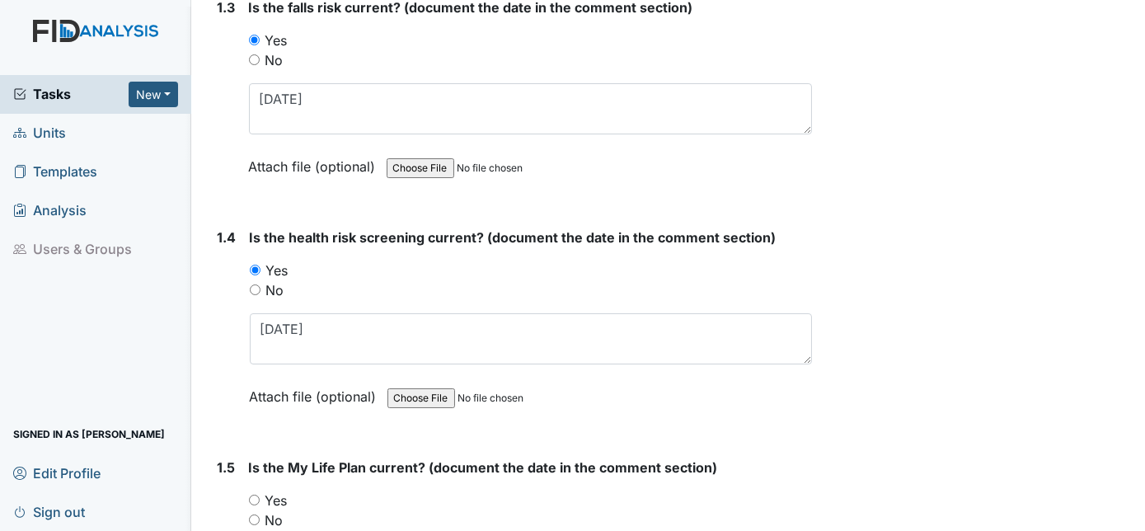
click at [251, 495] on input "Yes" at bounding box center [254, 500] width 11 height 11
radio input "true"
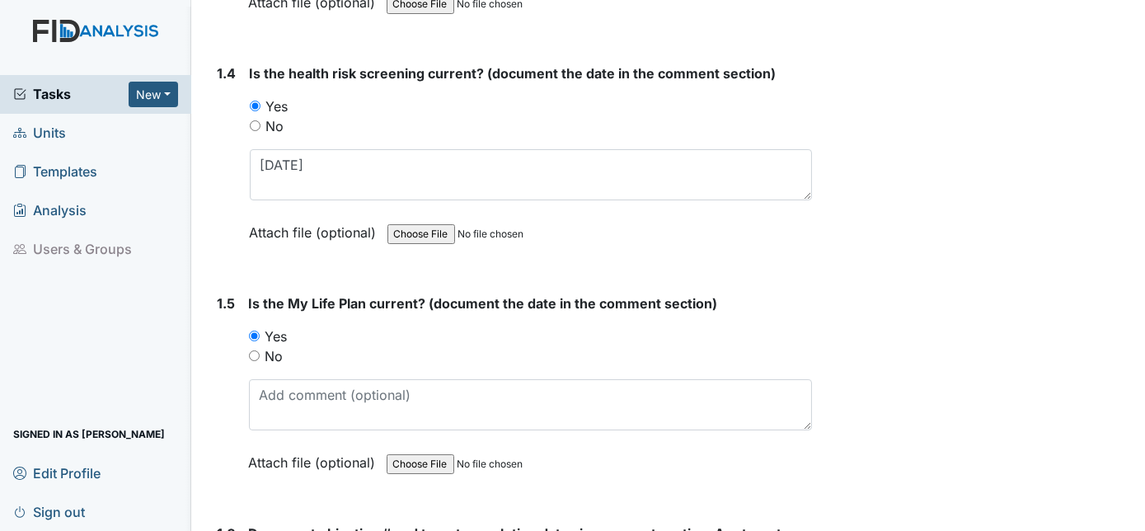
scroll to position [1049, 0]
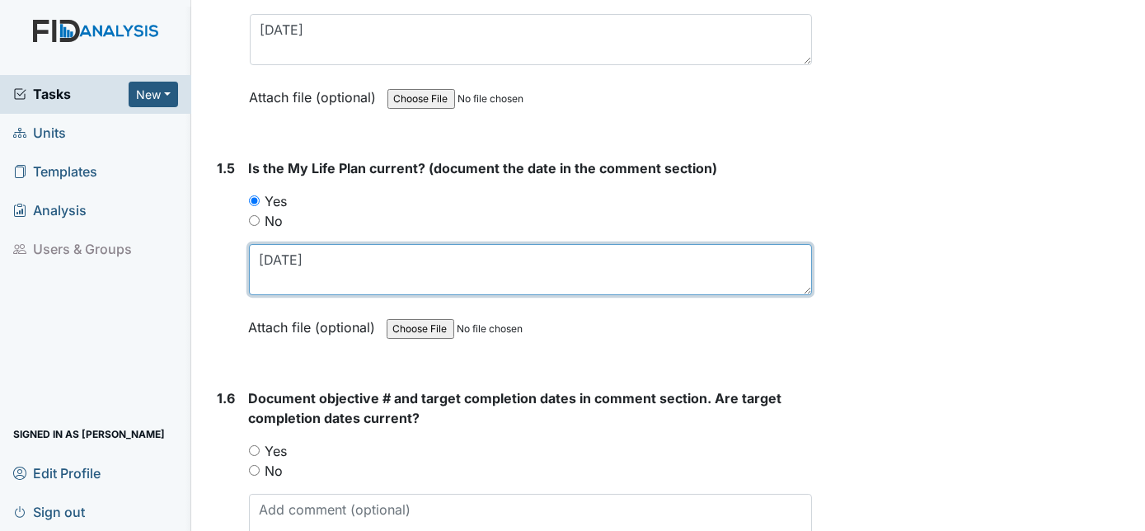
type textarea "4/23/25"
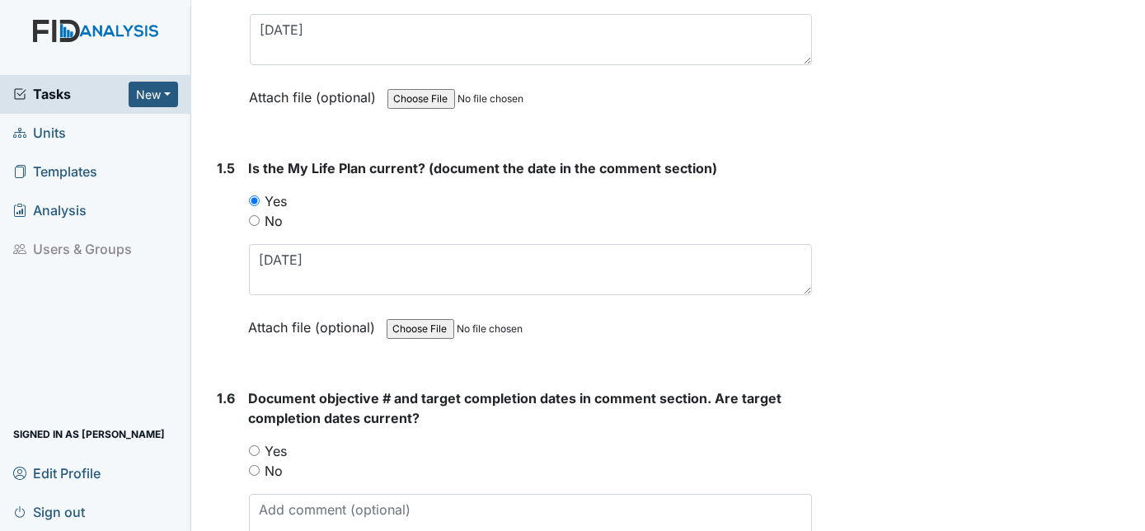
click at [251, 446] on input "Yes" at bounding box center [254, 450] width 11 height 11
radio input "true"
paste textarea "DIL048-02/28/2026, SC004-03/31/2026, SC43-03/31/2026"
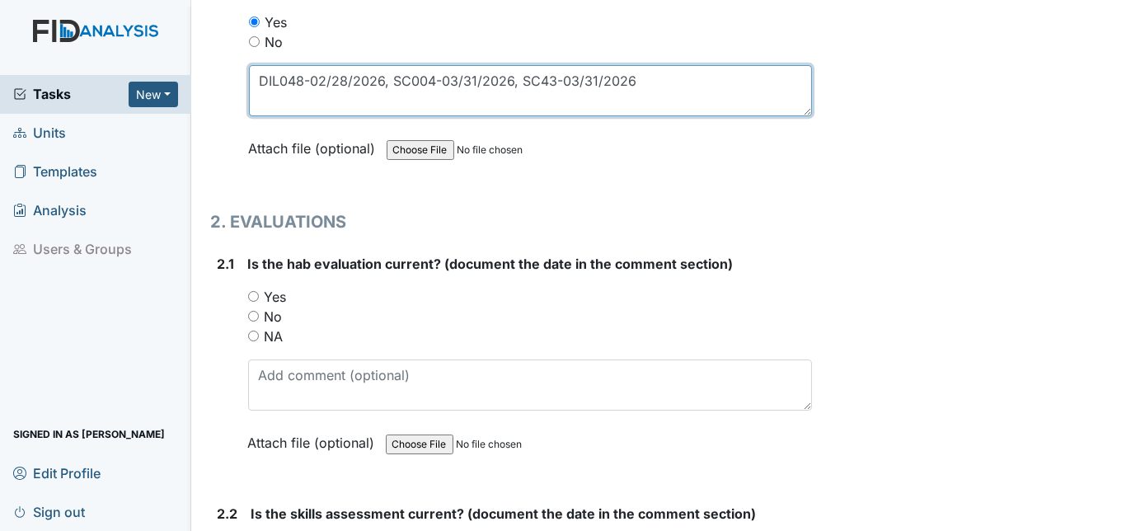
scroll to position [1484, 0]
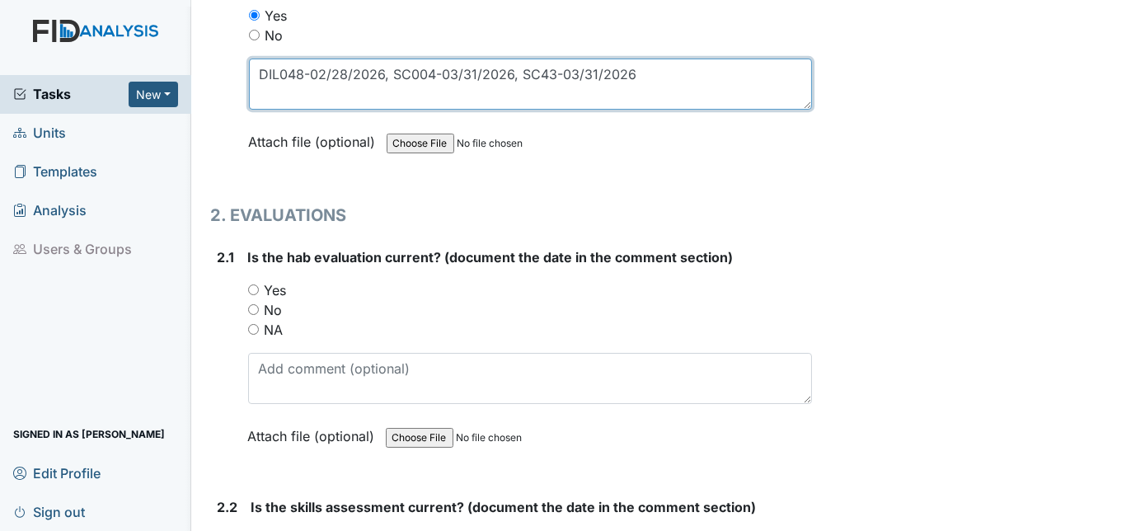
type textarea "DIL048-02/28/2026, SC004-03/31/2026, SC43-03/31/2026"
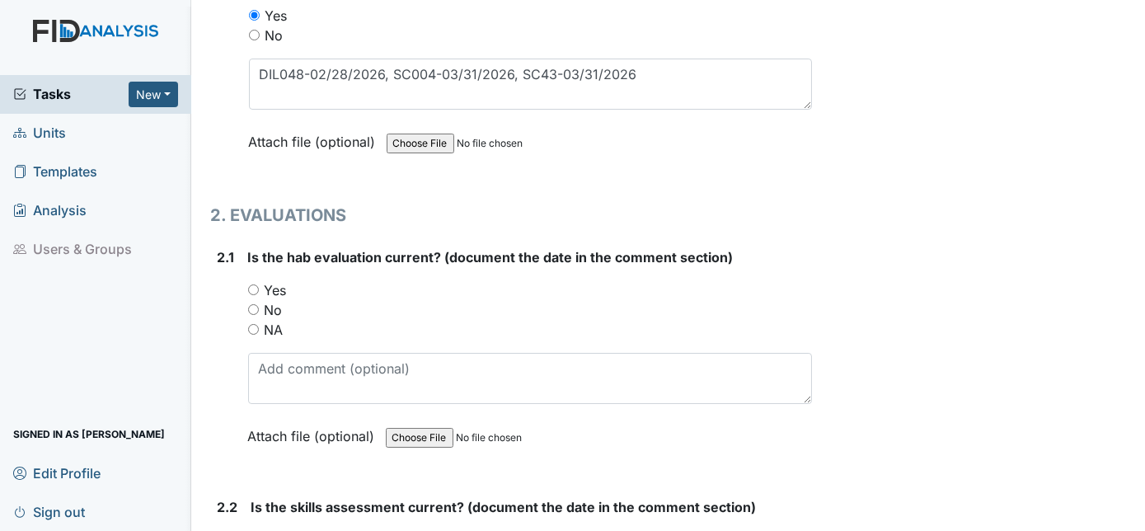
click at [248, 284] on input "Yes" at bounding box center [253, 289] width 11 height 11
radio input "true"
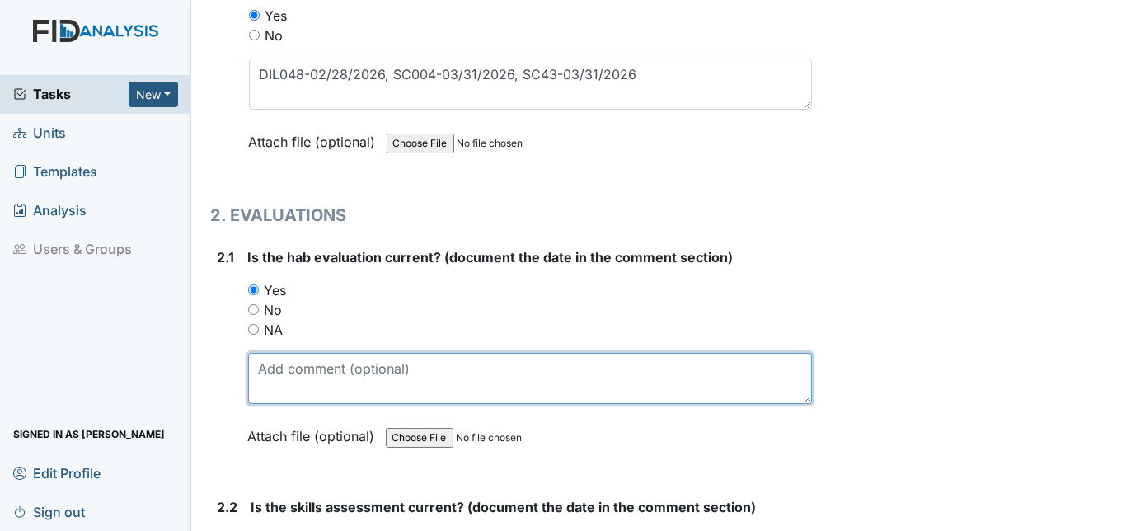
click at [288, 365] on textarea at bounding box center [530, 378] width 565 height 51
type textarea "4/14/25"
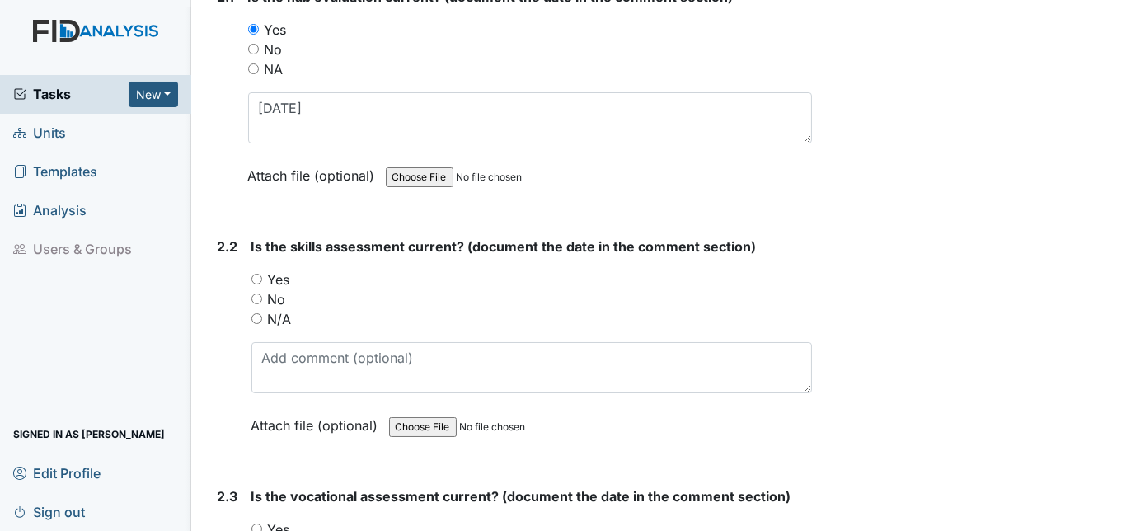
scroll to position [1745, 0]
click at [259, 273] on input "Yes" at bounding box center [256, 278] width 11 height 11
radio input "true"
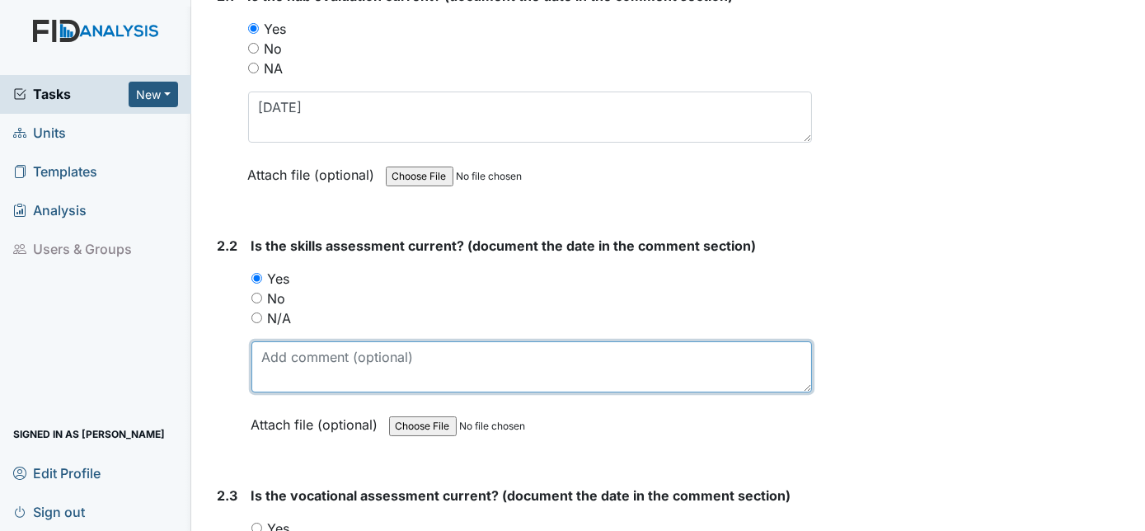
click at [284, 341] on textarea at bounding box center [531, 366] width 561 height 51
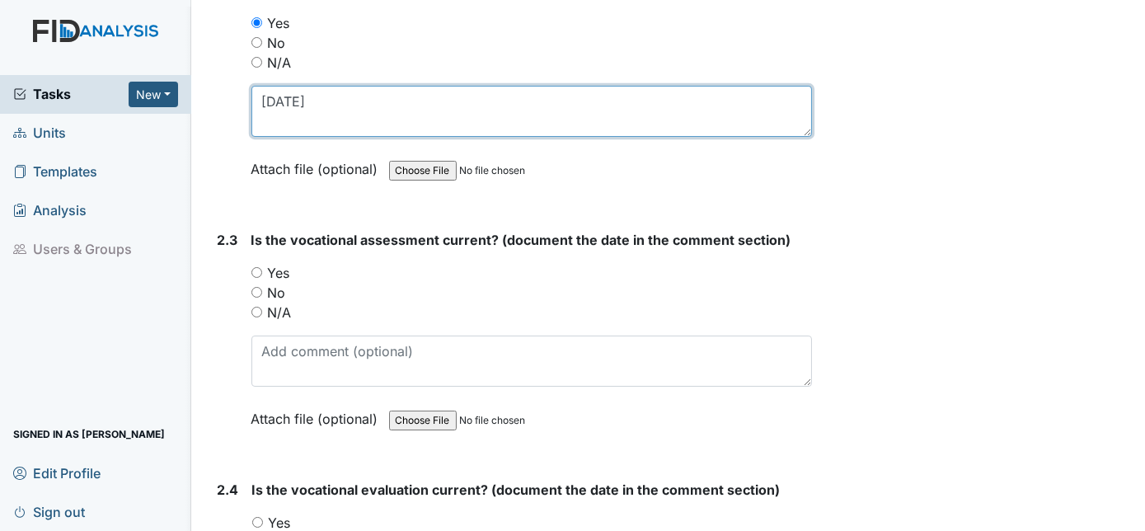
scroll to position [2005, 0]
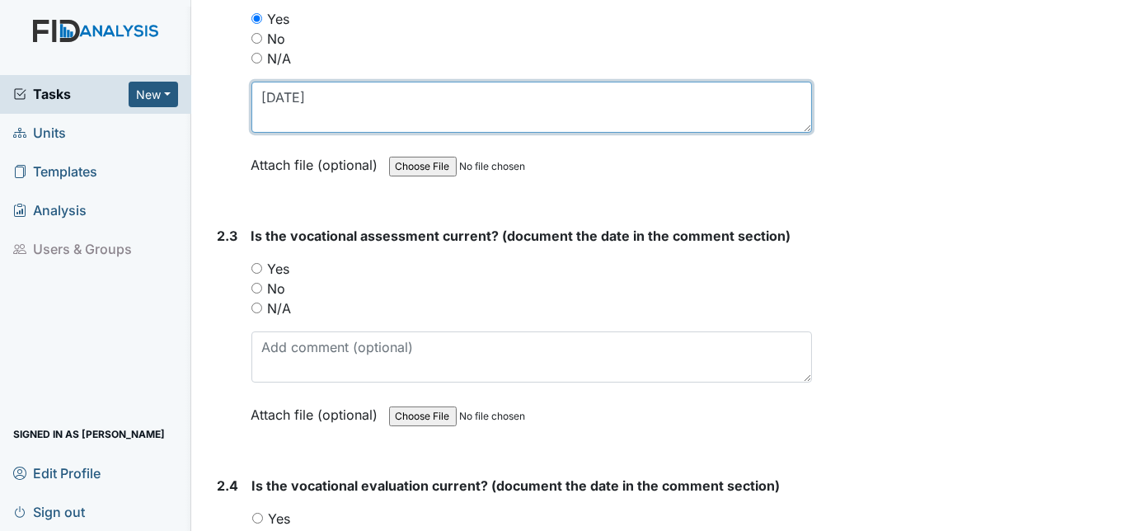
type textarea "4/7/25"
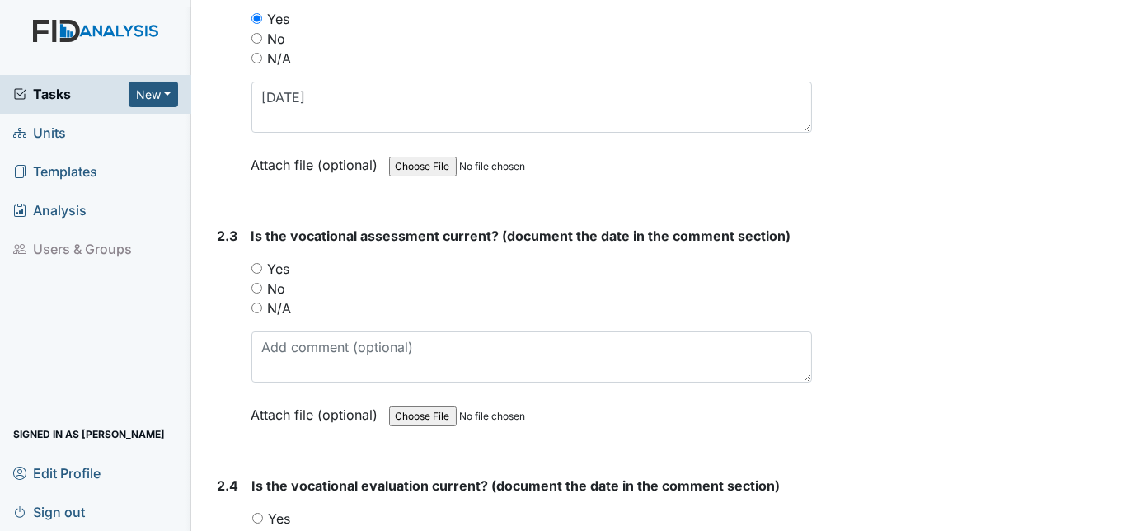
click at [253, 263] on input "Yes" at bounding box center [256, 268] width 11 height 11
radio input "true"
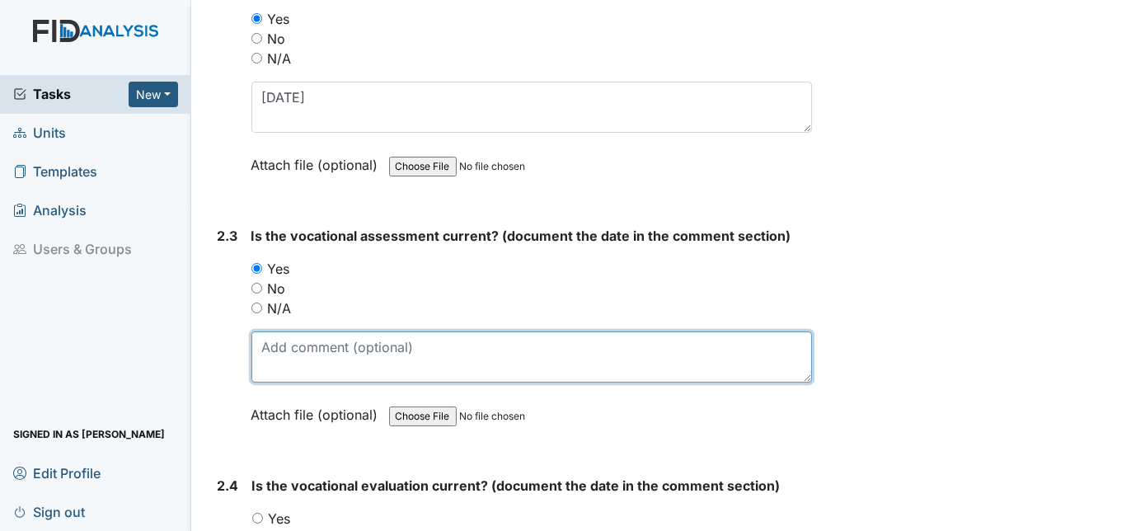
click at [279, 331] on textarea at bounding box center [531, 356] width 561 height 51
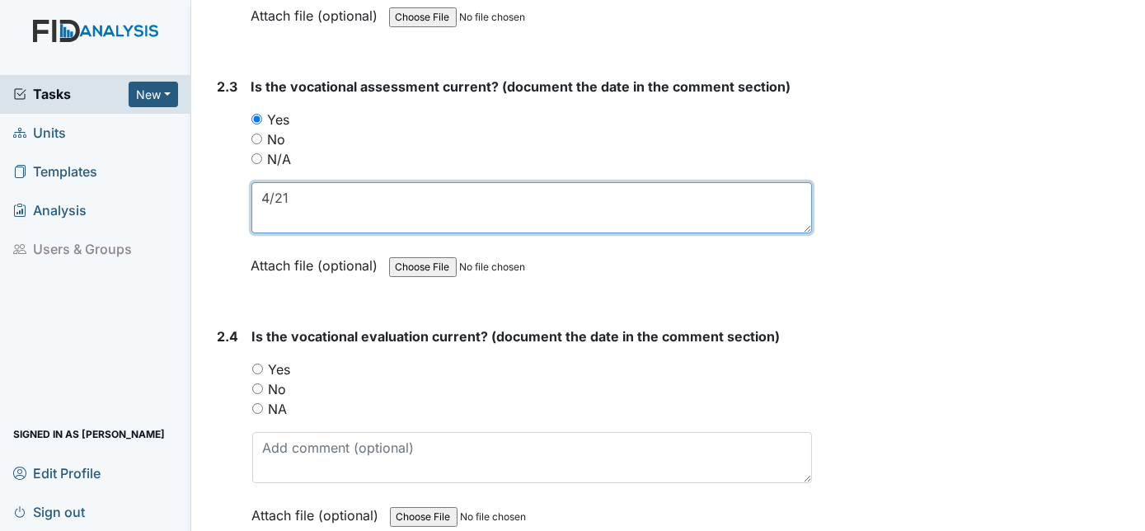
scroll to position [2155, 0]
type textarea "4/21"
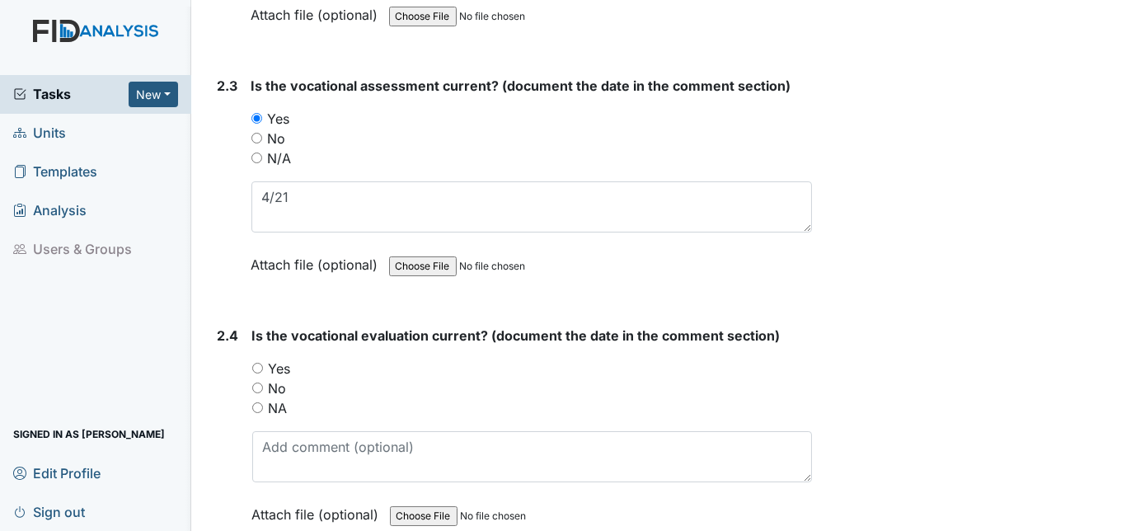
click at [258, 363] on input "Yes" at bounding box center [257, 368] width 11 height 11
radio input "true"
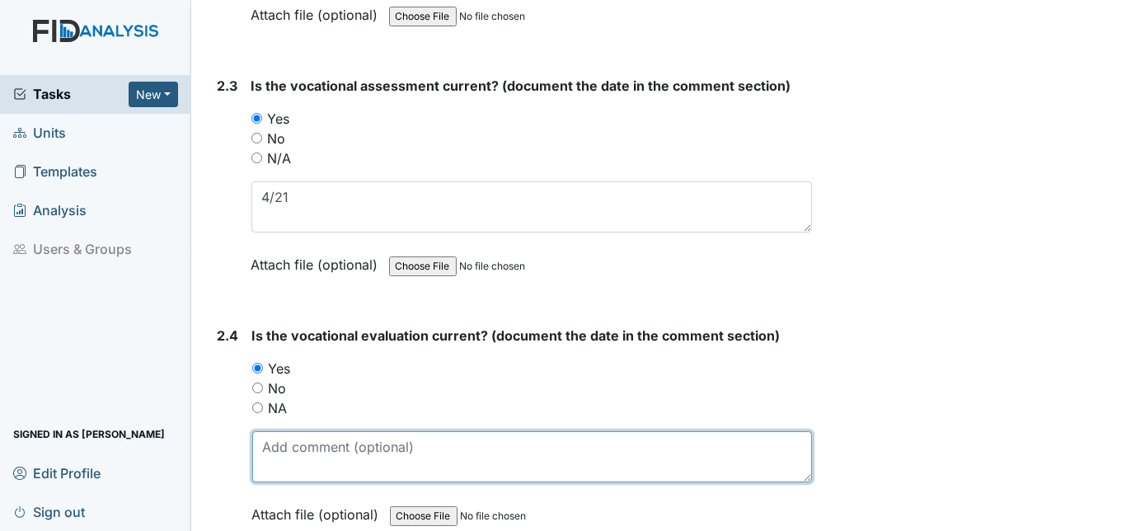
click at [266, 431] on textarea at bounding box center [532, 456] width 561 height 51
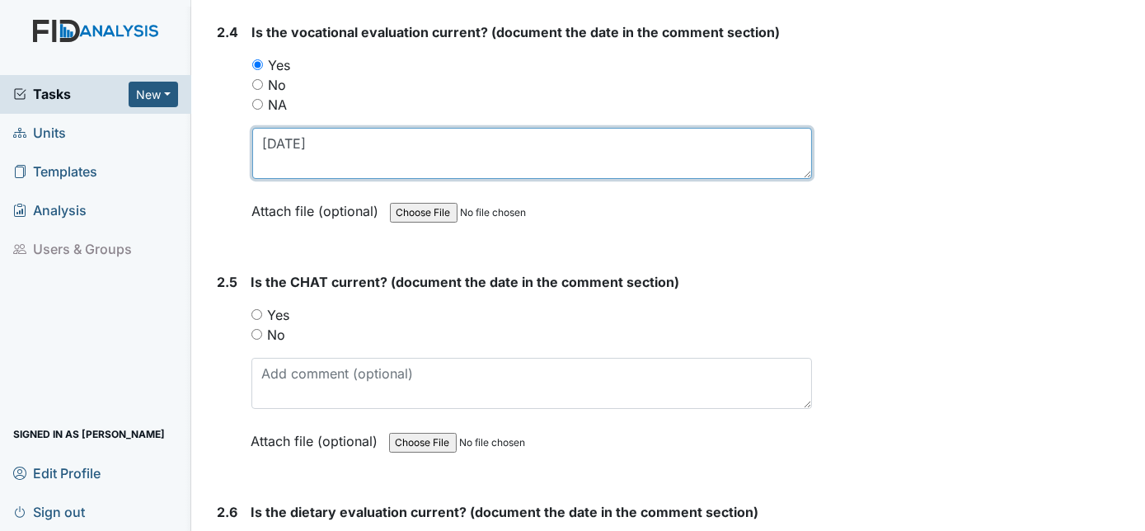
scroll to position [2460, 0]
type textarea "4/21/25"
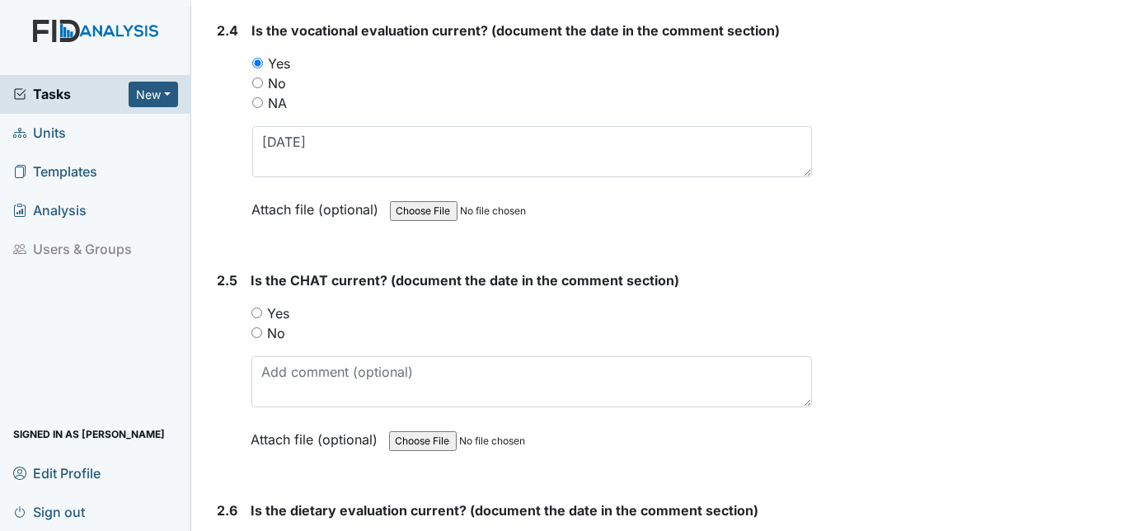
click at [251, 308] on input "Yes" at bounding box center [256, 313] width 11 height 11
radio input "true"
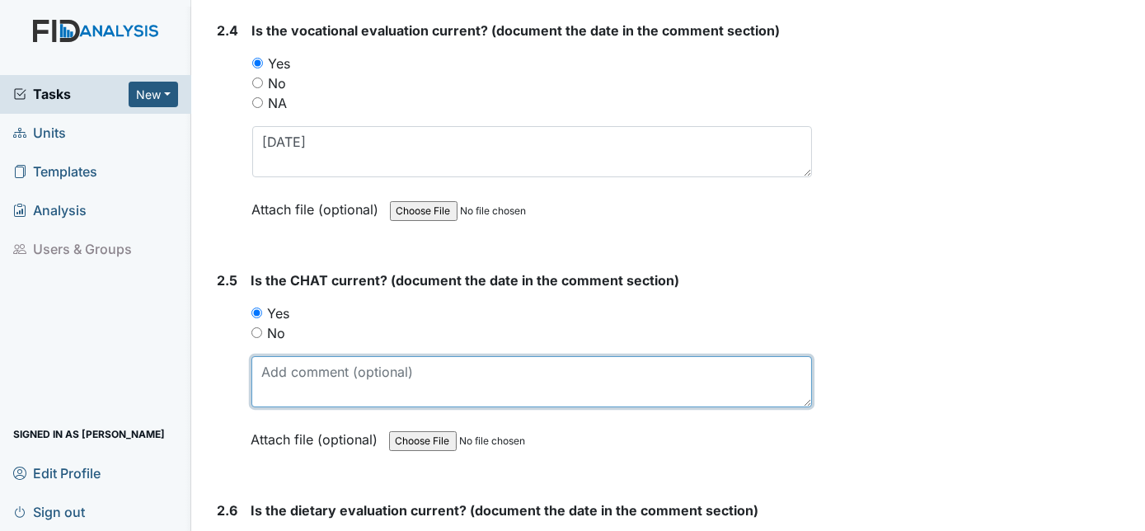
click at [326, 371] on textarea at bounding box center [531, 381] width 561 height 51
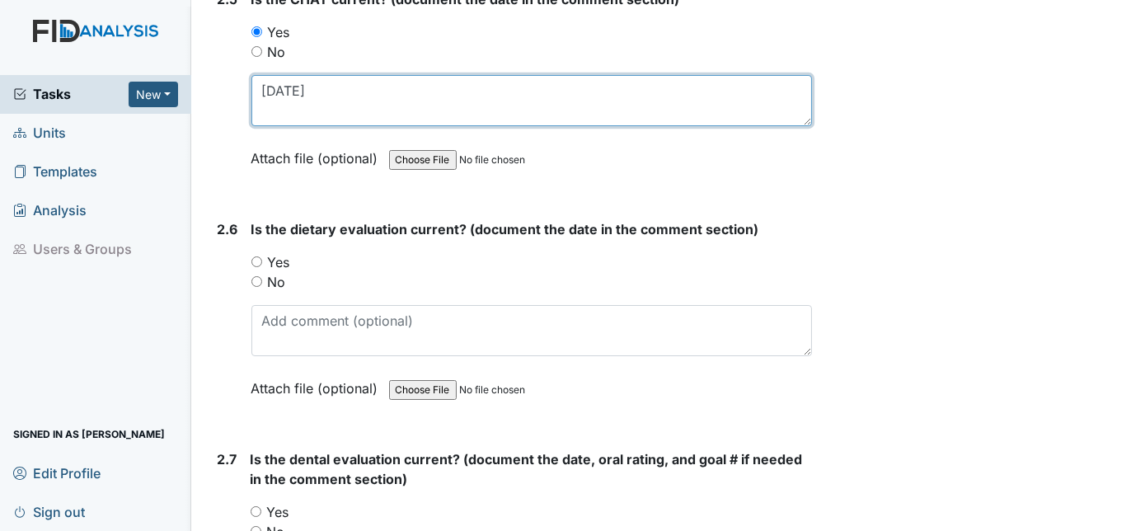
scroll to position [2744, 0]
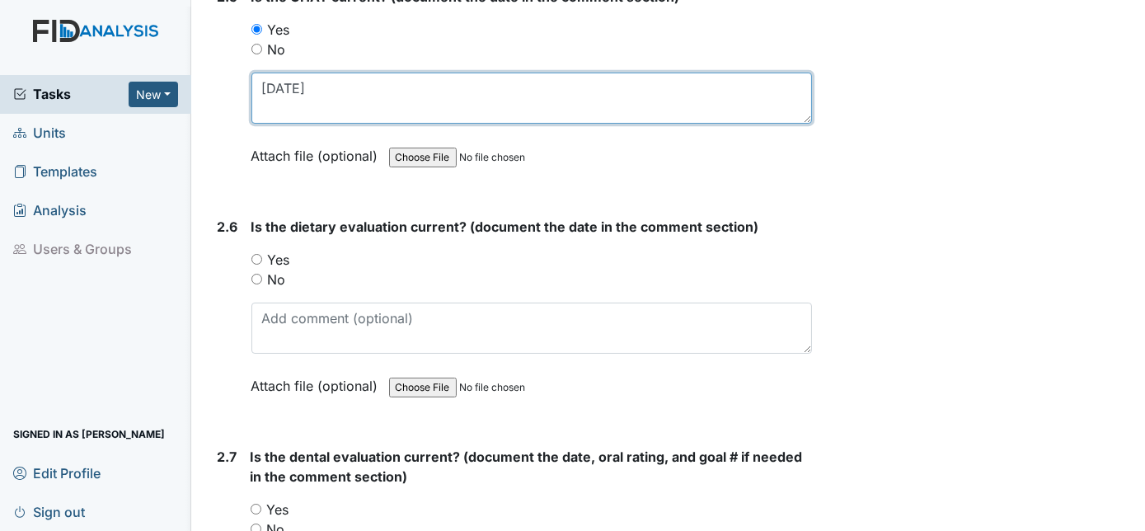
type textarea "4/23/25"
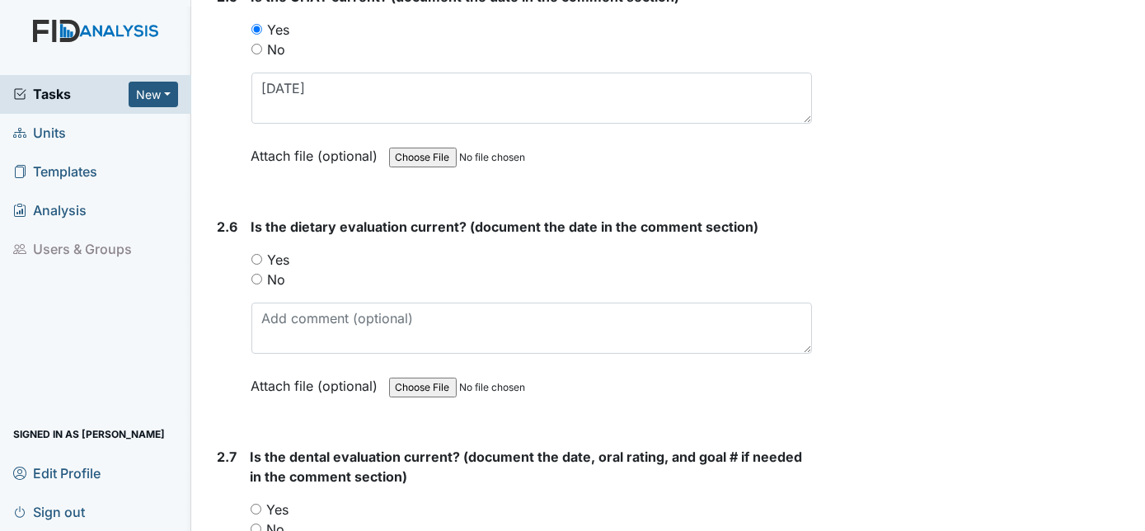
click at [255, 254] on input "Yes" at bounding box center [256, 259] width 11 height 11
radio input "true"
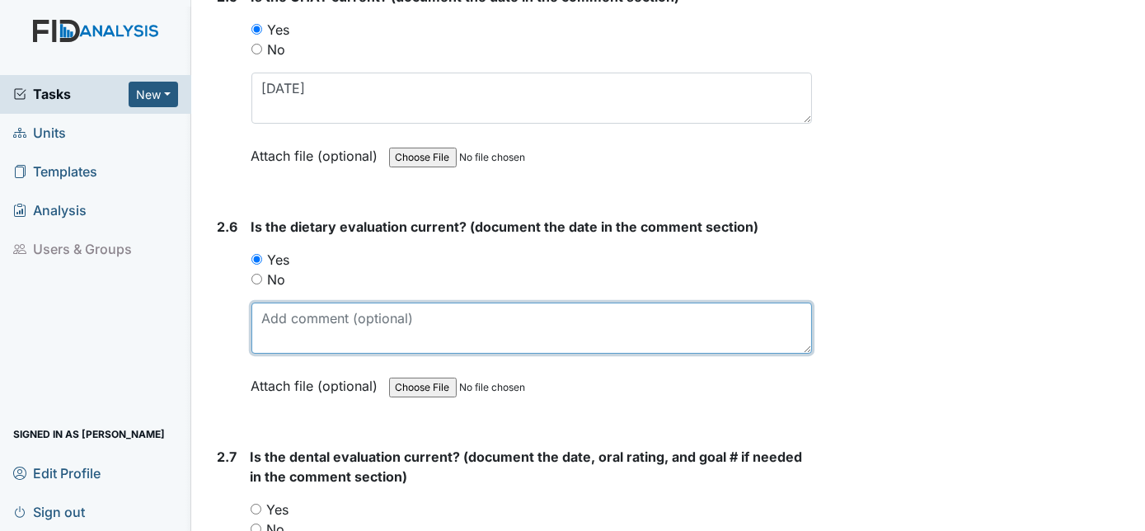
click at [256, 308] on textarea at bounding box center [531, 328] width 561 height 51
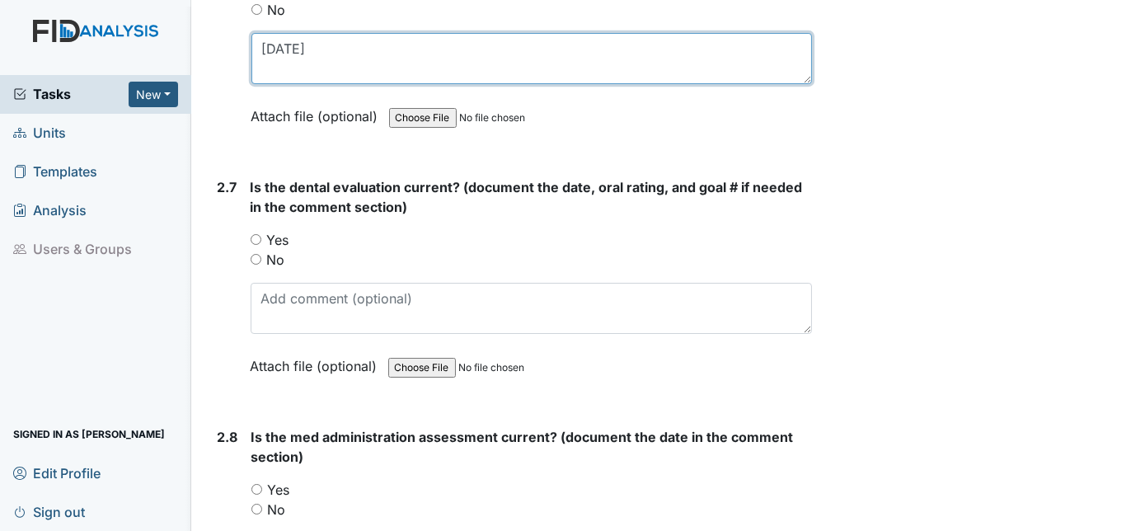
scroll to position [3027, 0]
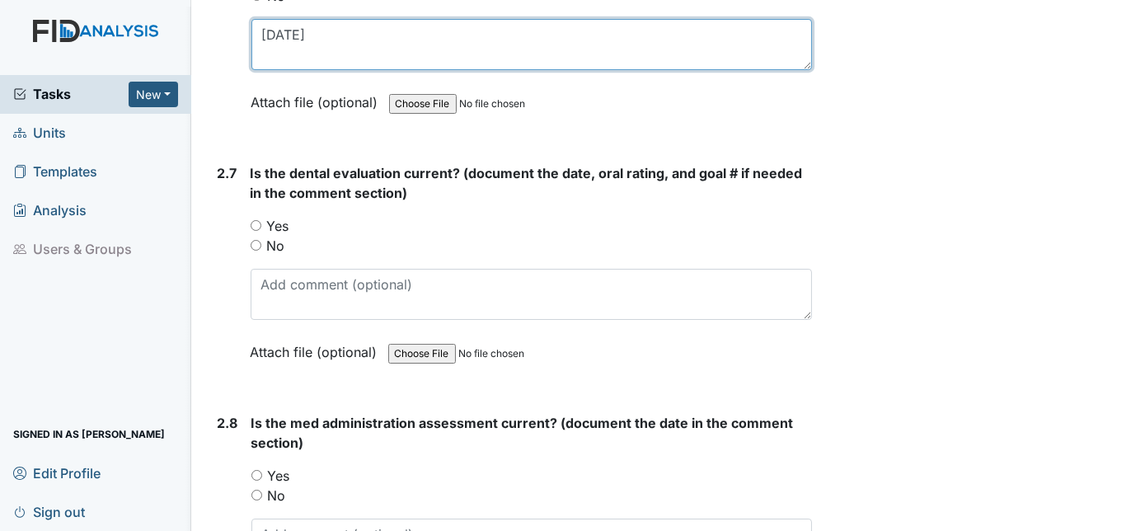
type textarea "5/2/25"
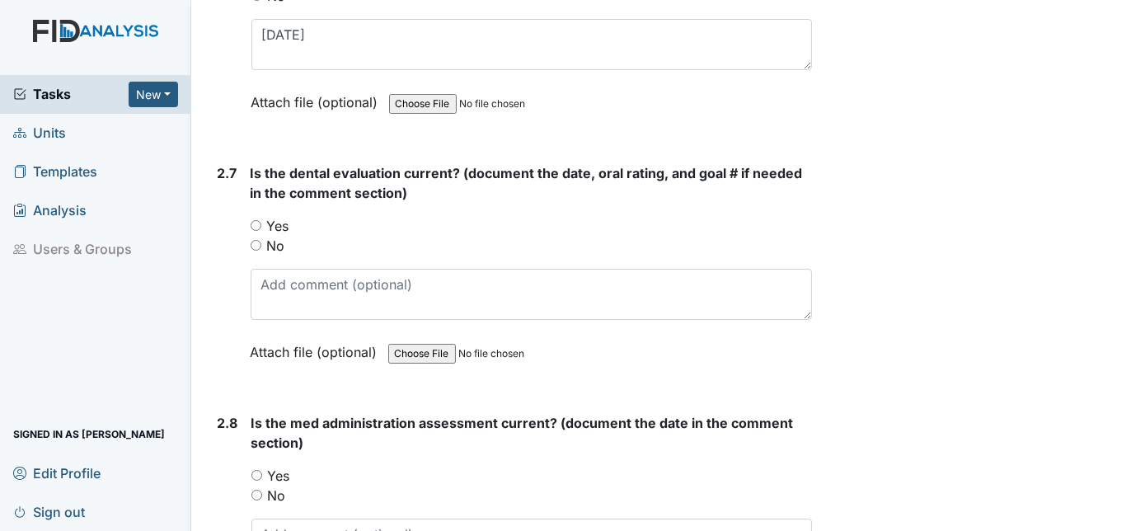
click at [256, 220] on input "Yes" at bounding box center [256, 225] width 11 height 11
radio input "true"
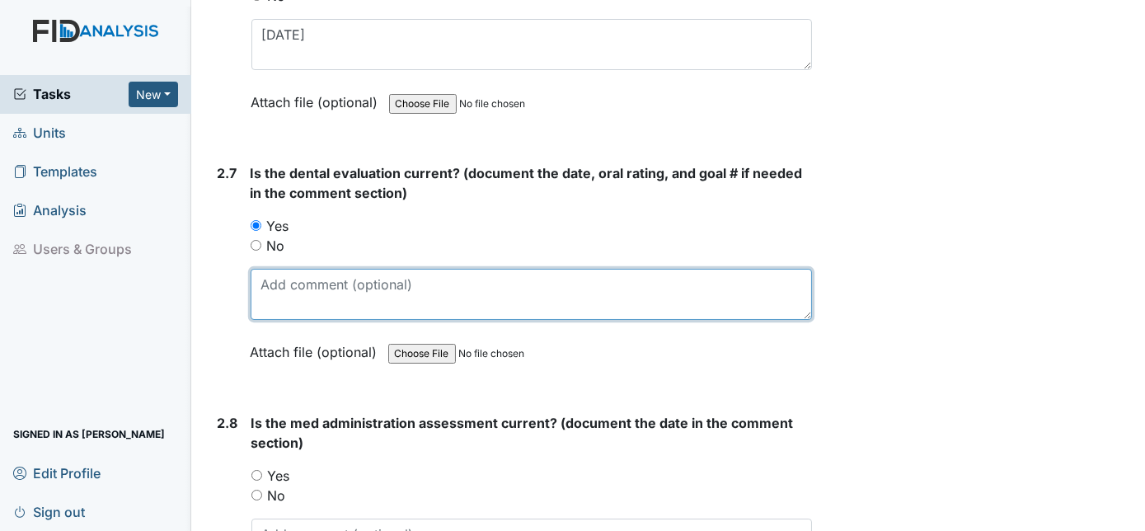
click at [285, 269] on textarea at bounding box center [532, 294] width 562 height 51
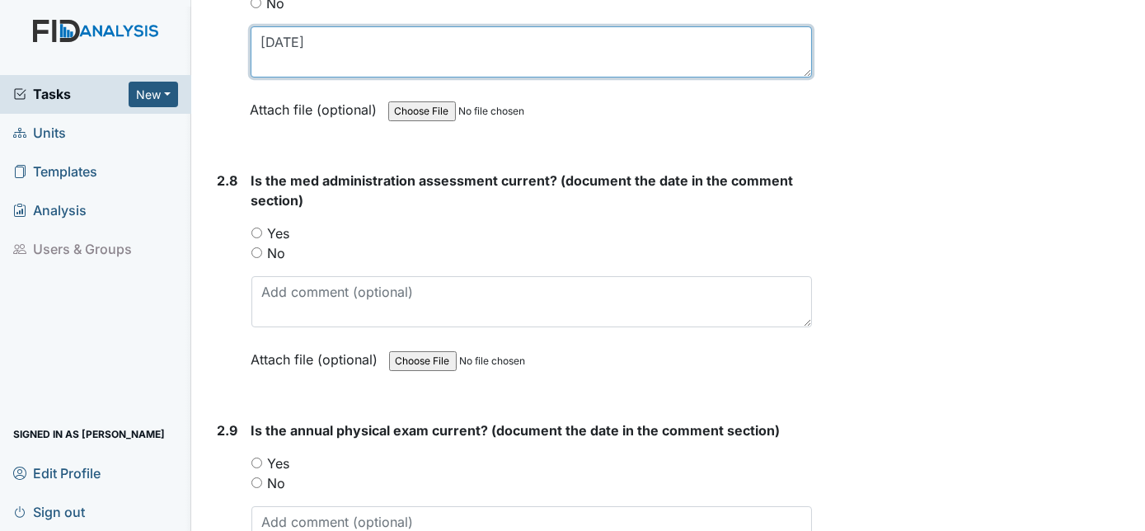
scroll to position [3273, 0]
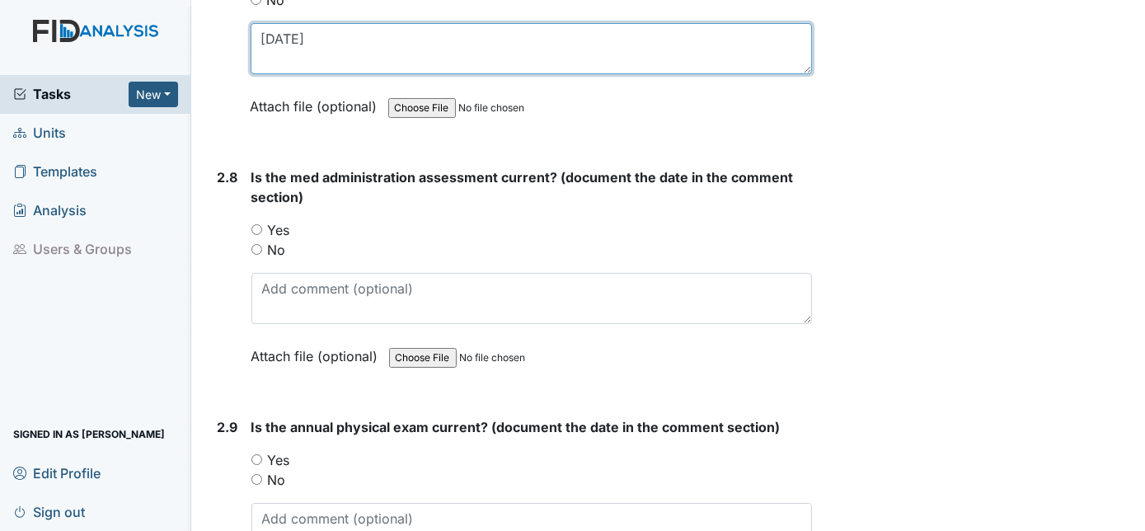
type textarea "1/17/25"
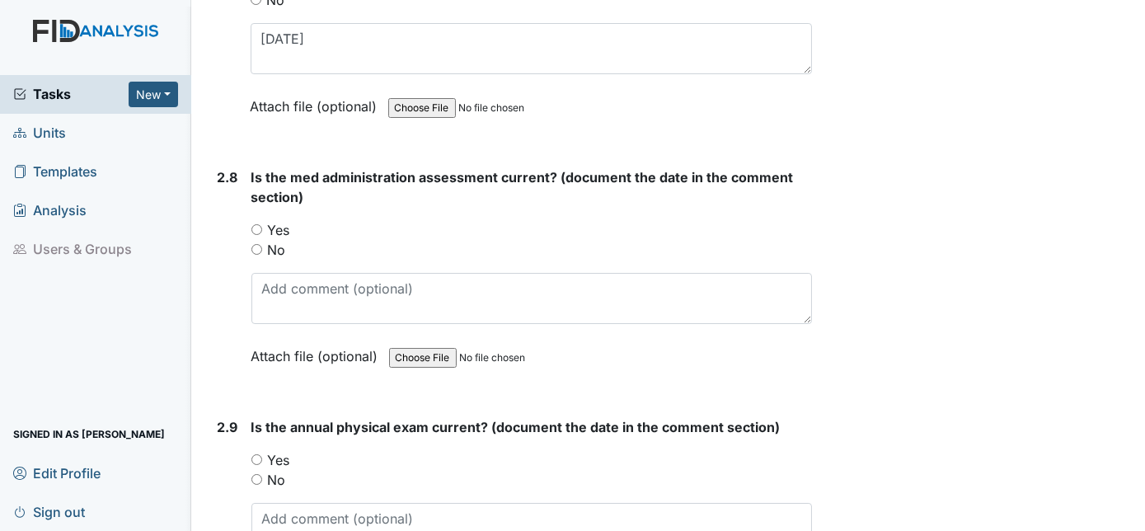
click at [260, 224] on input "Yes" at bounding box center [256, 229] width 11 height 11
radio input "true"
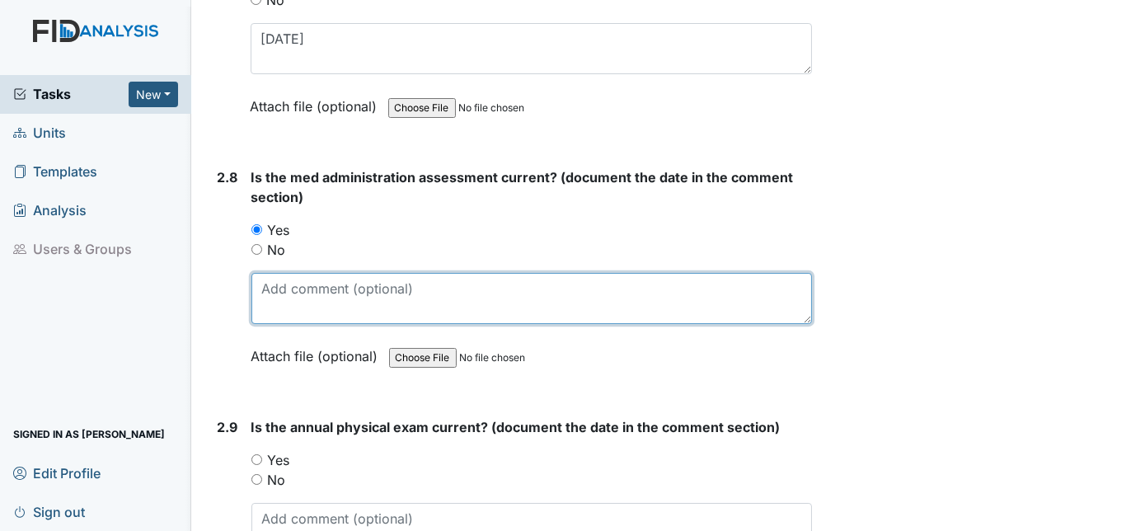
click at [285, 273] on textarea at bounding box center [531, 298] width 561 height 51
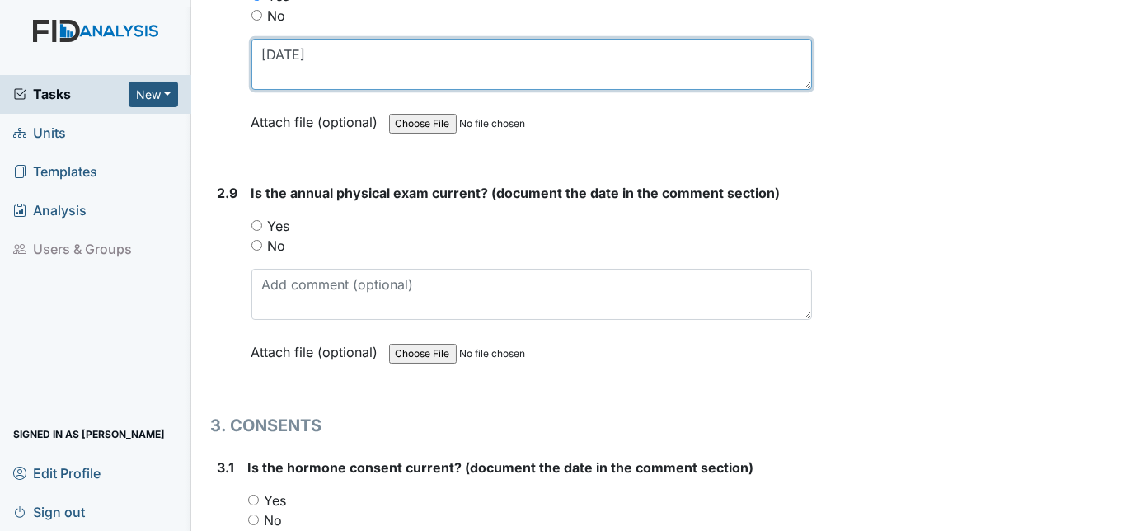
scroll to position [3512, 0]
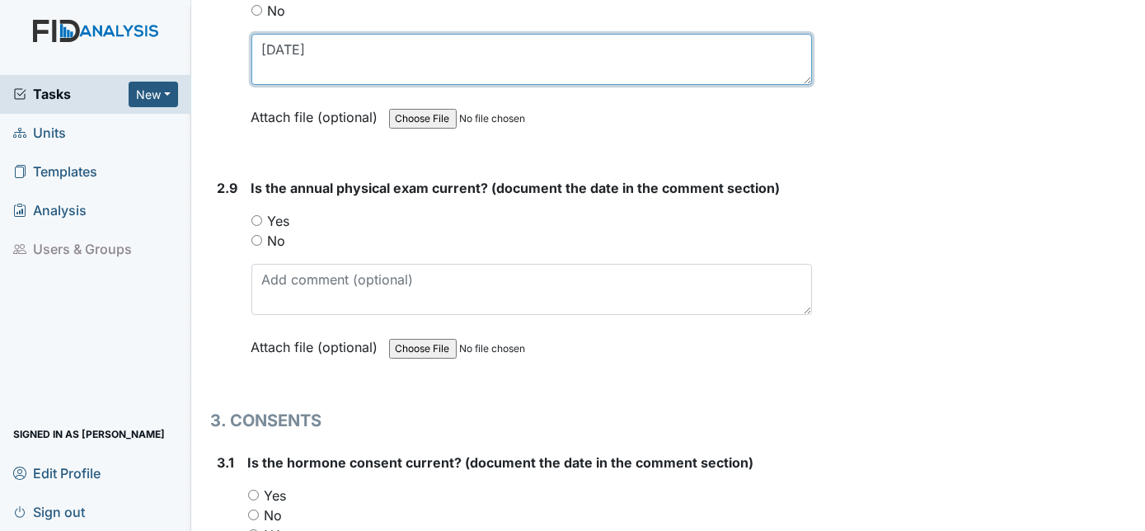
type textarea "3/4/25"
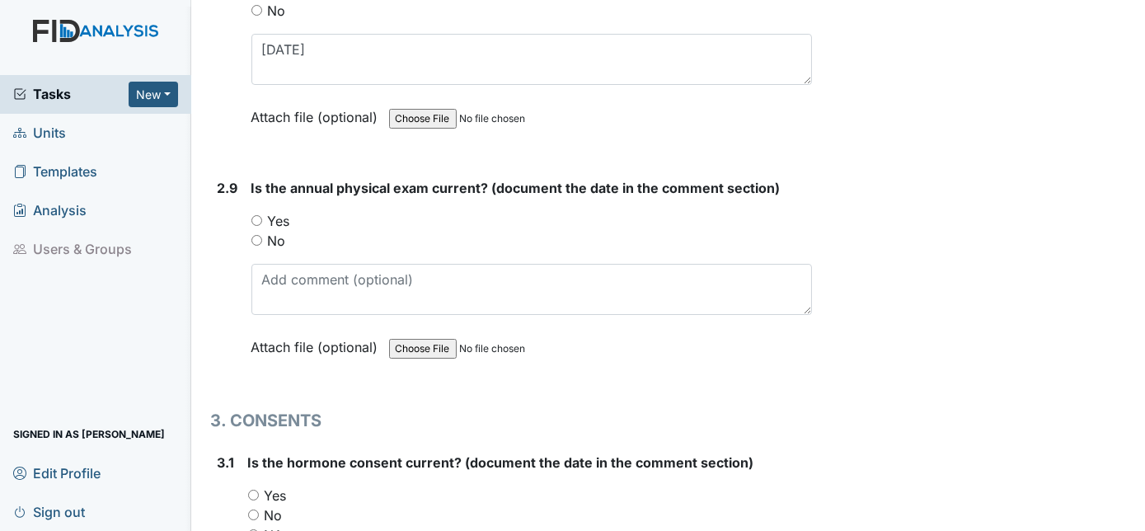
click at [251, 215] on input "Yes" at bounding box center [256, 220] width 11 height 11
radio input "true"
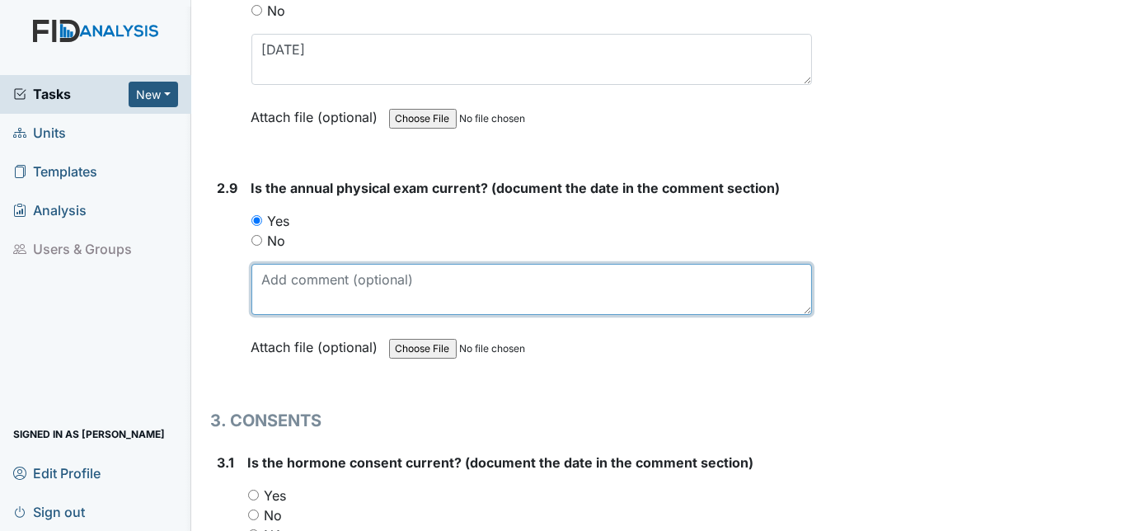
click at [283, 264] on textarea at bounding box center [531, 289] width 561 height 51
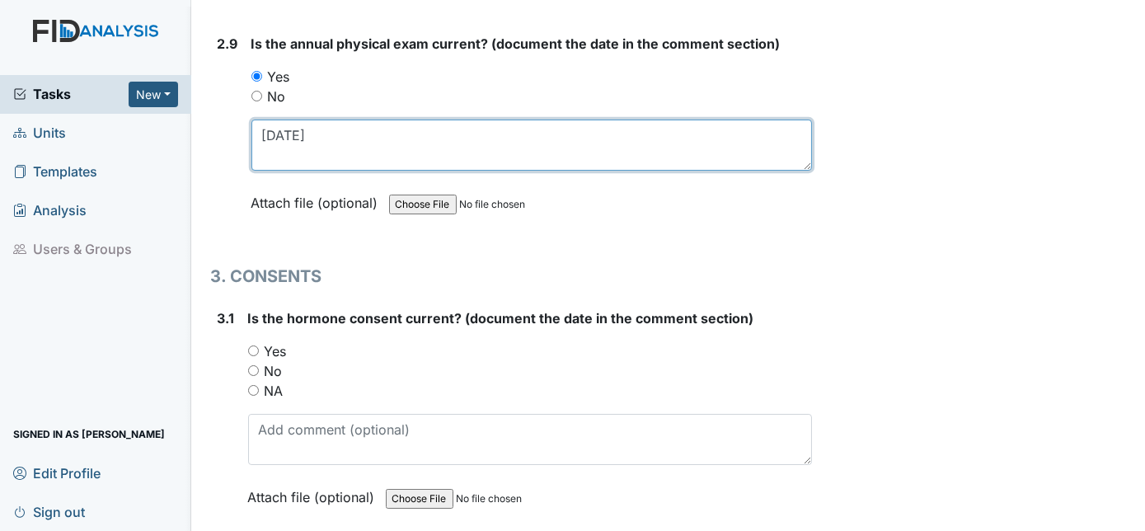
scroll to position [3887, 0]
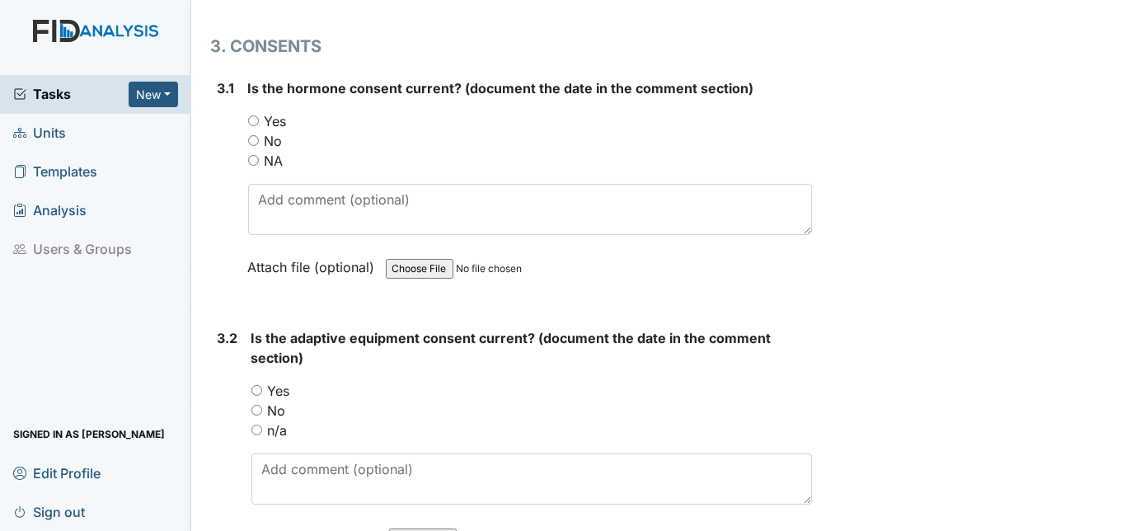
type textarea "4/11/25"
click at [258, 151] on div "NA" at bounding box center [530, 161] width 565 height 20
click at [249, 155] on input "NA" at bounding box center [253, 160] width 11 height 11
radio input "true"
click at [251, 402] on div "3.2 Is the adaptive equipment consent current? (document the date in the commen…" at bounding box center [512, 449] width 602 height 243
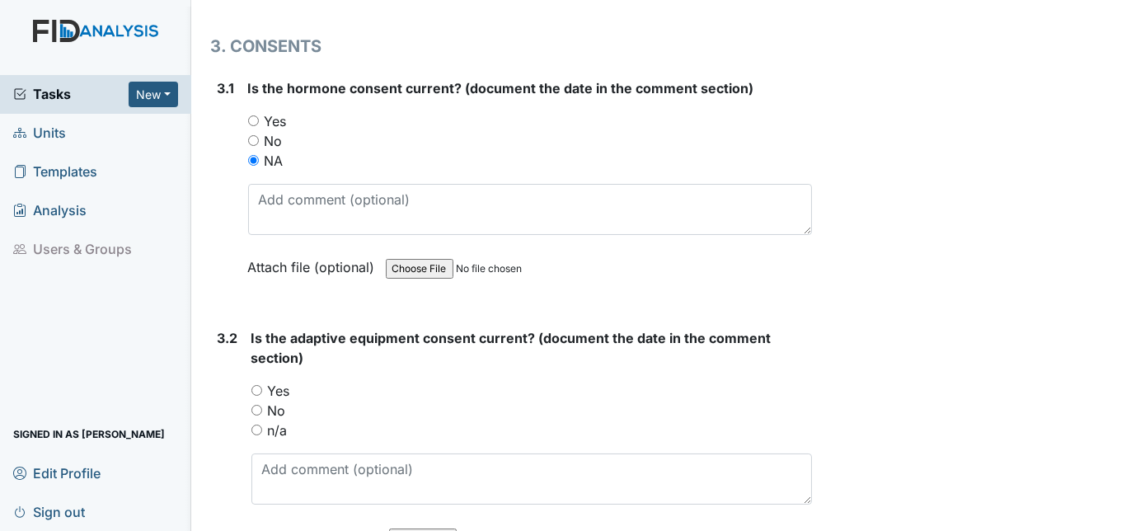
click at [259, 425] on input "n/a" at bounding box center [256, 430] width 11 height 11
radio input "true"
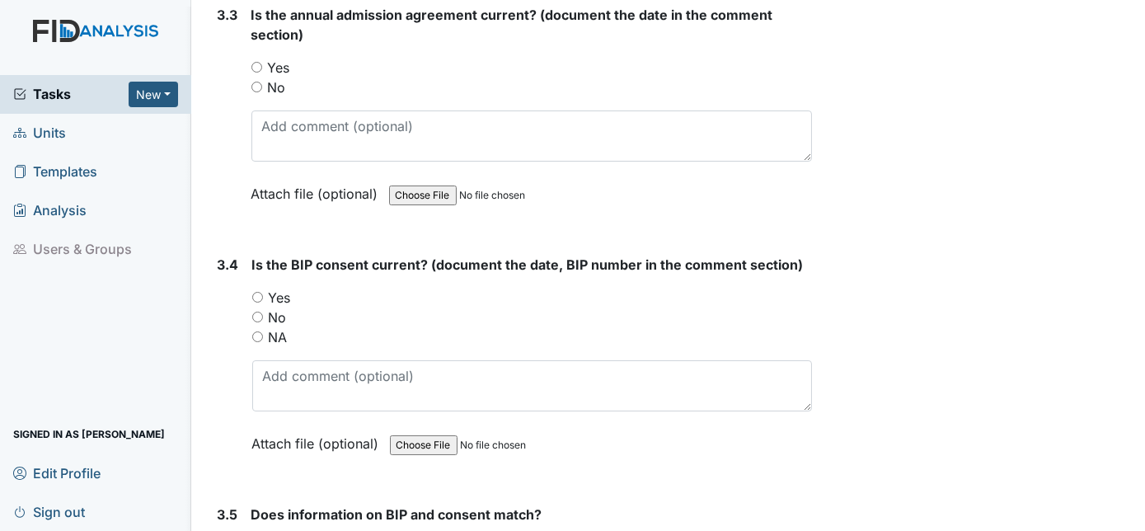
scroll to position [4718, 0]
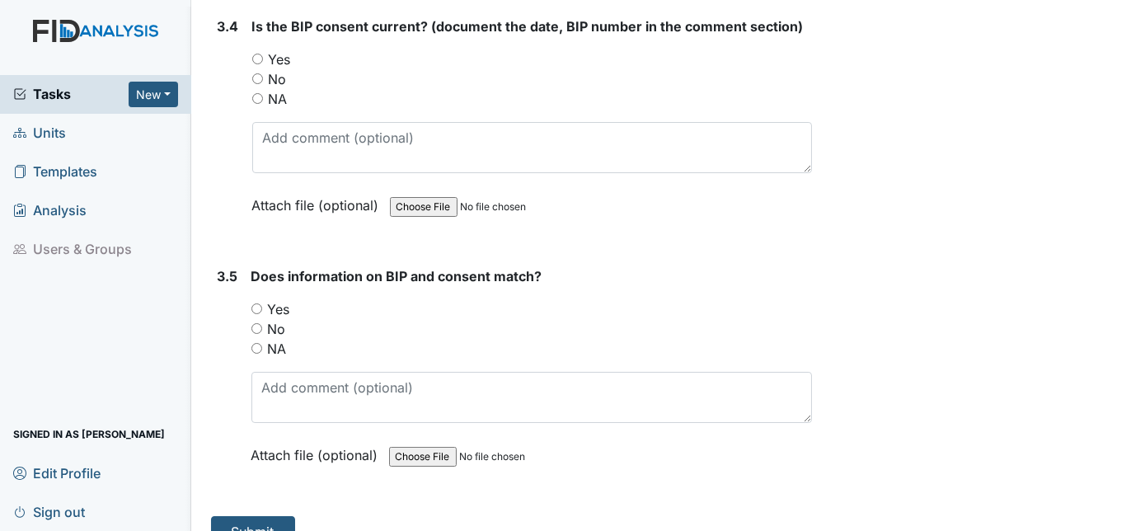
click at [255, 343] on input "NA" at bounding box center [256, 348] width 11 height 11
radio input "true"
click at [253, 93] on input "NA" at bounding box center [257, 98] width 11 height 11
radio input "true"
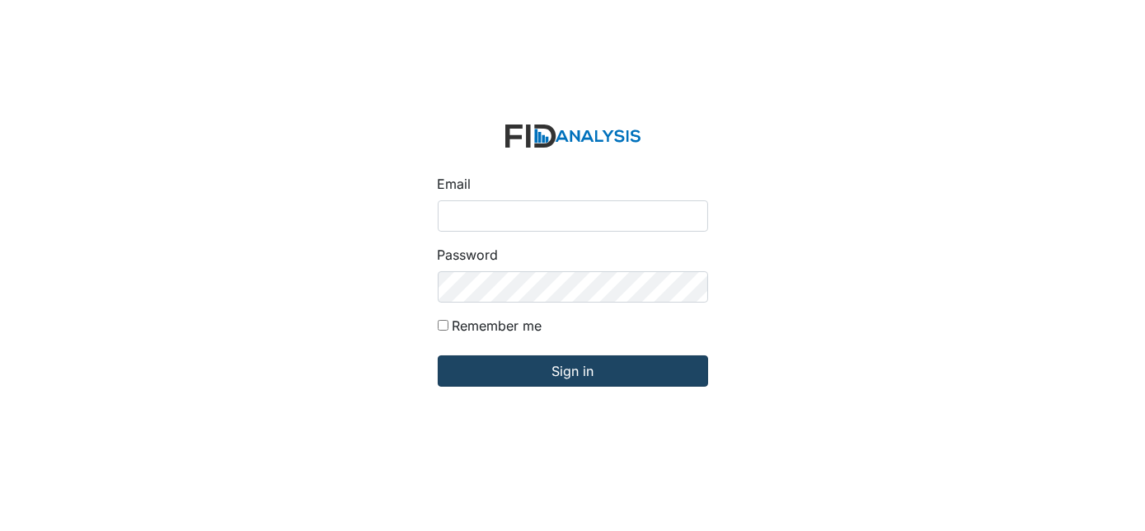
type input "[EMAIL_ADDRESS][DOMAIN_NAME]"
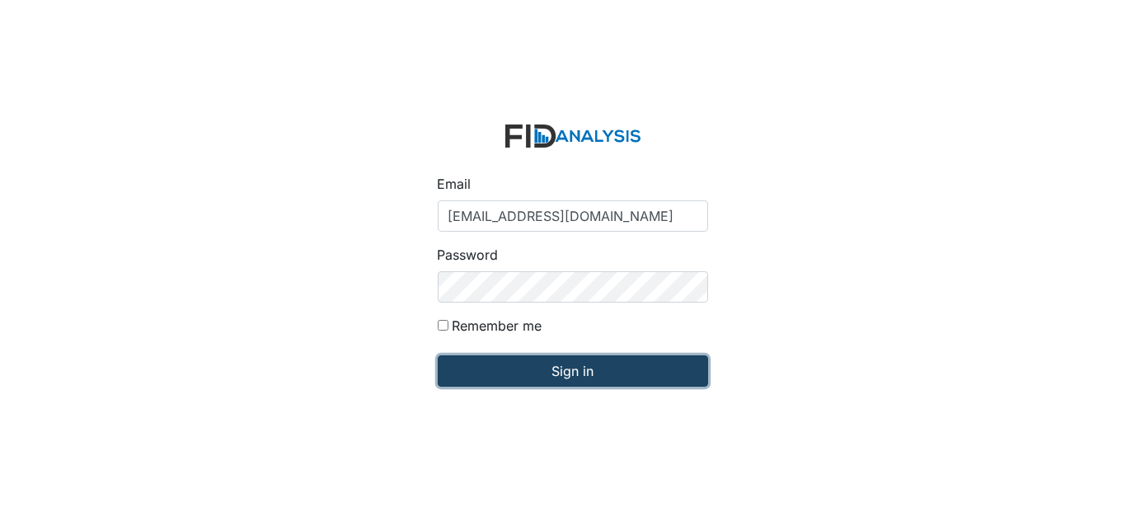
click at [511, 369] on input "Sign in" at bounding box center [573, 370] width 270 height 31
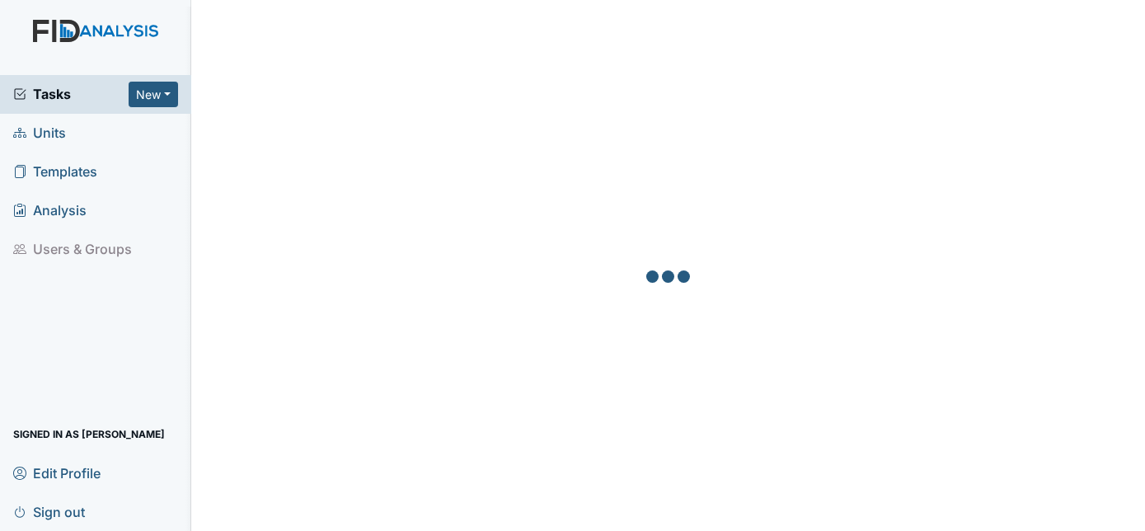
click at [66, 139] on link "Units" at bounding box center [95, 133] width 191 height 39
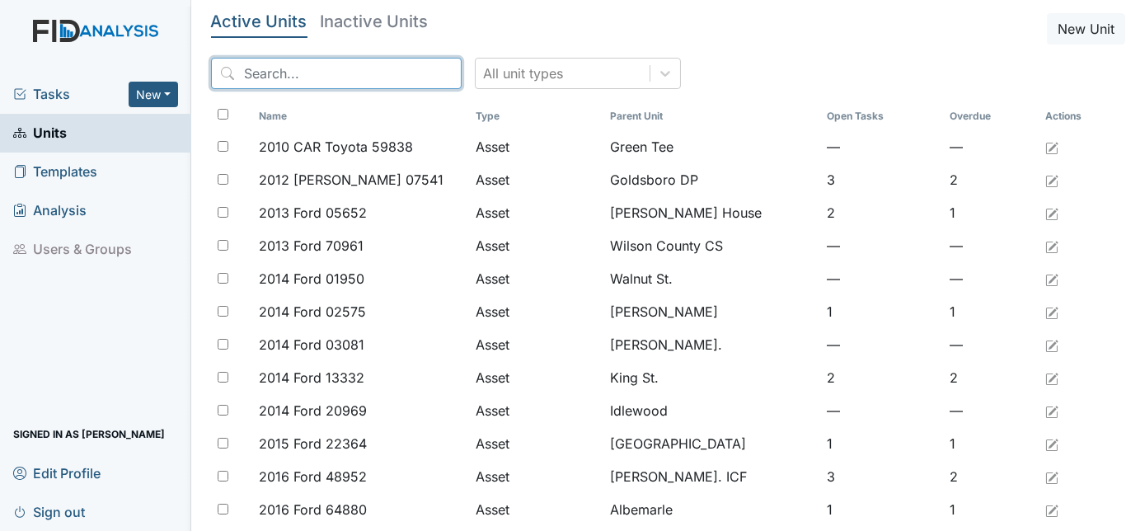
click at [247, 74] on input "search" at bounding box center [336, 73] width 251 height 31
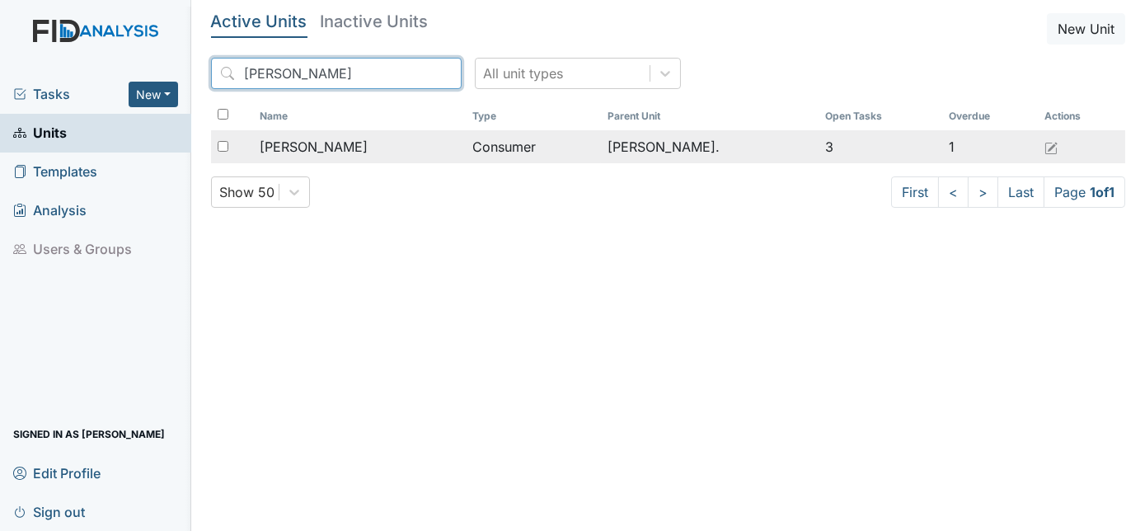
type input "Rodney"
click at [336, 144] on span "[PERSON_NAME]" at bounding box center [314, 147] width 108 height 20
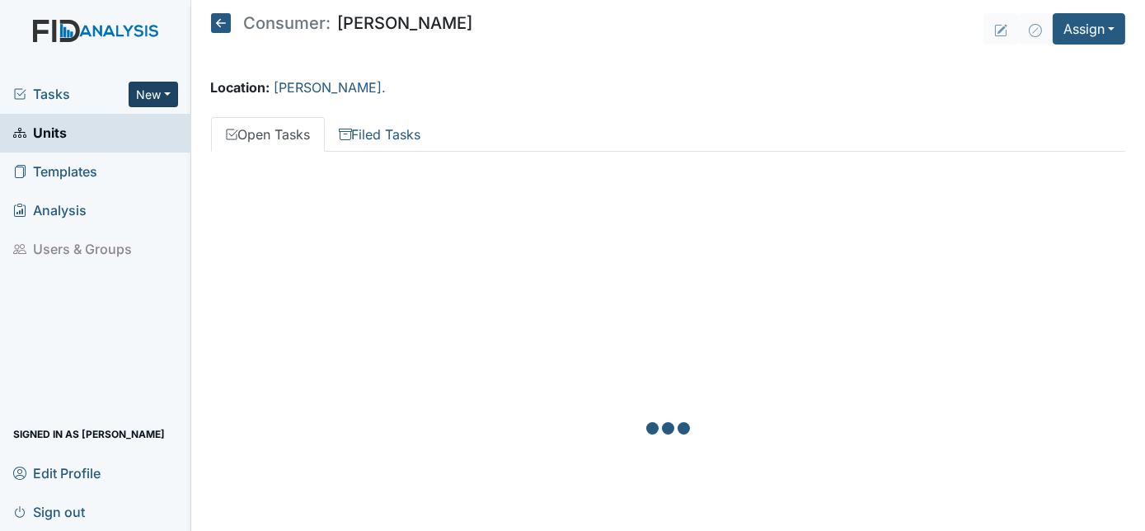
click at [153, 92] on button "New" at bounding box center [153, 95] width 49 height 26
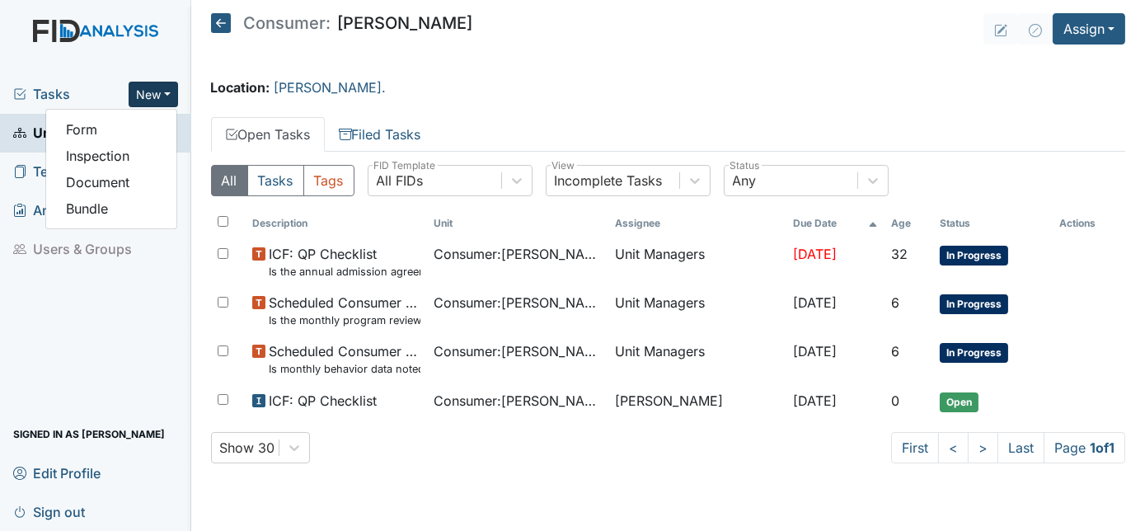
click at [493, 63] on main "Consumer: [PERSON_NAME] Assign Assign Form Assign Inspection Assign Document As…" at bounding box center [668, 265] width 955 height 531
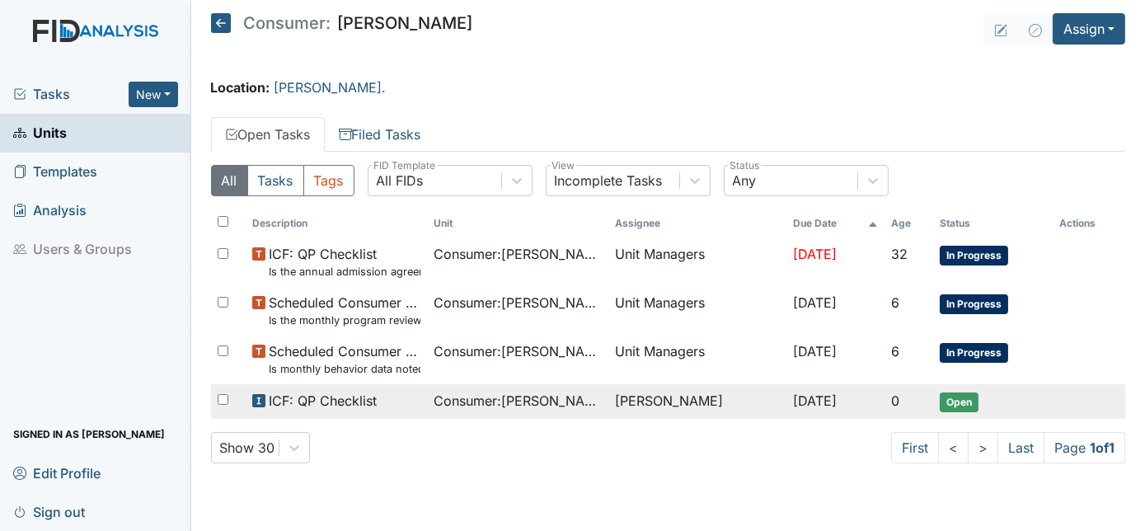
click at [396, 398] on div "ICF: QP Checklist" at bounding box center [336, 401] width 168 height 20
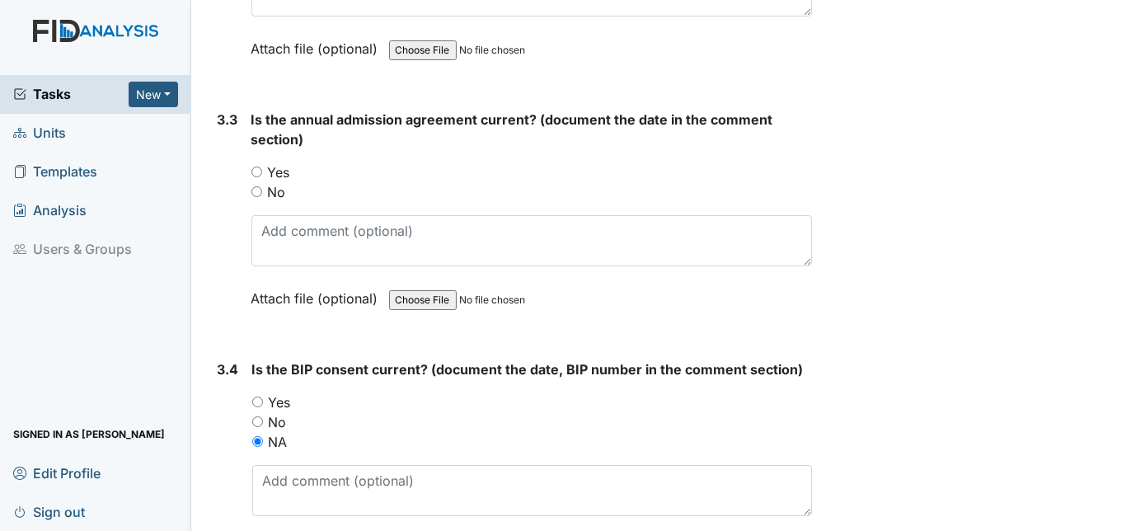
scroll to position [4374, 0]
click at [256, 187] on input "No" at bounding box center [256, 192] width 11 height 11
radio input "true"
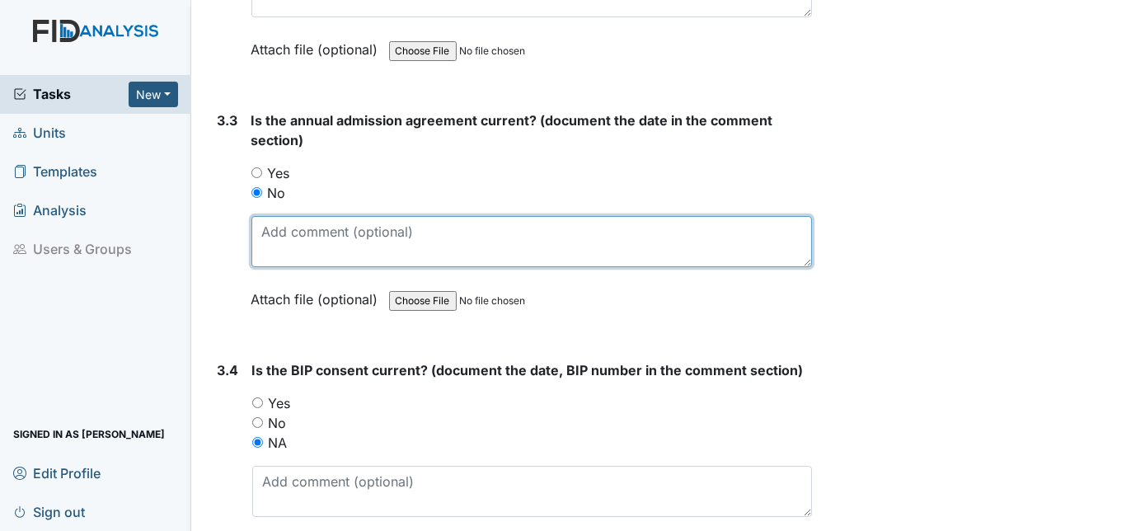
click at [277, 216] on textarea at bounding box center [531, 241] width 561 height 51
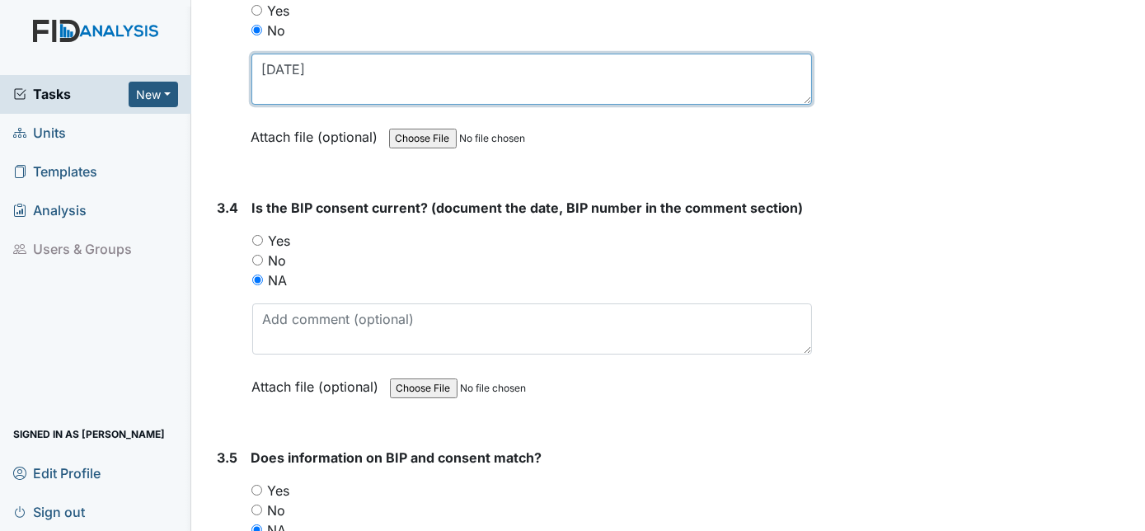
scroll to position [4718, 0]
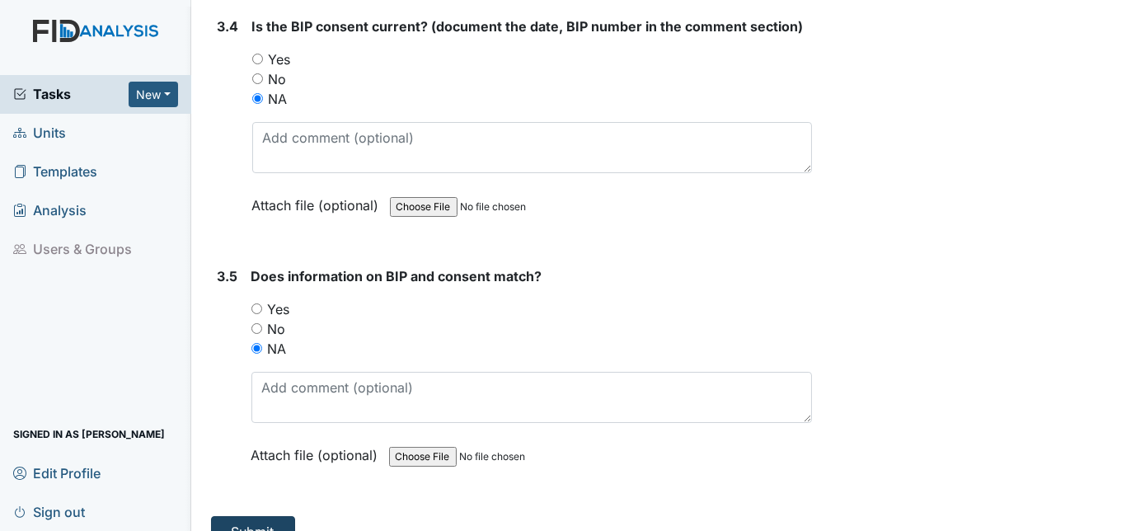
type textarea "8/14/24"
click at [259, 516] on button "Submit" at bounding box center [253, 531] width 84 height 31
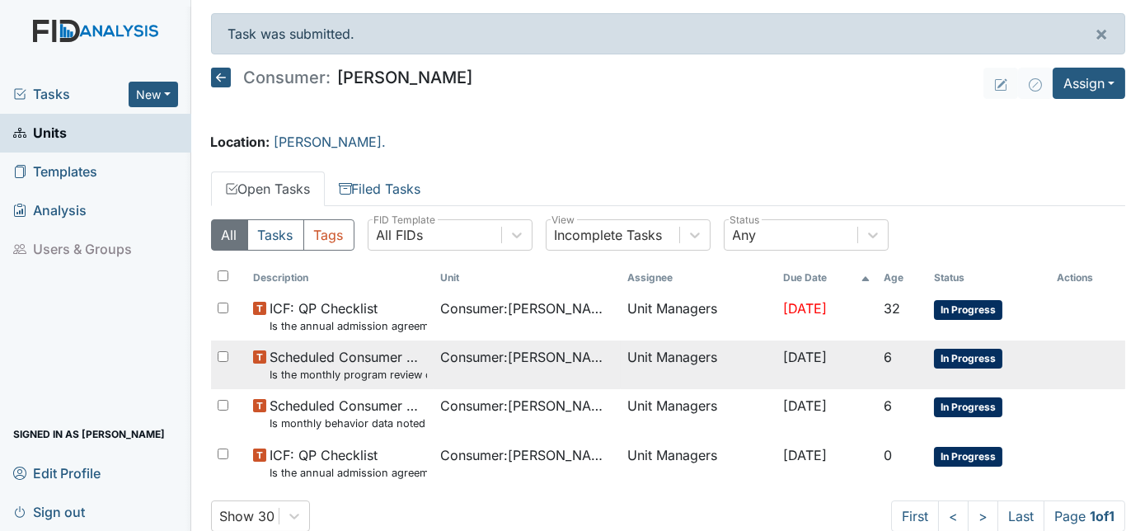
click at [341, 375] on small "Is the monthly program review completed by the 15th of the previous month?" at bounding box center [348, 375] width 157 height 16
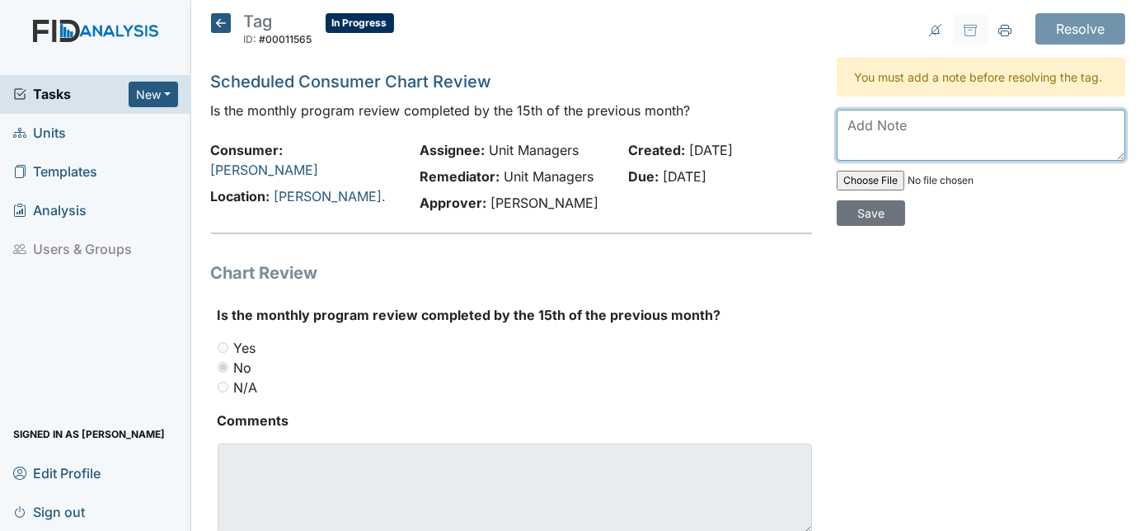
click at [895, 131] on textarea at bounding box center [981, 135] width 289 height 51
type textarea "W"
type textarea "Try to do by 15th"
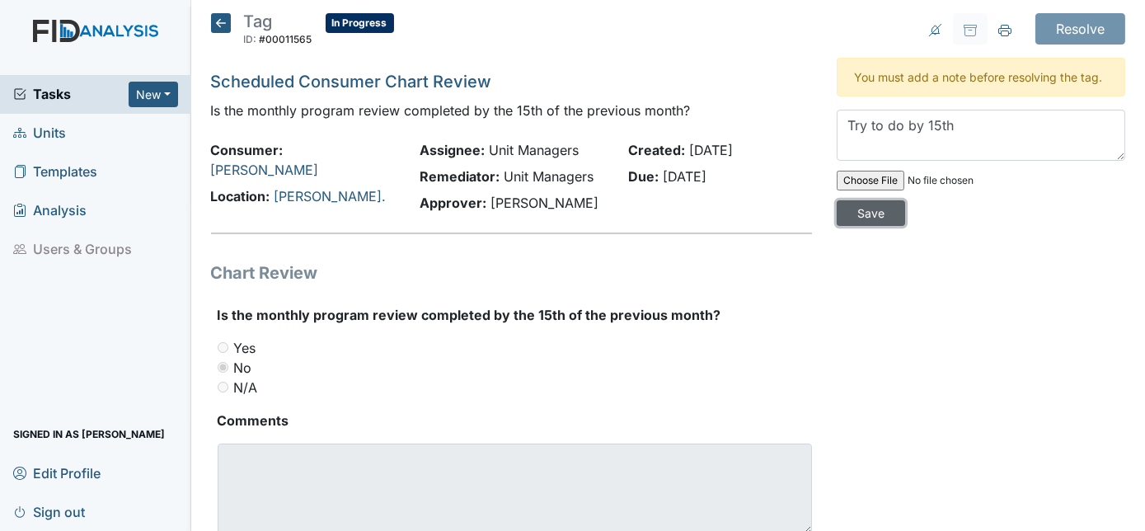
click at [905, 200] on input "Save" at bounding box center [871, 213] width 68 height 26
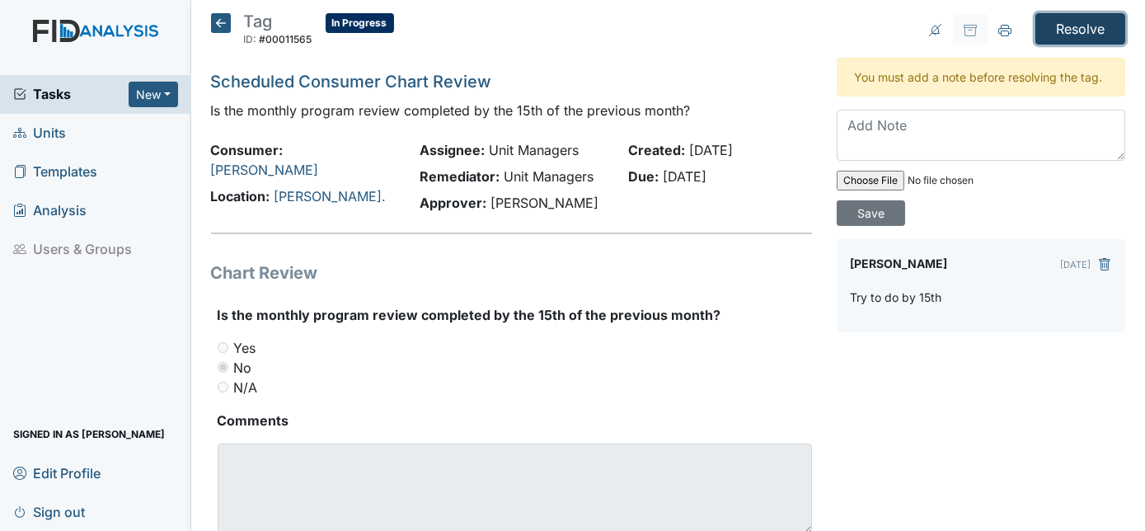
click at [1083, 30] on input "Resolve" at bounding box center [1081, 28] width 90 height 31
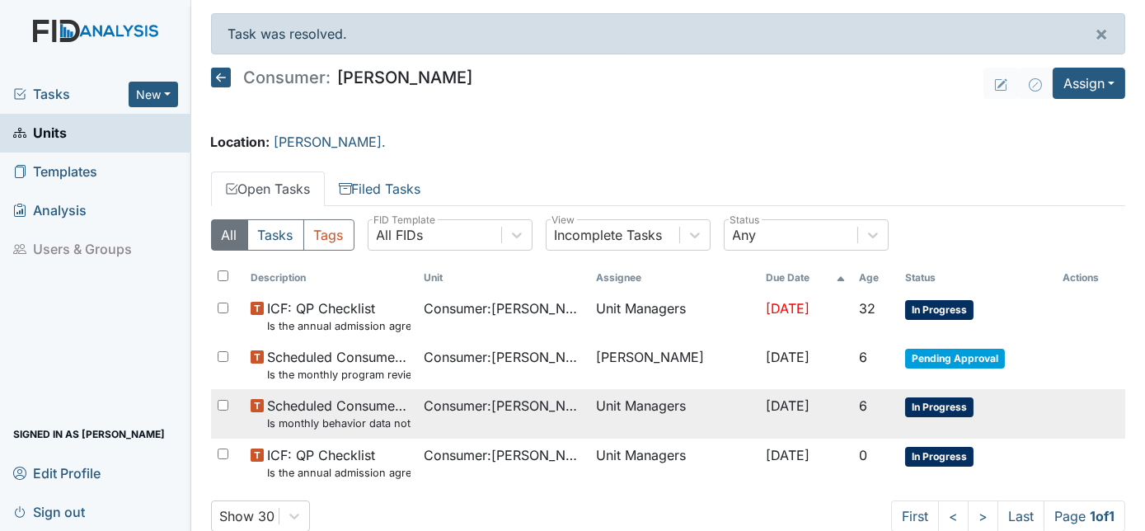
click at [490, 418] on td "Consumer : [PERSON_NAME]" at bounding box center [503, 413] width 173 height 49
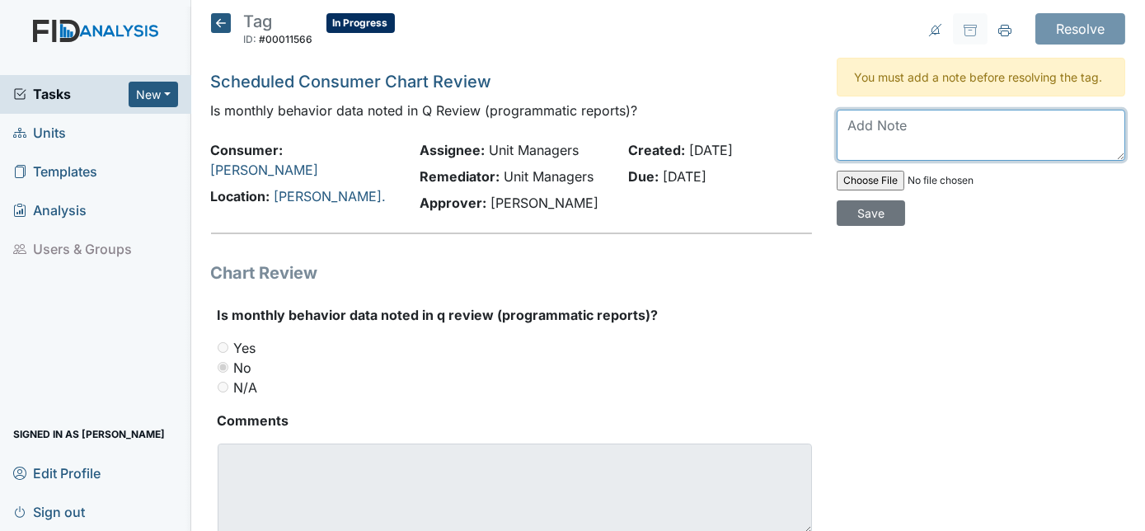
click at [881, 134] on textarea at bounding box center [981, 135] width 289 height 51
type textarea "Is not on a behavior plan"
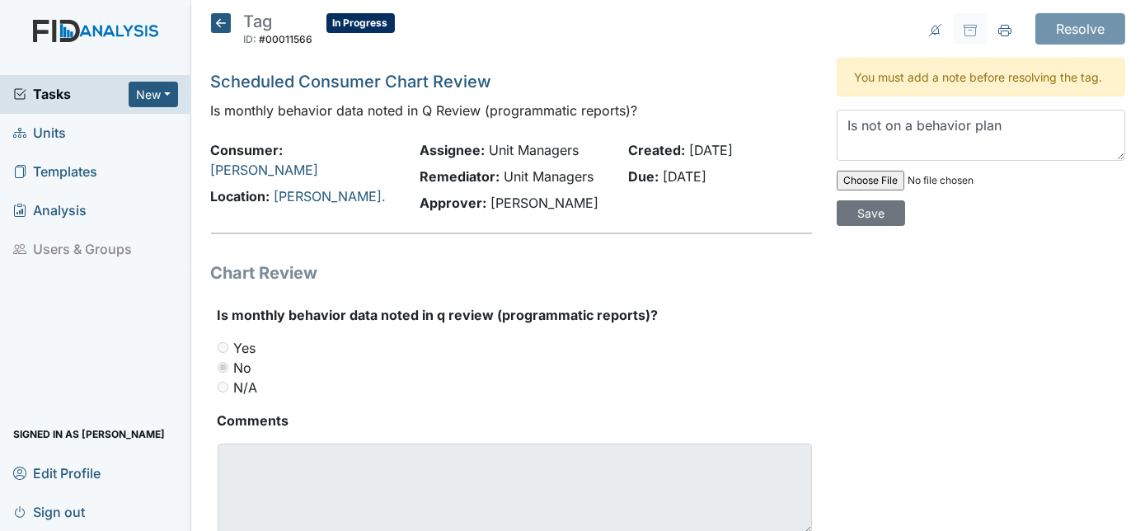
click at [1089, 194] on div "Is not on a behavior plan Save" at bounding box center [981, 168] width 289 height 116
drag, startPoint x: 1079, startPoint y: 177, endPoint x: 1083, endPoint y: 170, distance: 8.5
click at [905, 200] on input "Save" at bounding box center [871, 213] width 68 height 26
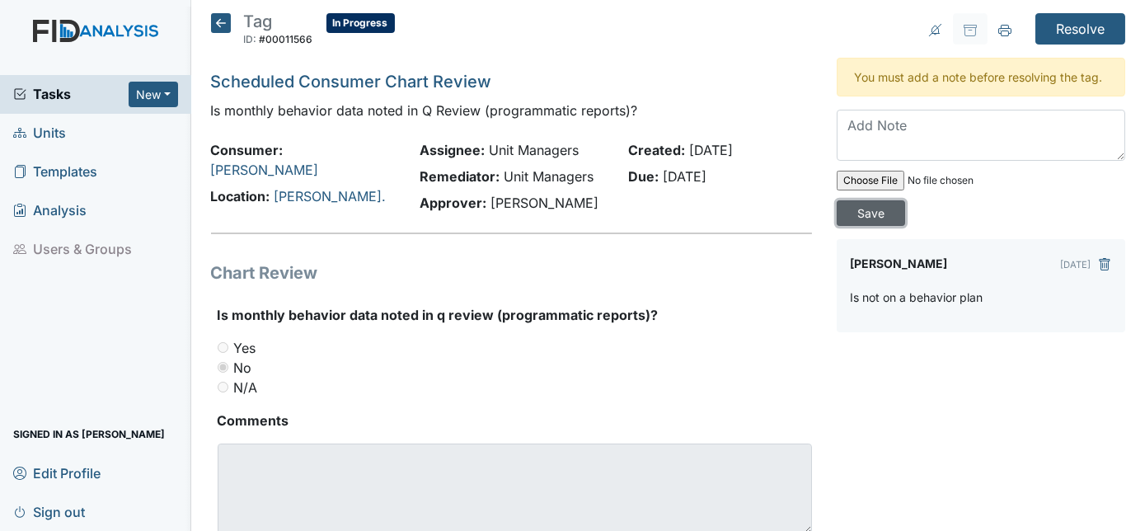
click at [905, 200] on input "Save" at bounding box center [871, 213] width 68 height 26
click at [1079, 26] on input "Resolve" at bounding box center [1081, 28] width 90 height 31
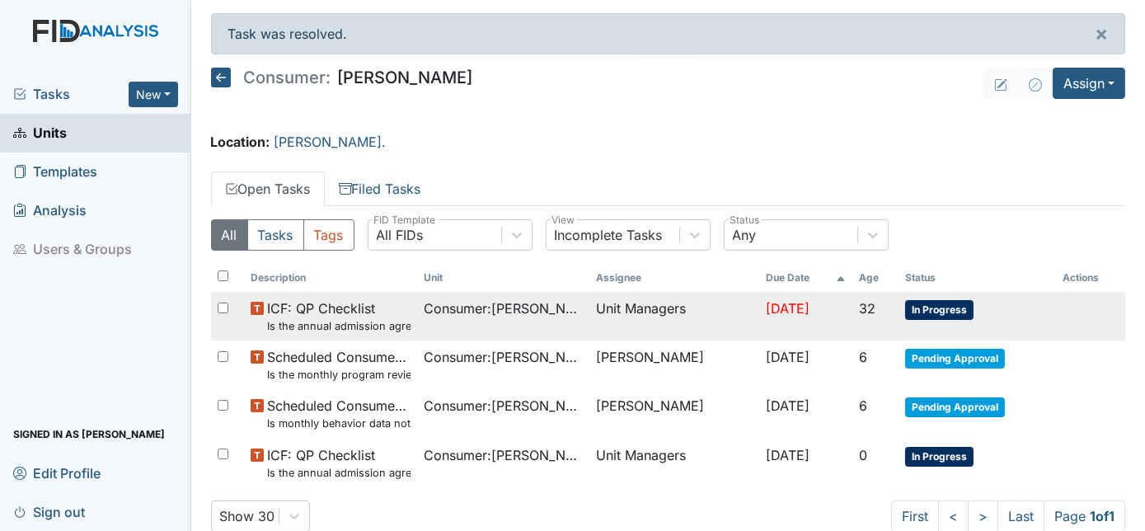
click at [380, 318] on small "Is the annual admission agreement current? (document the date in the comment se…" at bounding box center [338, 326] width 143 height 16
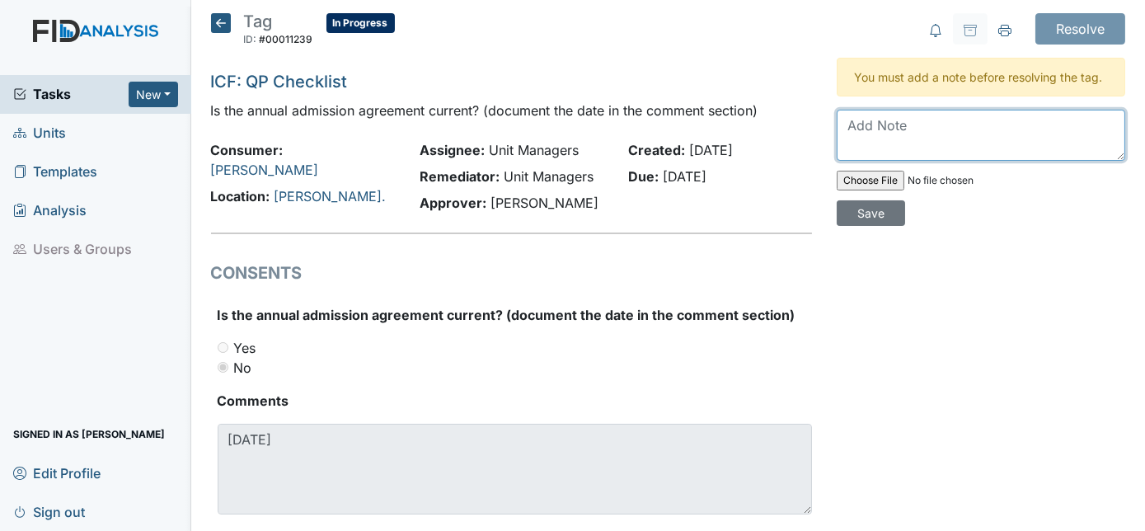
click at [839, 128] on textarea at bounding box center [981, 135] width 289 height 51
type textarea "NOted on August review"
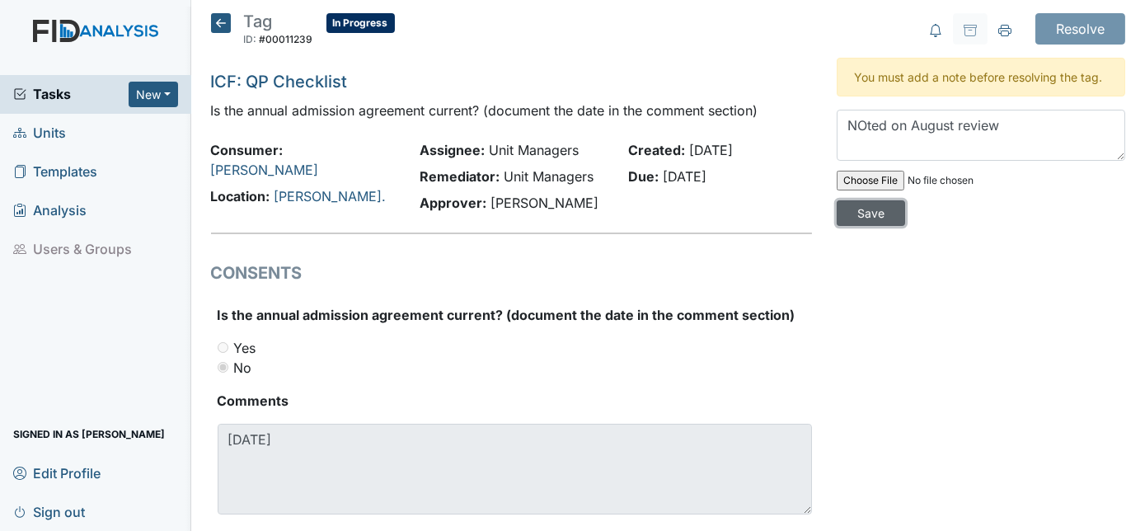
click at [905, 200] on input "Save" at bounding box center [871, 213] width 68 height 26
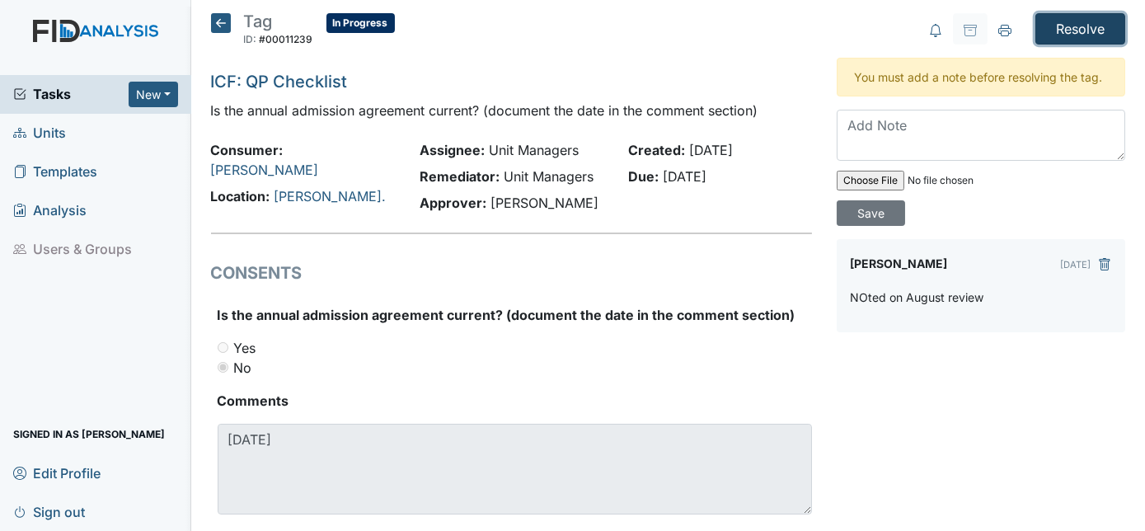
click at [1067, 34] on input "Resolve" at bounding box center [1081, 28] width 90 height 31
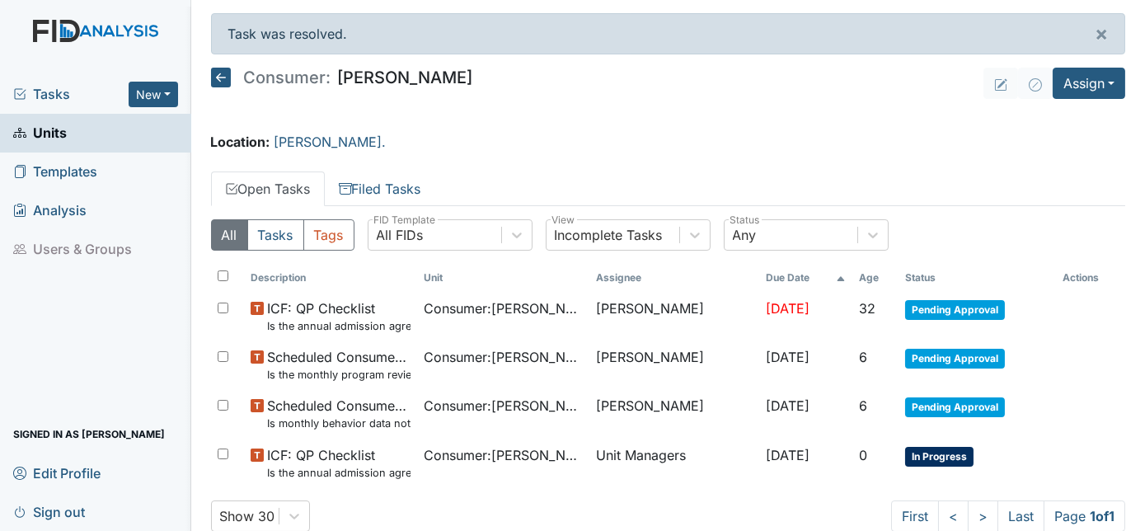
click at [43, 123] on span "Units" at bounding box center [40, 133] width 54 height 26
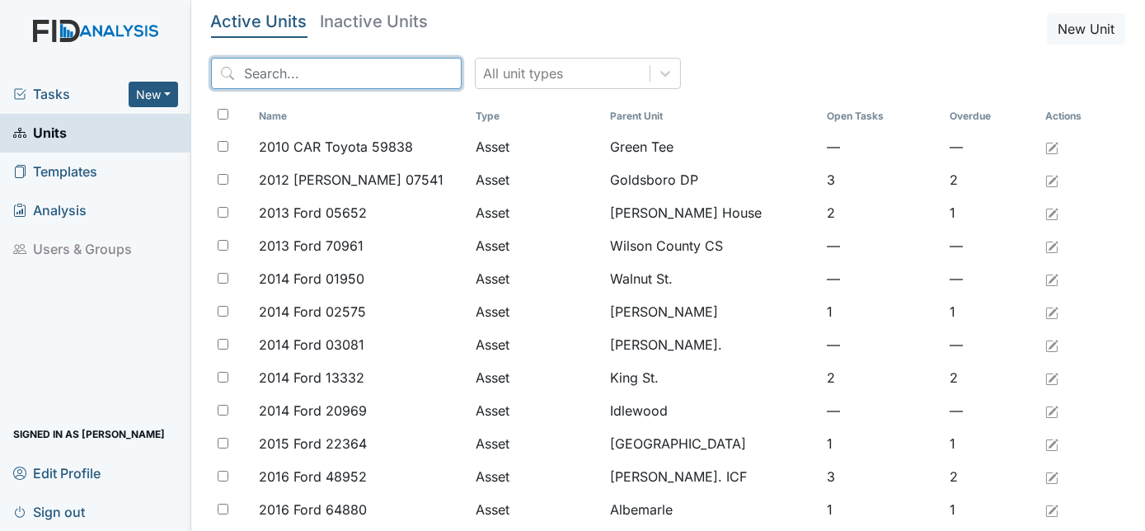
click at [283, 69] on input "search" at bounding box center [336, 73] width 251 height 31
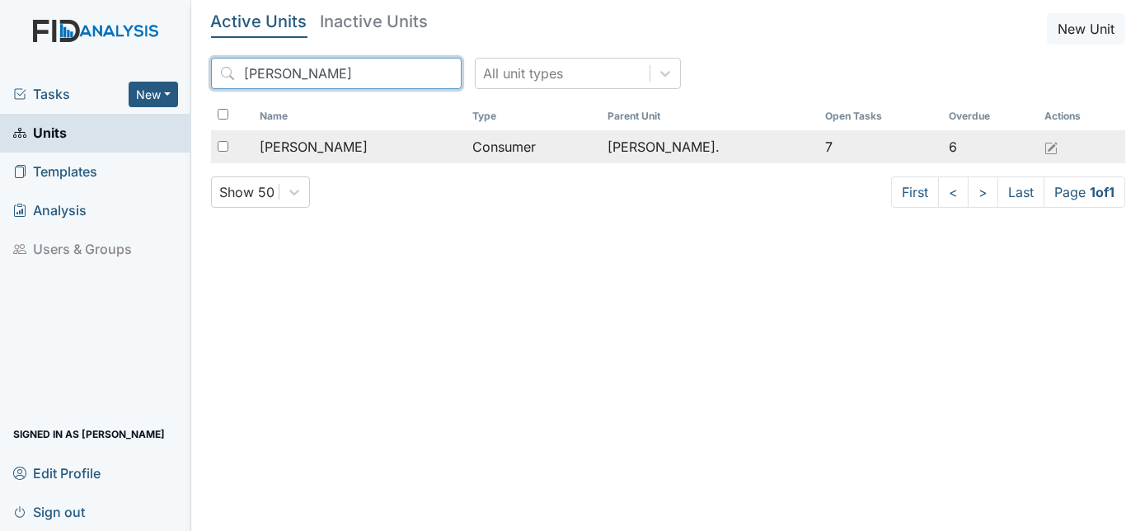
type input "Roose"
click at [356, 147] on span "[PERSON_NAME]" at bounding box center [314, 147] width 108 height 20
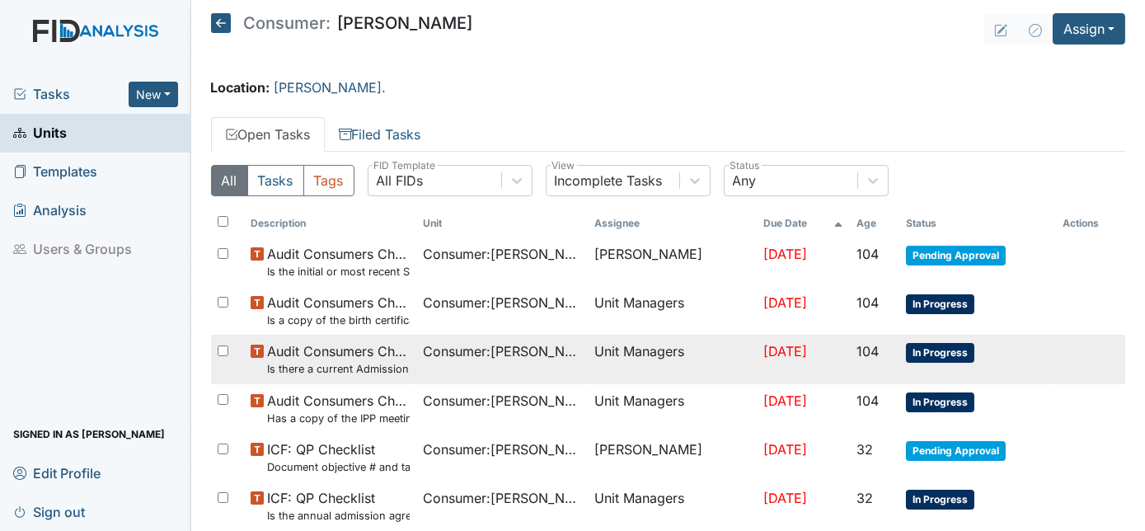
click at [392, 364] on small "Is there a current Admission Agreement ([DATE])?" at bounding box center [338, 369] width 143 height 16
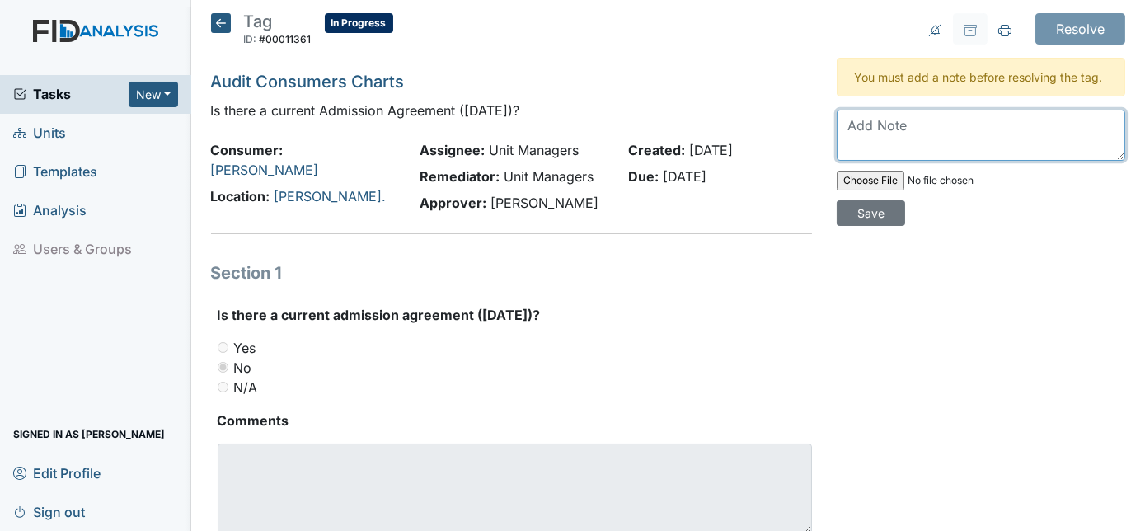
click at [853, 131] on textarea at bounding box center [981, 135] width 289 height 51
type textarea "Sent to guardian several times"
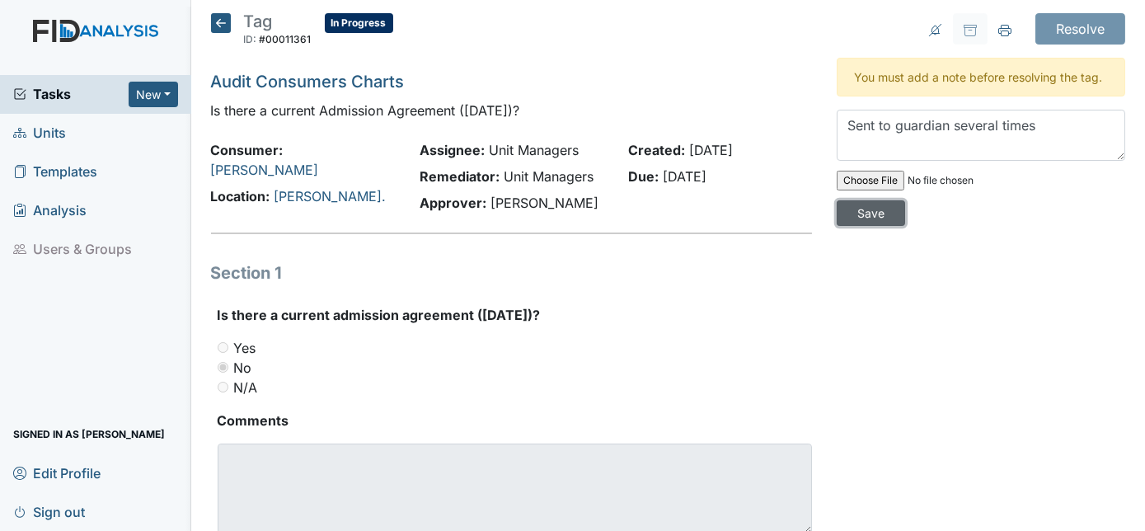
click at [905, 200] on input "Save" at bounding box center [871, 213] width 68 height 26
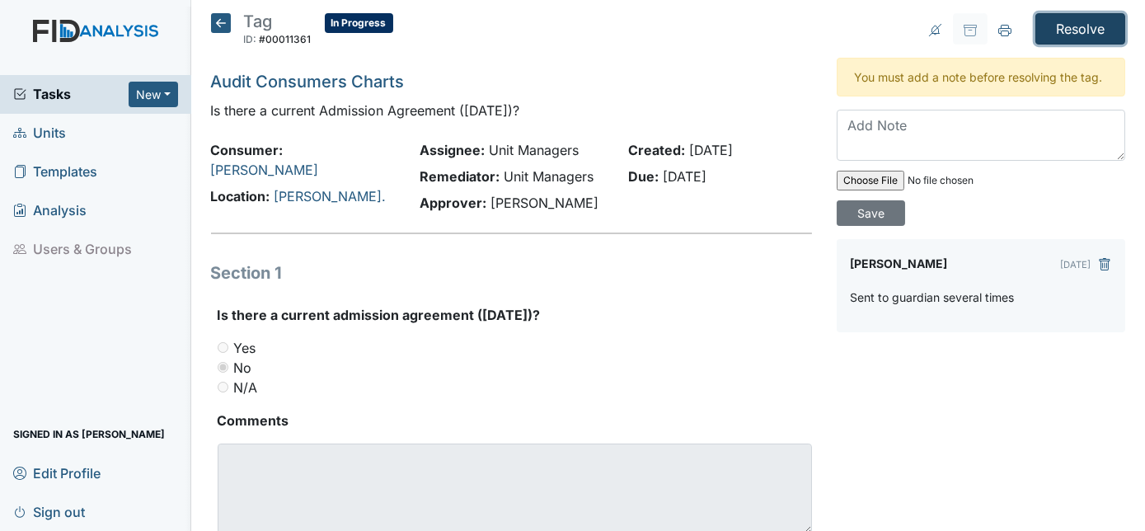
click at [1069, 26] on input "Resolve" at bounding box center [1081, 28] width 90 height 31
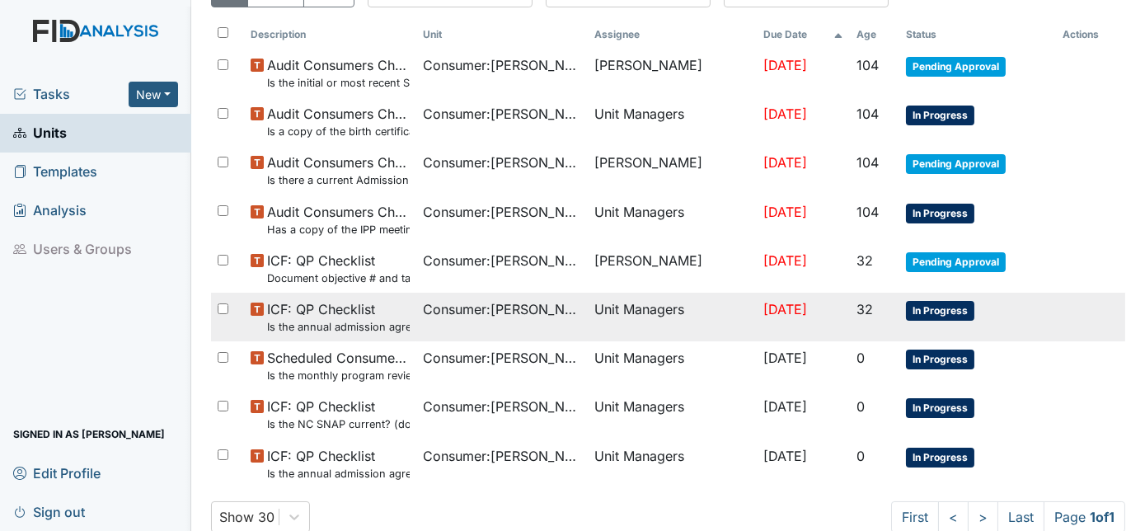
scroll to position [283, 0]
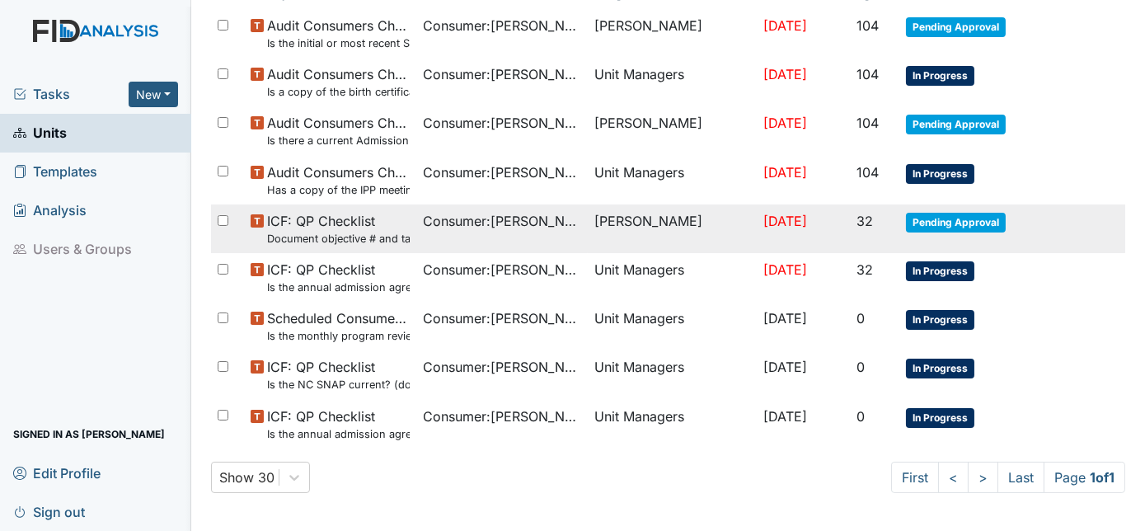
click at [373, 211] on span "ICF: QP Checklist Document objective # and target completion dates in comment s…" at bounding box center [338, 228] width 143 height 35
